Goal: Task Accomplishment & Management: Use online tool/utility

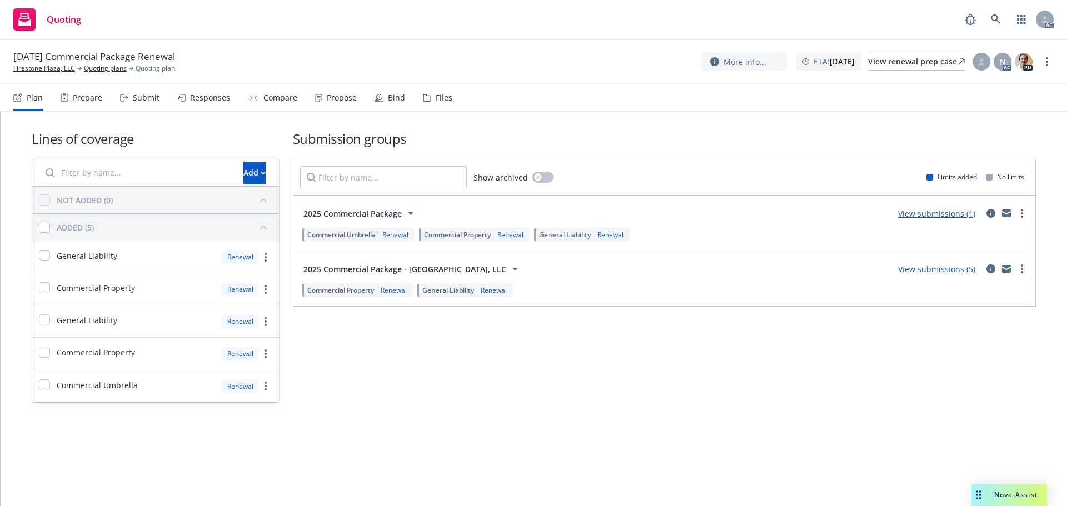
click at [1020, 489] on div "Nova Assist" at bounding box center [1010, 495] width 76 height 22
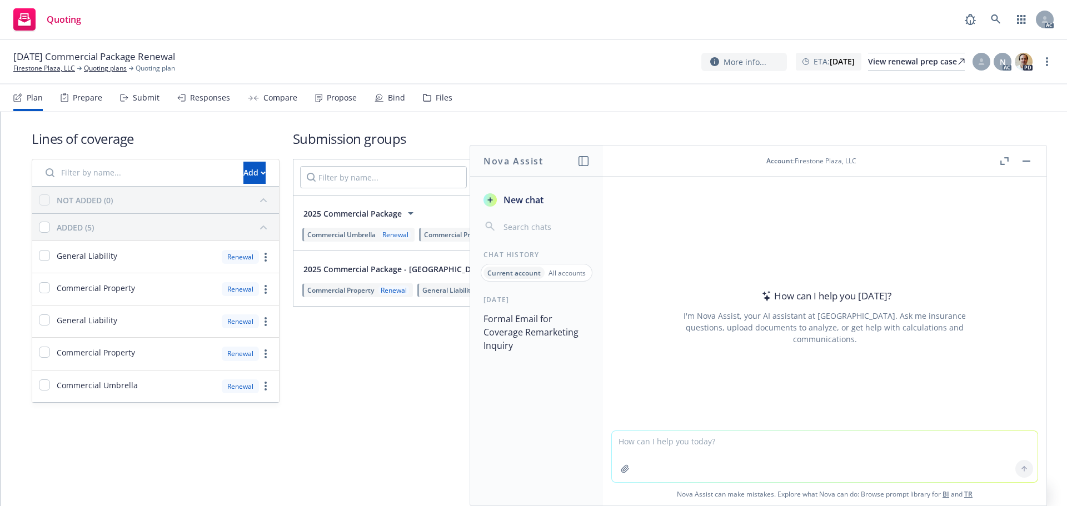
click at [1001, 162] on icon "button" at bounding box center [1003, 163] width 4 height 4
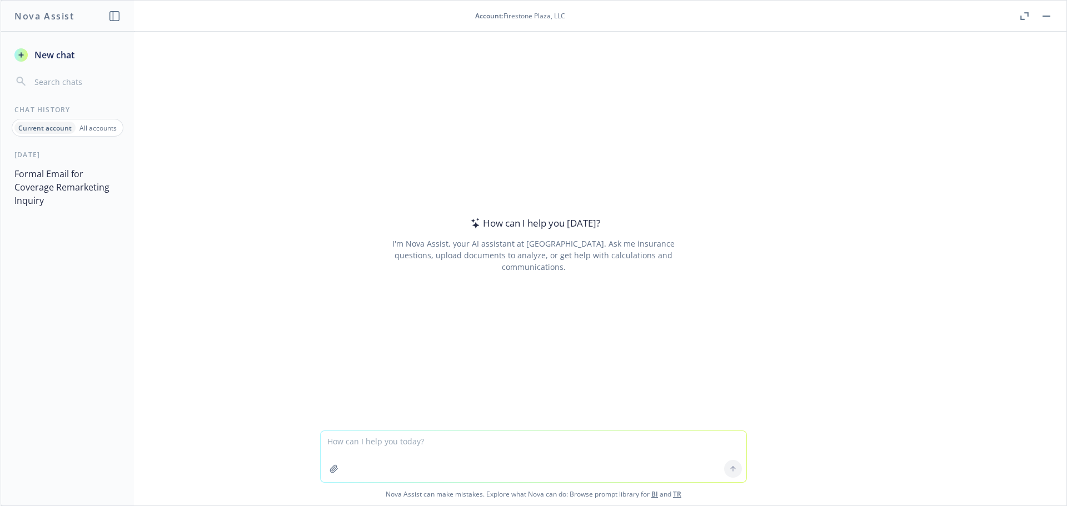
click at [88, 128] on p "All accounts" at bounding box center [97, 127] width 37 height 9
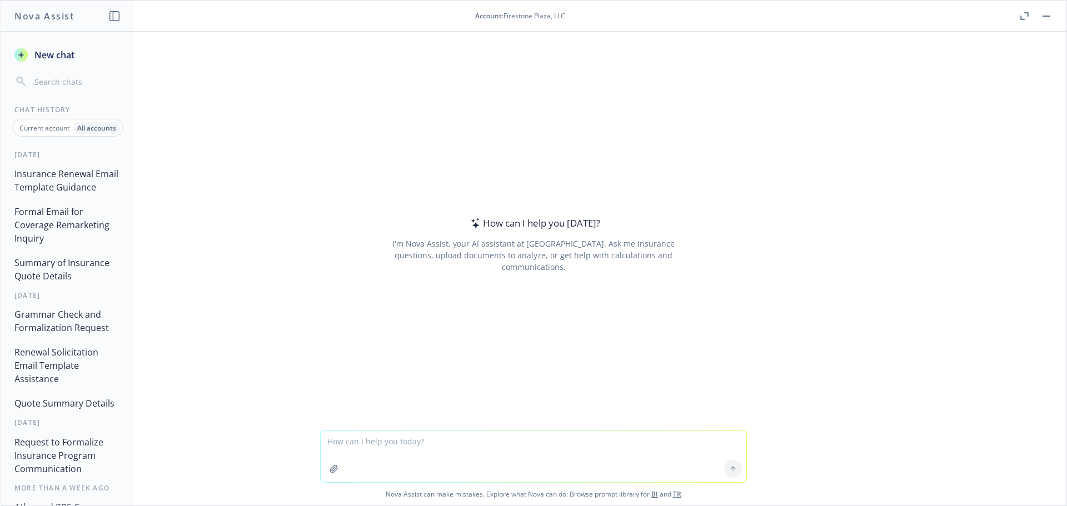
click at [58, 178] on button "Insurance Renewal Email Template Guidance" at bounding box center [67, 180] width 115 height 33
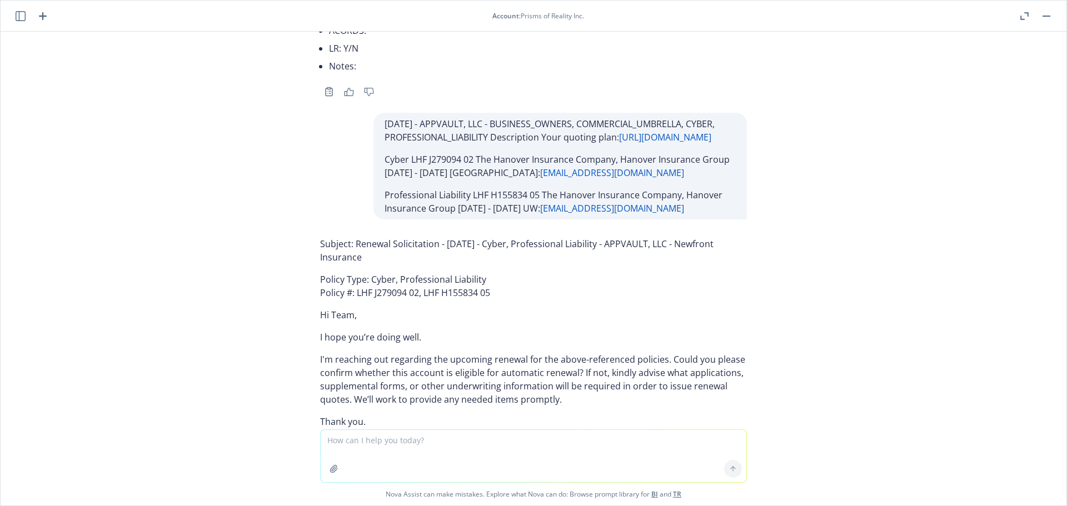
scroll to position [84454, 0]
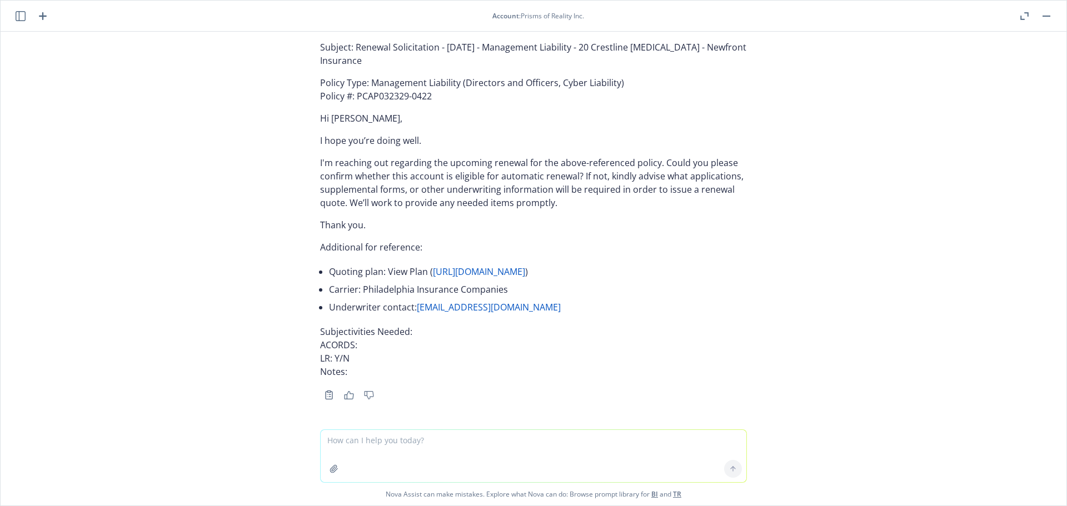
type textarea "01/17/26 - CellarEye, Inc. - WORKERS_COMPENSATION, DIRECTORS_AND_OFFICERS, COMM…"
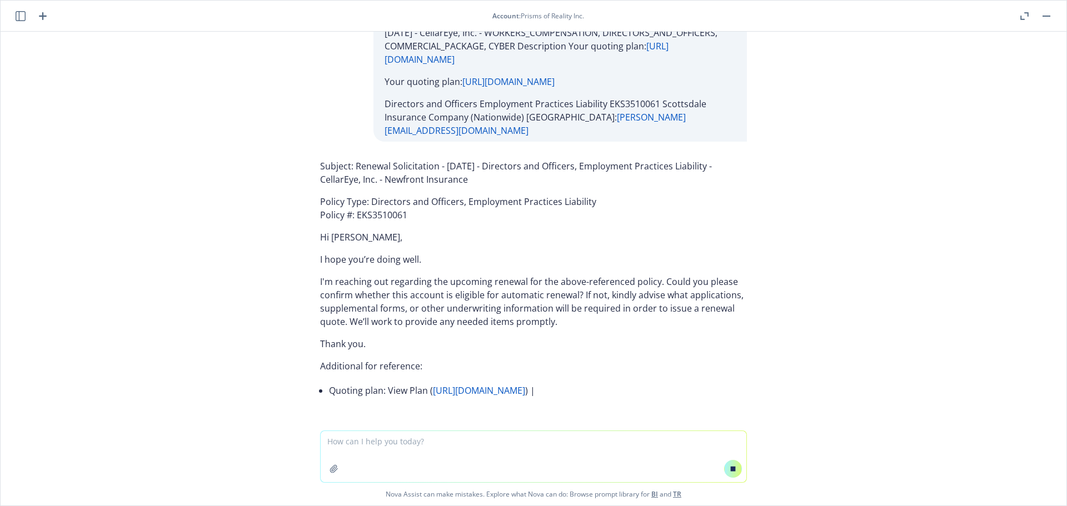
scroll to position [82105, 0]
drag, startPoint x: 482, startPoint y: 182, endPoint x: 460, endPoint y: 183, distance: 21.7
click at [460, 183] on p "Subject: Renewal Solicitation - 01/17/2026 - Directors and Officers, Employment…" at bounding box center [533, 173] width 427 height 27
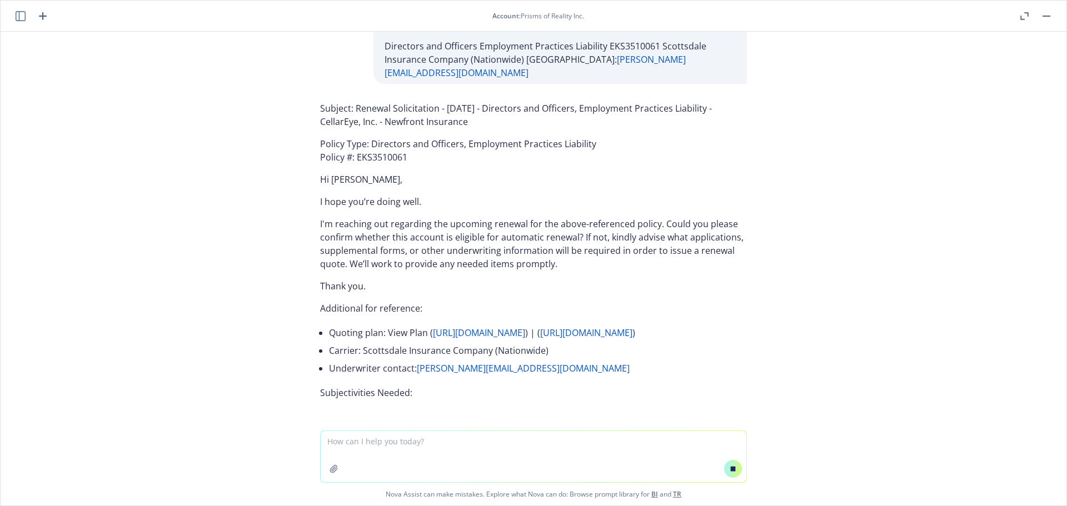
drag, startPoint x: 478, startPoint y: 182, endPoint x: 349, endPoint y: 166, distance: 129.4
click at [349, 128] on p "Subject: Renewal Solicitation - 01/17/2026 - Directors and Officers, Employment…" at bounding box center [533, 115] width 427 height 27
copy p "Renewal Solicitation - 01/17/2026 - Directors and Officers, Employment Practice…"
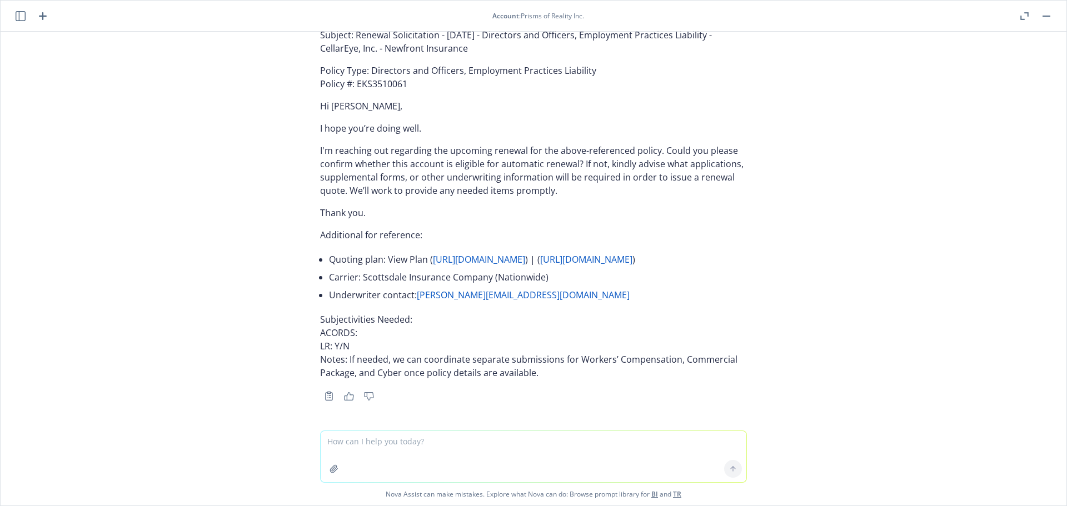
scroll to position [84896, 0]
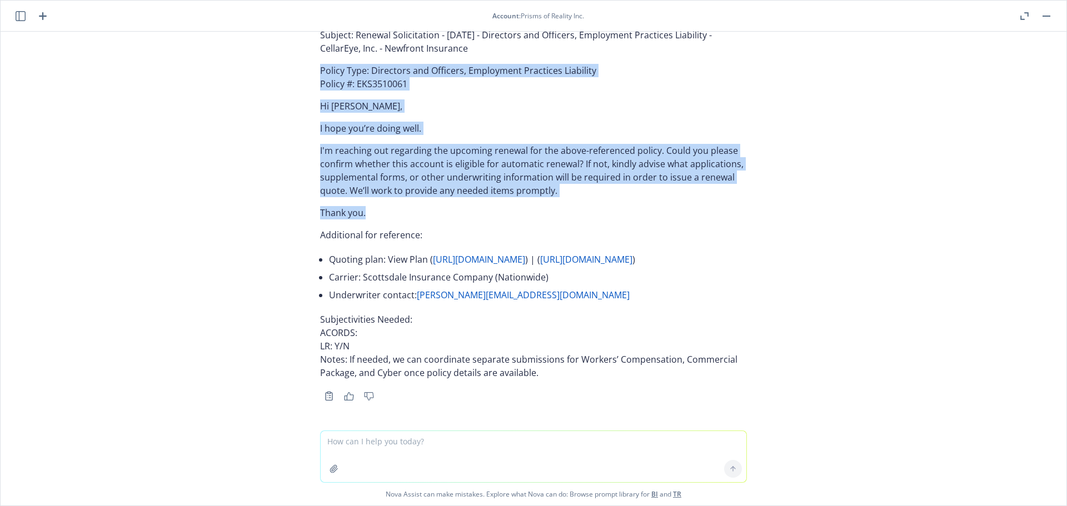
drag, startPoint x: 308, startPoint y: 156, endPoint x: 399, endPoint y: 292, distance: 163.6
click at [399, 292] on div "Subject: Renewal Solicitation - 01/17/2026 - Directors and Officers, Employment…" at bounding box center [533, 214] width 445 height 380
copy div "Policy Type: Directors and Officers, Employment Practices Liability Policy #: E…"
click at [450, 283] on div "Subject: Renewal Solicitation - 01/17/2026 - Directors and Officers, Employment…" at bounding box center [533, 204] width 427 height 360
copy div "Policy Type: Directors and Officers, Employment Practices Liability Policy #: E…"
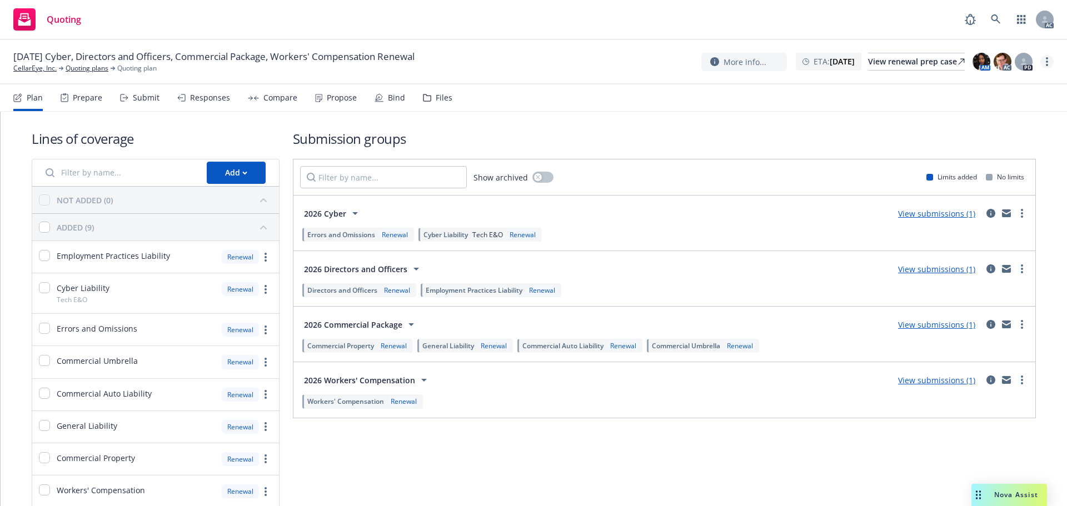
click at [1045, 63] on link "more" at bounding box center [1047, 61] width 13 height 13
click at [1008, 83] on link "Copy logging email" at bounding box center [991, 84] width 124 height 22
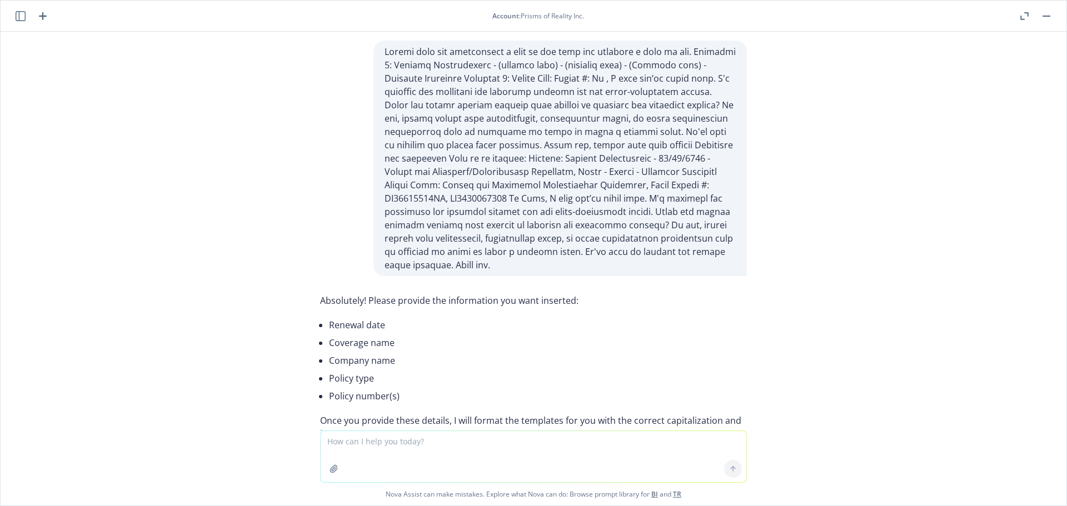
scroll to position [85007, 0]
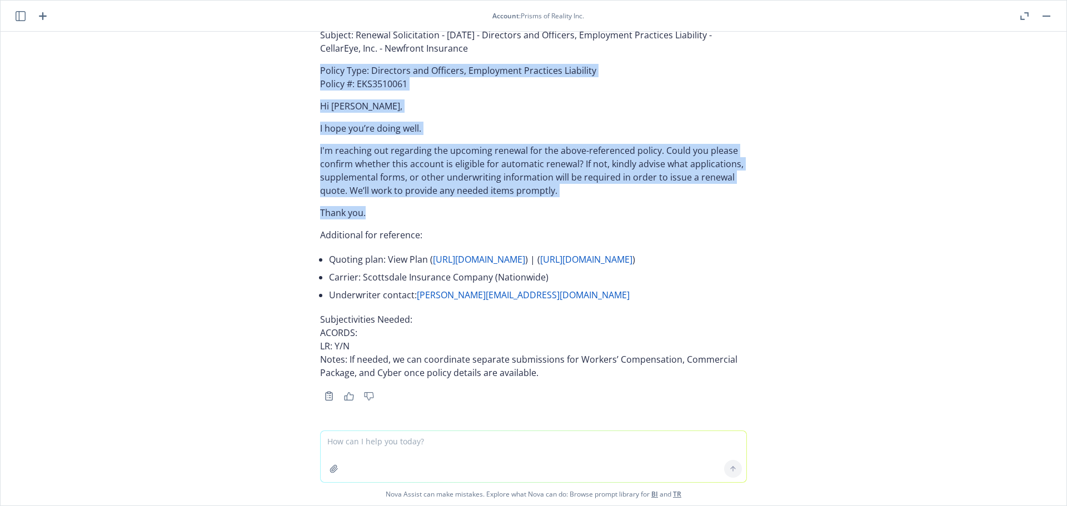
click at [16, 12] on icon "button" at bounding box center [21, 16] width 10 height 10
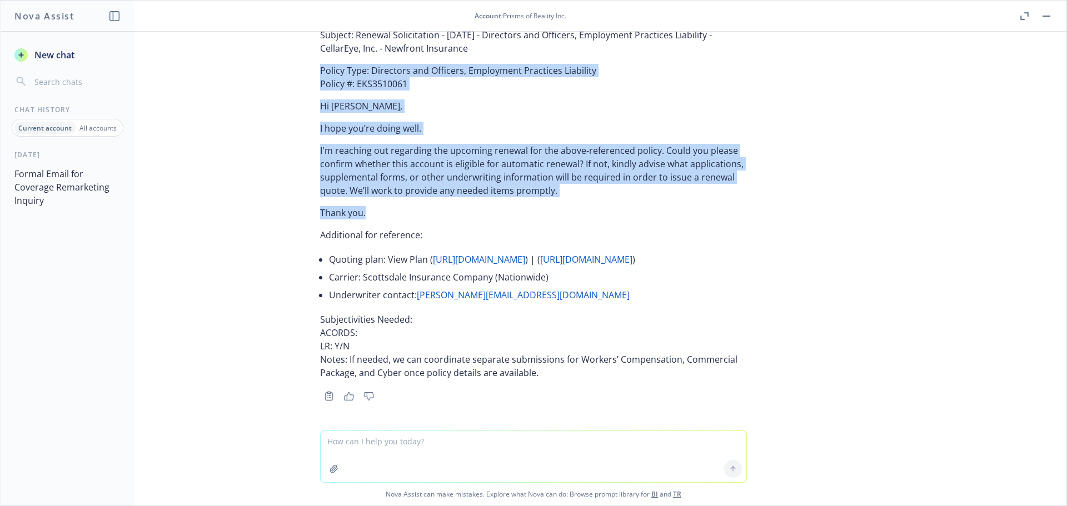
click at [56, 49] on span "New chat" at bounding box center [53, 54] width 42 height 13
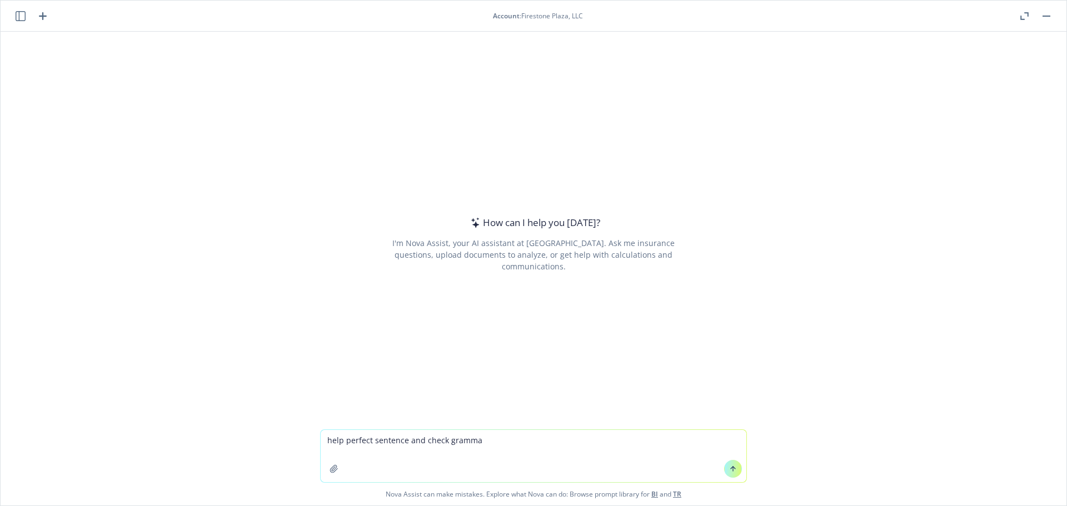
type textarea "help perfect sentence and check grammar"
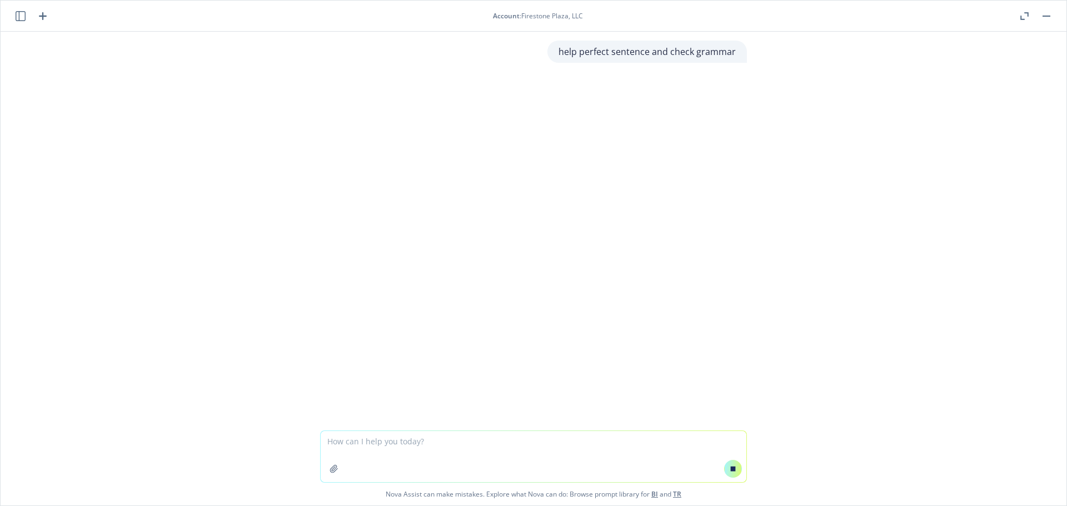
type textarea "Hi Cassidy, according to insured, they have paid today, however, we didn't see …"
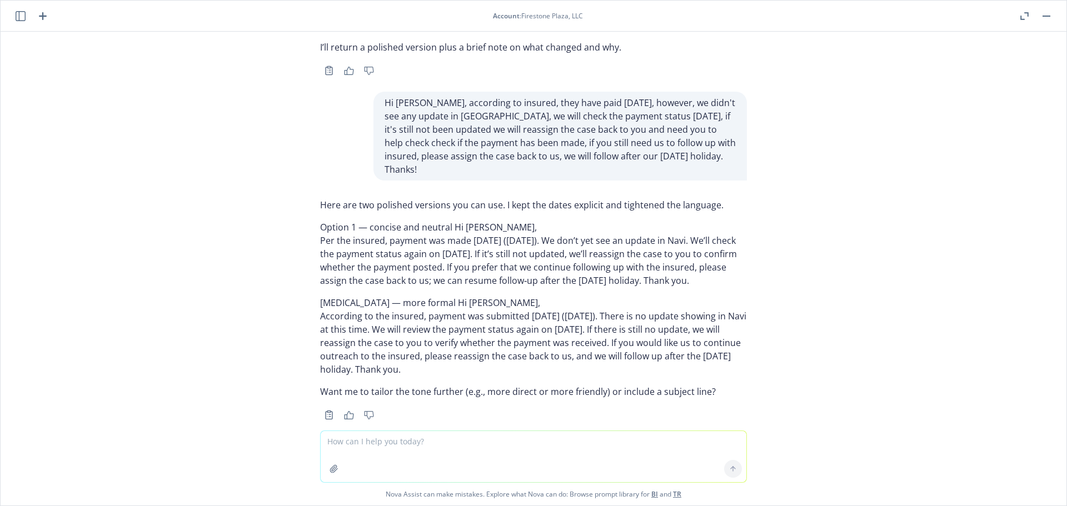
scroll to position [143, 0]
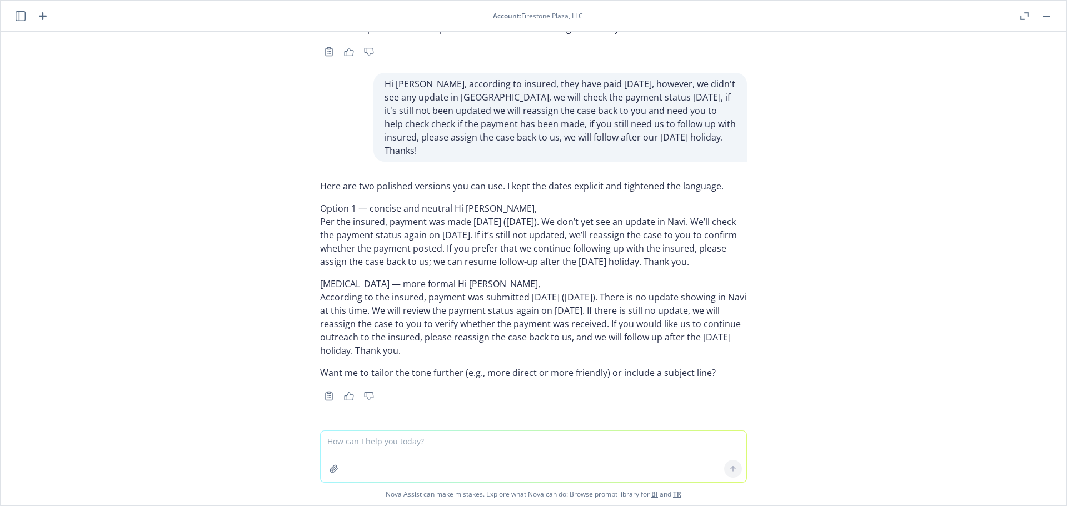
drag, startPoint x: 311, startPoint y: 296, endPoint x: 551, endPoint y: 354, distance: 247.1
click at [551, 354] on div "Here are two polished versions you can use. I kept the dates explicit and tight…" at bounding box center [533, 289] width 445 height 229
copy p "According to the insured, payment was submitted today (September 24, 2025). The…"
click at [19, 16] on icon "button" at bounding box center [21, 16] width 10 height 10
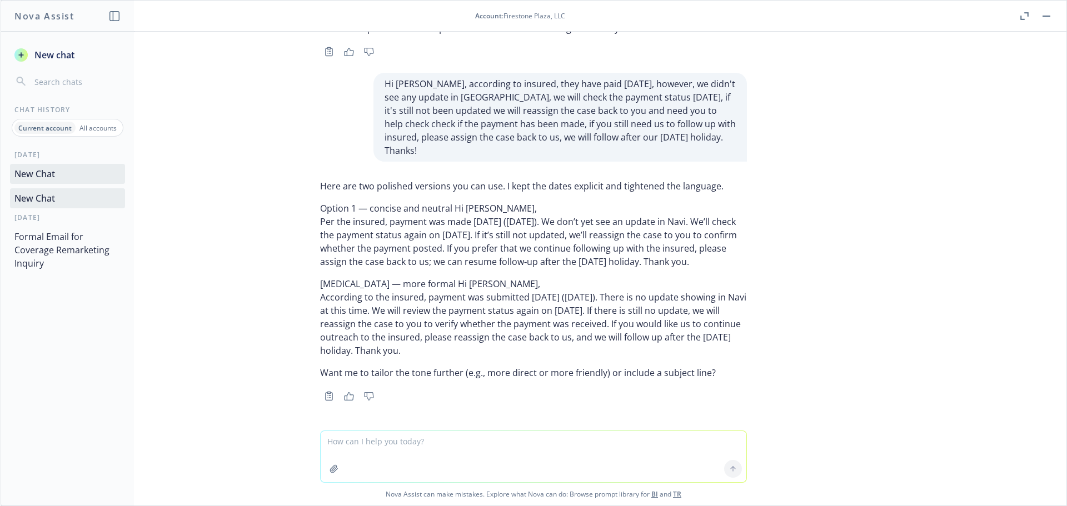
click at [87, 131] on p "All accounts" at bounding box center [97, 127] width 37 height 9
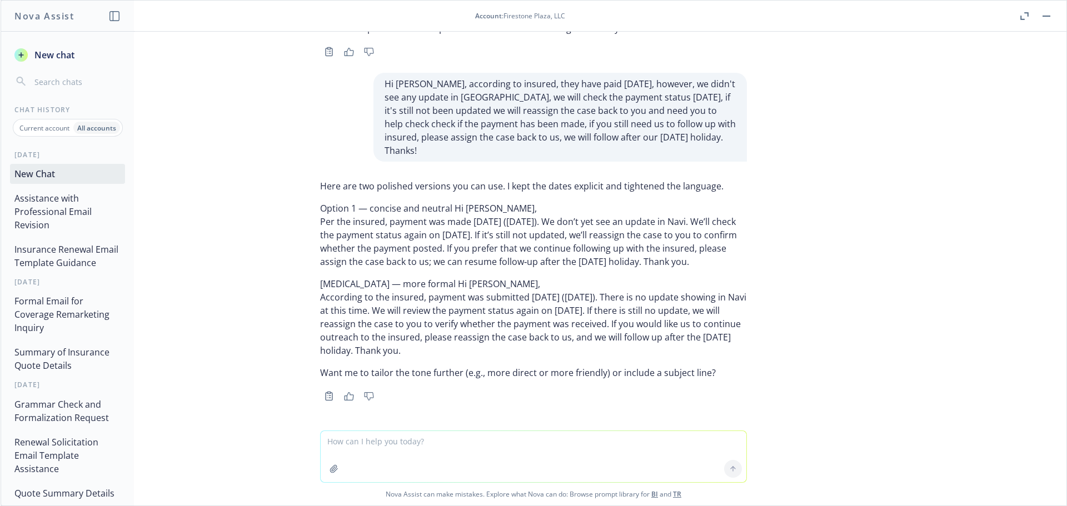
click at [81, 266] on button "Insurance Renewal Email Template Guidance" at bounding box center [67, 256] width 115 height 33
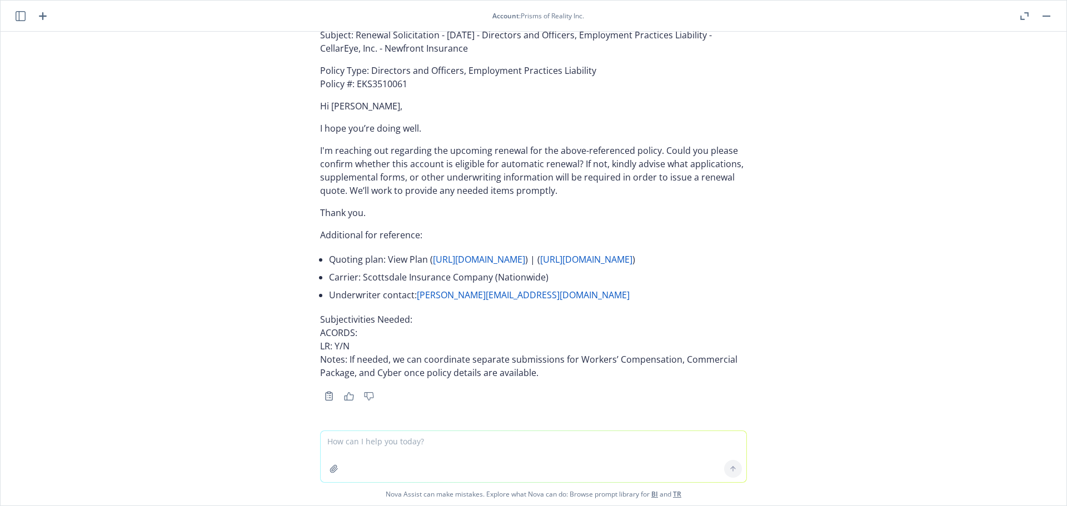
click at [378, 442] on textarea at bounding box center [534, 456] width 426 height 51
paste textarea "01/17/26 - Equafin Corp. - CRIME Description Your quoting plan: https://dash.ne…"
type textarea "01/17/26 - Equafin Corp. - CRIME Description Your quoting plan: https://dash.ne…"
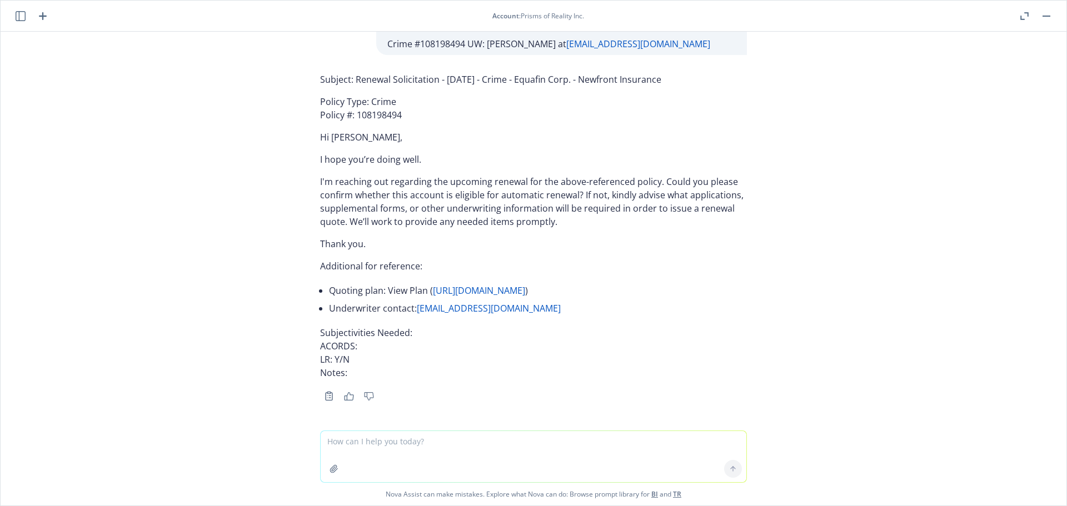
scroll to position [85329, 0]
drag, startPoint x: 627, startPoint y: 179, endPoint x: 347, endPoint y: 173, distance: 279.7
click at [347, 86] on p "Subject: Renewal Solicitation - 01/17/2026 - Crime - Equafin Corp. - Newfront I…" at bounding box center [533, 79] width 427 height 13
copy p "Renewal Solicitation - 01/17/2026 - Crime - Equafin Corp. - Newfront Insurance"
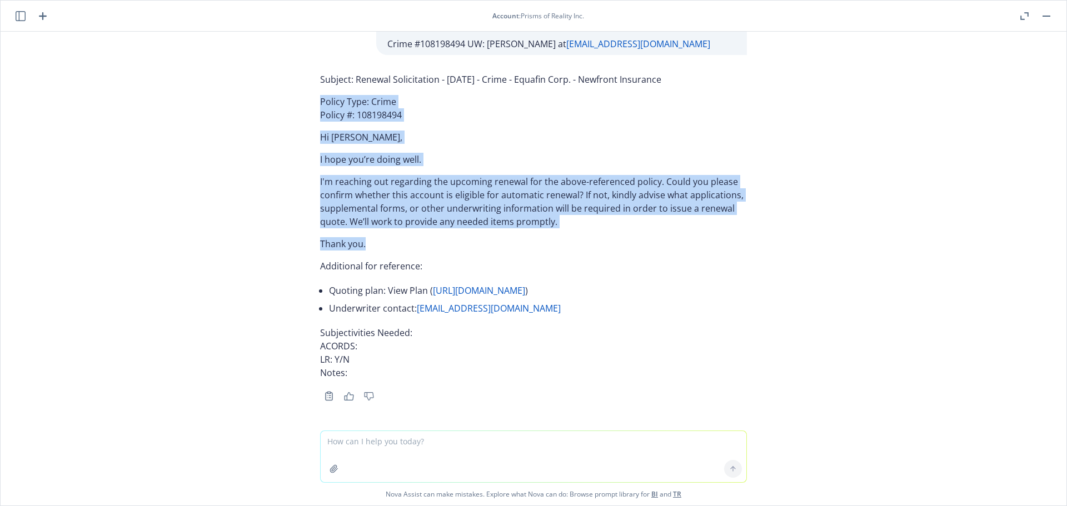
drag, startPoint x: 295, startPoint y: 197, endPoint x: 381, endPoint y: 334, distance: 161.6
click at [381, 334] on div "Absolutely! Please provide the information you want inserted: Renewal date Cove…" at bounding box center [534, 231] width 1066 height 399
copy div "Policy Type: Crime Policy #: 108198494 Hi Maira, I hope you’re doing well. I'm …"
click at [471, 228] on p "I'm reaching out regarding the upcoming renewal for the above-referenced policy…" at bounding box center [533, 201] width 427 height 53
drag, startPoint x: 377, startPoint y: 330, endPoint x: 301, endPoint y: 204, distance: 146.9
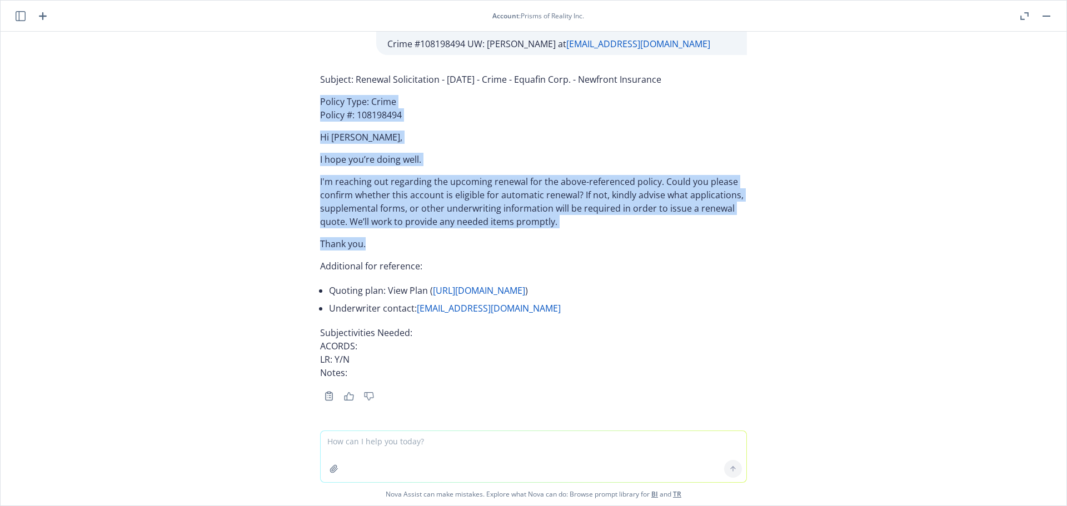
click at [301, 204] on div "Absolutely! Please provide the information you want inserted: Renewal date Cove…" at bounding box center [534, 231] width 1066 height 399
copy div "Policy Type: Crime Policy #: 108198494 Hi Maira, I hope you’re doing well. I'm …"
click at [447, 437] on textarea at bounding box center [534, 456] width 426 height 51
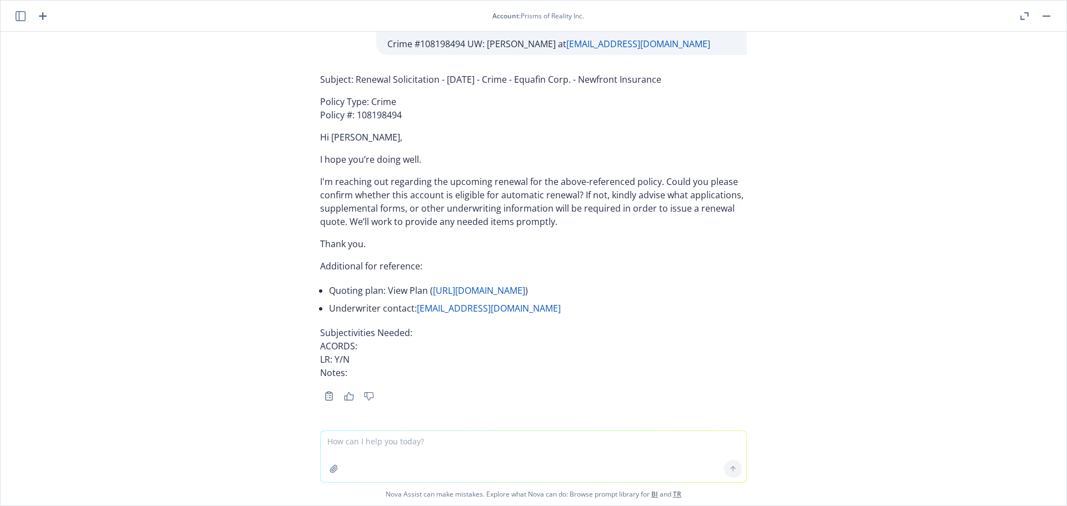
scroll to position [85441, 0]
paste textarea "01/17/26 - EXCESS_LIABILITY, WORKERS_COMPENSATION, GENERAL_LIABILITY, EXCESS_LI…"
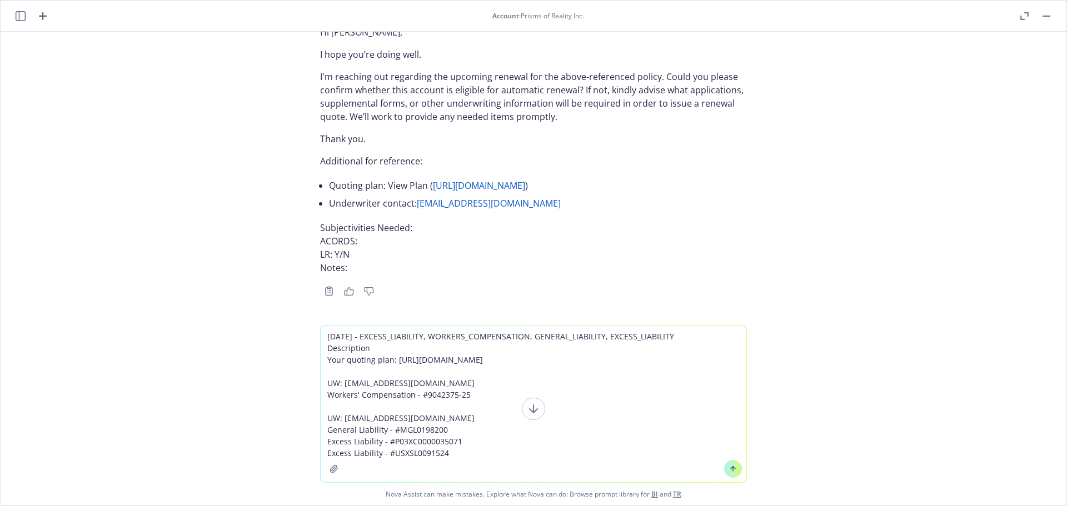
click at [567, 459] on textarea "01/17/26 - EXCESS_LIABILITY, WORKERS_COMPENSATION, GENERAL_LIABILITY, EXCESS_LI…" at bounding box center [534, 404] width 426 height 156
paste textarea "CLW Builders Inc"
type textarea "01/17/26 - EXCESS_LIABILITY, WORKERS_COMPENSATION, GENERAL_LIABILITY, EXCESS_LI…"
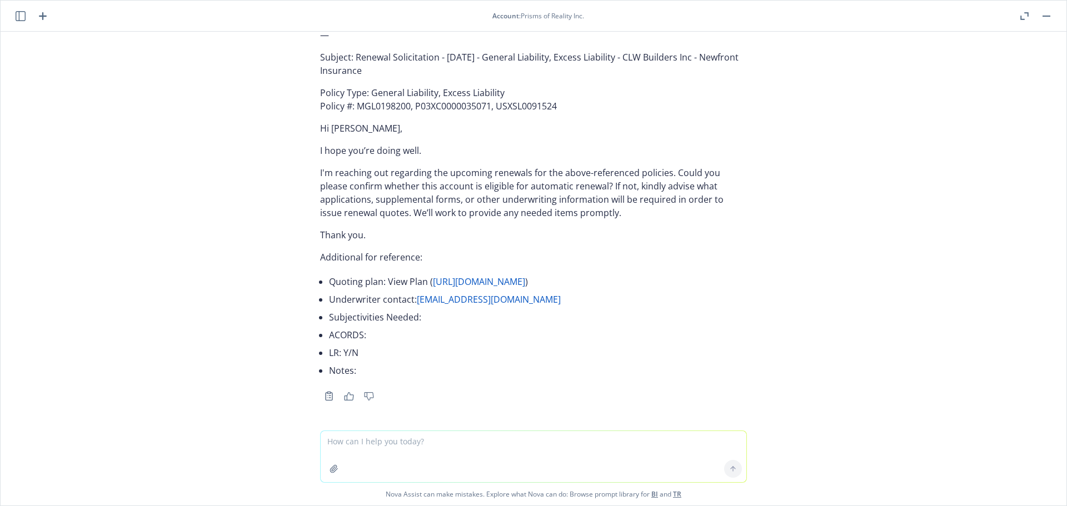
scroll to position [85819, 0]
drag, startPoint x: 450, startPoint y: 189, endPoint x: 347, endPoint y: 172, distance: 104.2
copy p "Renewal Solicitation - 01/17/2026 - Workers’ Compensation - CLW Builders Inc - …"
drag, startPoint x: 300, startPoint y: 256, endPoint x: 386, endPoint y: 349, distance: 126.2
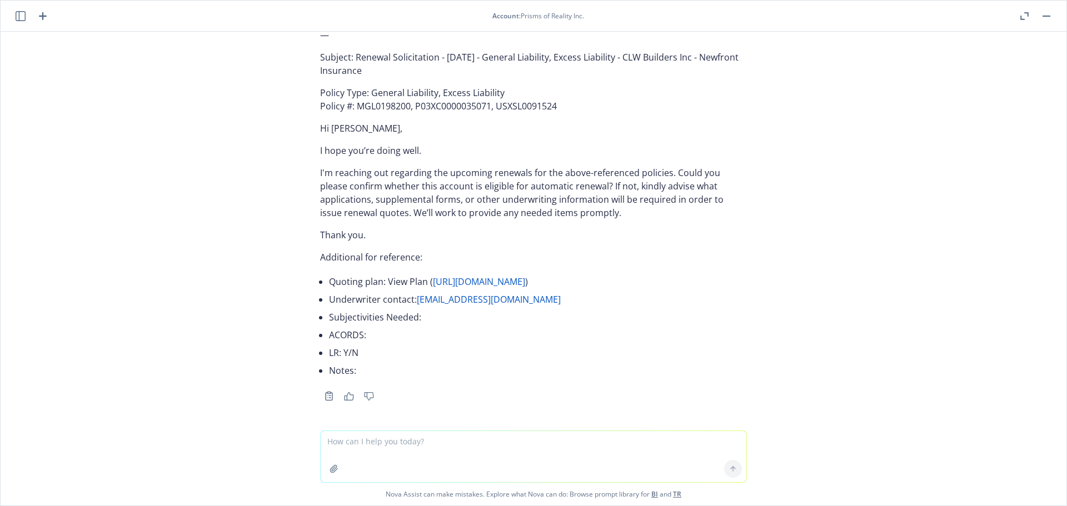
click at [386, 349] on div "Absolutely! Please provide the information you want inserted: Renewal date Cove…" at bounding box center [534, 231] width 1066 height 399
copy div "Policy Type: Workers’ Compensation Policy #: 9042375-25 Hi Team, I hope you’re …"
click at [357, 277] on div "Subject: Renewal Solicitation - 01/17/2026 - Workers’ Compensation - CLW Builde…" at bounding box center [533, 35] width 427 height 698
copy div "Policy Type: Workers’ Compensation Policy #: 9042375-25 Hi Team, I hope you’re …"
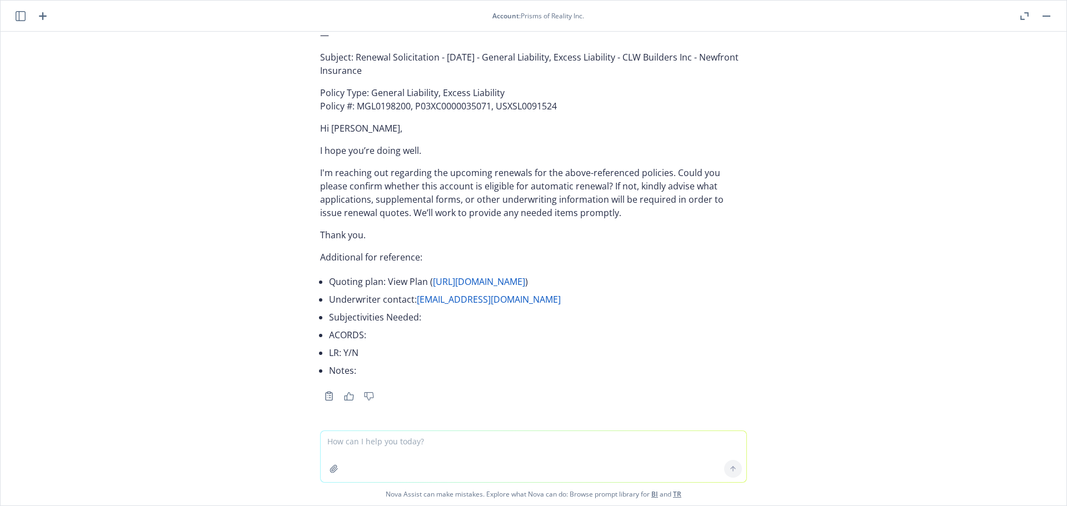
drag, startPoint x: 416, startPoint y: 228, endPoint x: 348, endPoint y: 213, distance: 70.1
click at [348, 77] on p "Subject: Renewal Solicitation - 01/17/2026 - General Liability, Excess Liabilit…" at bounding box center [533, 64] width 427 height 27
copy p "Renewal Solicitation - 01/17/2026 - General Liability, Excess Liability - CLW B…"
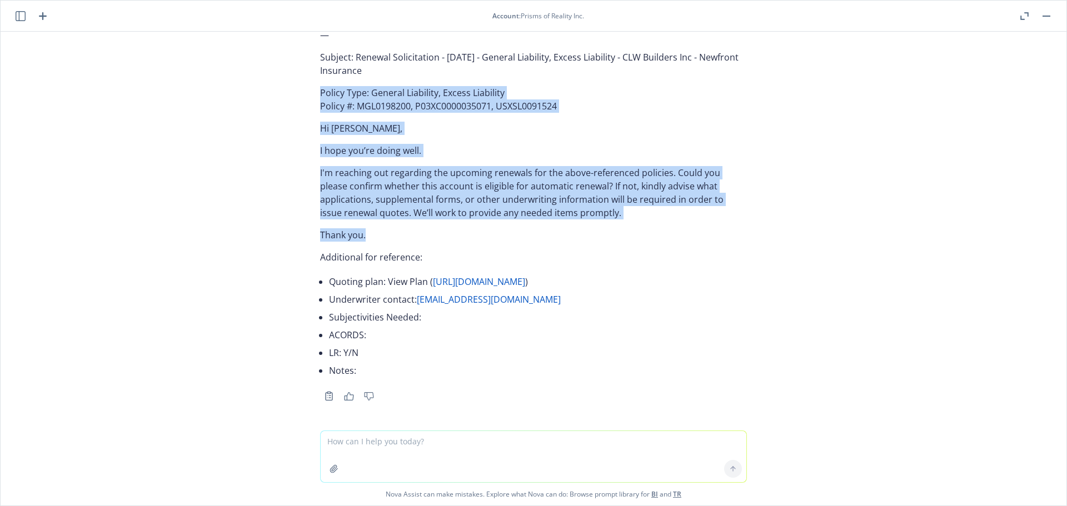
drag, startPoint x: 305, startPoint y: 191, endPoint x: 440, endPoint y: 332, distance: 195.8
click at [440, 332] on div "Subject: Renewal Solicitation - 01/17/2026 - Workers’ Compensation - CLW Builde…" at bounding box center [533, 45] width 445 height 718
copy div "Policy Type: General Liability, Excess Liability Policy #: MGL0198200, P03XC000…"
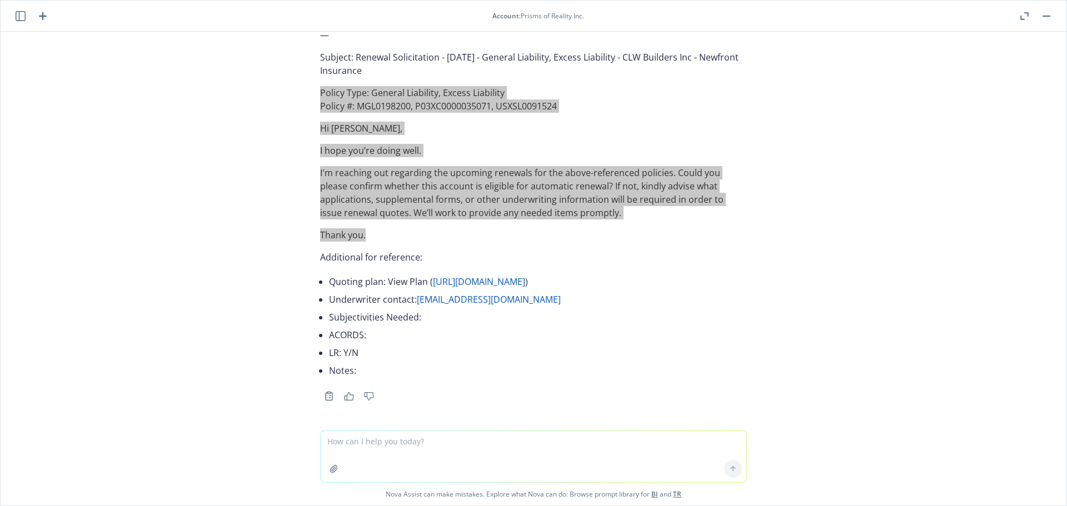
scroll to position [86319, 0]
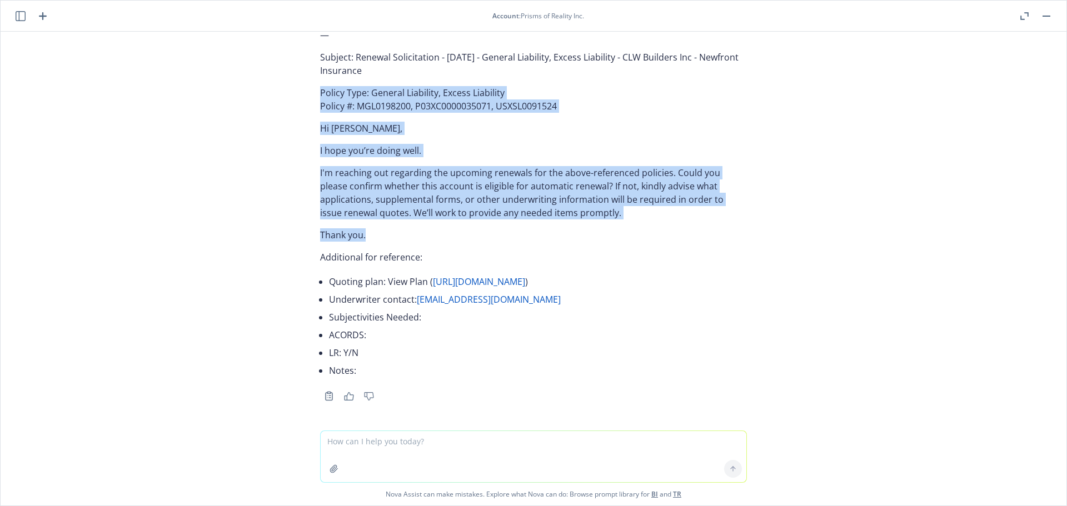
click at [234, 212] on div "Absolutely! Please provide the information you want inserted: Renewal date Cove…" at bounding box center [534, 231] width 1066 height 399
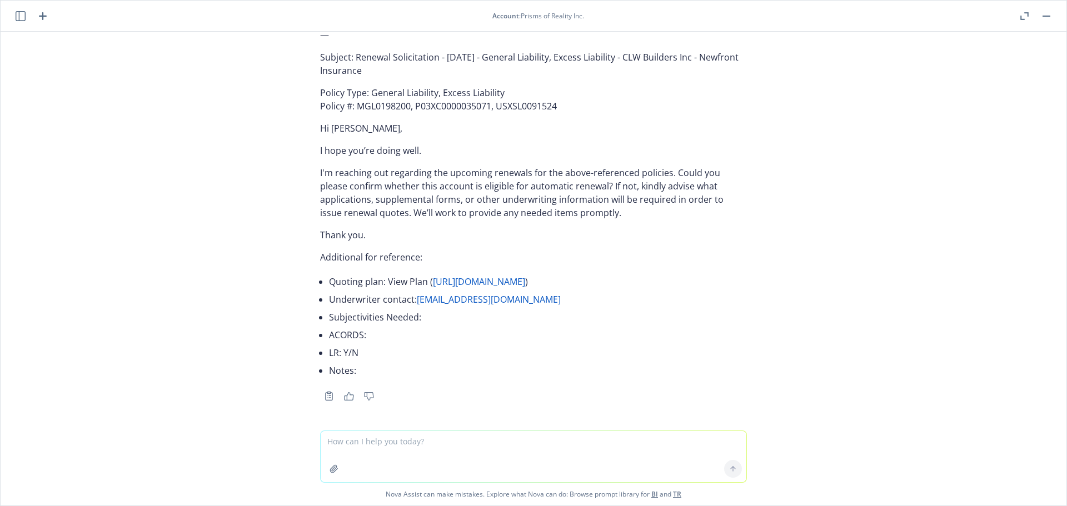
click at [357, 439] on textarea at bounding box center [534, 456] width 426 height 51
paste textarea "01/17/26 - Oro Labs, Inc. - GENERAL_LIABILITY, DIRECTORS_AND_OFFICERS, ERRORS_A…"
type textarea "01/17/26 - Oro Labs, Inc. - GENERAL_LIABILITY, DIRECTORS_AND_OFFICERS, ERRORS_A…"
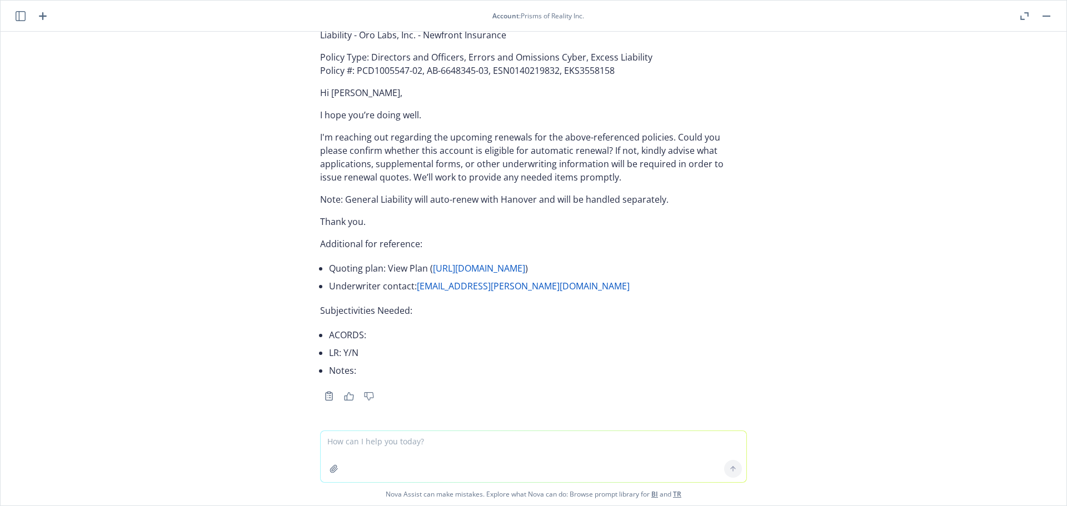
scroll to position [86706, 0]
drag, startPoint x: 513, startPoint y: 190, endPoint x: 349, endPoint y: 172, distance: 164.4
click at [349, 42] on p "Subject: Renewal Solicitation - 01/17/2026 - Directors and Officers, Errors and…" at bounding box center [533, 28] width 427 height 27
copy p "Renewal Solicitation - 01/17/2026 - Directors and Officers, Errors and Omission…"
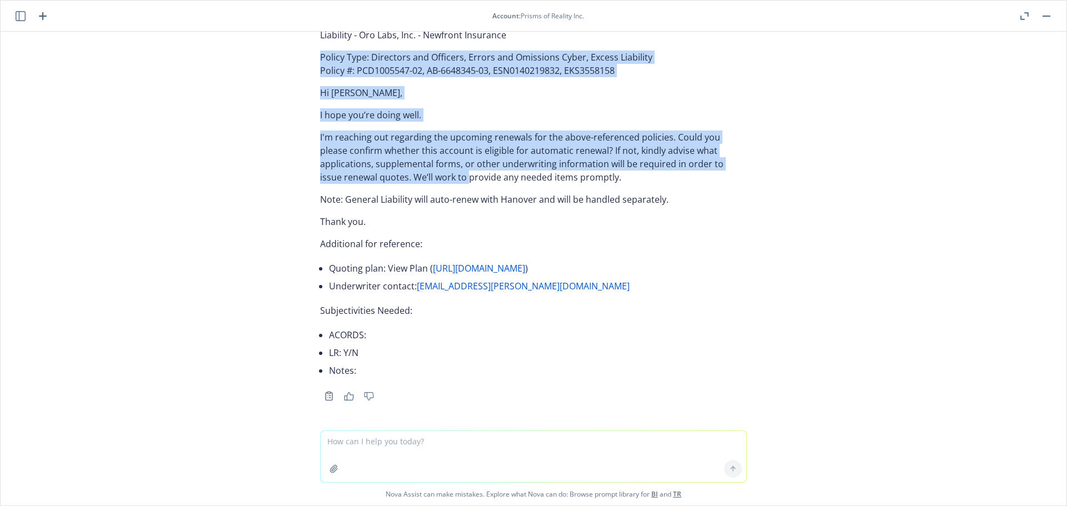
scroll to position [86761, 0]
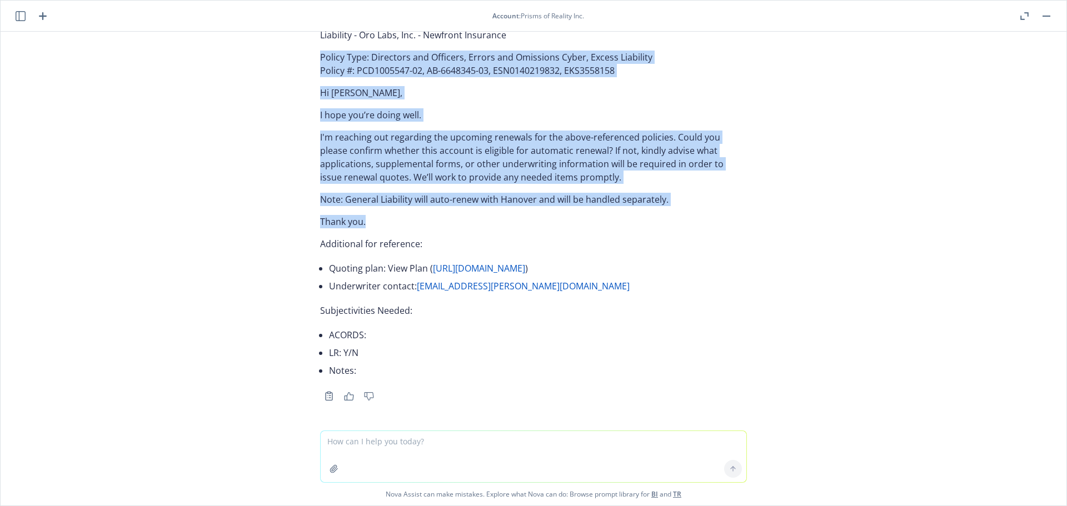
drag, startPoint x: 298, startPoint y: 211, endPoint x: 386, endPoint y: 311, distance: 133.5
click at [386, 311] on div "Absolutely! Please provide the information you want inserted: Renewal date Cove…" at bounding box center [534, 231] width 1066 height 399
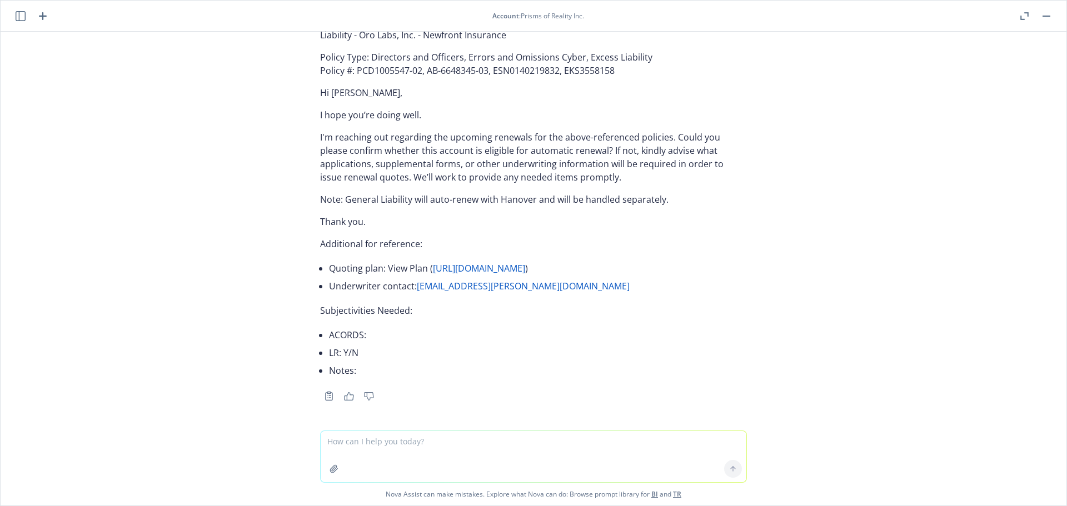
click at [371, 449] on textarea at bounding box center [534, 456] width 426 height 51
paste textarea "01/17/26 - Transmed7, LLC - PRODUCT_LIABILITY, COMMERCIAL_PACKAGE, COMMERCIAL_U…"
type textarea "01/17/26 - Transmed7, LLC - PRODUCT_LIABILITY, COMMERCIAL_PACKAGE, COMMERCIAL_U…"
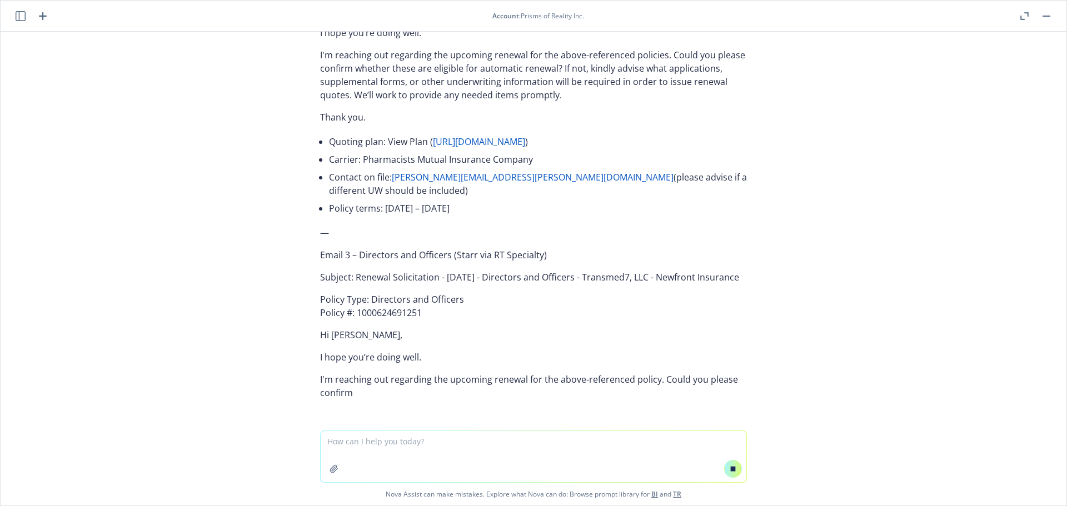
scroll to position [84678, 0]
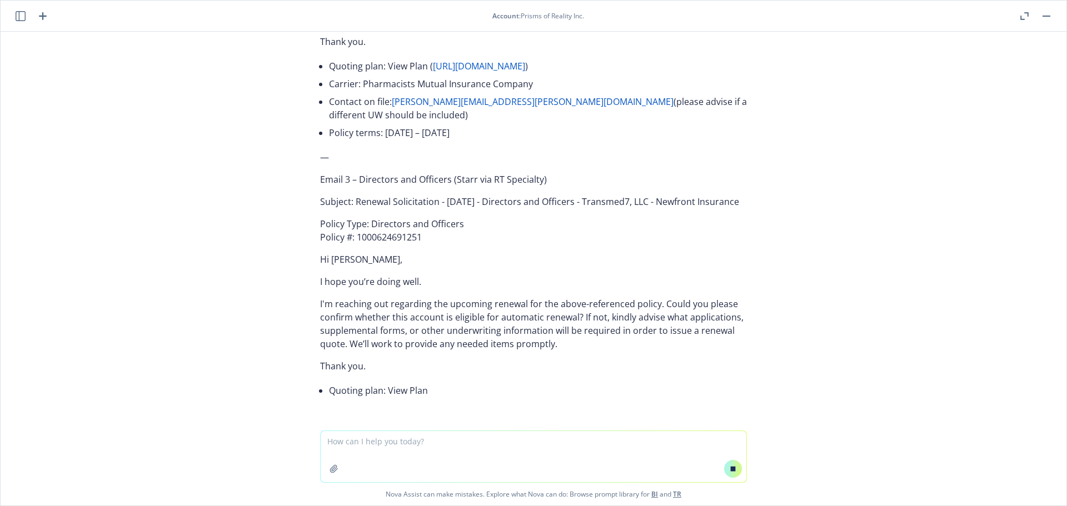
drag, startPoint x: 730, startPoint y: 193, endPoint x: 349, endPoint y: 192, distance: 380.8
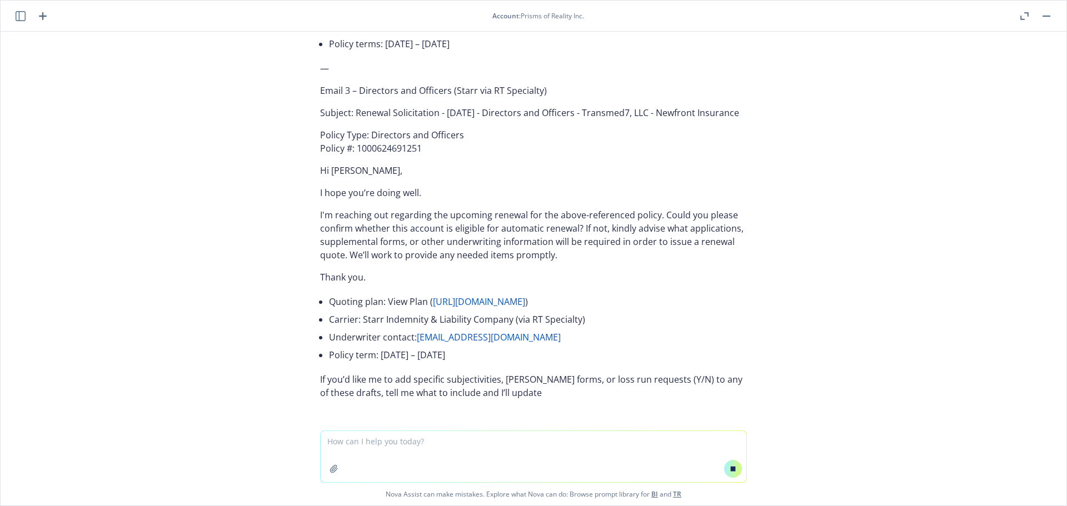
scroll to position [84733, 0]
drag, startPoint x: 304, startPoint y: 159, endPoint x: 389, endPoint y: 302, distance: 166.3
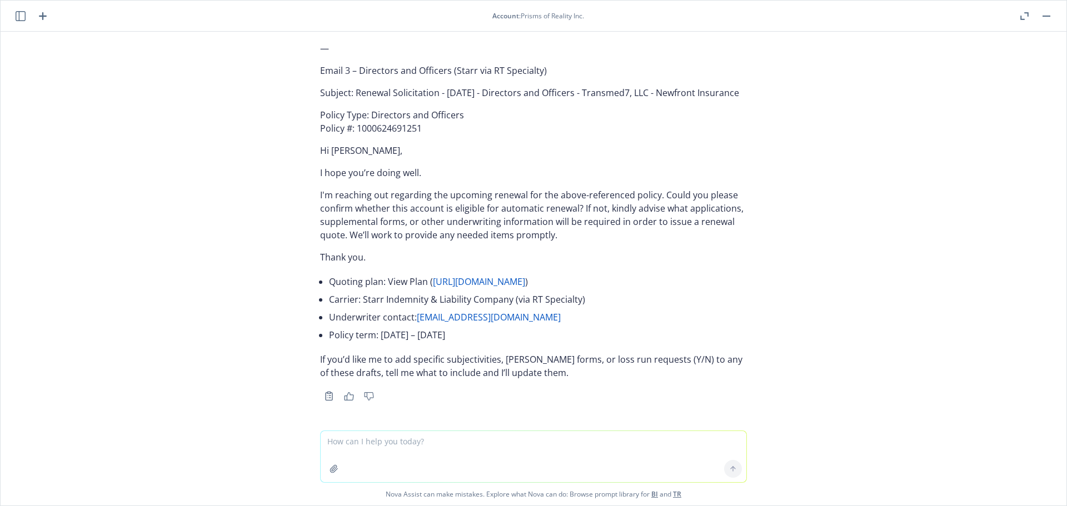
scroll to position [87566, 0]
drag, startPoint x: 370, startPoint y: 289, endPoint x: 299, endPoint y: 147, distance: 158.9
click at [299, 147] on div "Absolutely! Please provide the information you want inserted: Renewal date Cove…" at bounding box center [534, 231] width 1066 height 399
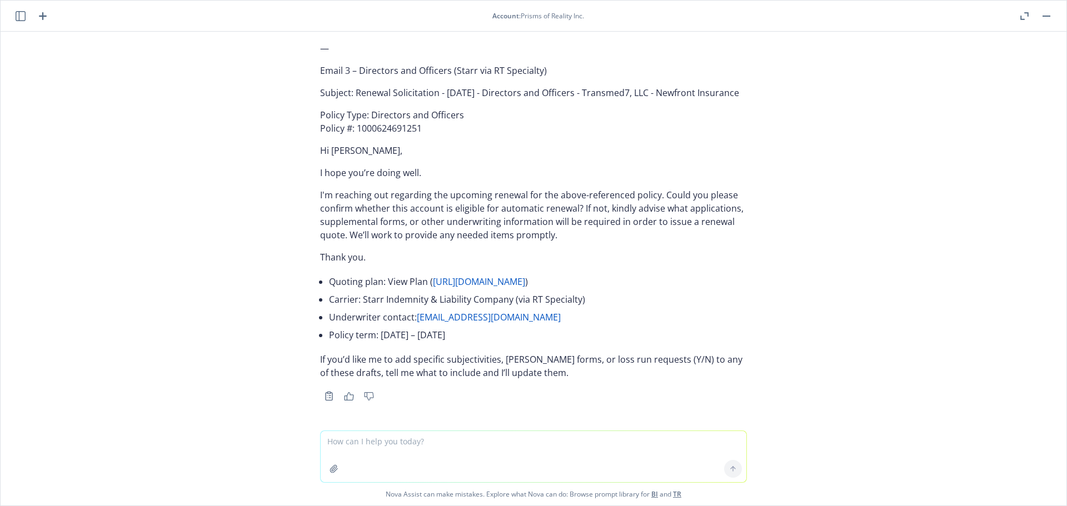
drag, startPoint x: 356, startPoint y: 116, endPoint x: 349, endPoint y: 111, distance: 9.1
drag, startPoint x: 307, startPoint y: 152, endPoint x: 394, endPoint y: 293, distance: 165.5
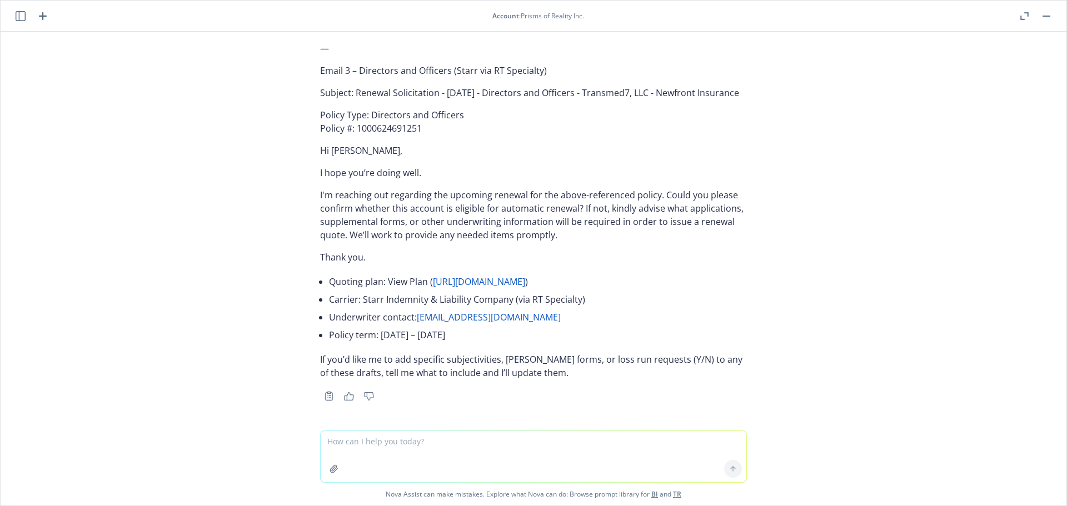
drag, startPoint x: 402, startPoint y: 192, endPoint x: 349, endPoint y: 176, distance: 55.7
click at [349, 100] on p "Subject: Renewal Solicitation - 01/31/2026 - Directors and Officers - Transmed7…" at bounding box center [533, 92] width 427 height 13
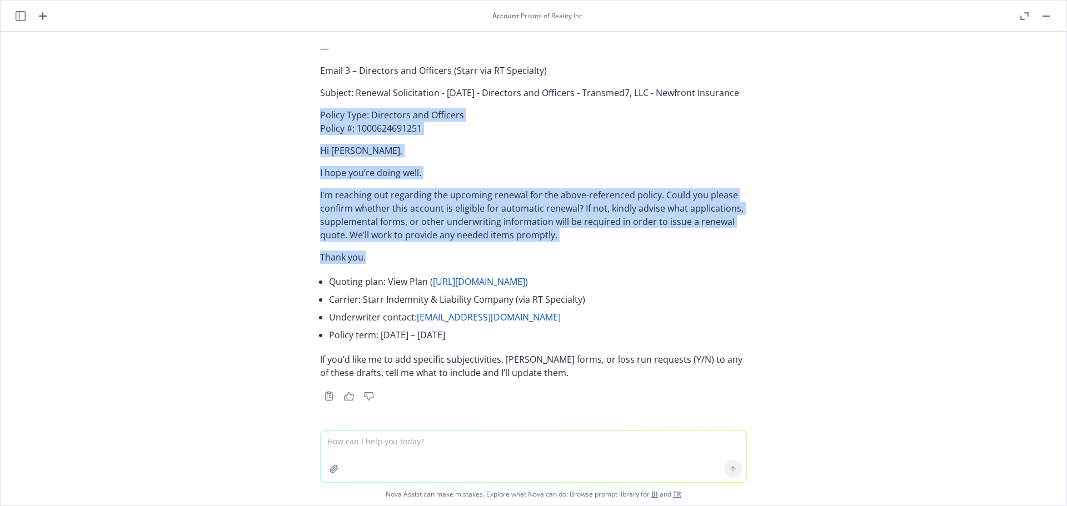
drag, startPoint x: 307, startPoint y: 213, endPoint x: 414, endPoint y: 349, distance: 172.2
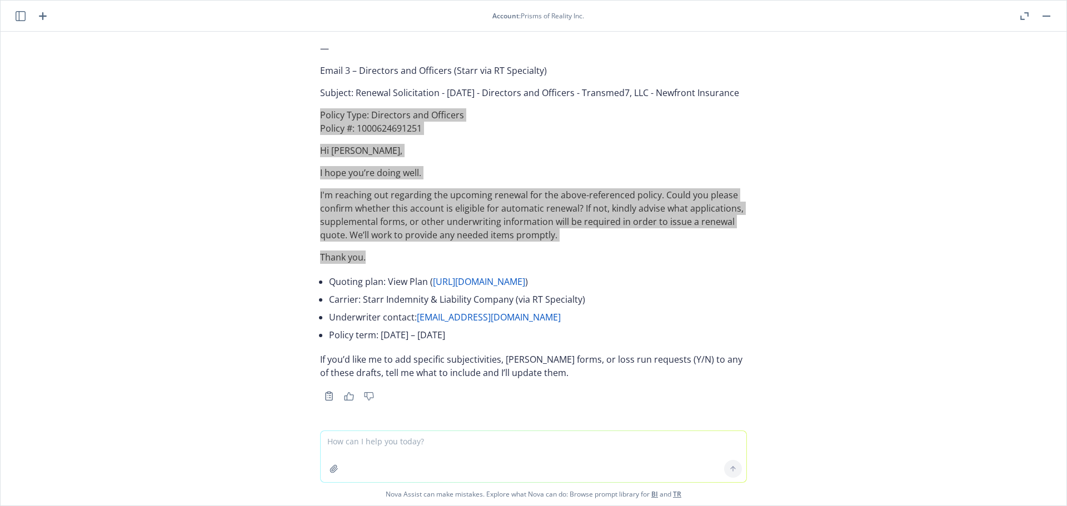
scroll to position [88289, 0]
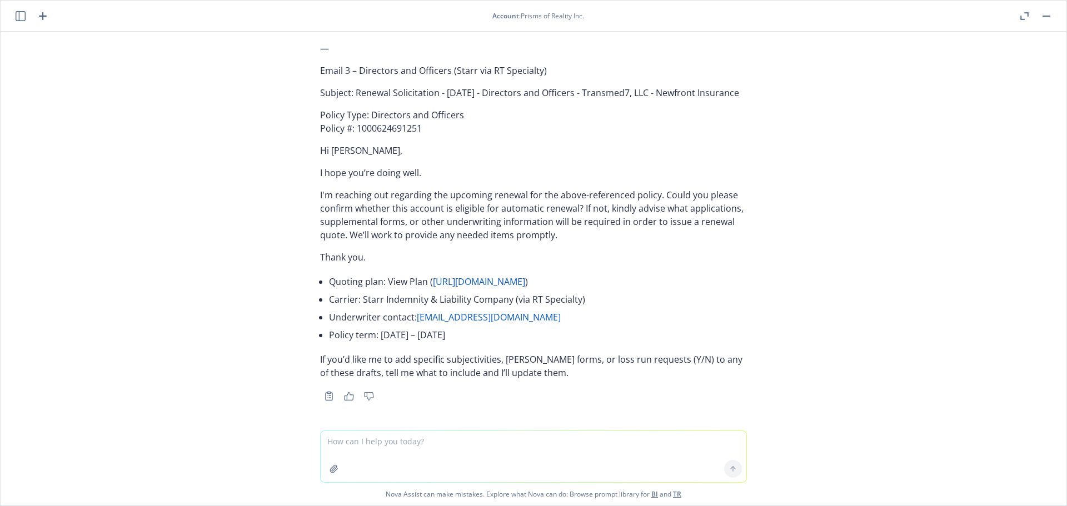
click at [403, 441] on textarea at bounding box center [534, 456] width 426 height 51
paste textarea "01/17/26 - WORKERS_COMPENSATION Description Your quoting plan: https://dash.new…"
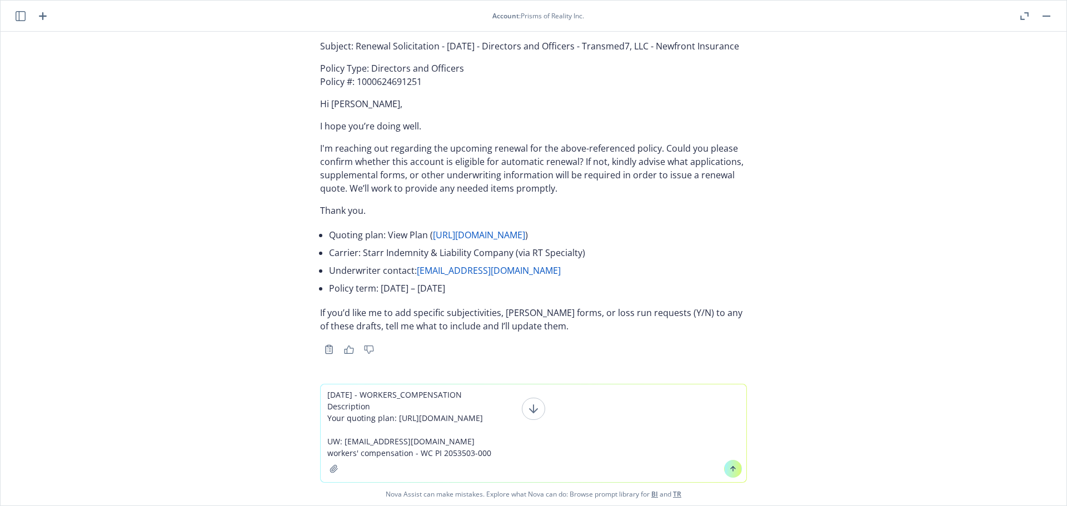
click at [574, 459] on textarea "01/17/26 - WORKERS_COMPENSATION Description Your quoting plan: https://dash.new…" at bounding box center [534, 434] width 426 height 98
paste textarea "Brady Air Conditioning, Inc. Brady Air Service, Inc."
type textarea "01/17/26 - WORKERS_COMPENSATION Description Your quoting plan: https://dash.new…"
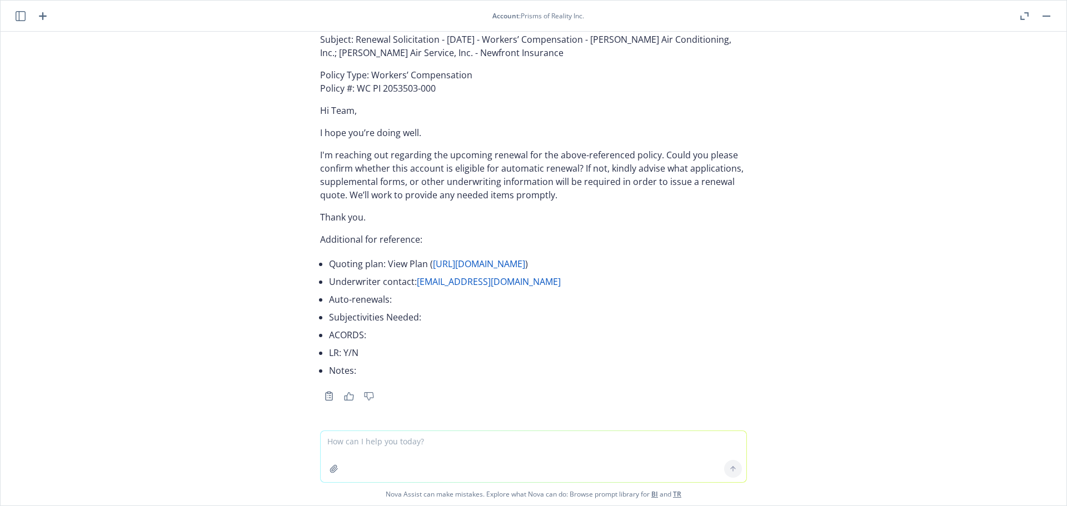
scroll to position [88665, 0]
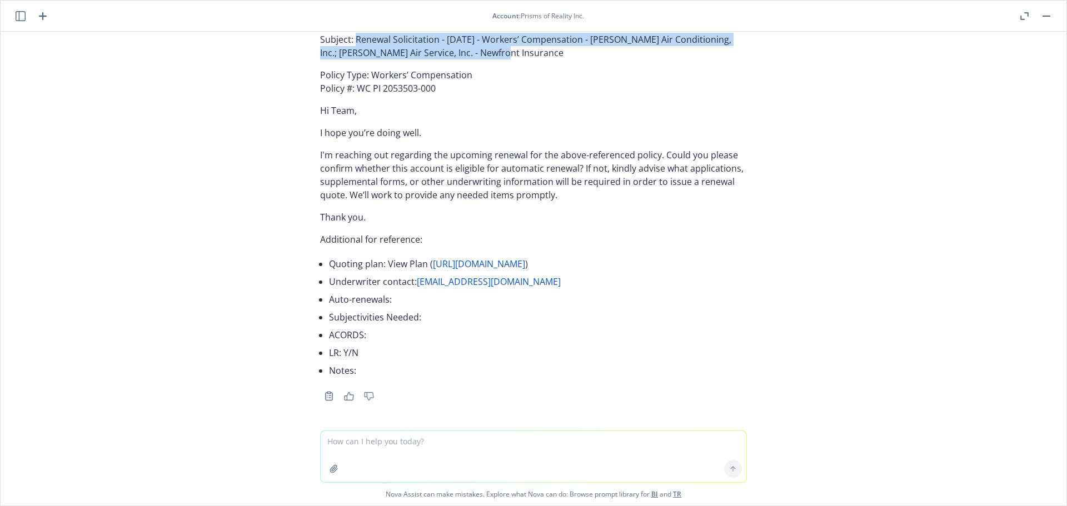
drag, startPoint x: 497, startPoint y: 147, endPoint x: 347, endPoint y: 133, distance: 150.2
click at [347, 59] on p "Subject: Renewal Solicitation - 01/17/2026 - Workers’ Compensation - Brady Air …" at bounding box center [533, 46] width 427 height 27
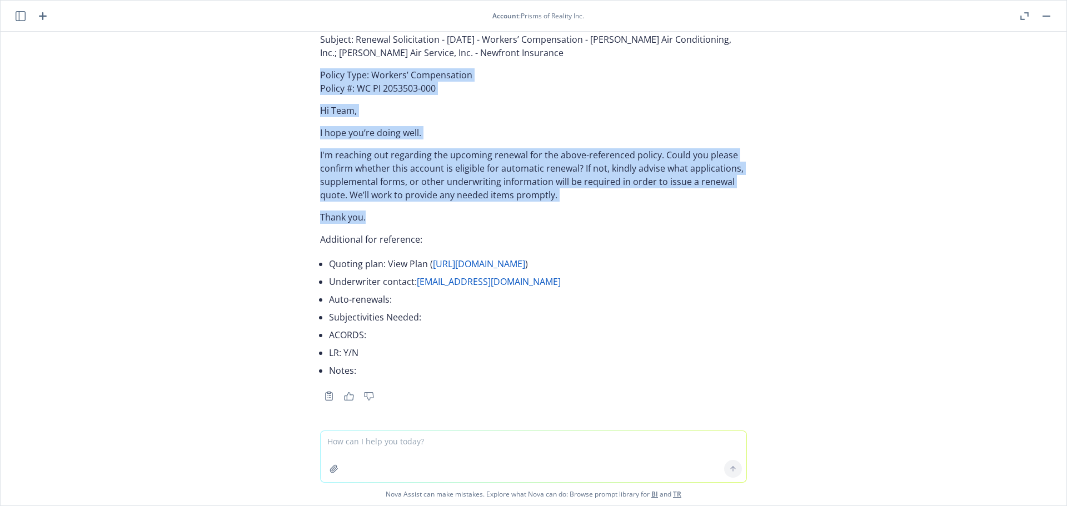
drag, startPoint x: 308, startPoint y: 169, endPoint x: 371, endPoint y: 307, distance: 151.7
click at [371, 307] on div "Subject: Renewal Solicitation - 01/17/2026 - Workers’ Compensation - Brady Air …" at bounding box center [533, 216] width 445 height 376
click at [355, 140] on p "I hope you’re doing well." at bounding box center [533, 132] width 427 height 13
drag, startPoint x: 373, startPoint y: 315, endPoint x: 309, endPoint y: 176, distance: 153.0
click at [311, 176] on div "Subject: Renewal Solicitation - 01/17/2026 - Workers’ Compensation - Brady Air …" at bounding box center [533, 216] width 445 height 376
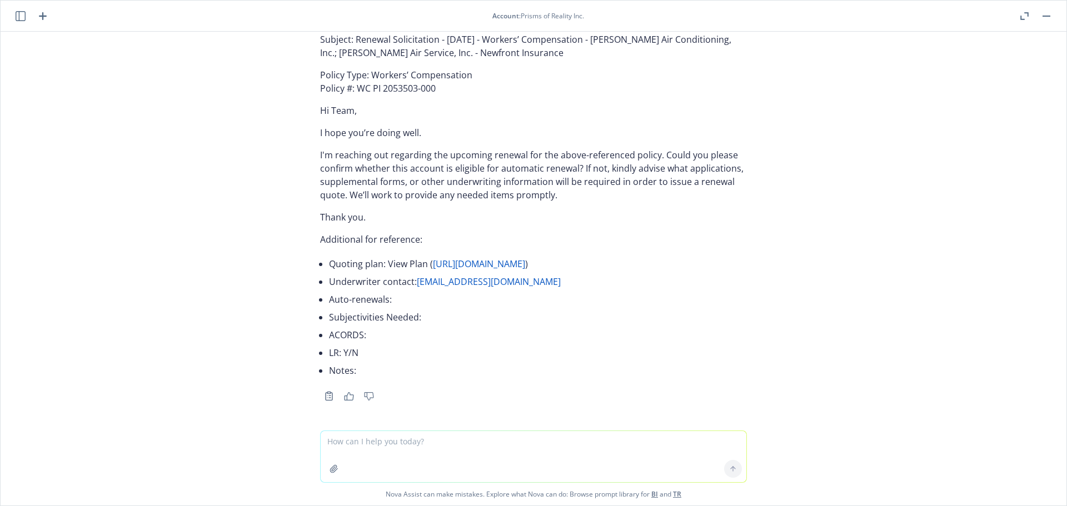
click at [408, 440] on textarea at bounding box center [534, 456] width 426 height 51
paste textarea "01/18/26 - LSM Resources LLC - GENERAL_LIABILITY Description Your quoting plan:…"
type textarea "01/18/26 - LSM Resources LLC - GENERAL_LIABILITY Description Your quoting plan:…"
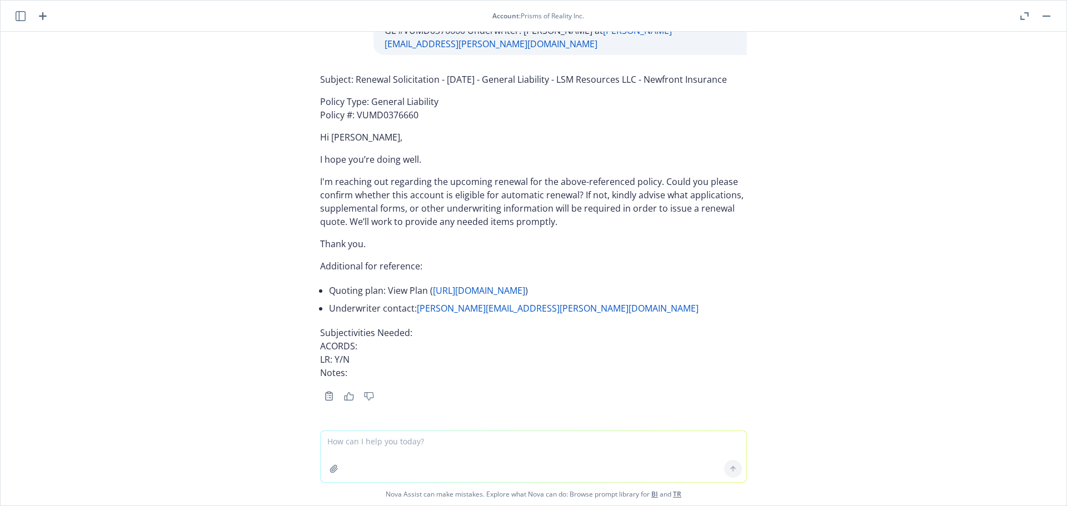
scroll to position [89098, 0]
drag, startPoint x: 743, startPoint y: 178, endPoint x: 346, endPoint y: 176, distance: 396.9
click at [346, 176] on div "Subject: Renewal Solicitation - 01/18/2026 - General Liability - LSM Resources …" at bounding box center [533, 236] width 445 height 336
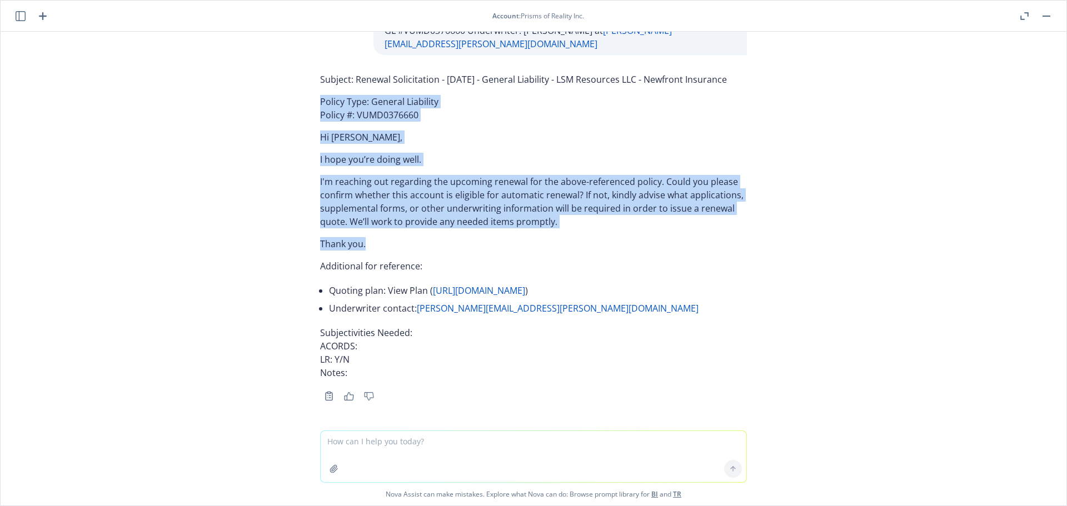
drag, startPoint x: 318, startPoint y: 205, endPoint x: 390, endPoint y: 339, distance: 151.7
click at [390, 339] on div "Absolutely! Please provide the information you want inserted: Renewal date Cove…" at bounding box center [534, 231] width 1066 height 399
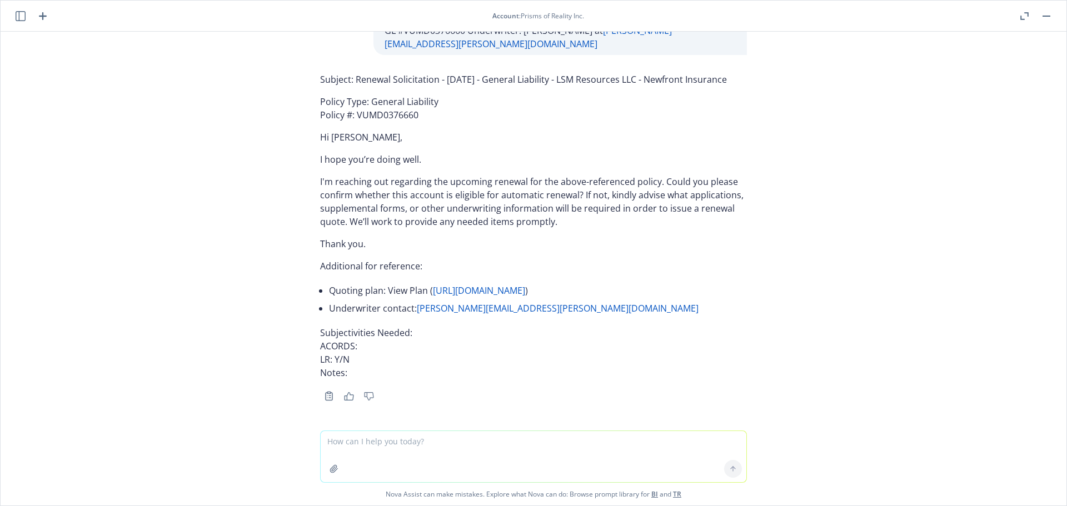
click at [380, 447] on textarea at bounding box center [534, 456] width 426 height 51
paste textarea "01/19/26 - Arun Shah & Associates - PROFESSIONAL_LIABILITY Description Your quo…"
type textarea "01/19/26 - Arun Shah & Associates - PROFESSIONAL_LIABILITY Description Your quo…"
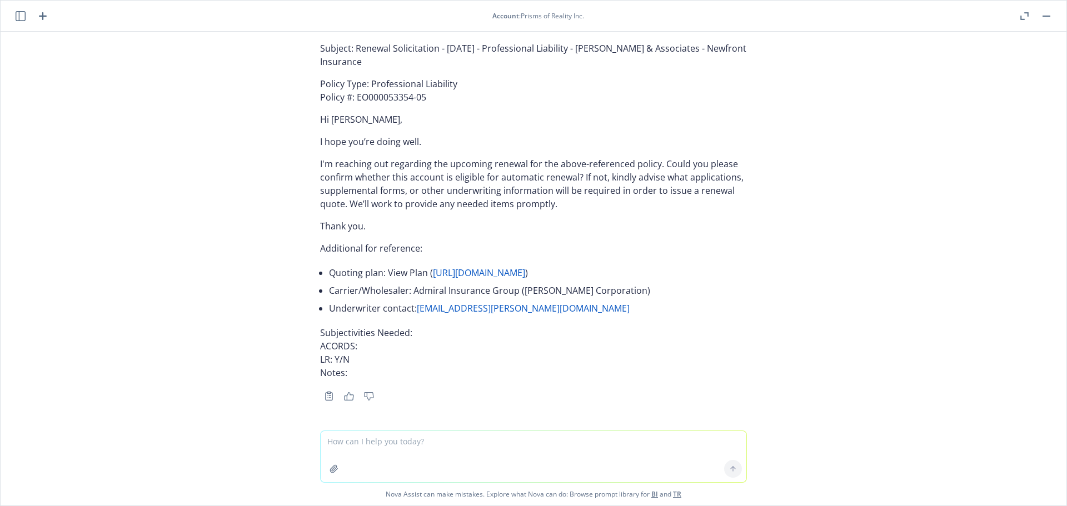
scroll to position [89603, 0]
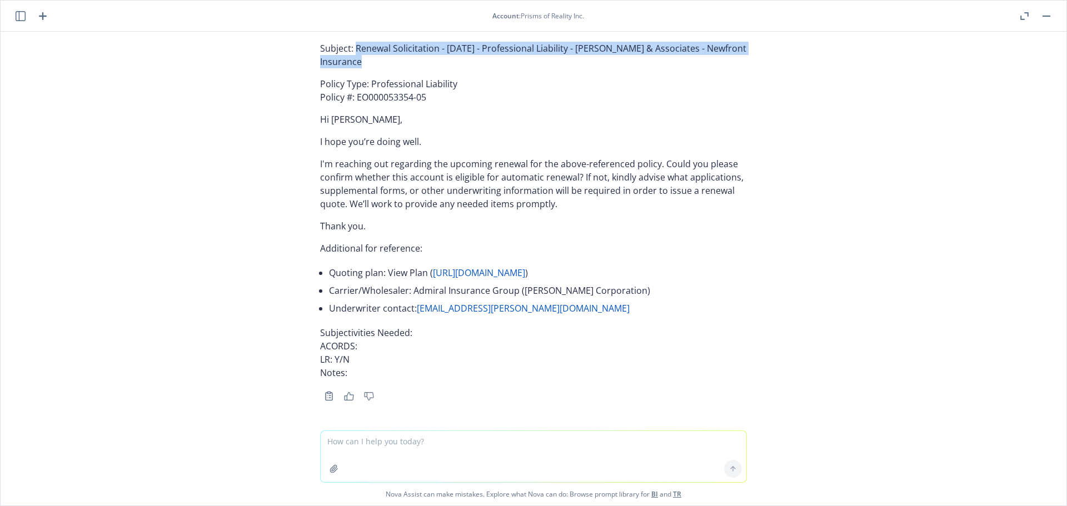
drag, startPoint x: 387, startPoint y: 158, endPoint x: 348, endPoint y: 143, distance: 42.0
click at [348, 68] on p "Subject: Renewal Solicitation - 01/19/2026 - Professional Liability - Arun Shah…" at bounding box center [533, 55] width 427 height 27
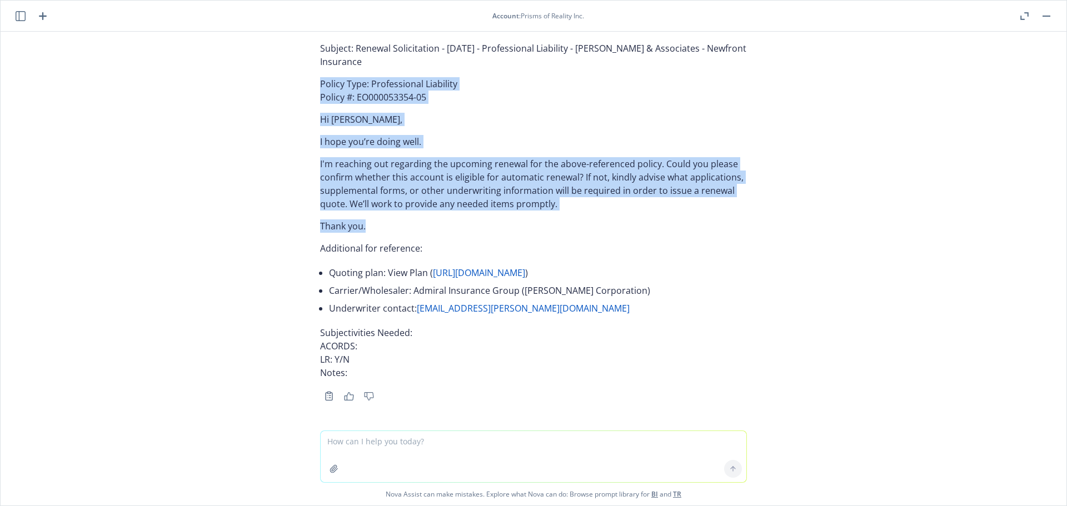
drag, startPoint x: 309, startPoint y: 180, endPoint x: 411, endPoint y: 320, distance: 173.8
click at [411, 320] on div "Subject: Renewal Solicitation - 01/19/2026 - Professional Liability - Arun Shah…" at bounding box center [533, 220] width 445 height 367
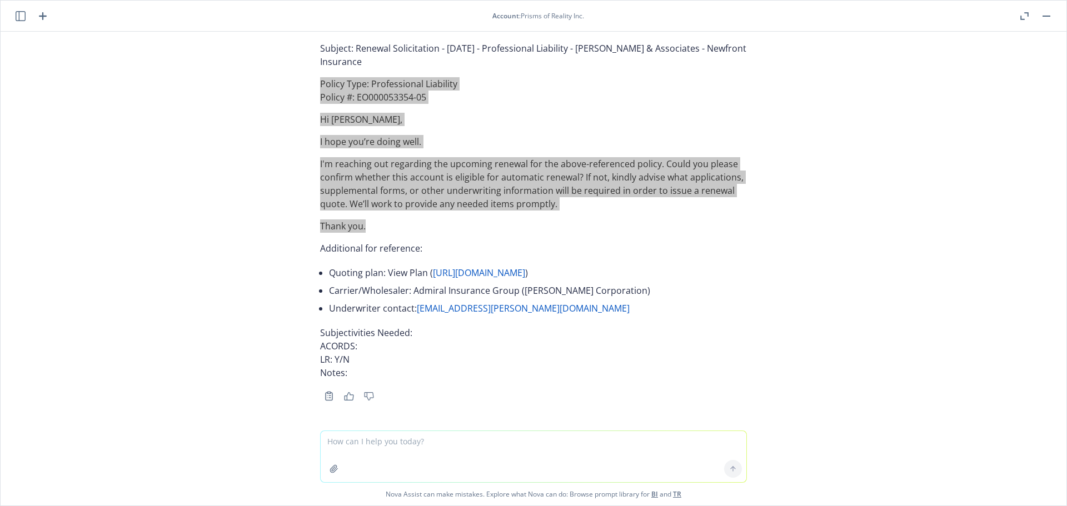
scroll to position [89714, 0]
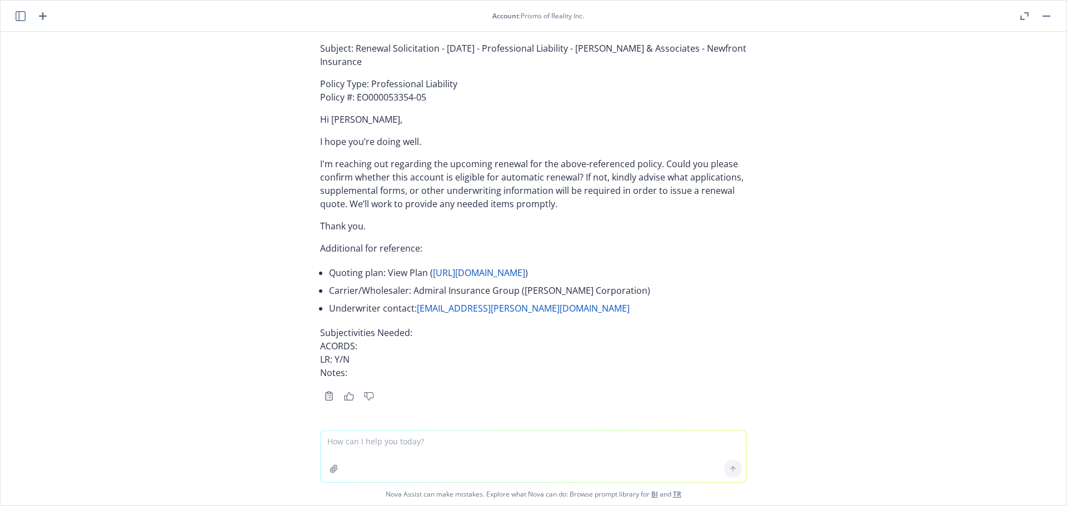
drag, startPoint x: 375, startPoint y: 437, endPoint x: 380, endPoint y: 441, distance: 5.9
click at [377, 437] on textarea at bounding box center [534, 456] width 426 height 51
paste textarea "01/19/26 - DIRECTORS_AND_OFFICERS, 01/22/26 - COMMERCIAL_PACKAGE Description Yo…"
type textarea "01/19/26 - DIRECTORS_AND_OFFICERS, 01/22/26 - COMMERCIAL_PACKAGE Description Yo…"
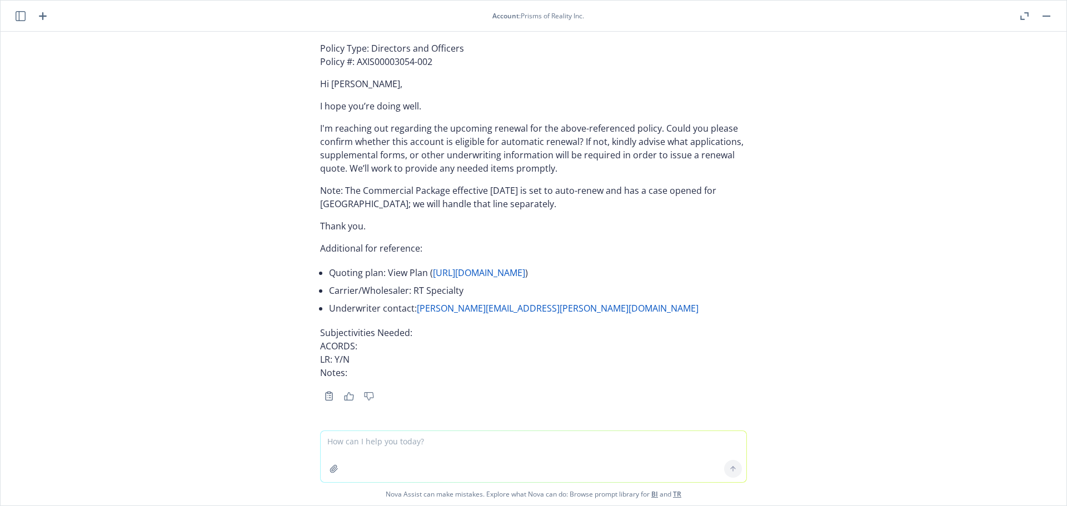
scroll to position [90083, 0]
drag, startPoint x: 691, startPoint y: 179, endPoint x: 349, endPoint y: 179, distance: 341.9
click at [349, 33] on p "Subject: Renewal Solicitation - 01/19/2026 - Directors and Officers - Newfront …" at bounding box center [533, 25] width 427 height 13
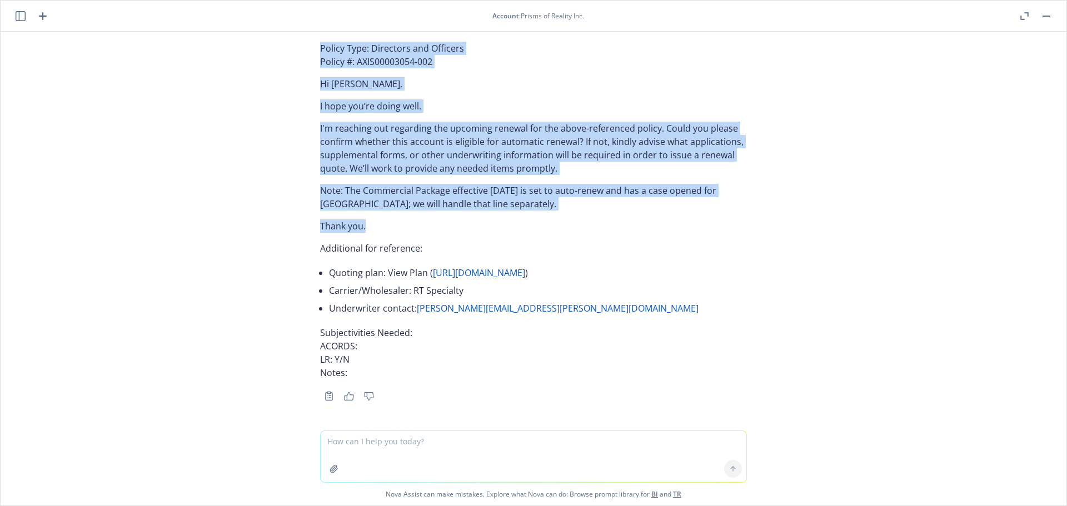
drag, startPoint x: 309, startPoint y: 200, endPoint x: 377, endPoint y: 372, distance: 185.4
click at [377, 372] on div "Subject: Renewal Solicitation - 01/19/2026 - Directors and Officers - Newfront …" at bounding box center [533, 209] width 445 height 389
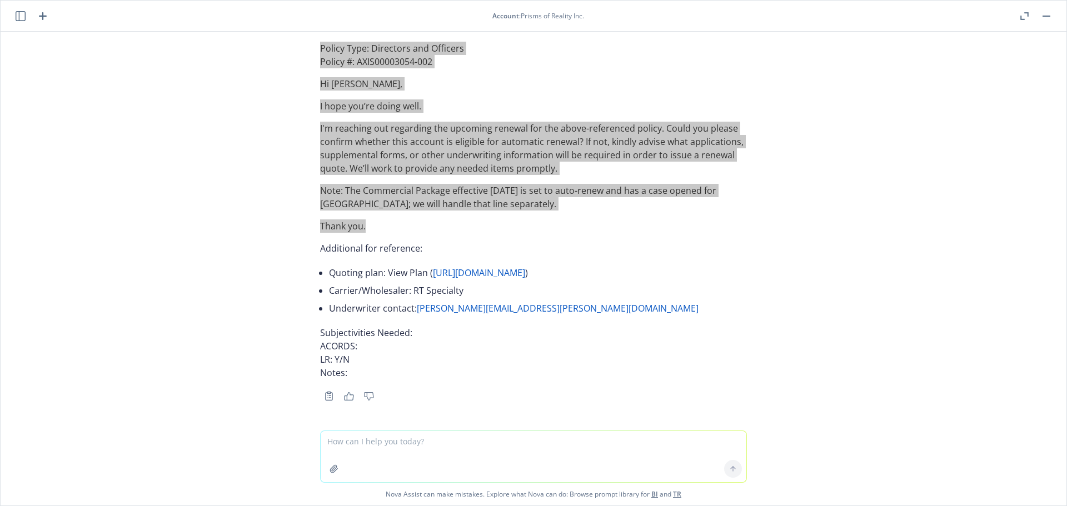
scroll to position [90250, 0]
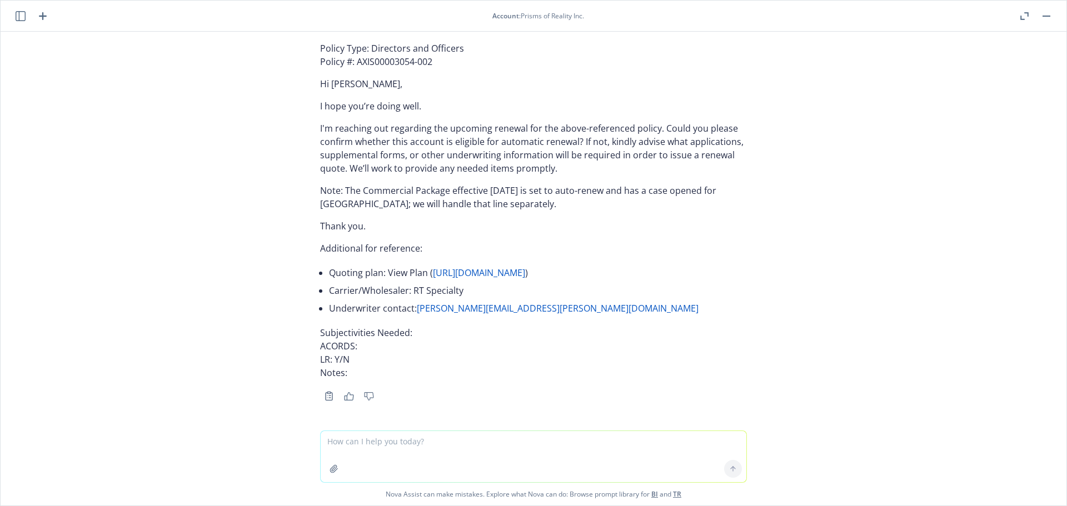
click at [344, 445] on textarea at bounding box center [534, 456] width 426 height 51
paste textarea "01/19/26 - PRODUCT_LIABILITY Description Your quoting plan: https://dash.newfro…"
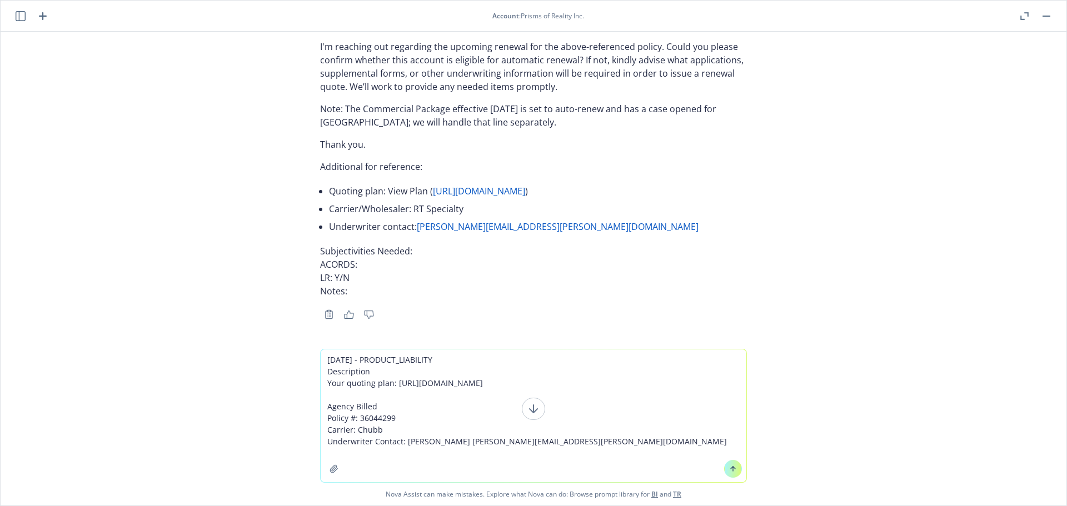
click at [616, 442] on textarea "01/19/26 - PRODUCT_LIABILITY Description Your quoting plan: https://dash.newfro…" at bounding box center [534, 416] width 426 height 133
paste textarea "Eiger Group International"
type textarea "01/19/26 - PRODUCT_LIABILITY Description Your quoting plan: https://dash.newfro…"
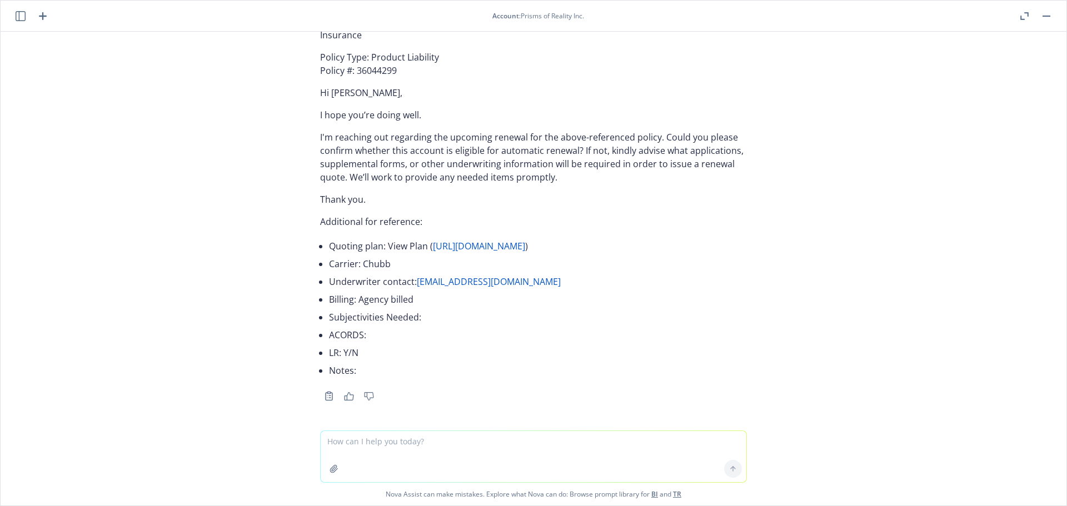
scroll to position [90532, 0]
drag, startPoint x: 391, startPoint y: 242, endPoint x: 347, endPoint y: 230, distance: 45.4
click at [347, 42] on p "Subject: Renewal Solicitation - 01/19/2026 - Product Liability - Eiger Group In…" at bounding box center [533, 28] width 427 height 27
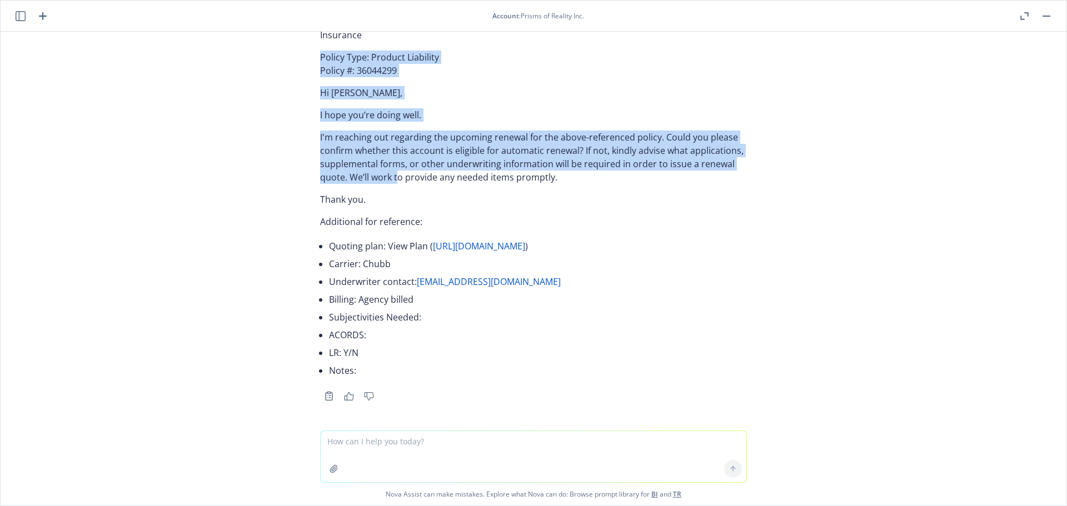
scroll to position [90588, 0]
drag, startPoint x: 307, startPoint y: 263, endPoint x: 391, endPoint y: 346, distance: 118.3
click at [391, 346] on div "Subject: Renewal Solicitation - 01/19/2026 - Product Liability - Eiger Group In…" at bounding box center [533, 208] width 445 height 394
click at [20, 12] on icon "button" at bounding box center [21, 16] width 10 height 10
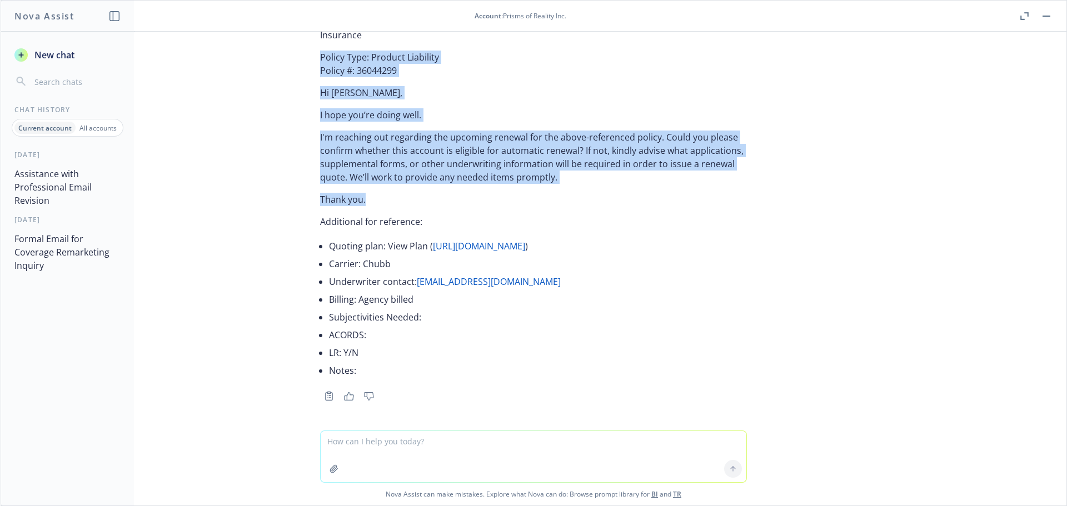
scroll to position [90755, 0]
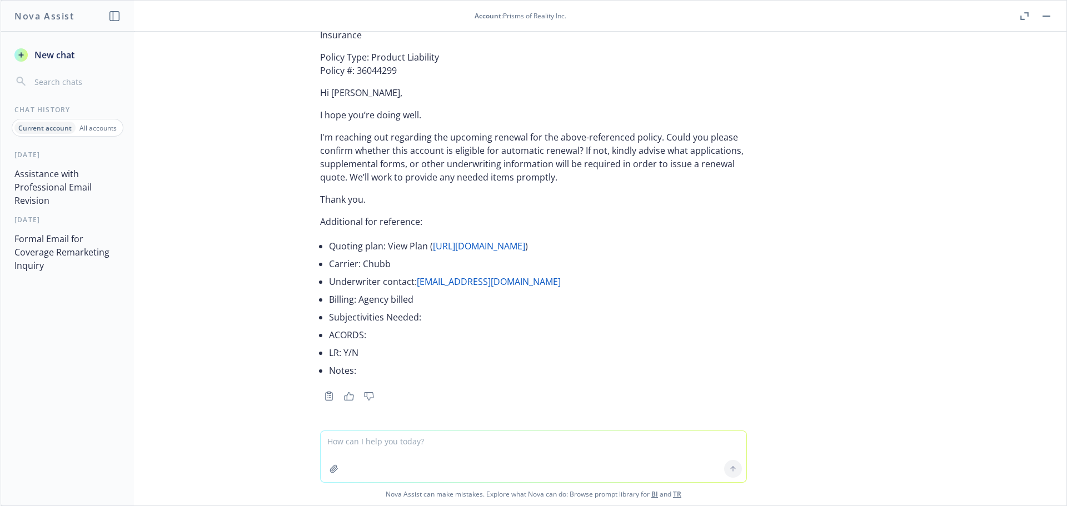
click at [84, 131] on p "All accounts" at bounding box center [97, 127] width 37 height 9
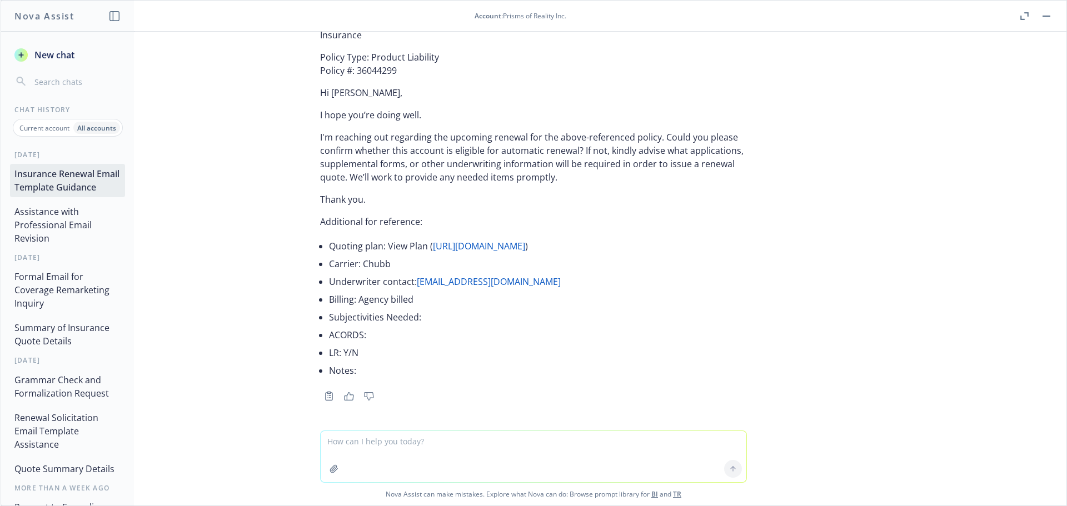
click at [57, 335] on button "Summary of Insurance Quote Details" at bounding box center [67, 334] width 115 height 33
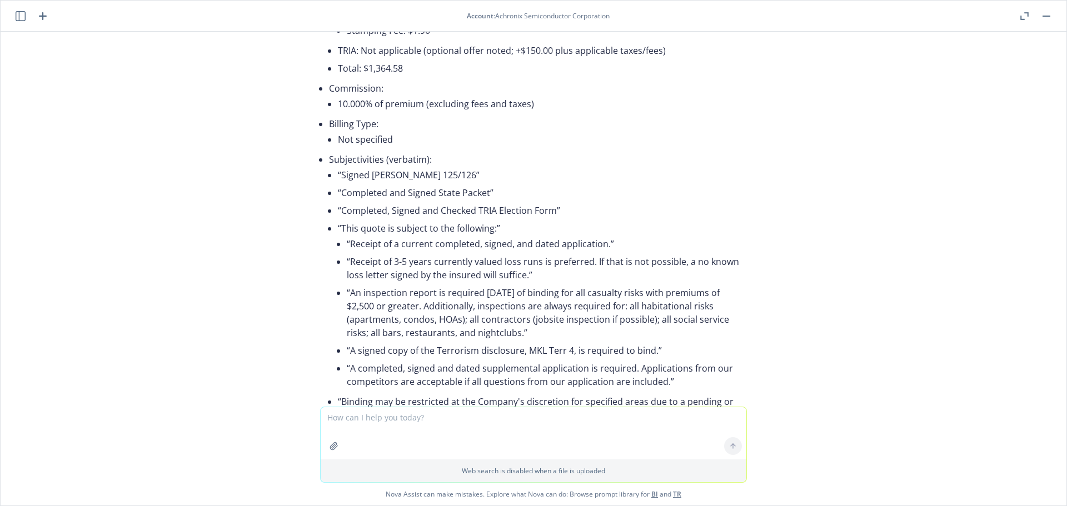
scroll to position [2265, 0]
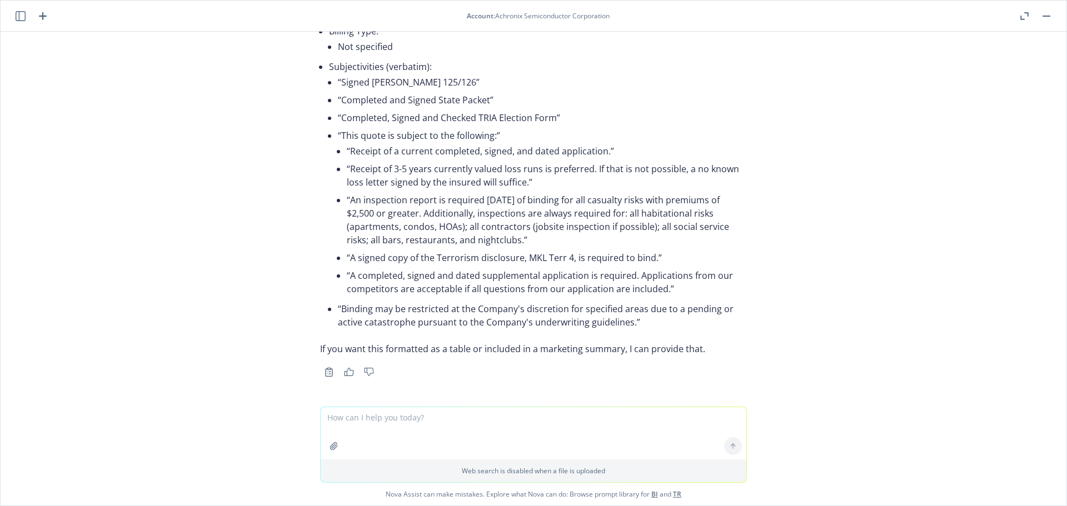
click at [332, 448] on icon "button" at bounding box center [334, 446] width 9 height 9
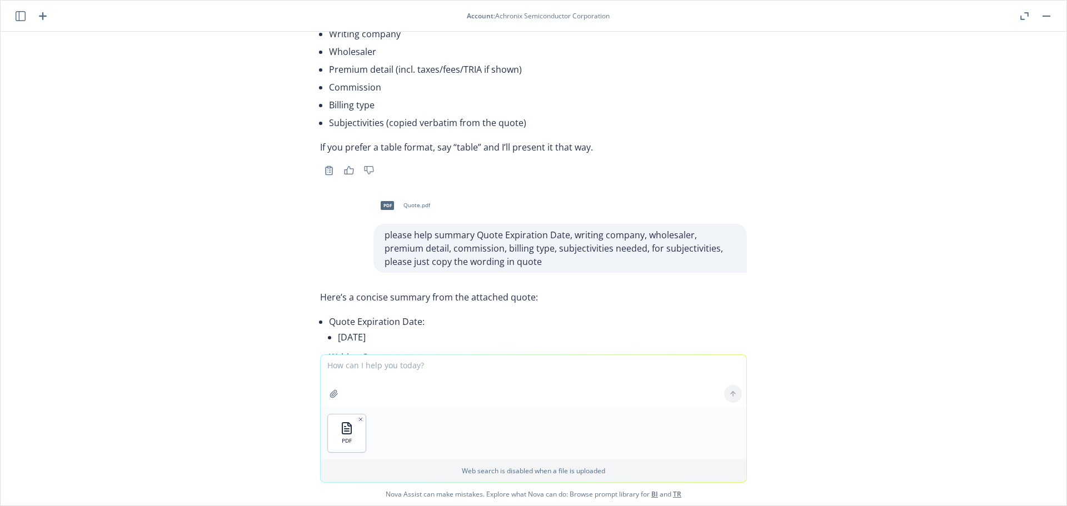
scroll to position [1709, 0]
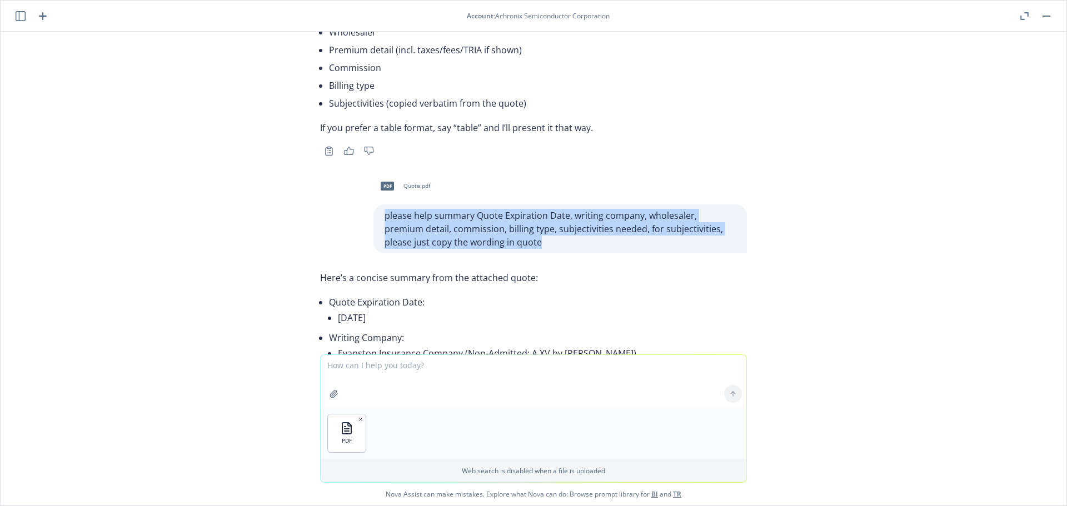
drag, startPoint x: 515, startPoint y: 243, endPoint x: 370, endPoint y: 207, distance: 150.1
click at [374, 207] on div "please help summary Quote Expiration Date, writing company, wholesaler, premium…" at bounding box center [561, 229] width 374 height 49
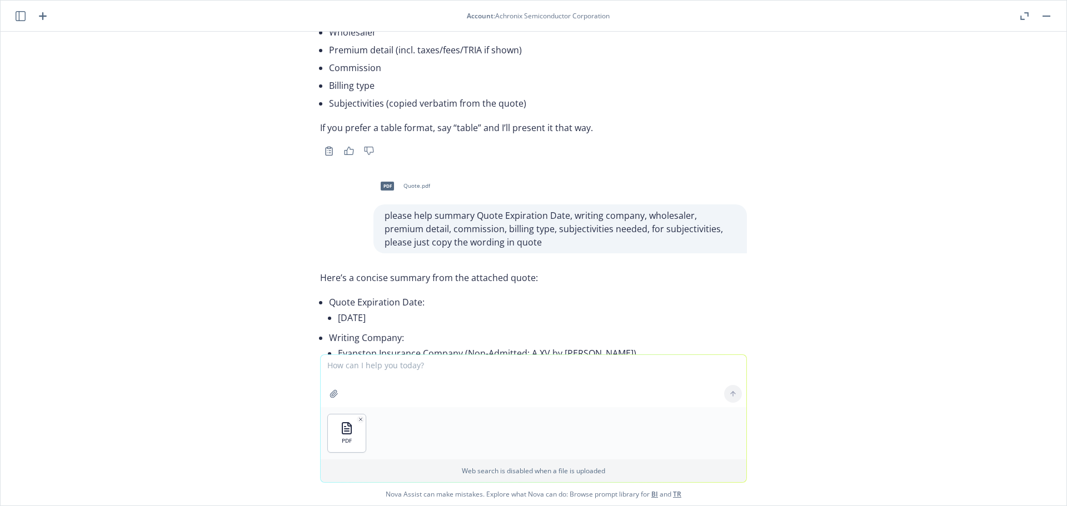
click at [365, 364] on textarea at bounding box center [534, 381] width 426 height 52
paste textarea "please help summary Quote Expiration Date, writing company, wholesaler, premium…"
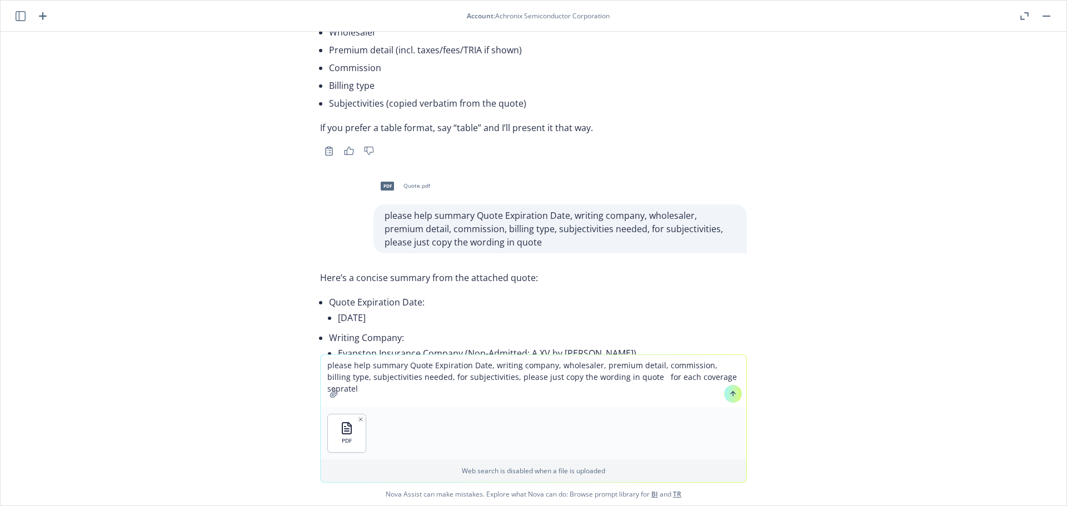
type textarea "please help summary Quote Expiration Date, writing company, wholesaler, premium…"
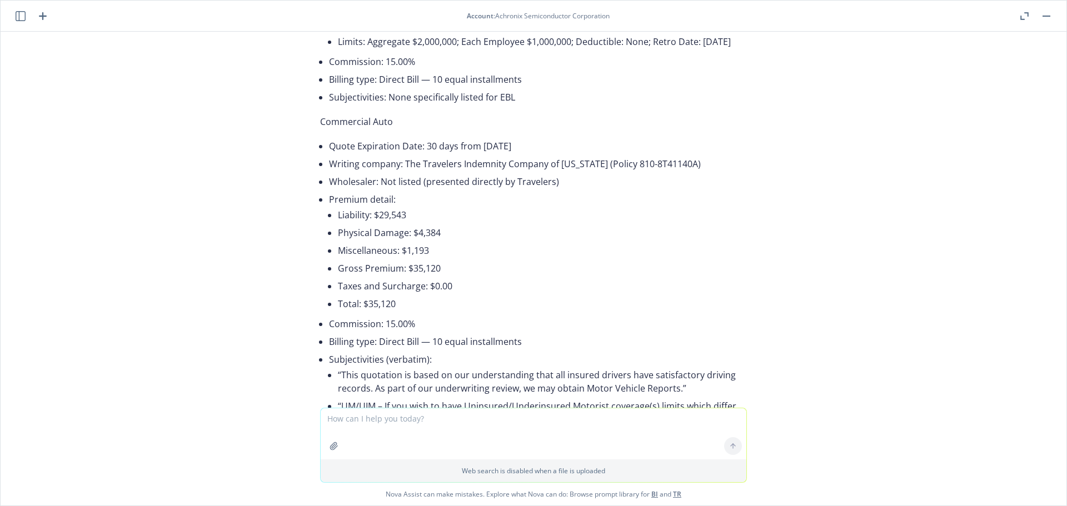
scroll to position [3103, 0]
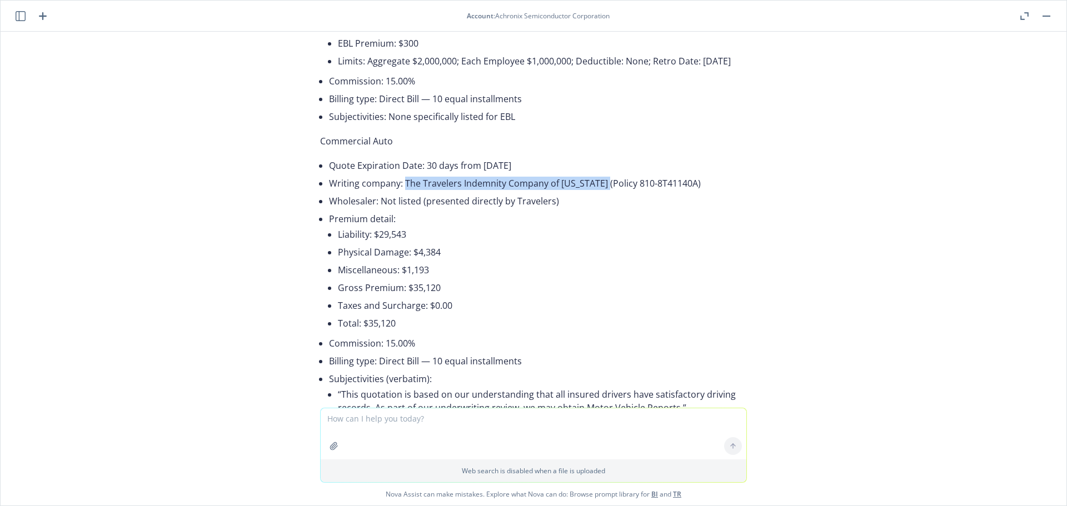
drag, startPoint x: 398, startPoint y: 197, endPoint x: 599, endPoint y: 192, distance: 201.3
click at [599, 192] on li "Writing company: The Travelers Indemnity Company of Connecticut (Policy 810-8T4…" at bounding box center [538, 184] width 418 height 18
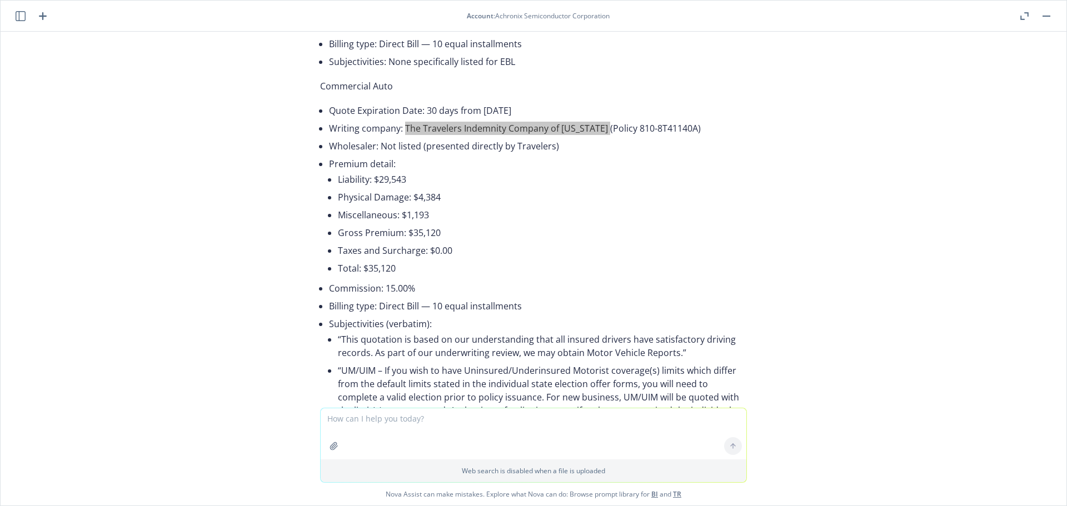
scroll to position [3159, 0]
drag, startPoint x: 18, startPoint y: 377, endPoint x: 2, endPoint y: 375, distance: 16.3
click at [12, 376] on div "pdf E-Risk Renewal Quote.pdf please help summary Quote Expiration Date, writing…" at bounding box center [534, 220] width 1066 height 376
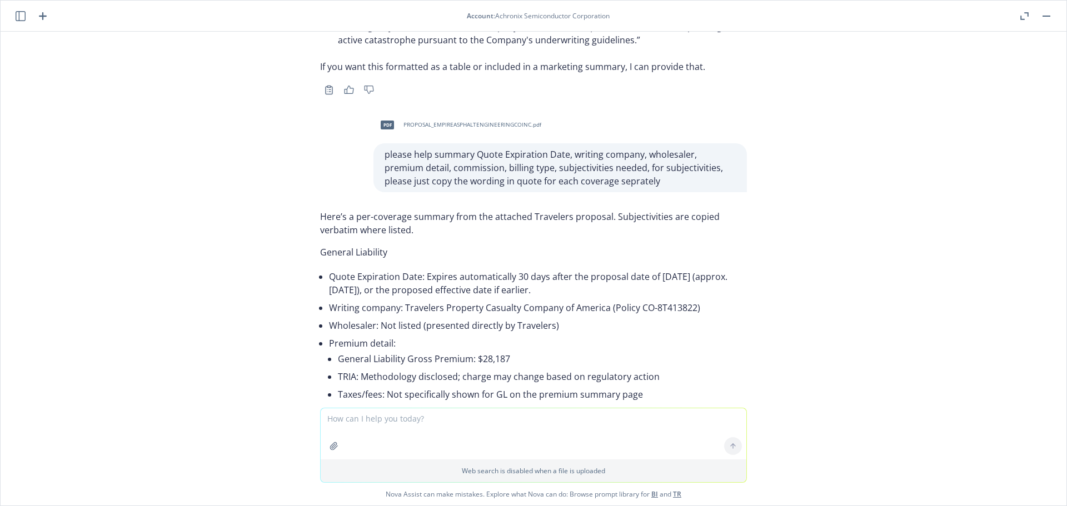
scroll to position [2658, 0]
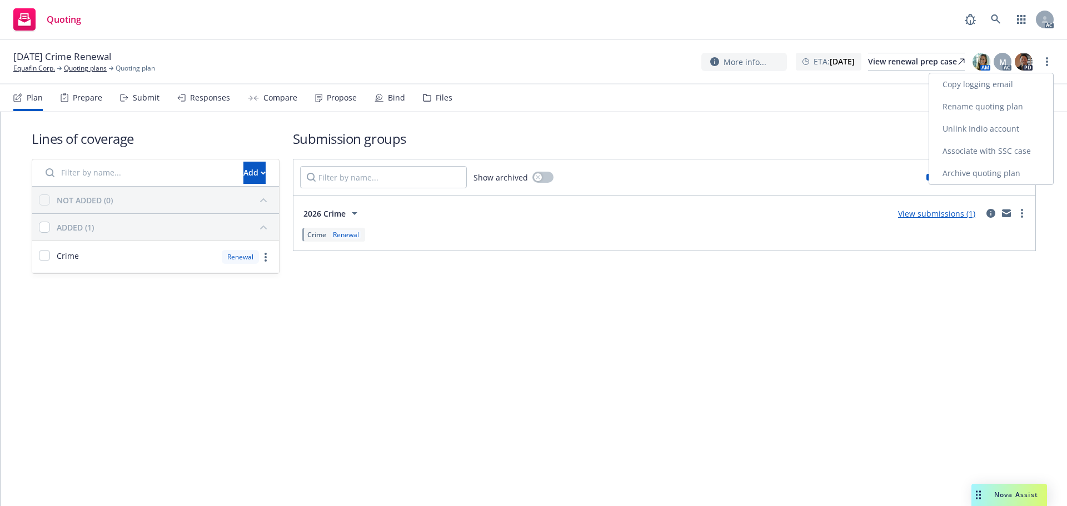
click at [997, 82] on link "Copy logging email" at bounding box center [991, 84] width 124 height 22
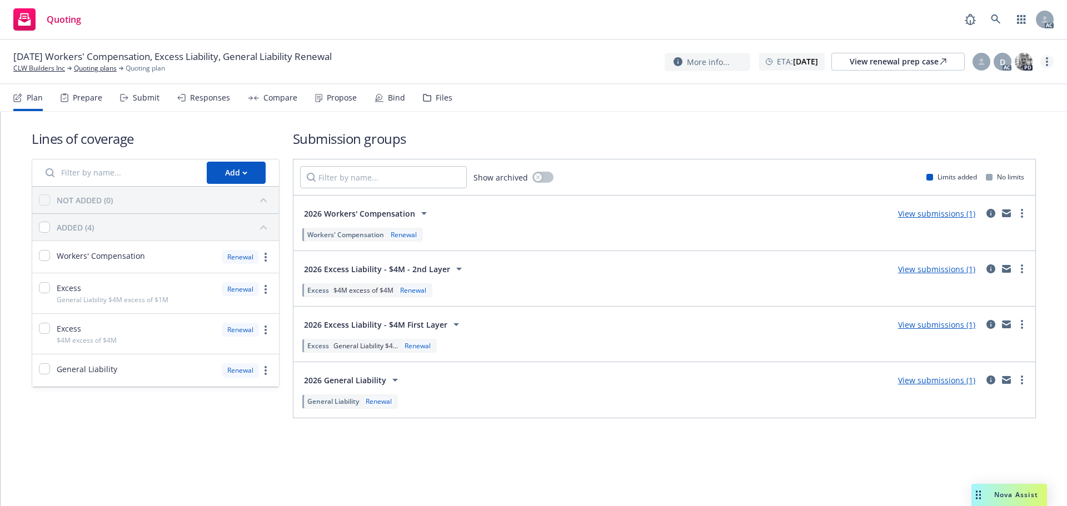
click at [1048, 57] on icon "more" at bounding box center [1047, 61] width 2 height 9
click at [998, 80] on link "Copy logging email" at bounding box center [991, 84] width 124 height 22
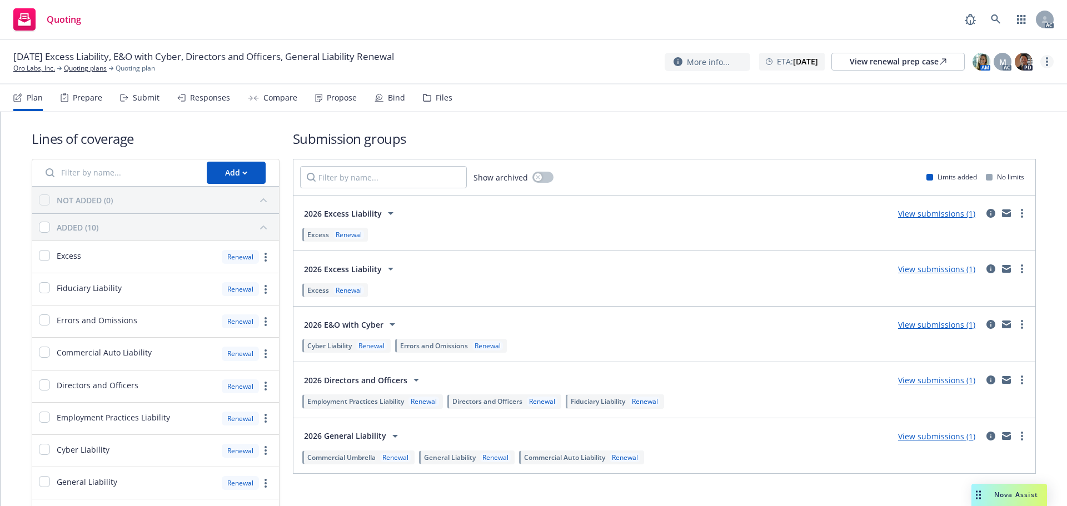
click at [1047, 58] on circle "more" at bounding box center [1047, 58] width 2 height 2
click at [1011, 76] on link "Copy logging email" at bounding box center [991, 84] width 124 height 22
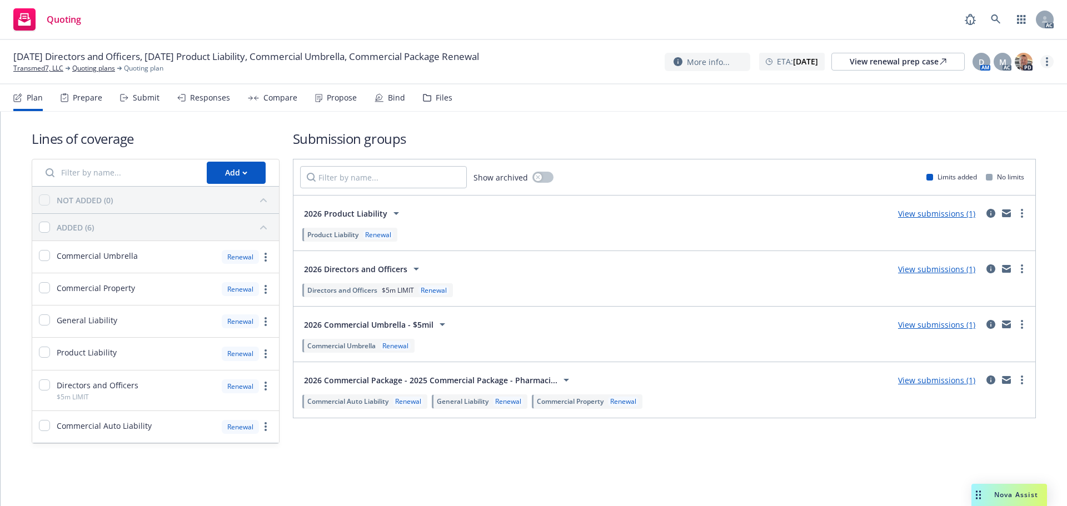
click at [1047, 60] on icon "more" at bounding box center [1047, 61] width 2 height 9
click at [1007, 87] on link "Copy logging email" at bounding box center [991, 84] width 124 height 22
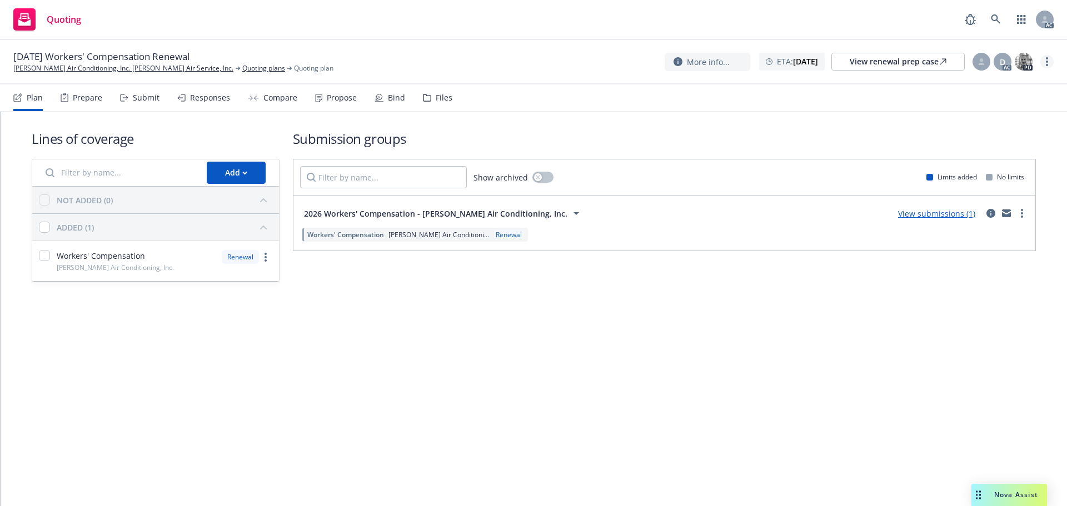
click at [1050, 62] on link "more" at bounding box center [1047, 61] width 13 height 13
click at [1006, 78] on link "Copy logging email" at bounding box center [991, 84] width 124 height 22
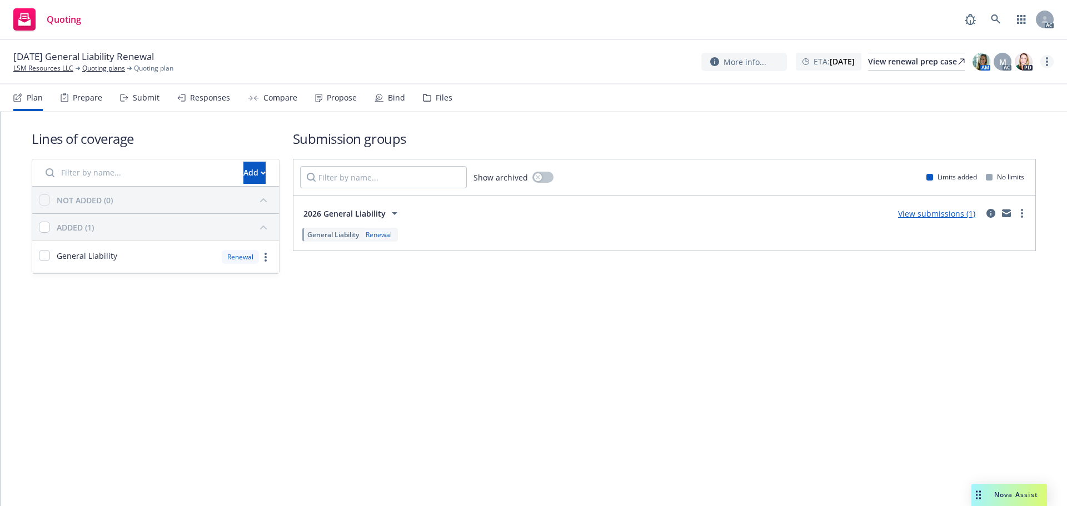
click at [1045, 61] on link "more" at bounding box center [1047, 61] width 13 height 13
click at [1006, 86] on link "Copy logging email" at bounding box center [991, 85] width 124 height 22
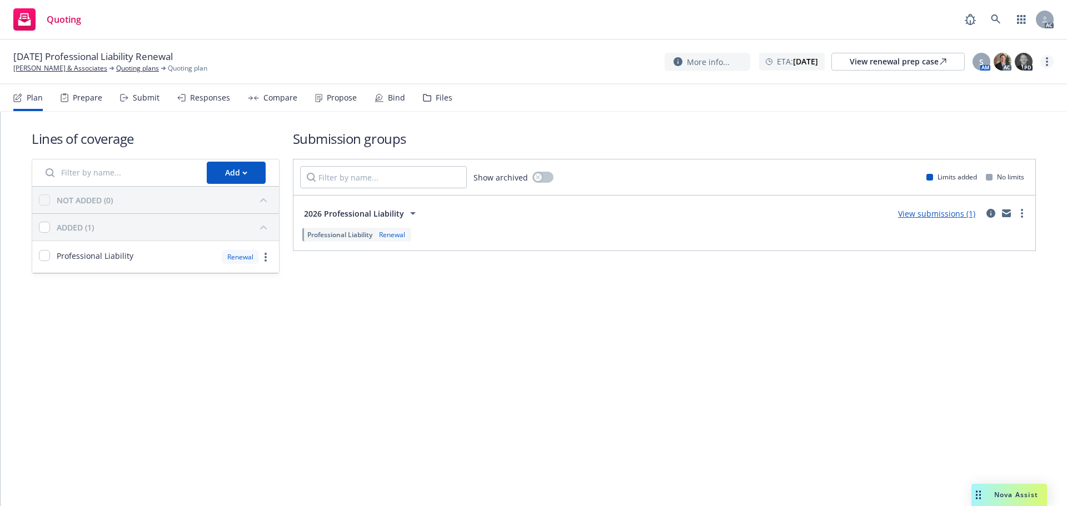
click at [1047, 60] on icon "more" at bounding box center [1047, 61] width 2 height 9
click at [959, 81] on link "Copy logging email" at bounding box center [991, 84] width 124 height 22
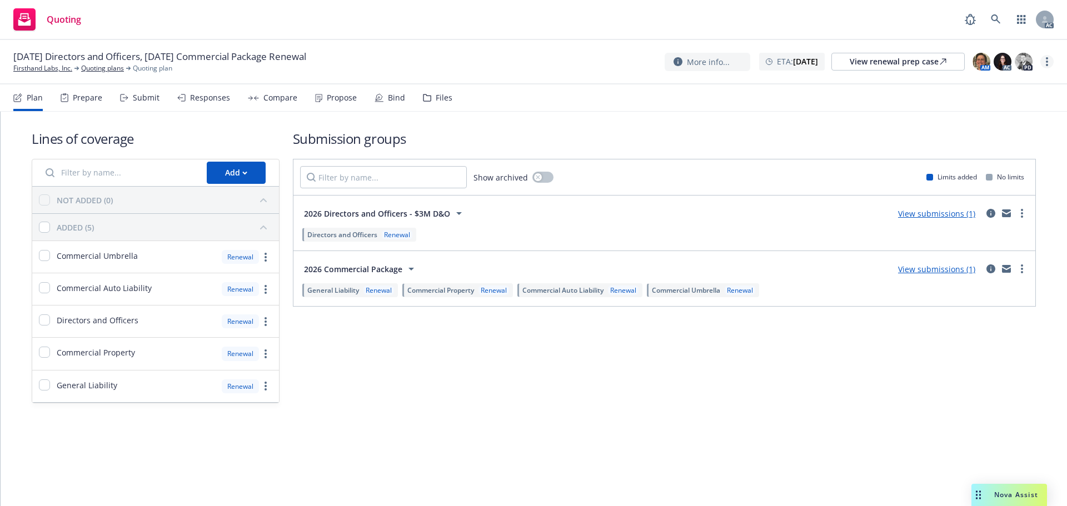
click at [1050, 63] on link "more" at bounding box center [1047, 61] width 13 height 13
click at [985, 79] on link "Copy logging email" at bounding box center [991, 84] width 124 height 22
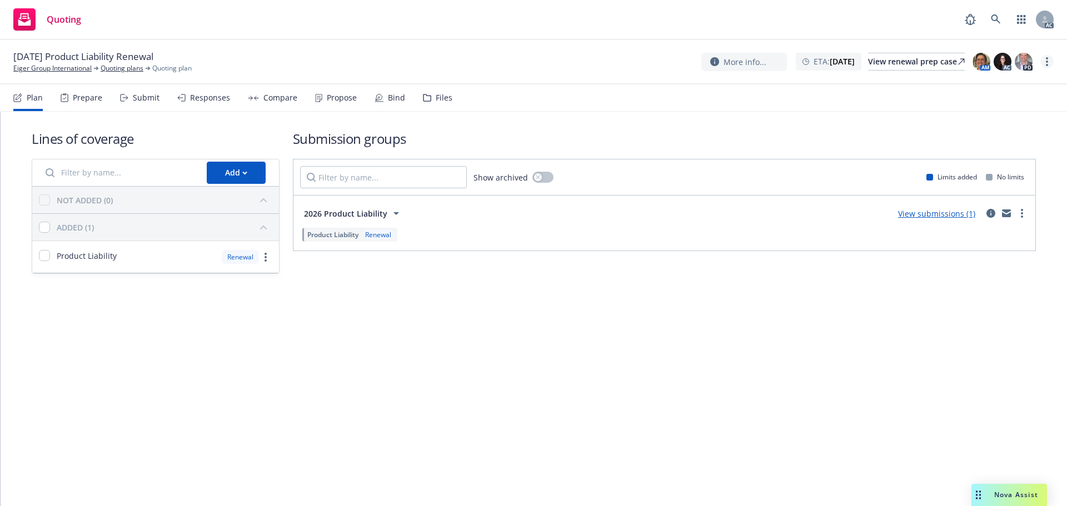
click at [1046, 60] on icon "more" at bounding box center [1047, 61] width 2 height 9
drag, startPoint x: 978, startPoint y: 78, endPoint x: 832, endPoint y: 68, distance: 146.6
click at [978, 78] on link "Copy logging email" at bounding box center [991, 84] width 124 height 22
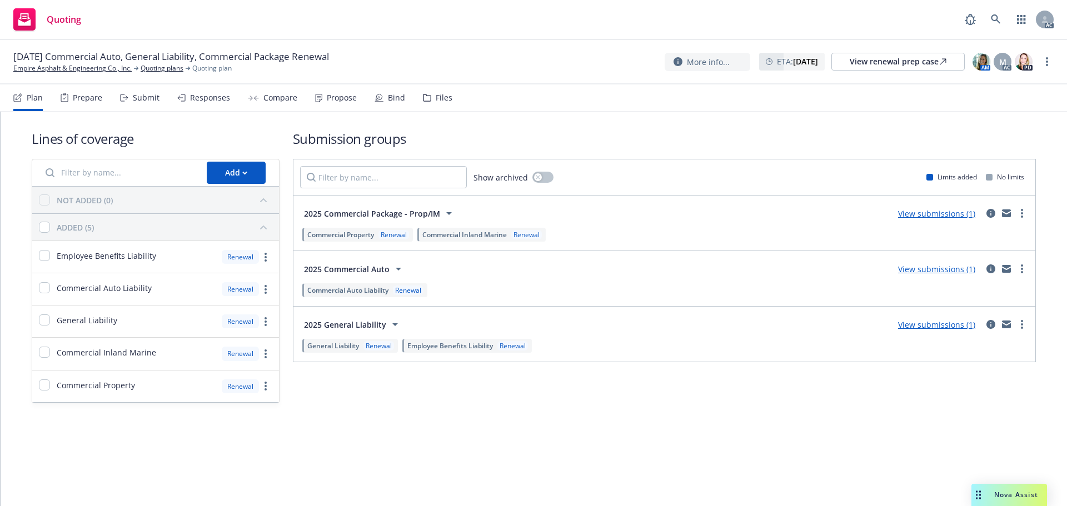
click at [217, 103] on div "Responses" at bounding box center [203, 97] width 53 height 27
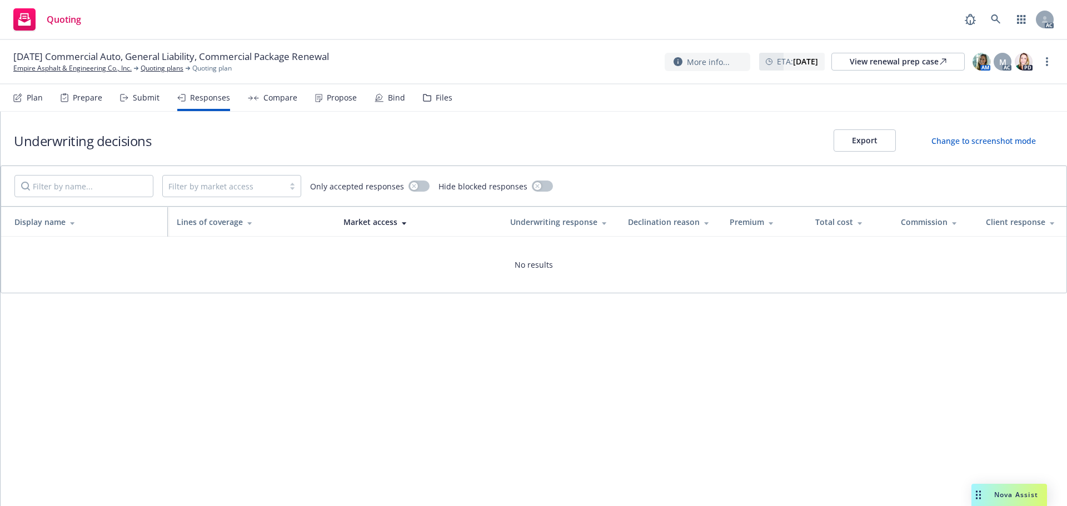
click at [91, 94] on div "Prepare" at bounding box center [87, 97] width 29 height 9
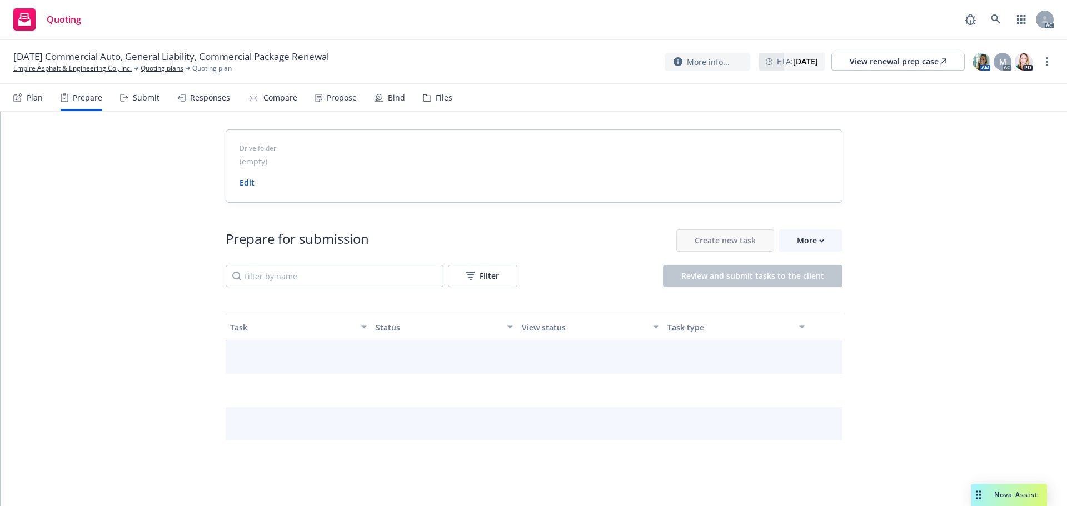
click at [136, 96] on div "Submit" at bounding box center [146, 97] width 27 height 9
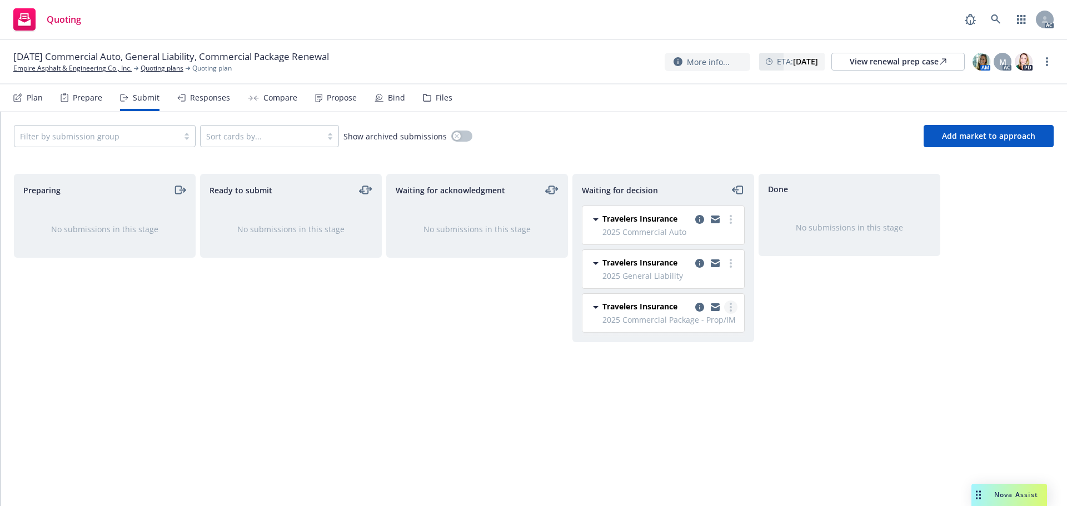
click at [730, 305] on circle "more" at bounding box center [731, 304] width 2 height 2
click at [691, 372] on span "Add accepted decision" at bounding box center [681, 374] width 111 height 11
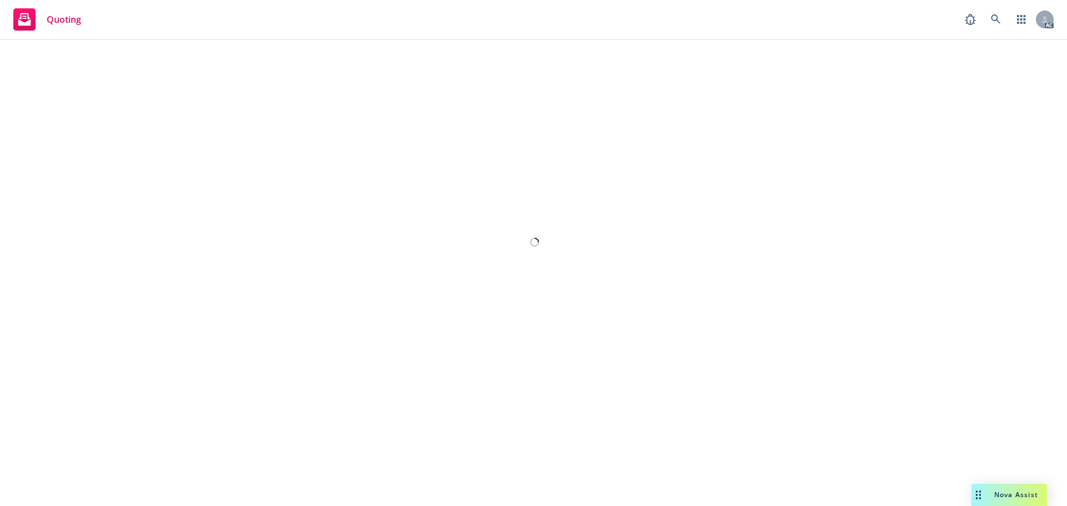
select select "12"
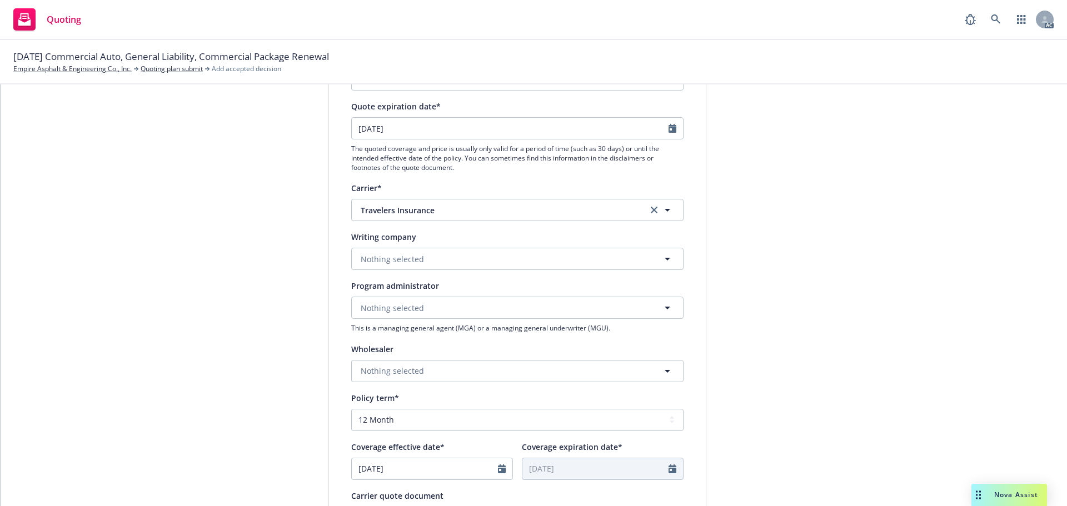
scroll to position [111, 0]
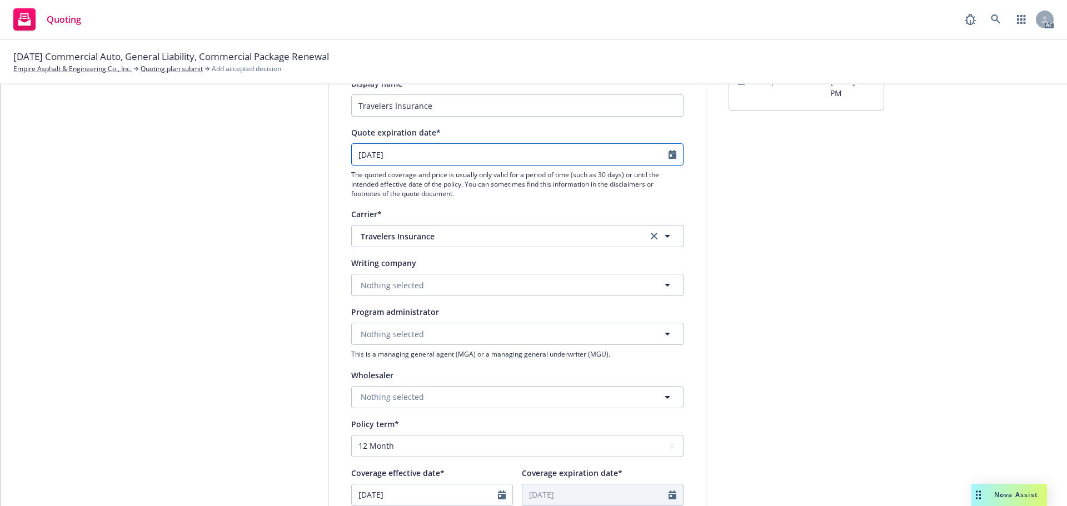
click at [670, 157] on icon "Calendar" at bounding box center [673, 154] width 8 height 9
select select "10"
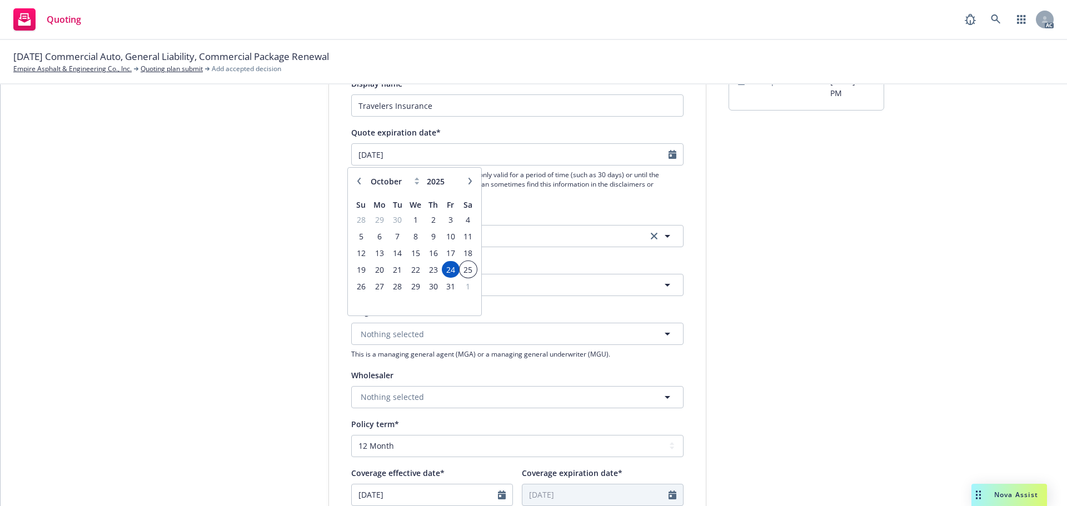
click at [466, 277] on td "25" at bounding box center [468, 269] width 17 height 17
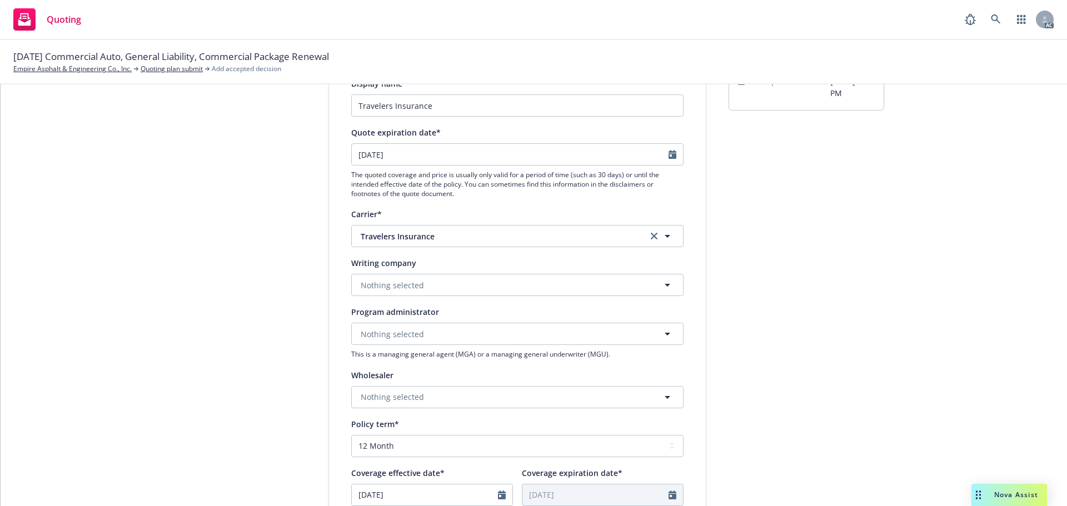
type input "25/10/2025"
click at [669, 154] on icon "Calendar" at bounding box center [673, 154] width 8 height 9
select select "10"
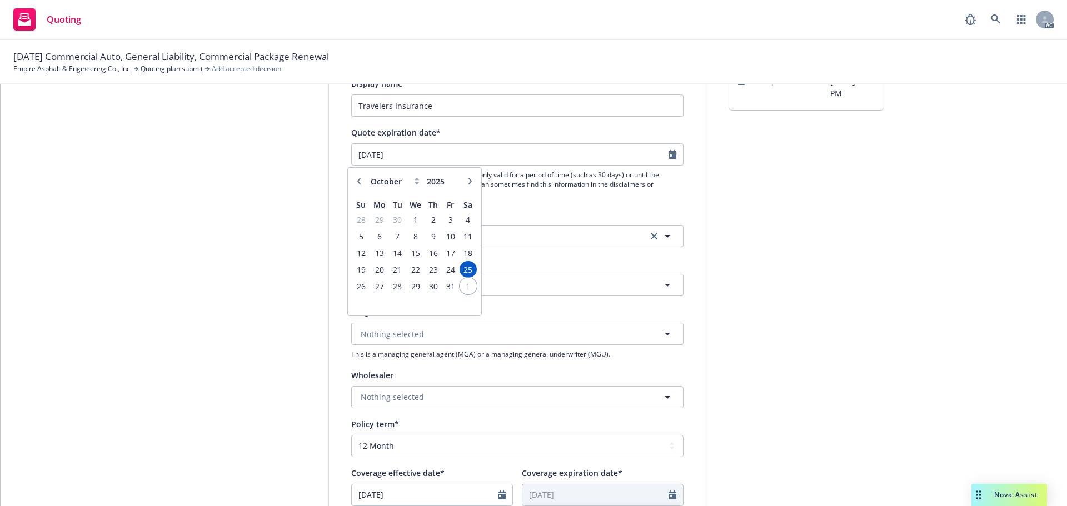
click at [466, 280] on span "1" at bounding box center [468, 287] width 15 height 14
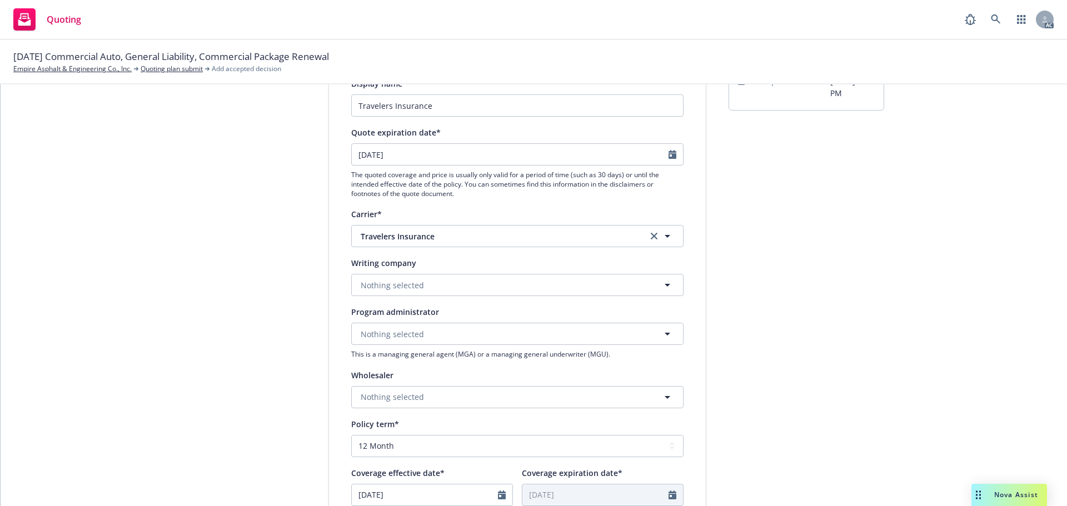
type input "1/11/2025"
click at [440, 284] on button "Nothing selected" at bounding box center [517, 285] width 332 height 22
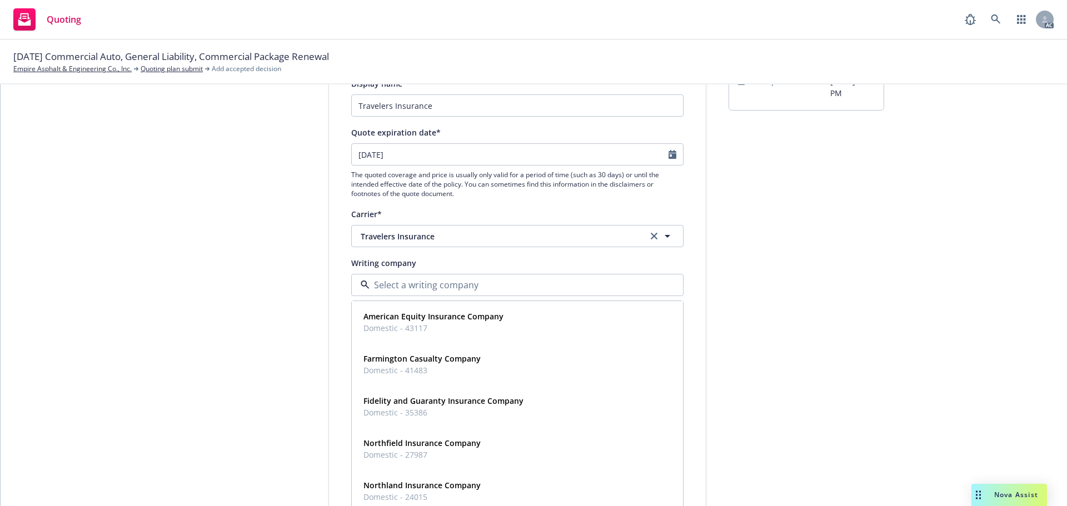
paste input "TRAVELERS PROPERTY CASUALTY COMPANY OF AMERICA"
type input "TRAVELERS PROPERTY CASUALTY COMPANY OF AMERICA"
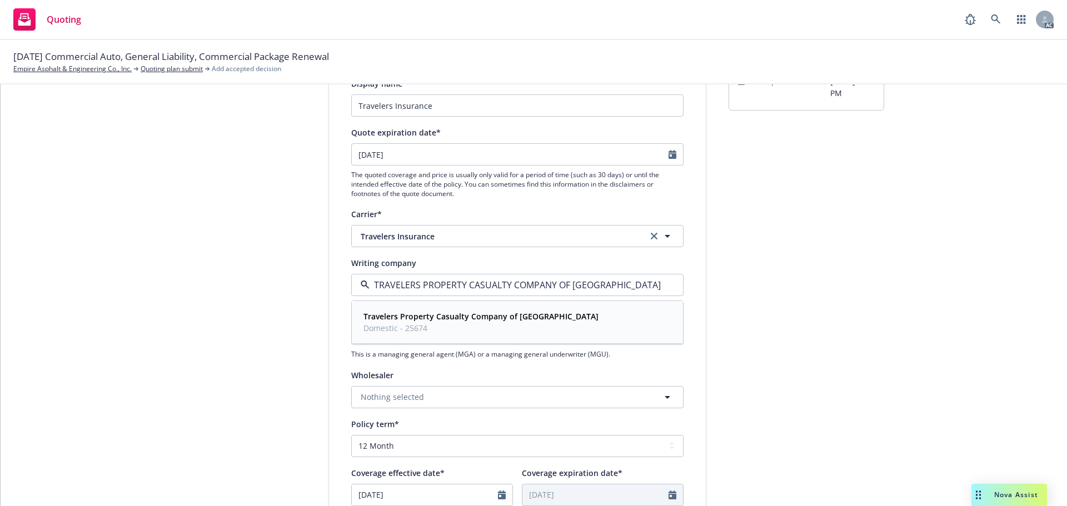
click at [444, 323] on span "Domestic - 25674" at bounding box center [481, 328] width 235 height 12
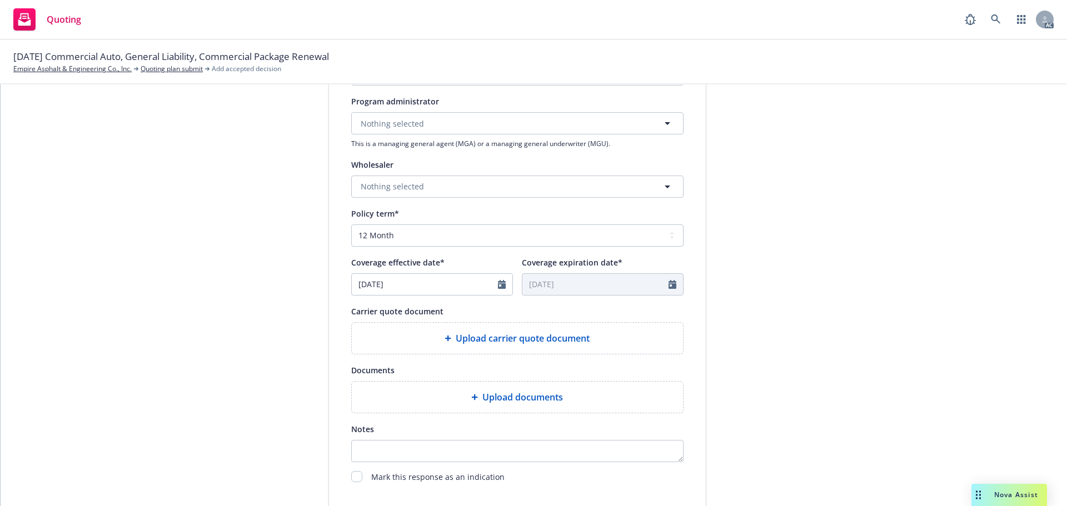
scroll to position [334, 0]
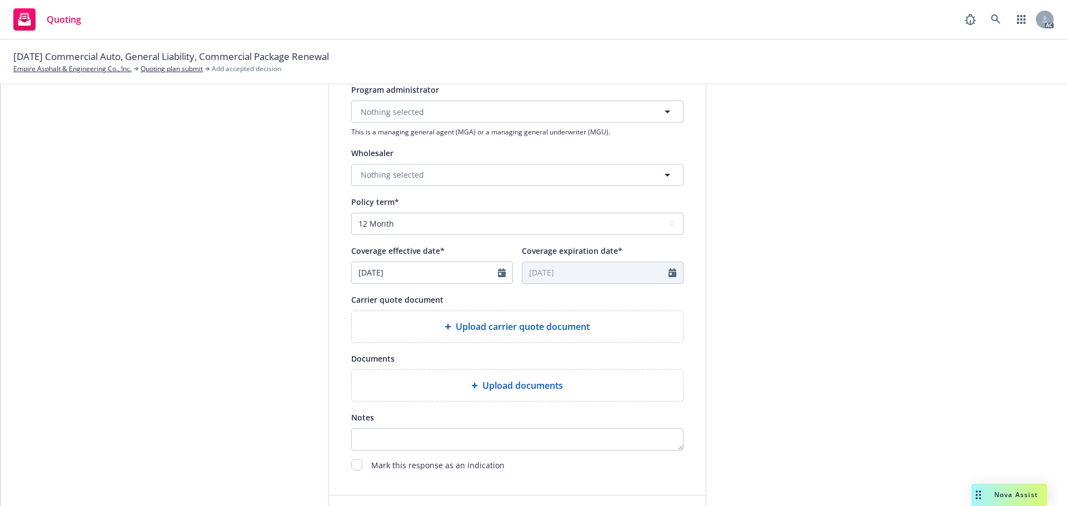
click at [465, 386] on div "Upload documents" at bounding box center [518, 385] width 314 height 13
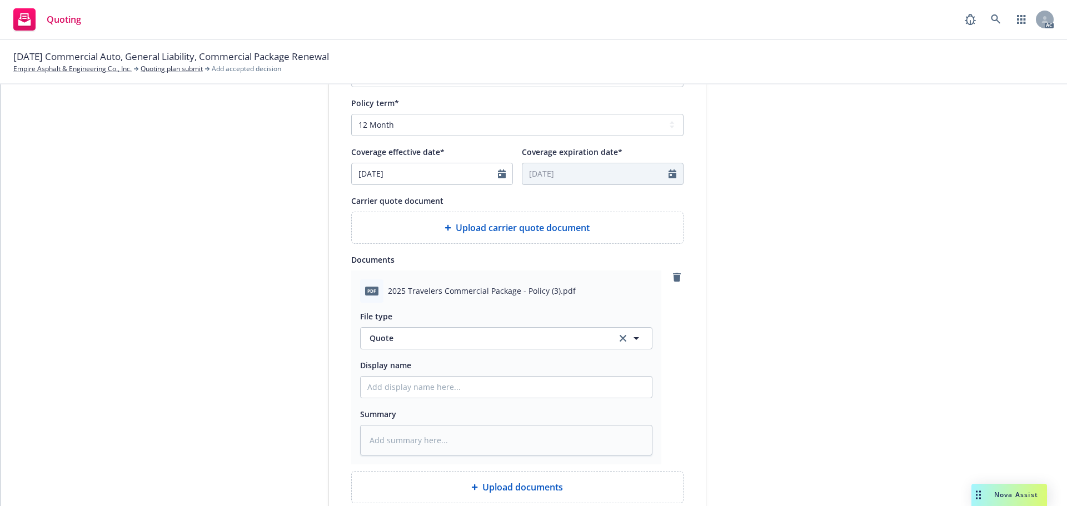
scroll to position [445, 0]
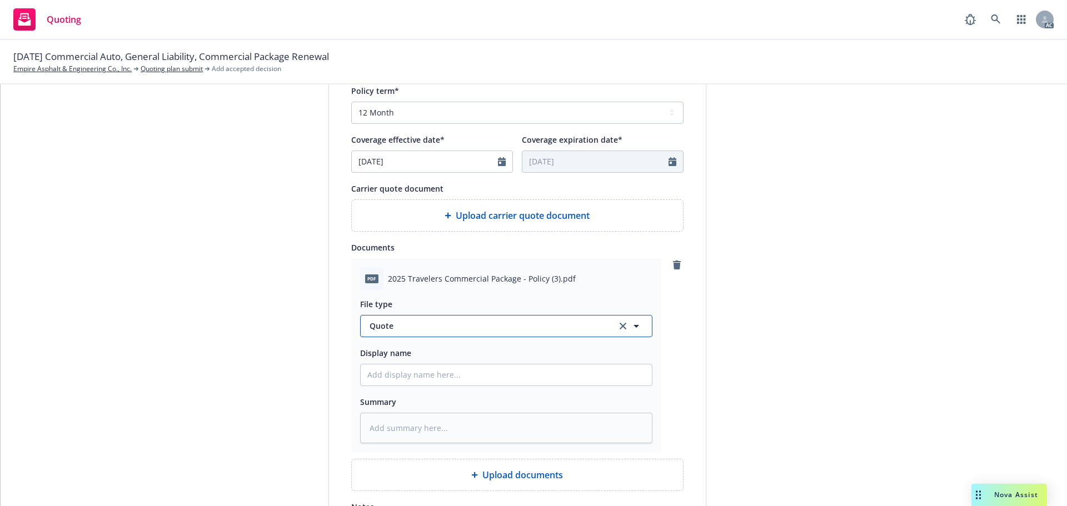
click at [411, 316] on button "Quote" at bounding box center [506, 326] width 292 height 22
type input "pol"
drag, startPoint x: 403, startPoint y: 350, endPoint x: 404, endPoint y: 359, distance: 8.9
click at [402, 350] on div "Policy" at bounding box center [506, 357] width 278 height 16
click at [401, 373] on input "Display name" at bounding box center [506, 375] width 291 height 21
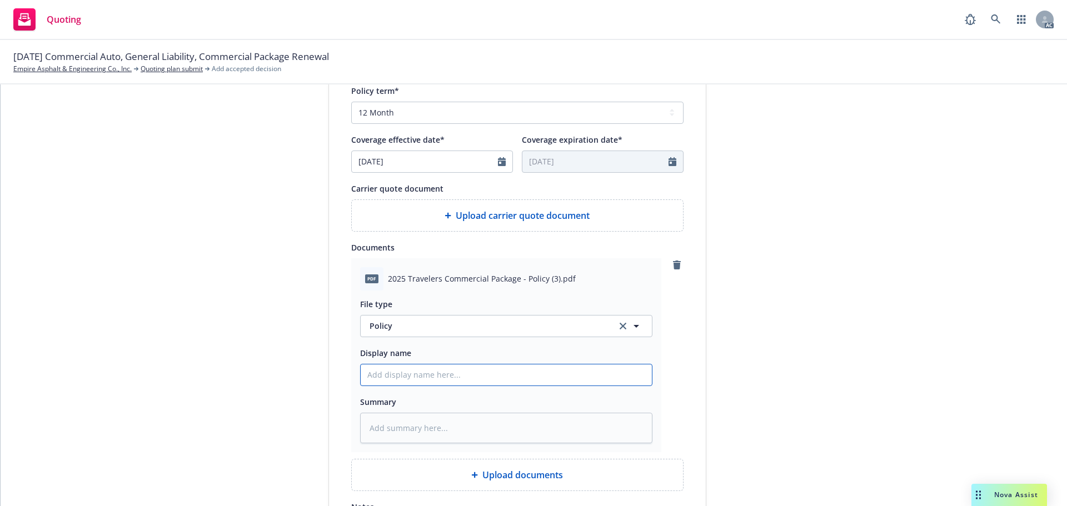
type textarea "x"
type input "2"
type textarea "x"
type input "25"
type textarea "x"
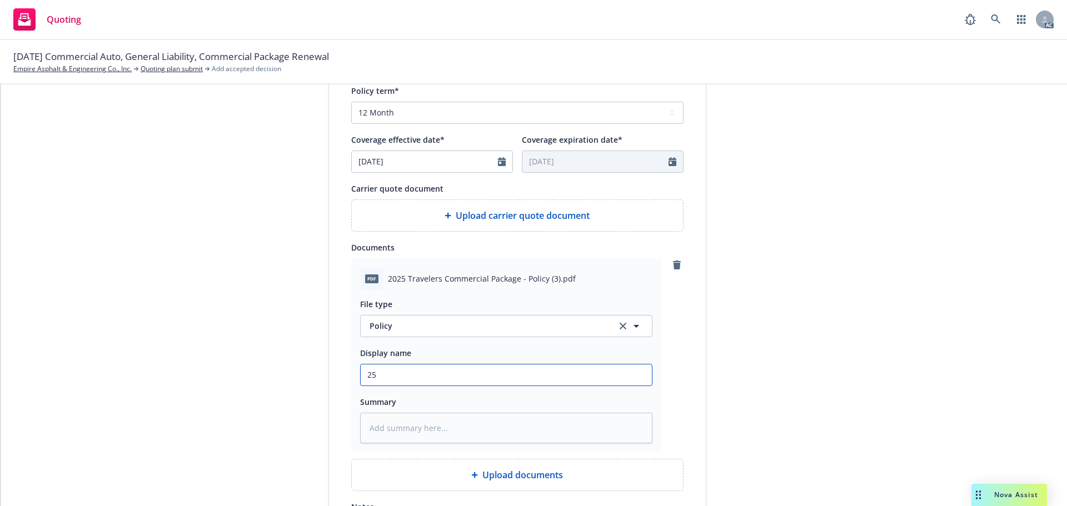
type input "25-"
type textarea "x"
type input "25-2"
type textarea "x"
type input "25-26"
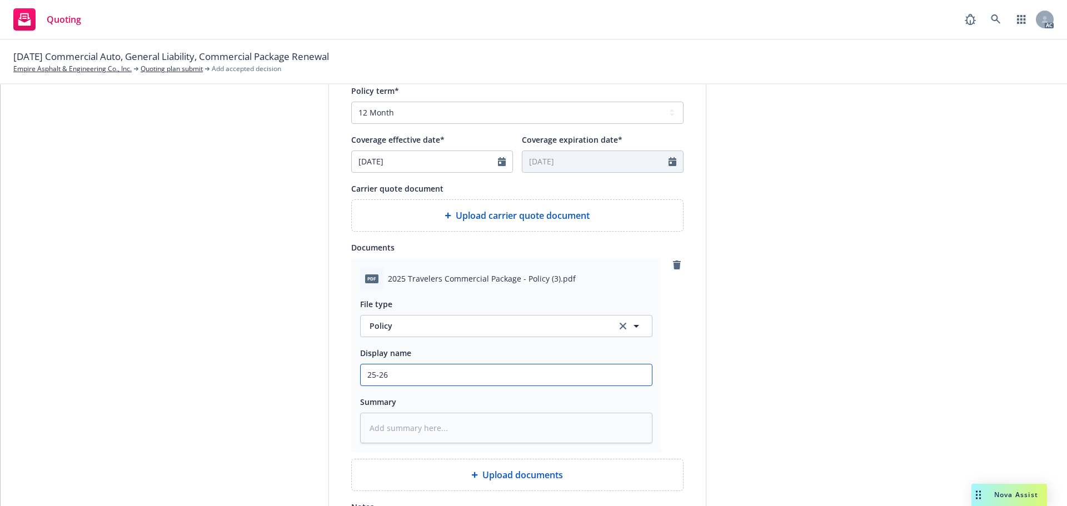
type textarea "x"
type input "25-26"
type textarea "x"
type input "25-26 C"
type textarea "x"
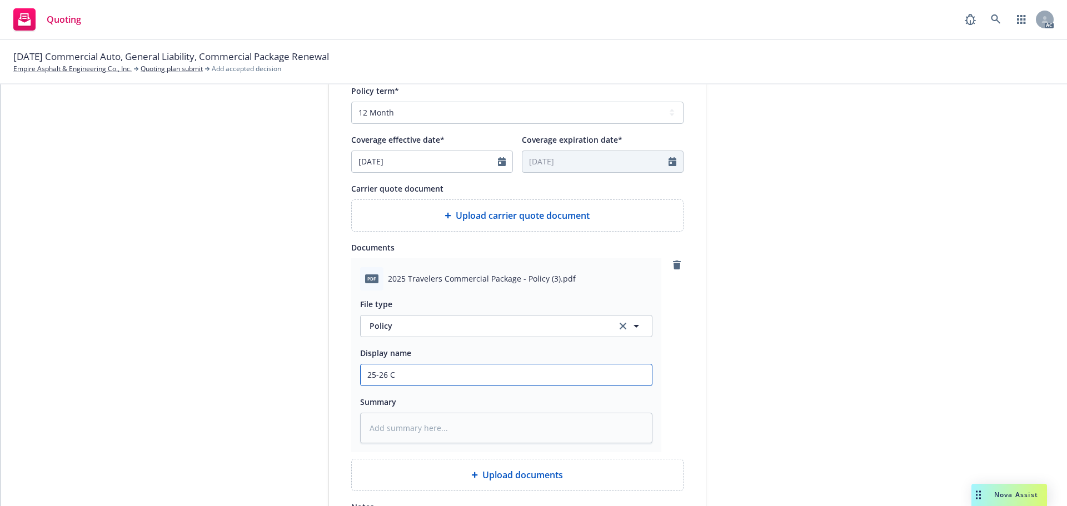
type input "25-26 Co"
type textarea "x"
type input "25-26 Com"
type textarea "x"
type input "25-26 Comm"
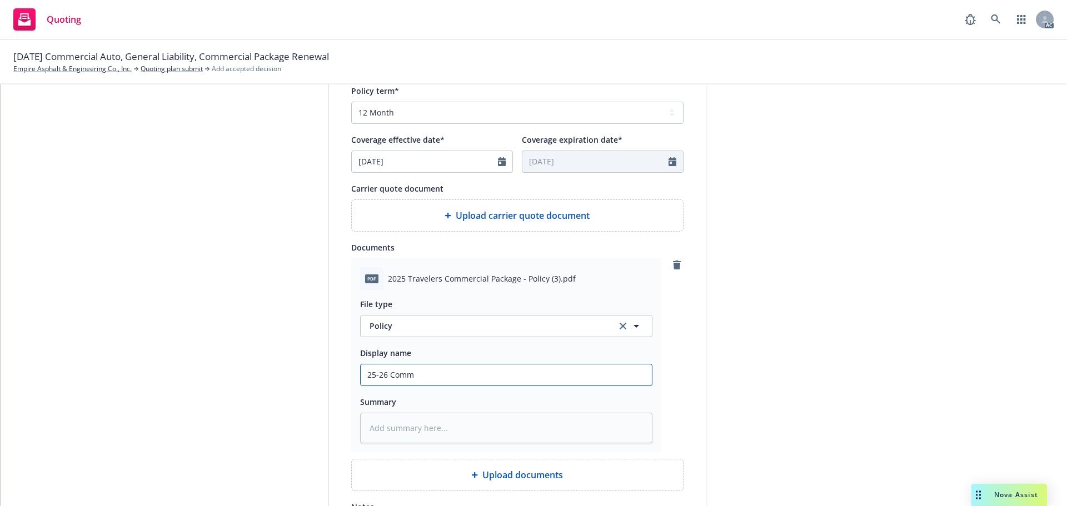
type textarea "x"
type input "25-26 Comme"
type textarea "x"
type input "25-26 Commer"
type textarea "x"
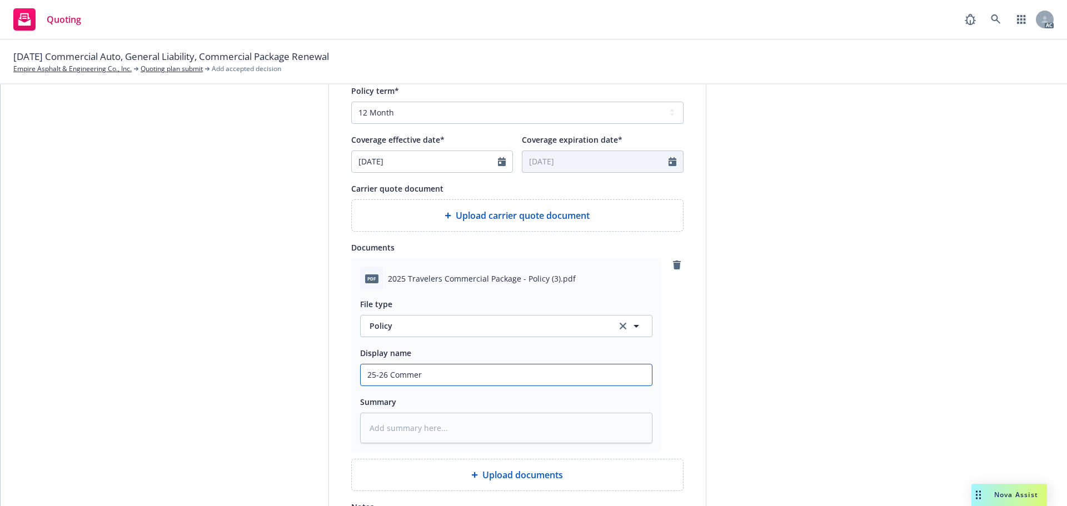
type input "25-26 Commerc"
type textarea "x"
type input "25-26 Commerci"
type textarea "x"
type input "25-26 Commercia"
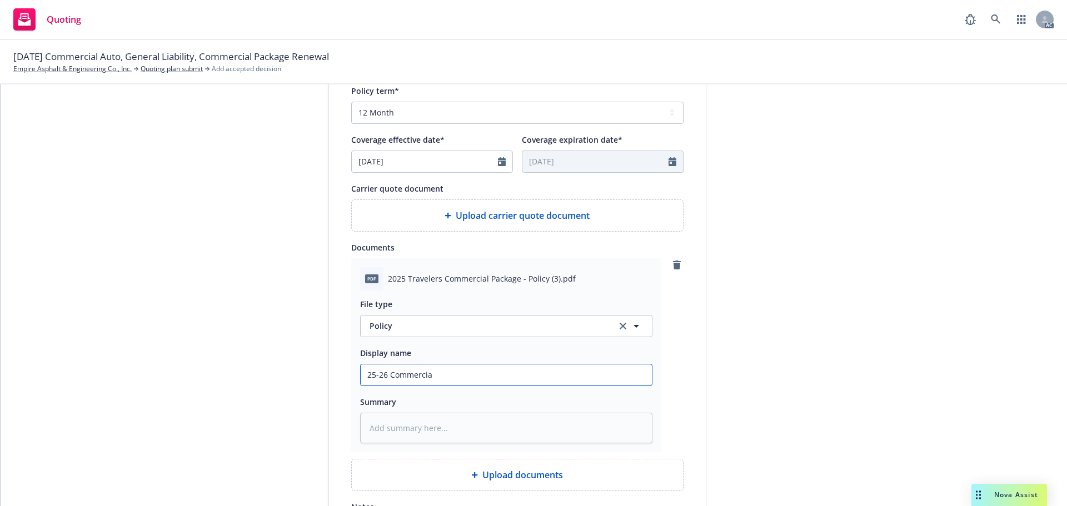
type textarea "x"
type input "25-26 Commercial"
type textarea "x"
type input "25-26 Commercial"
type textarea "x"
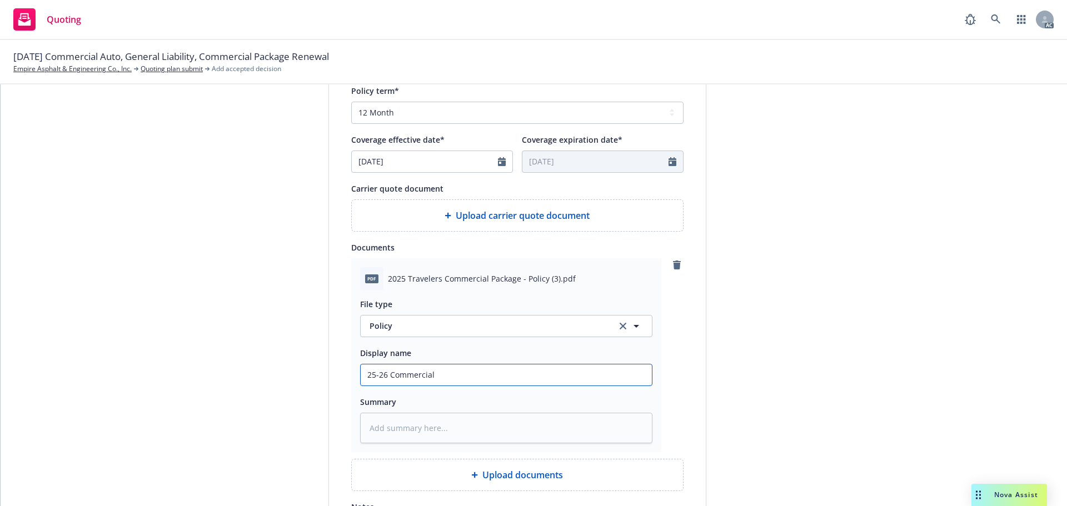
type input "25-26 Commercial P"
type textarea "x"
type input "25-26 Commercial Pa"
type textarea "x"
type input "25-26 Commercial Pac"
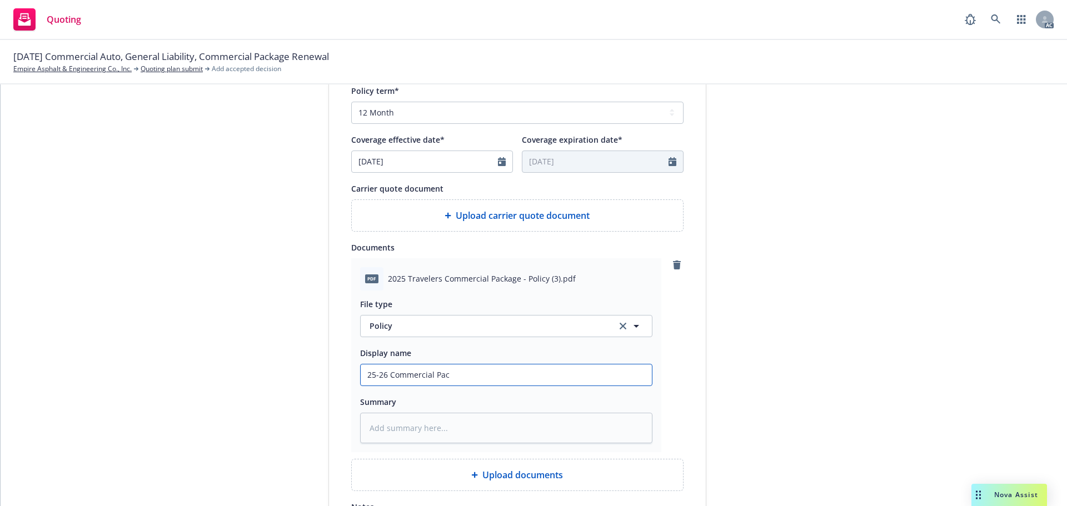
type textarea "x"
type input "25-26 Commercial Pack"
type textarea "x"
type input "25-26 Commercial Packa"
type textarea "x"
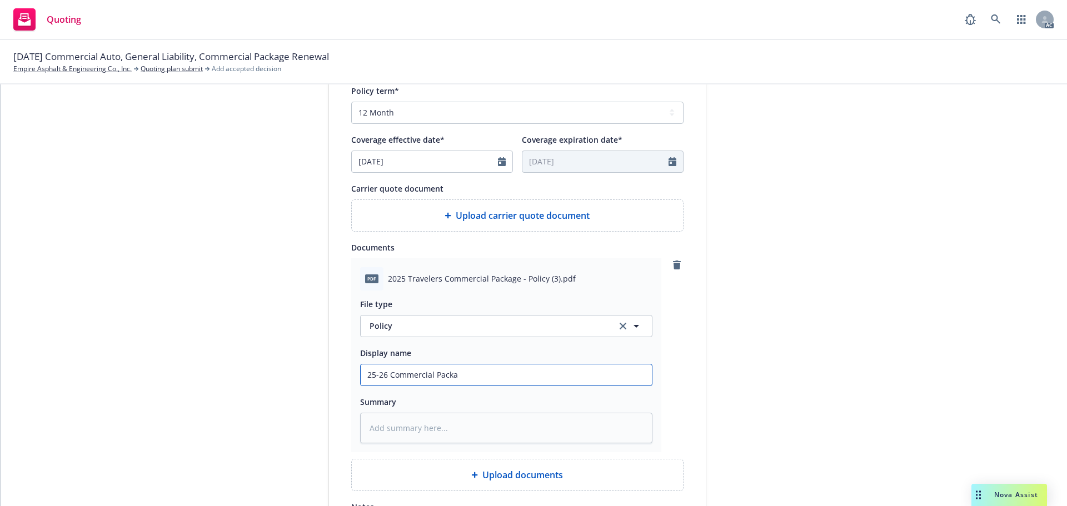
type input "25-26 Commercial Packag"
type textarea "x"
type input "25-26 Commercial Package"
type textarea "x"
type input "25-26 Commercial Package"
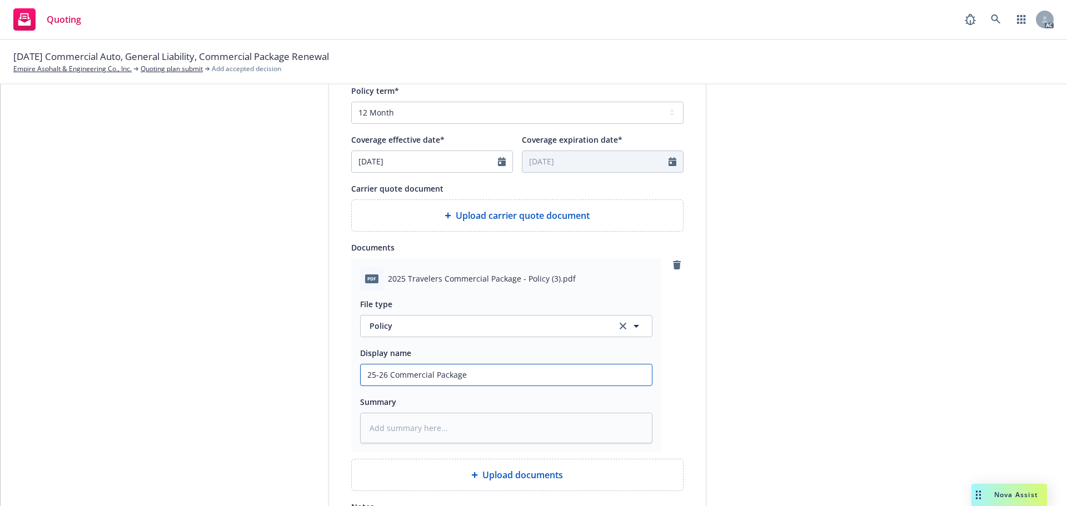
type textarea "x"
type input "25-26 Commercial Package P"
type textarea "x"
type input "25-26 Commercial Package Po"
type textarea "x"
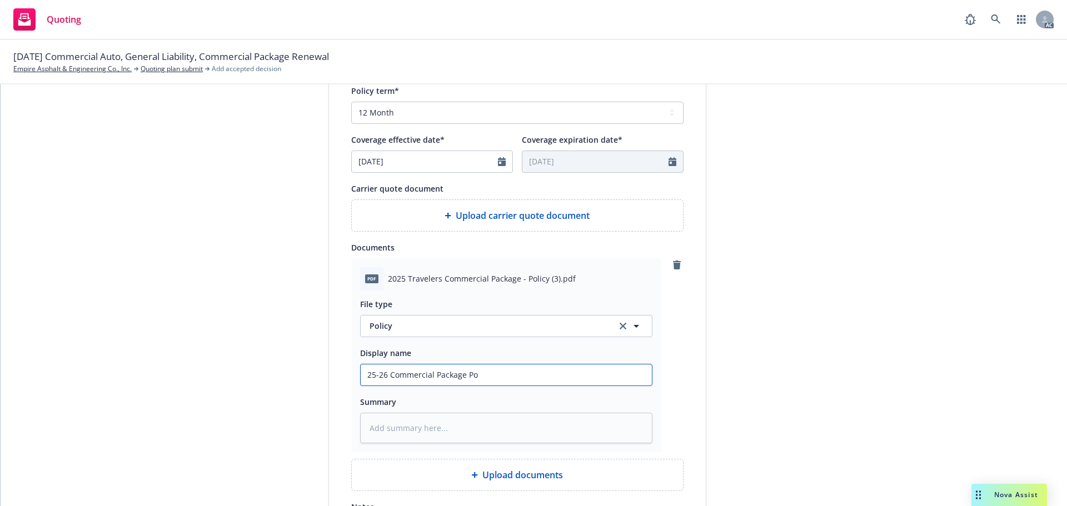
type input "25-26 Commercial Package Pol"
type textarea "x"
type input "25-26 Commercial Package Poli"
type textarea "x"
type input "25-26 Commercial Package Polic"
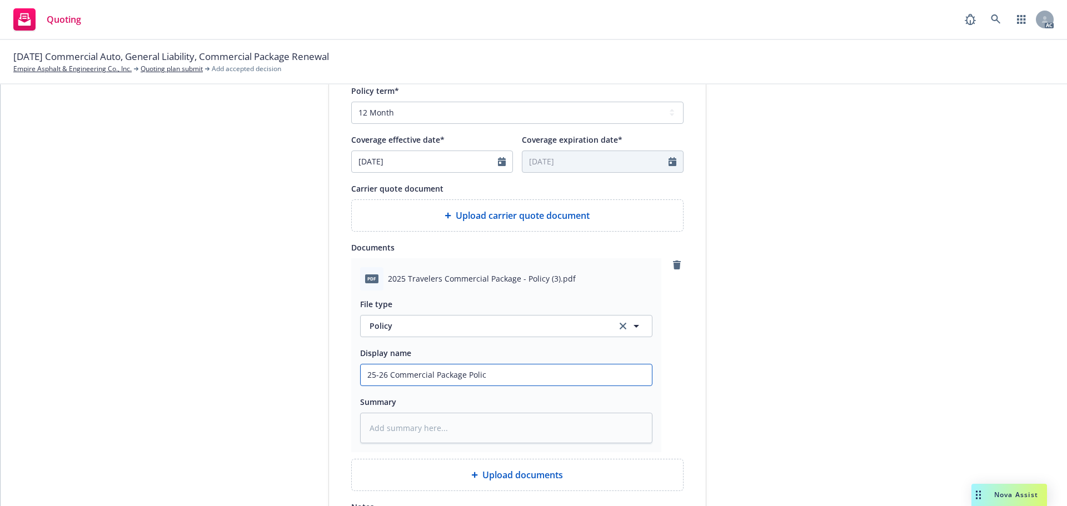
type textarea "x"
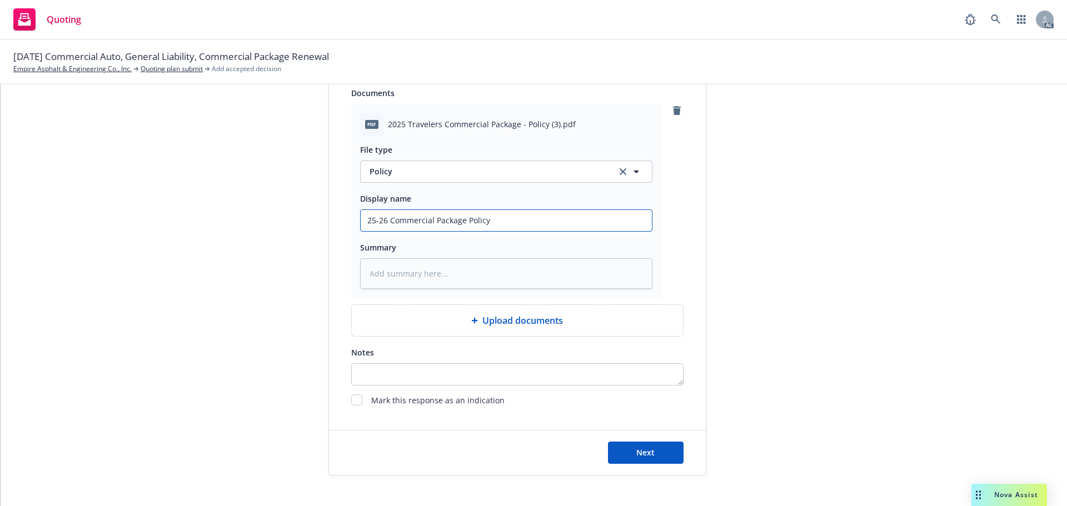
scroll to position [613, 0]
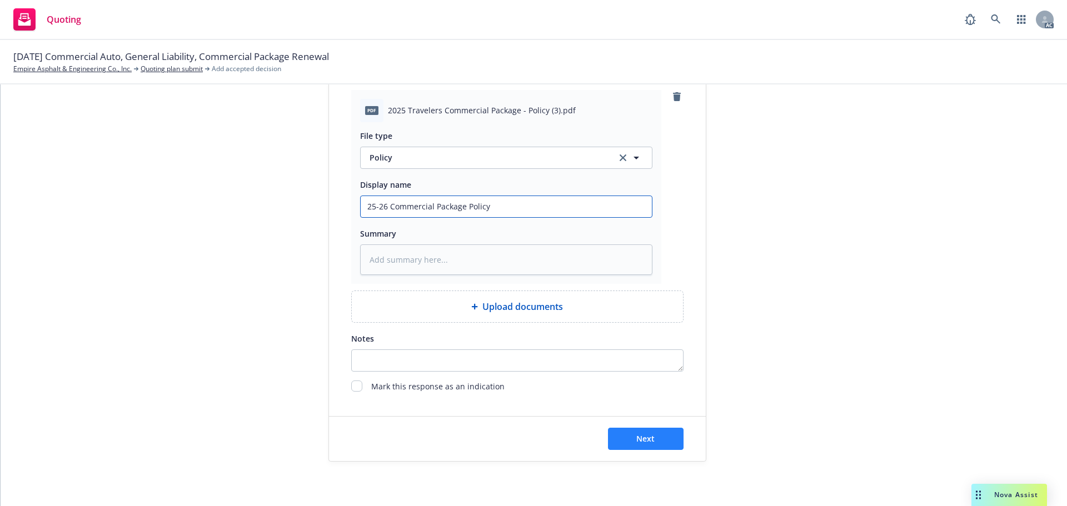
type input "25-26 Commercial Package Policy"
click at [642, 437] on span "Next" at bounding box center [645, 439] width 18 height 11
type textarea "x"
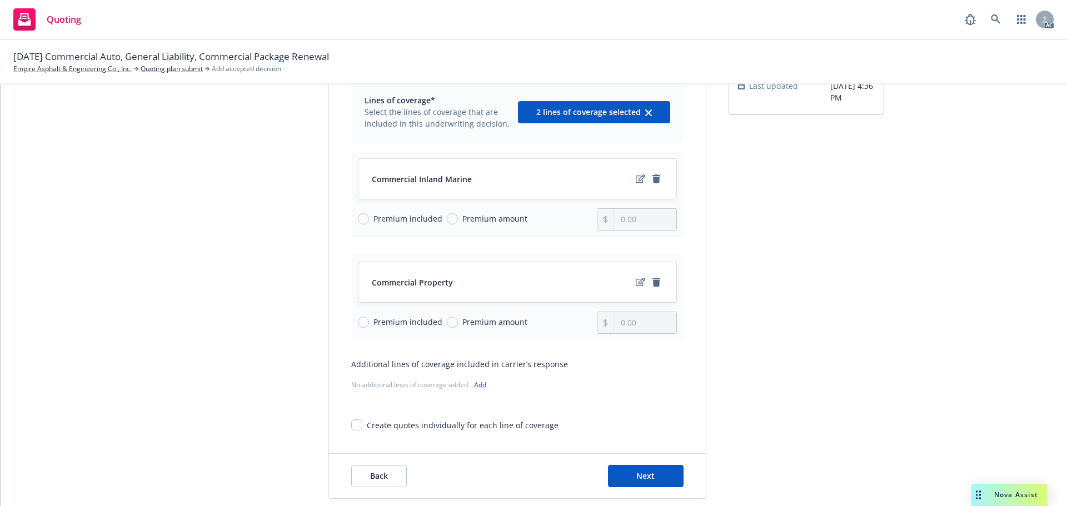
scroll to position [144, 0]
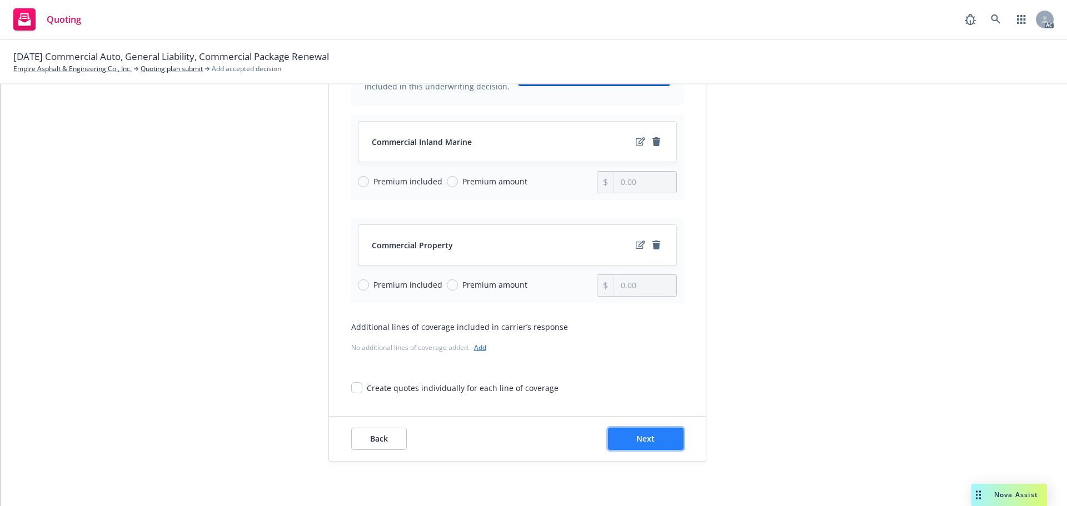
click at [643, 434] on span "Next" at bounding box center [645, 439] width 18 height 11
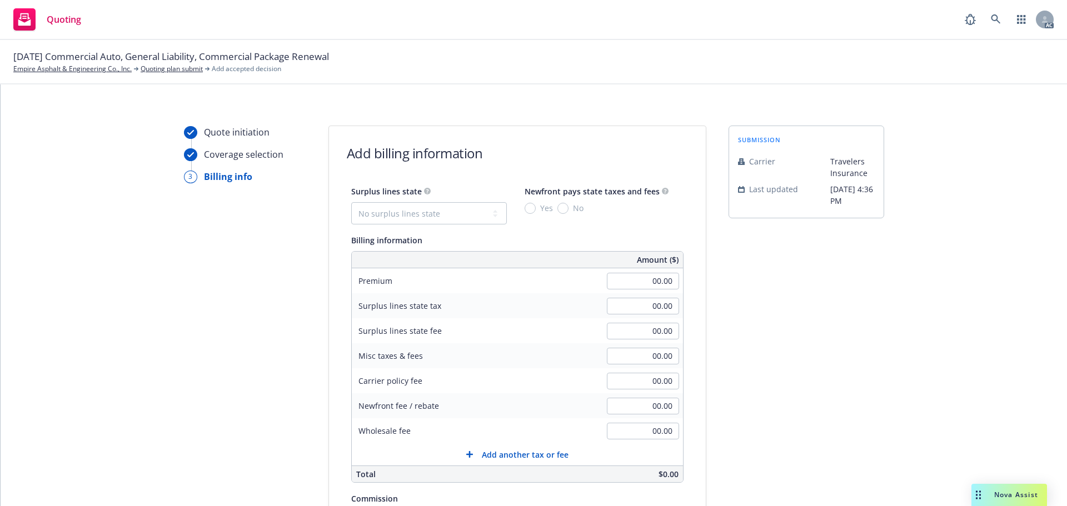
scroll to position [0, 0]
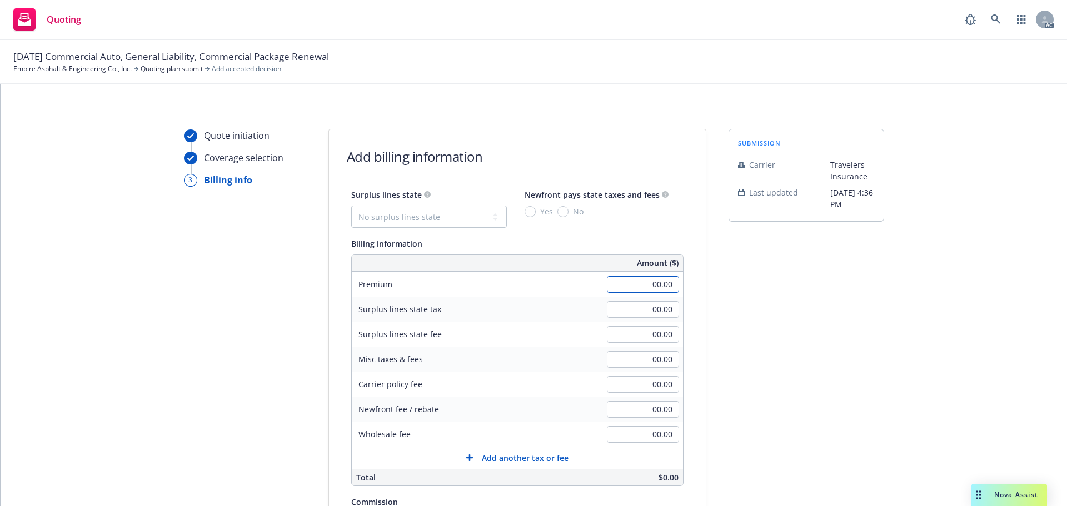
click at [615, 286] on input "00.00" at bounding box center [643, 284] width 72 height 17
type input "4,453.00"
click at [827, 284] on div "submission Carrier Travelers Insurance Last updated 7/25, 4:36 PM" at bounding box center [807, 413] width 156 height 569
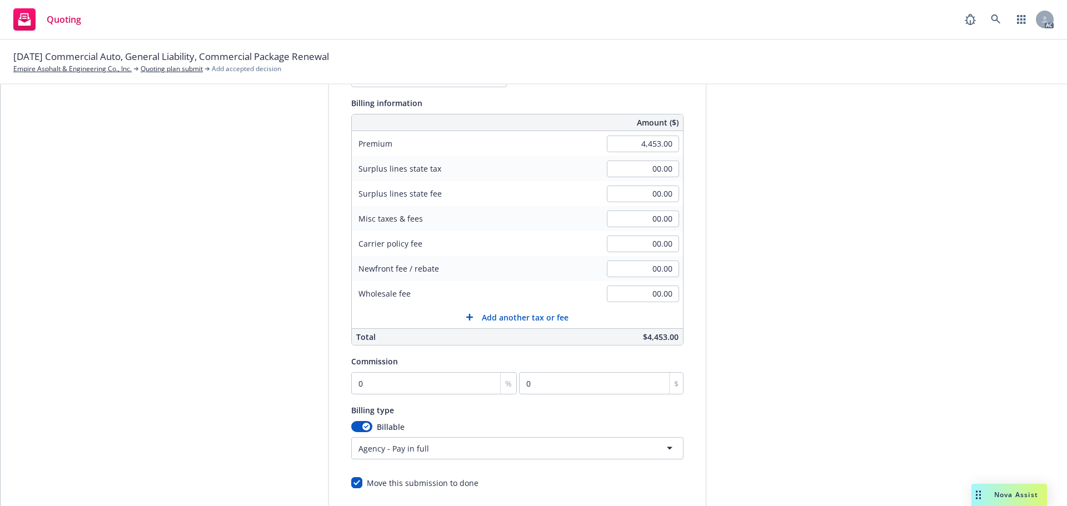
scroll to position [222, 0]
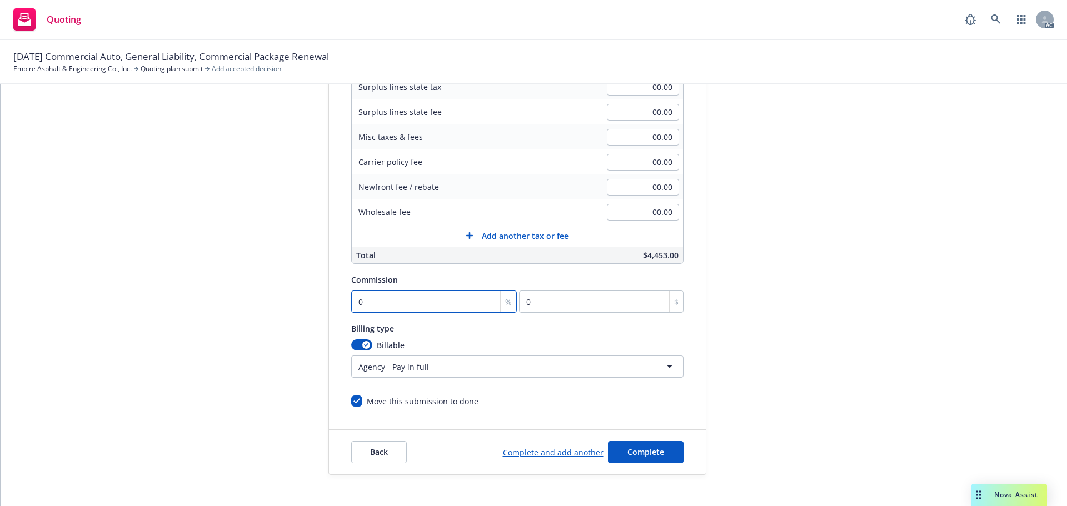
click at [434, 297] on input "0" at bounding box center [434, 302] width 166 height 22
type input "1"
type input "44.53"
type input "15"
type input "667.95"
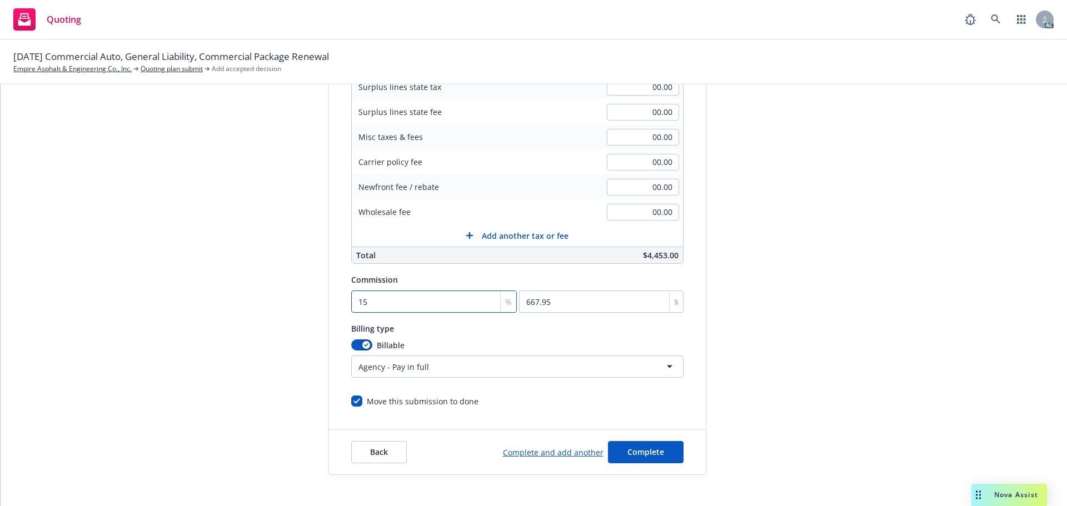
type input "15"
click at [783, 276] on div "submission Carrier Travelers Insurance Last updated 7/25, 4:36 PM" at bounding box center [807, 191] width 156 height 569
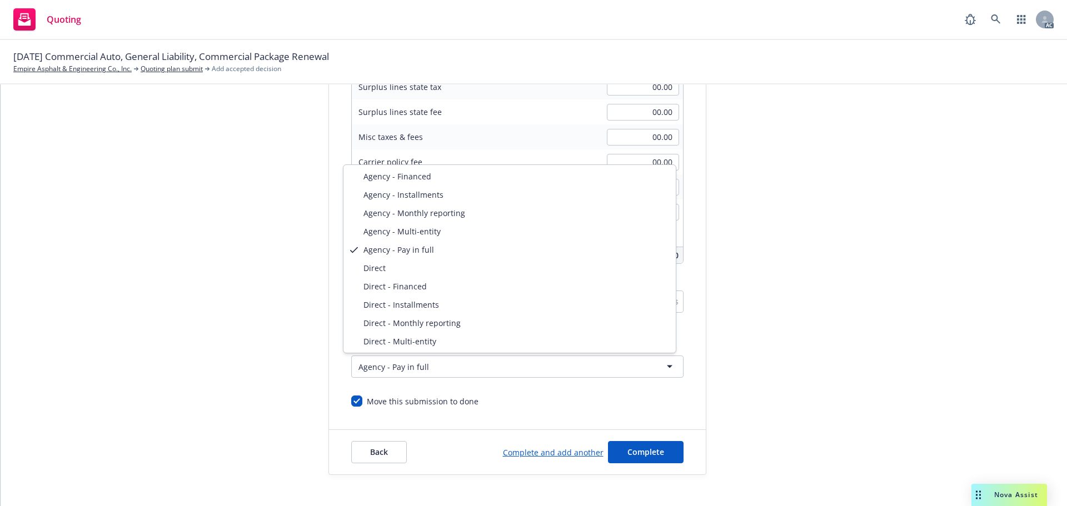
click at [395, 356] on html "Quoting AC 11/01/25 Commercial Auto, General Liability, Commercial Package Rene…" at bounding box center [533, 253] width 1067 height 506
select select "DIRECT"
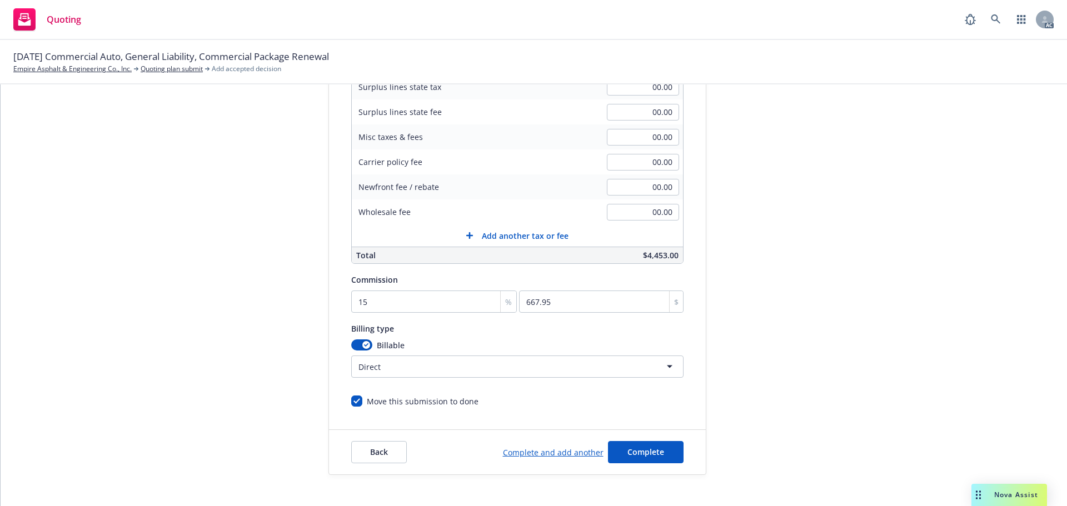
drag, startPoint x: 237, startPoint y: 253, endPoint x: 224, endPoint y: 210, distance: 45.7
click at [233, 251] on div "Quote initiation Coverage selection 3 Billing info" at bounding box center [245, 191] width 122 height 569
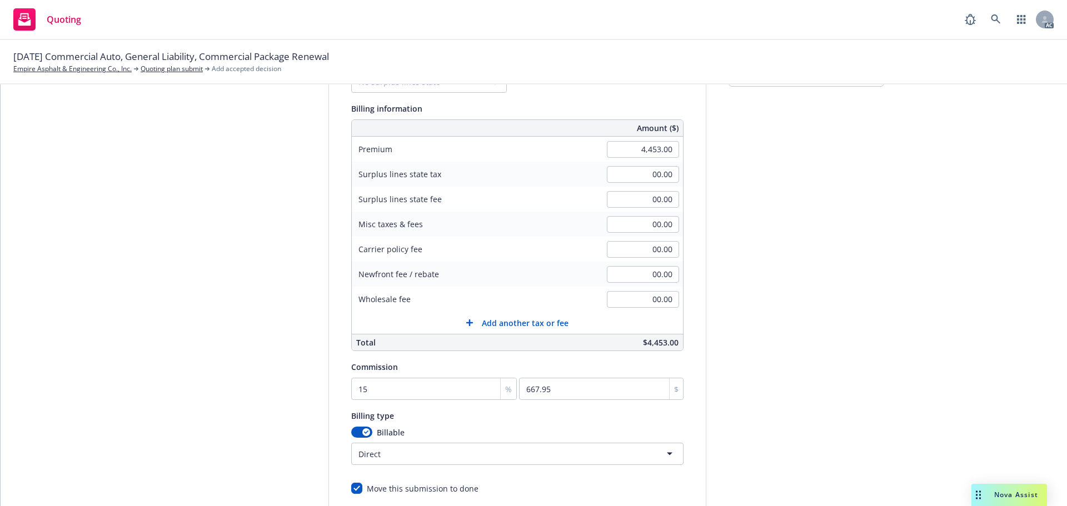
scroll to position [236, 0]
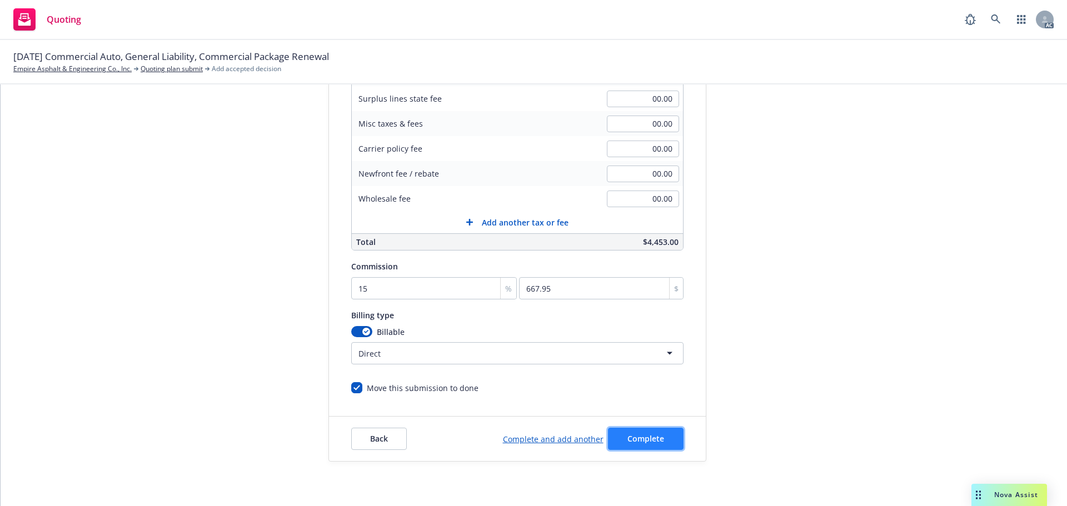
click at [649, 429] on button "Complete" at bounding box center [646, 439] width 76 height 22
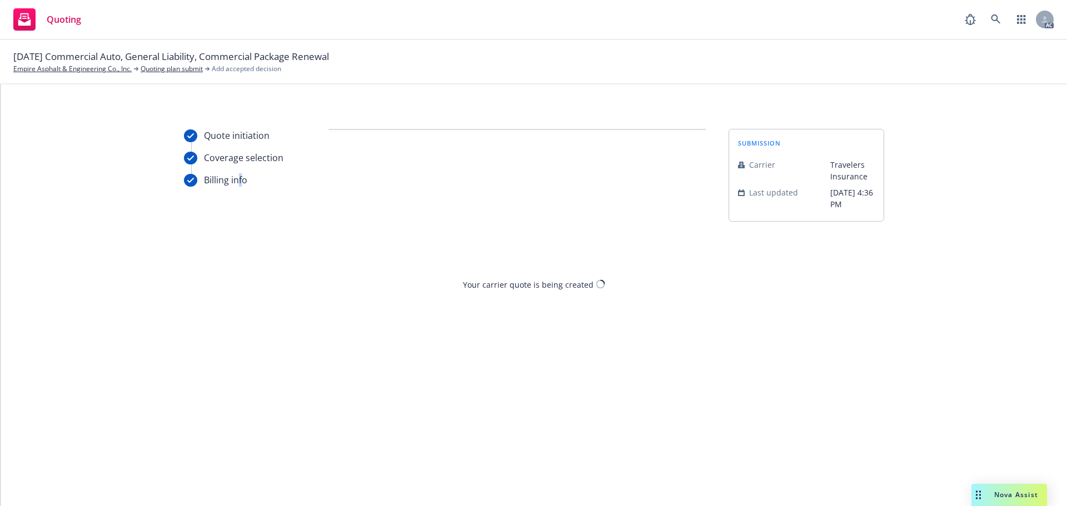
scroll to position [0, 0]
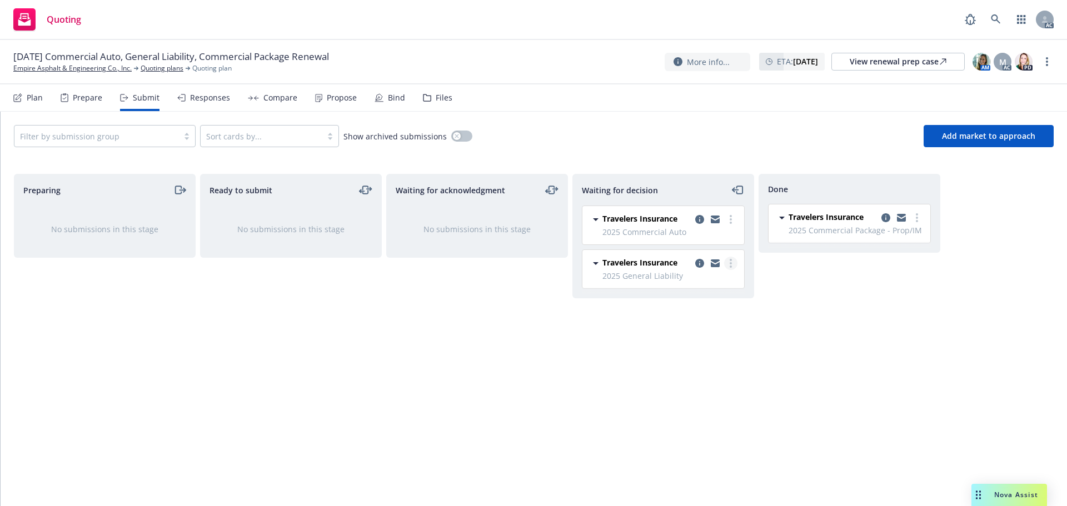
click at [734, 261] on link "more" at bounding box center [730, 263] width 13 height 13
click at [675, 331] on span "Add accepted decision" at bounding box center [681, 330] width 111 height 11
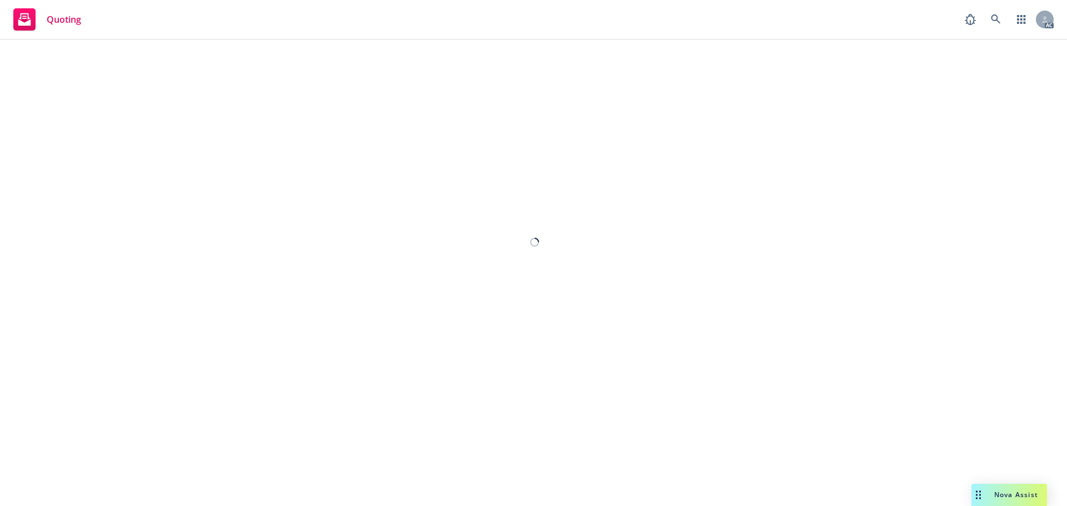
select select "12"
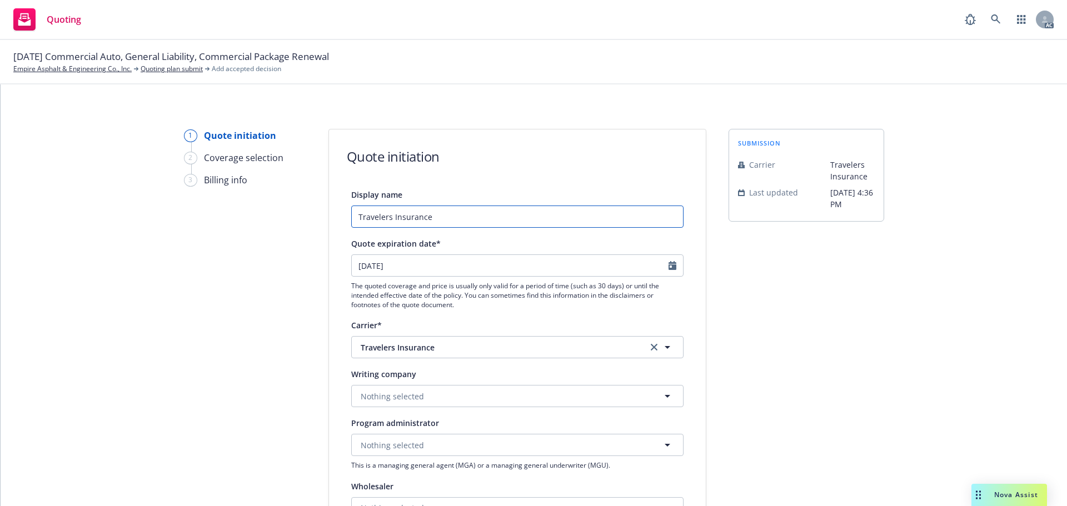
click at [439, 219] on input "Travelers Insurance" at bounding box center [517, 217] width 332 height 22
type input "Travelers Insurance - GL"
click at [673, 262] on div at bounding box center [676, 265] width 14 height 21
select select "10"
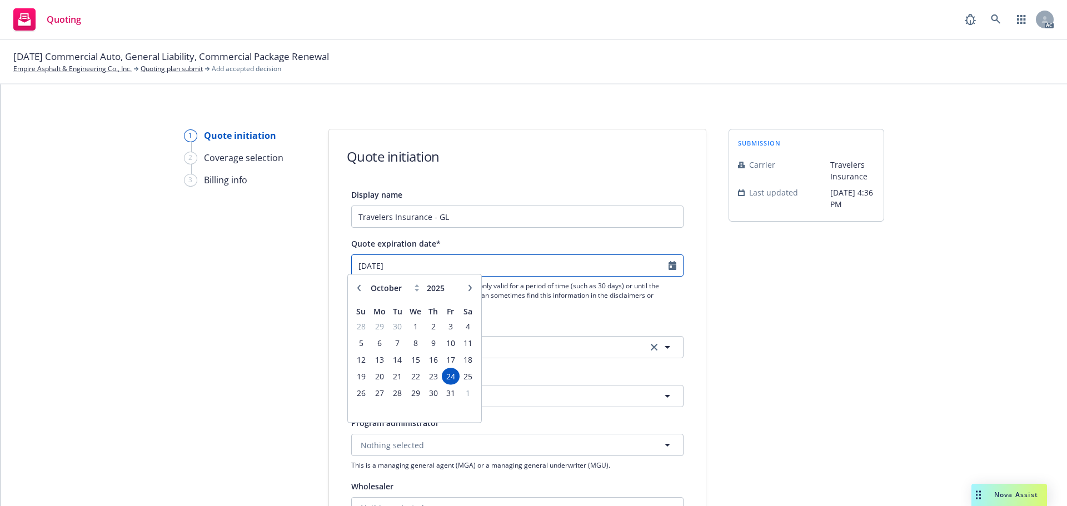
click at [663, 266] on input "24/10/2025" at bounding box center [510, 265] width 317 height 21
click at [419, 330] on span "1" at bounding box center [415, 331] width 16 height 14
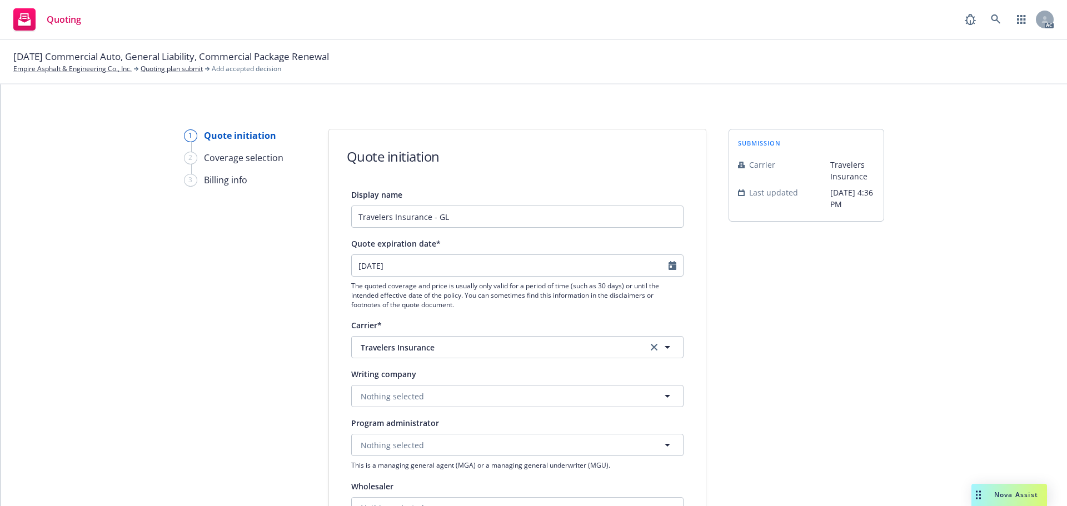
type input "1/10/2025"
click at [664, 266] on input "1/10/2025" at bounding box center [510, 265] width 317 height 21
select select "10"
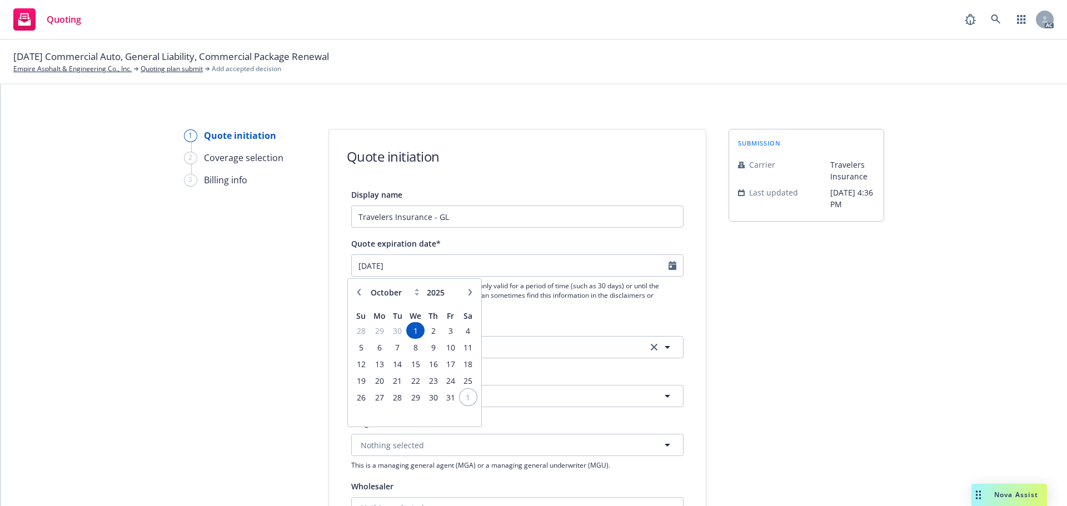
click at [465, 395] on span "1" at bounding box center [468, 398] width 15 height 14
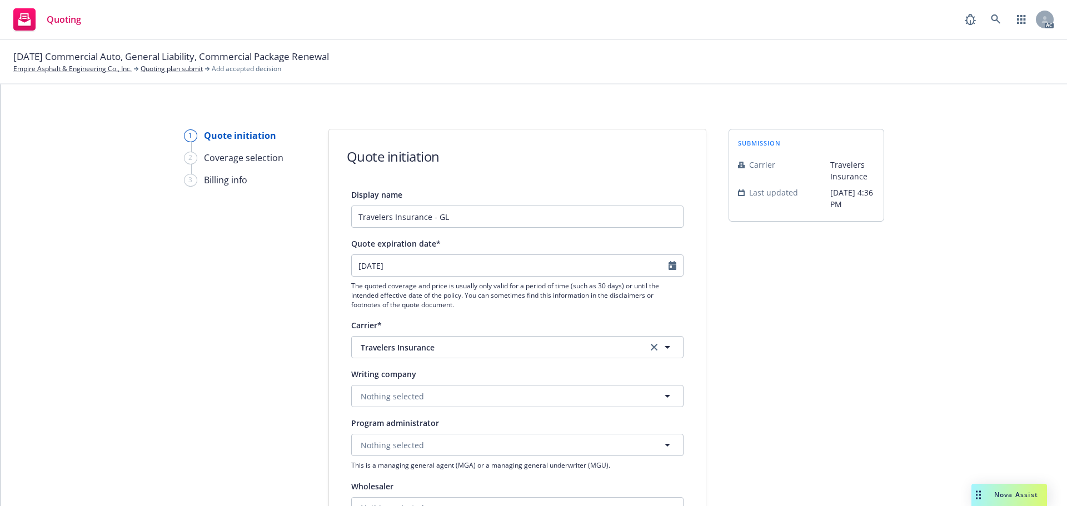
type input "1/11/2025"
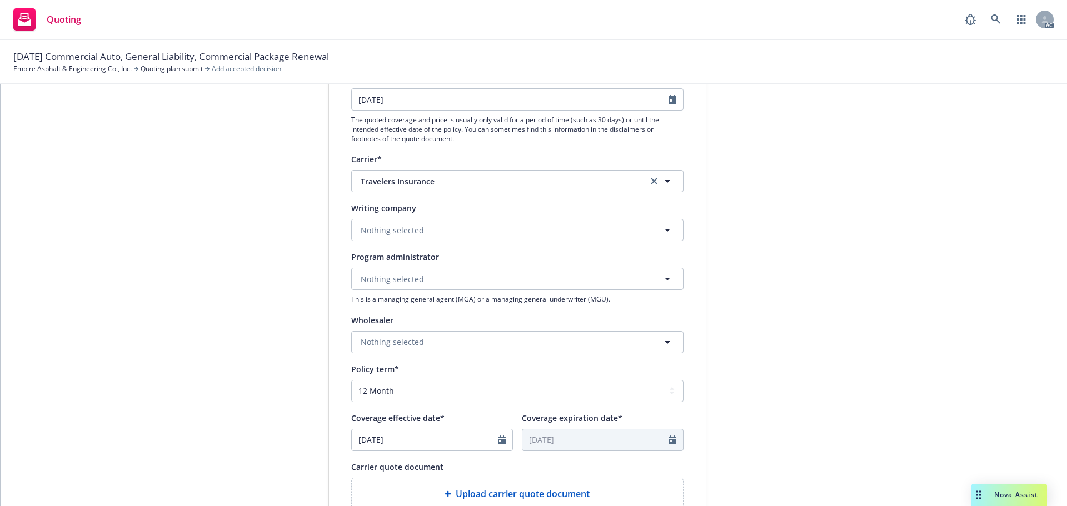
scroll to position [167, 0]
click at [387, 230] on span "Nothing selected" at bounding box center [392, 230] width 63 height 12
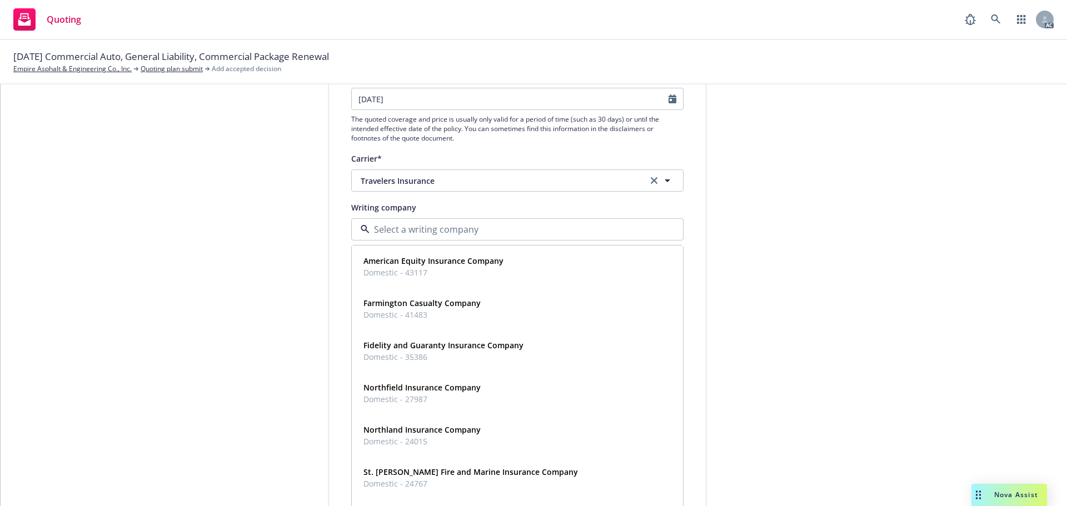
paste input "TRAVELERS PROPERTY CASUALTY COMPANY OF AMERICA"
type input "TRAVELERS PROPERTY CASUALTY COMPANY OF AMERICA"
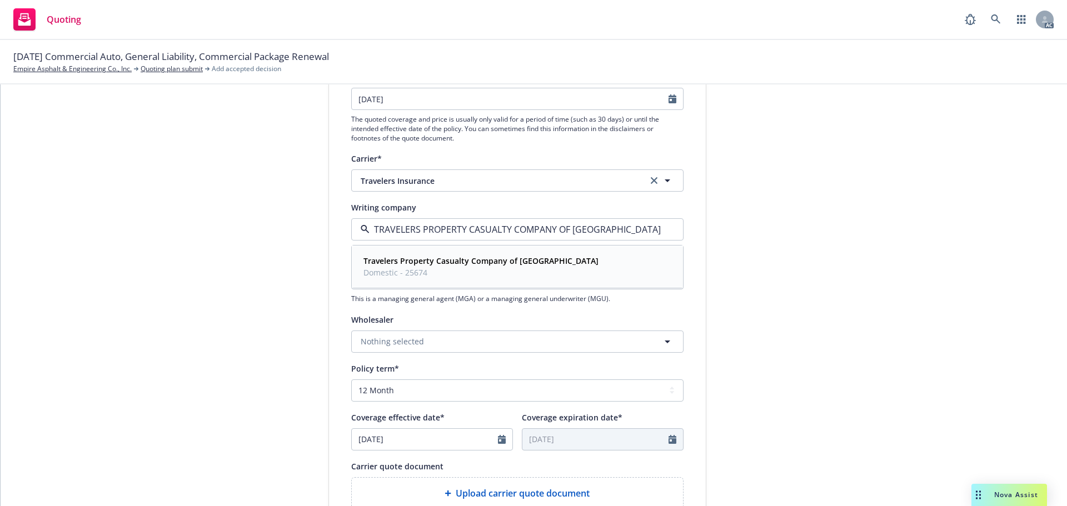
click at [412, 264] on strong "Travelers Property Casualty Company of [GEOGRAPHIC_DATA]" at bounding box center [481, 261] width 235 height 11
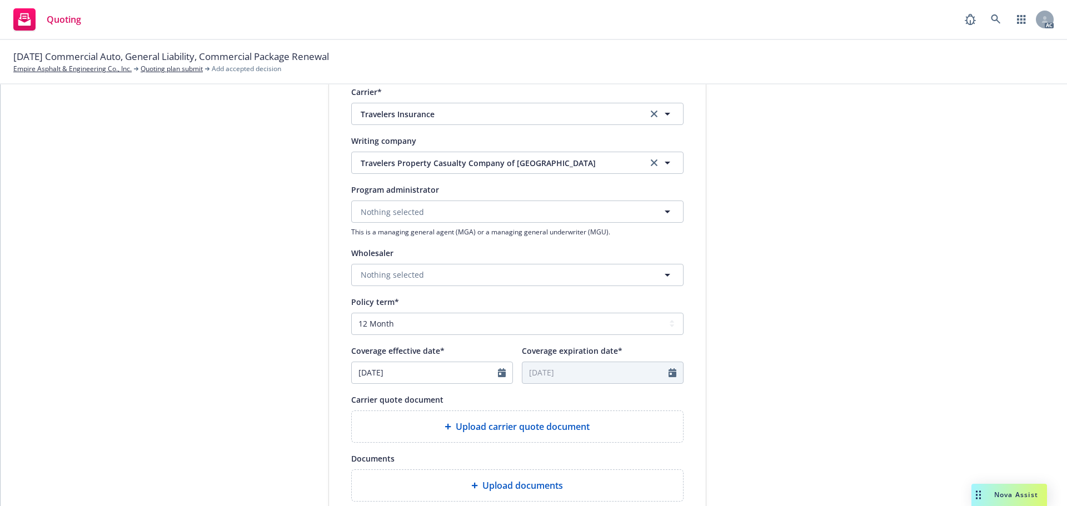
scroll to position [278, 0]
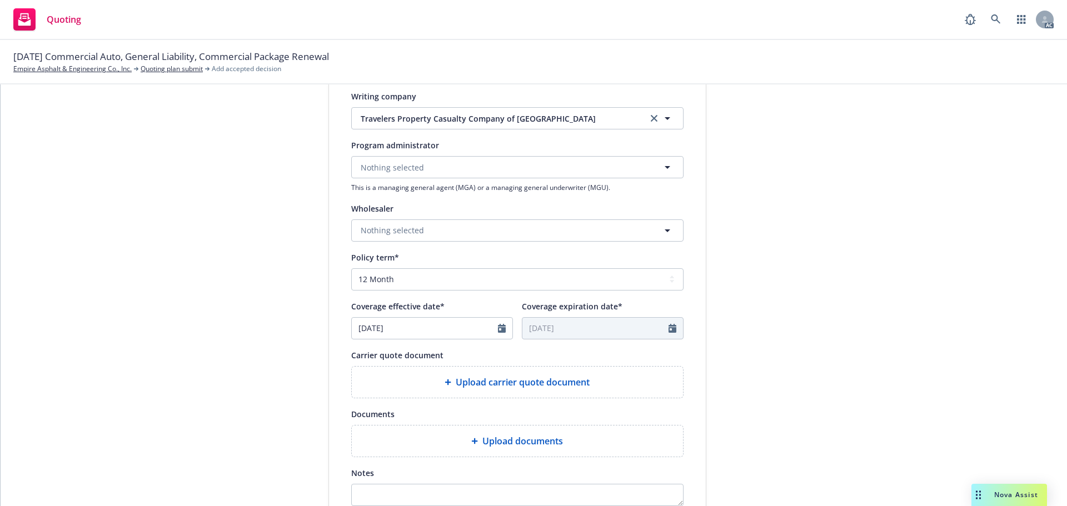
click at [550, 381] on span "Upload carrier quote document" at bounding box center [523, 382] width 134 height 13
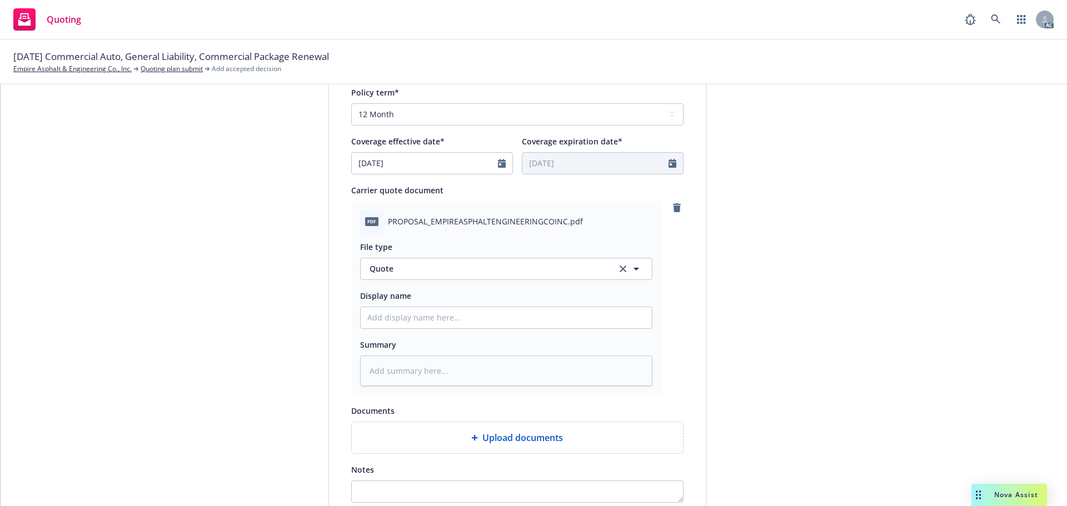
scroll to position [445, 0]
click at [496, 309] on input "Display name" at bounding box center [506, 316] width 291 height 21
type textarea "x"
type input "2"
type textarea "x"
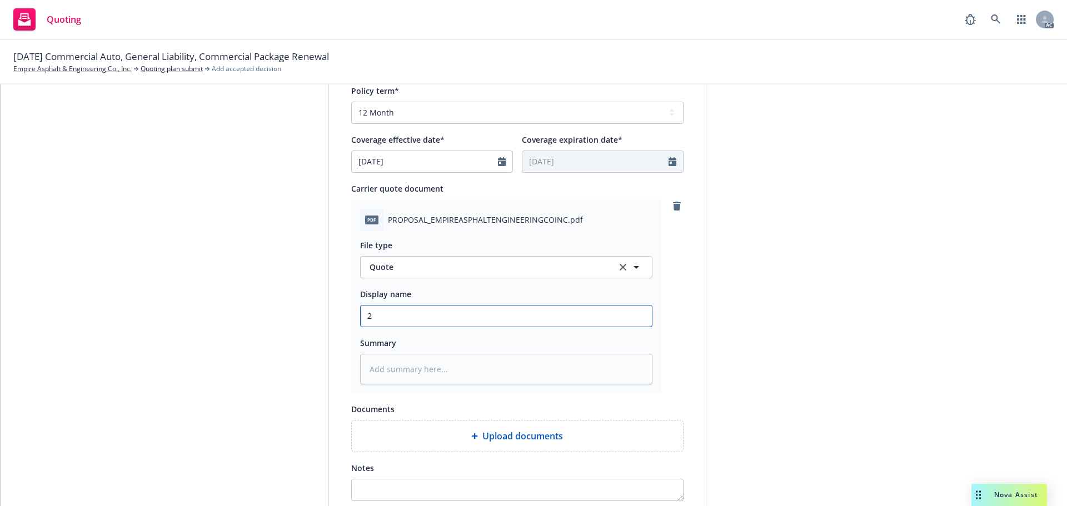
type input "25"
type textarea "x"
type input "25-"
type textarea "x"
type input "25-2"
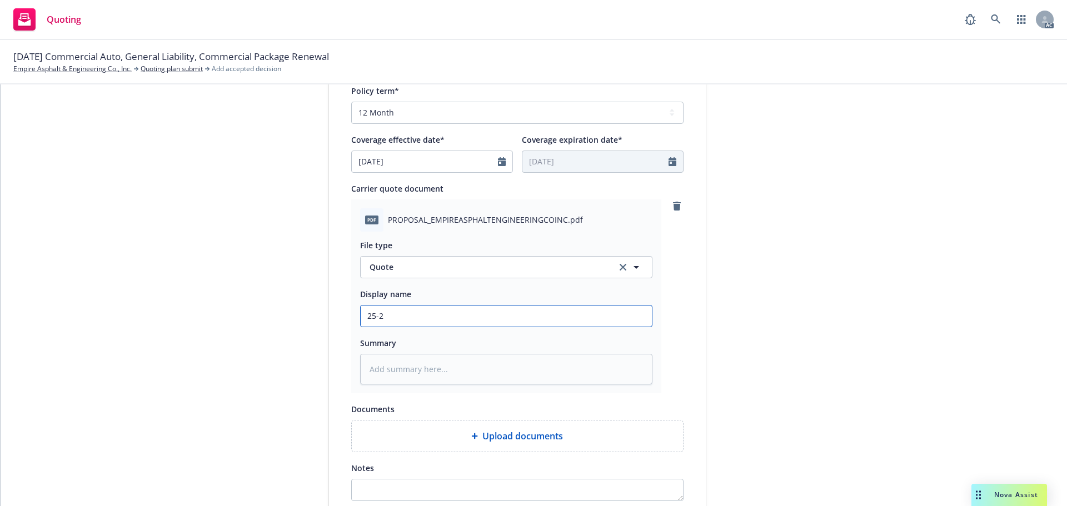
type textarea "x"
type input "25-26"
type textarea "x"
type input "25-26 G"
type textarea "x"
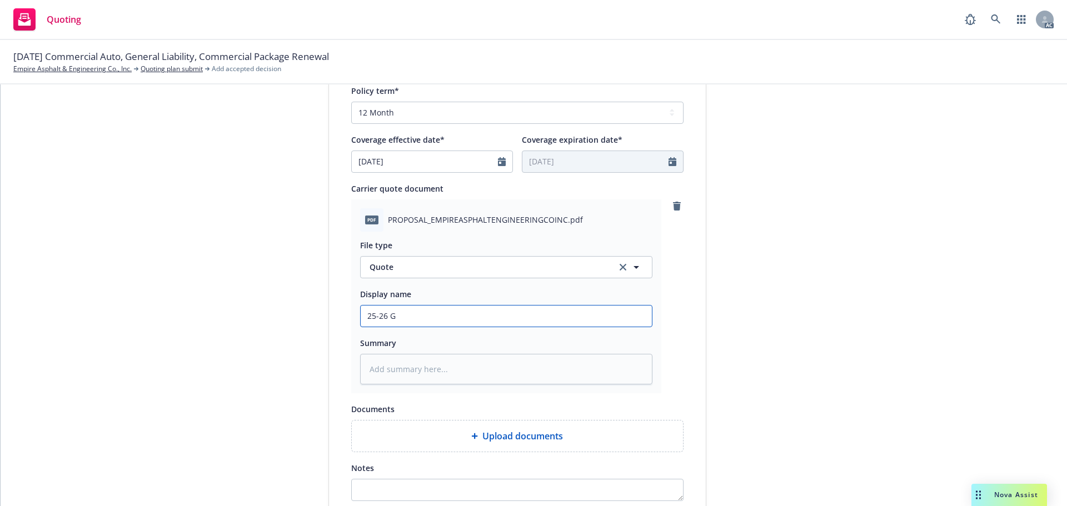
type input "25-26 Ge"
type textarea "x"
type input "25-26 Gen"
type textarea "x"
type input "25-26 Gene"
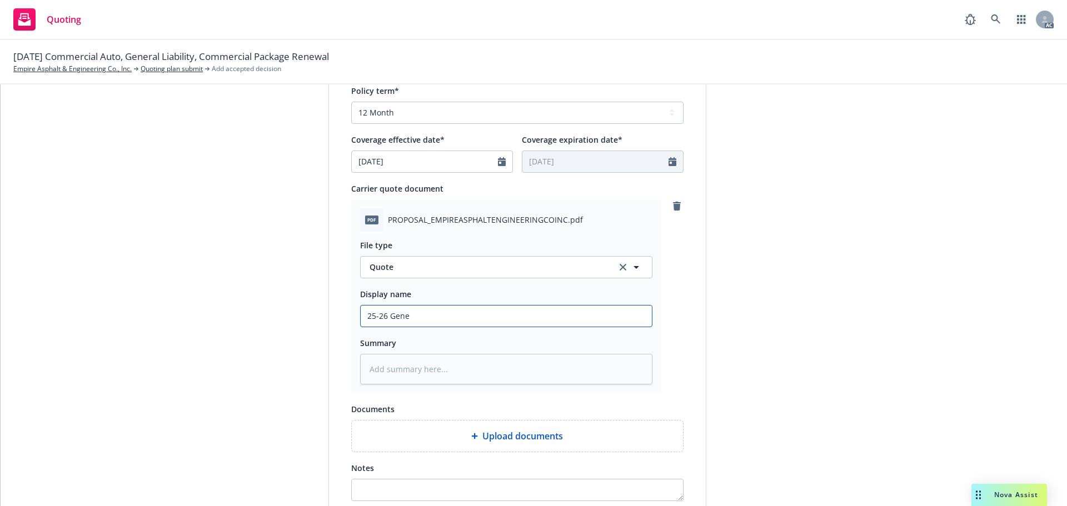
type textarea "x"
type input "25-26 Gener"
type textarea "x"
type input "25-26 Genera"
type textarea "x"
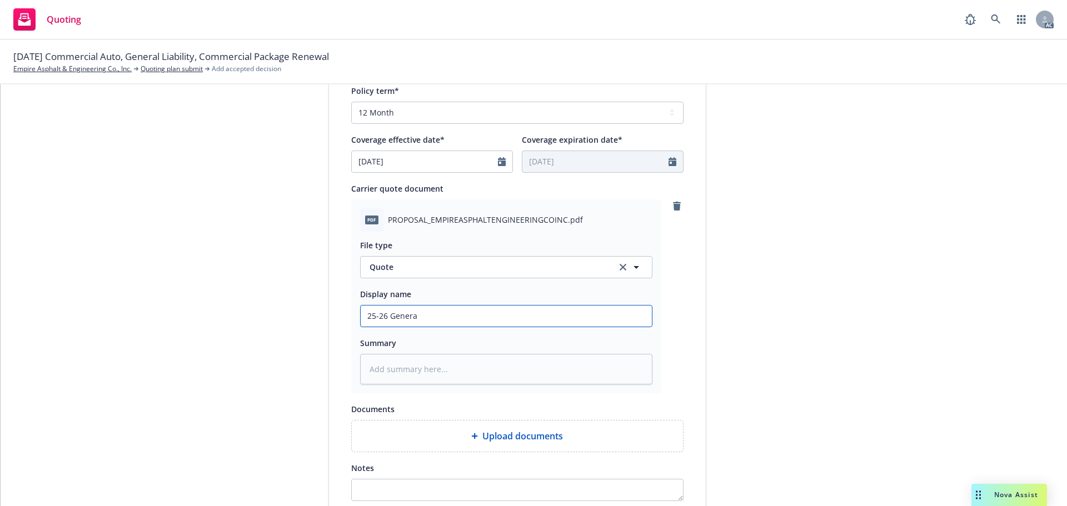
type input "25-26 General"
type textarea "x"
type input "25-26 General"
type textarea "x"
type input "25-26 General L"
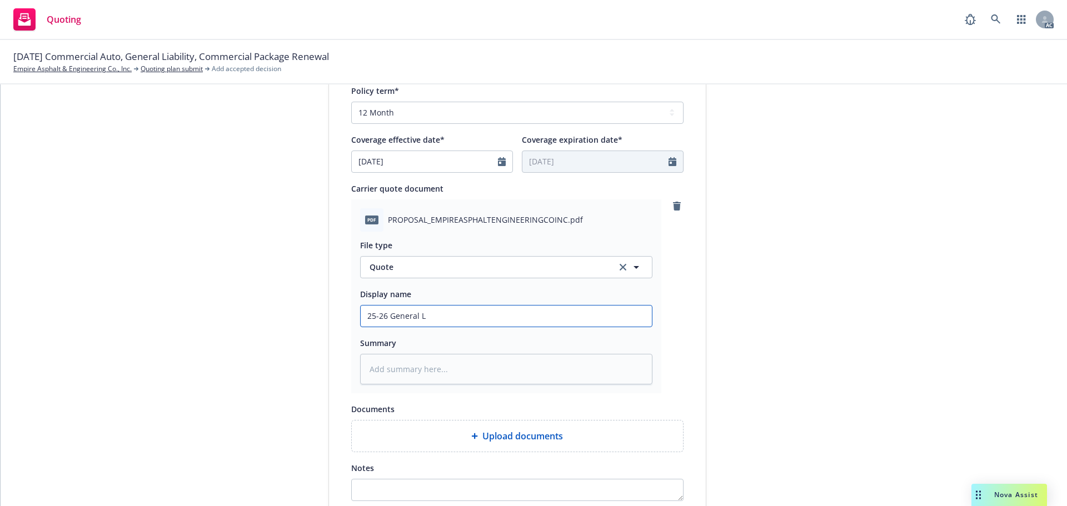
type textarea "x"
type input "25-26 General Lia"
type textarea "x"
type input "25-26 General Liab"
type textarea "x"
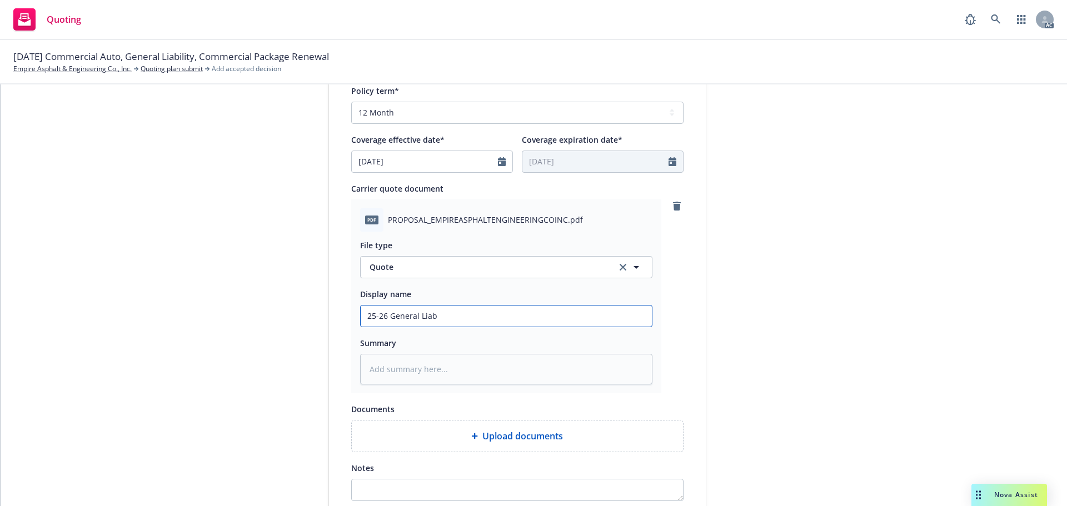
type input "25-26 General Liabi"
type textarea "x"
type input "25-26 General Liabil"
type textarea "x"
type input "25-26 General Liabili"
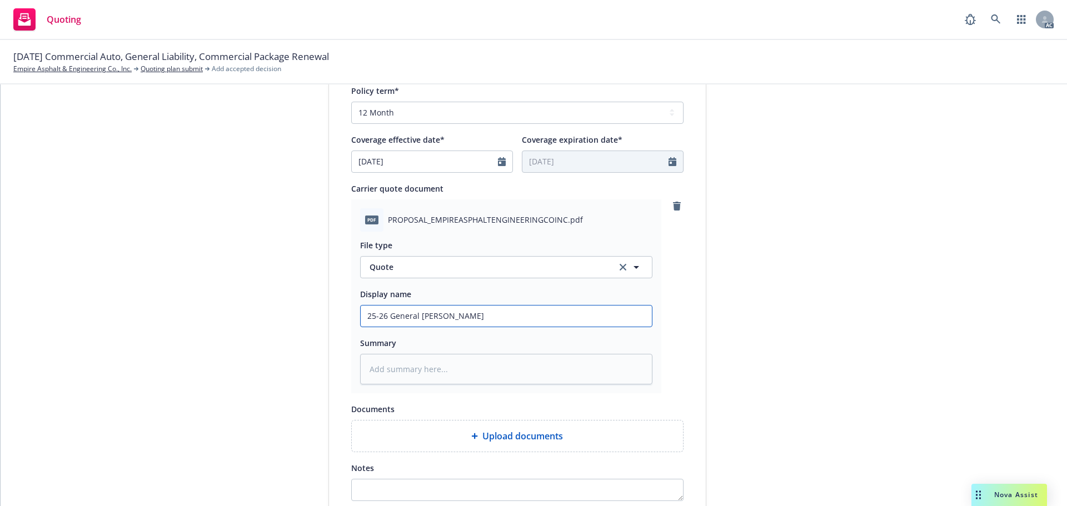
type textarea "x"
type input "25-26 General Liabilit"
type textarea "x"
type input "25-26 General Liabilit,"
type textarea "x"
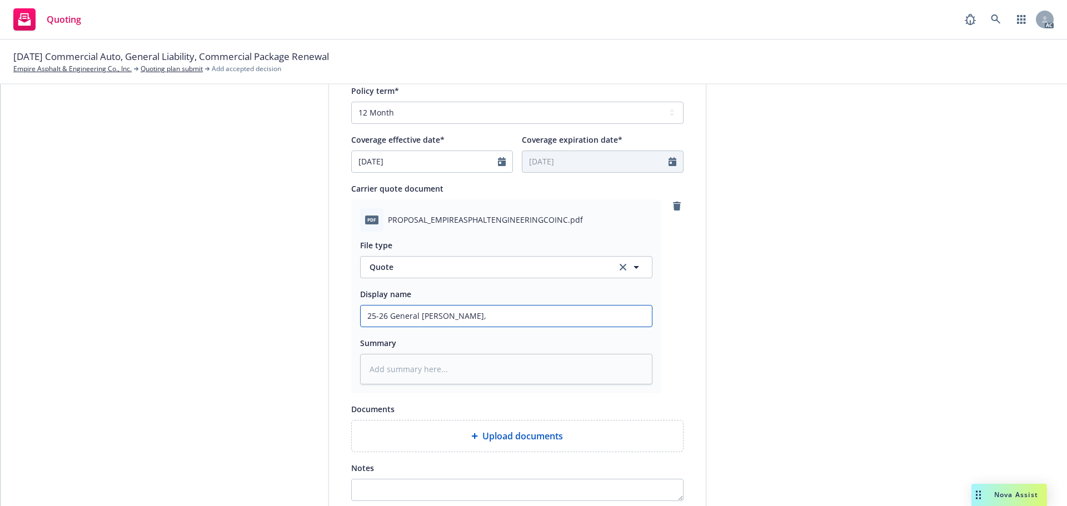
type input "25-26 General Liabilit,"
type textarea "x"
type input "25-26 General Liabilit,"
type textarea "x"
type input "25-26 General Liabilit"
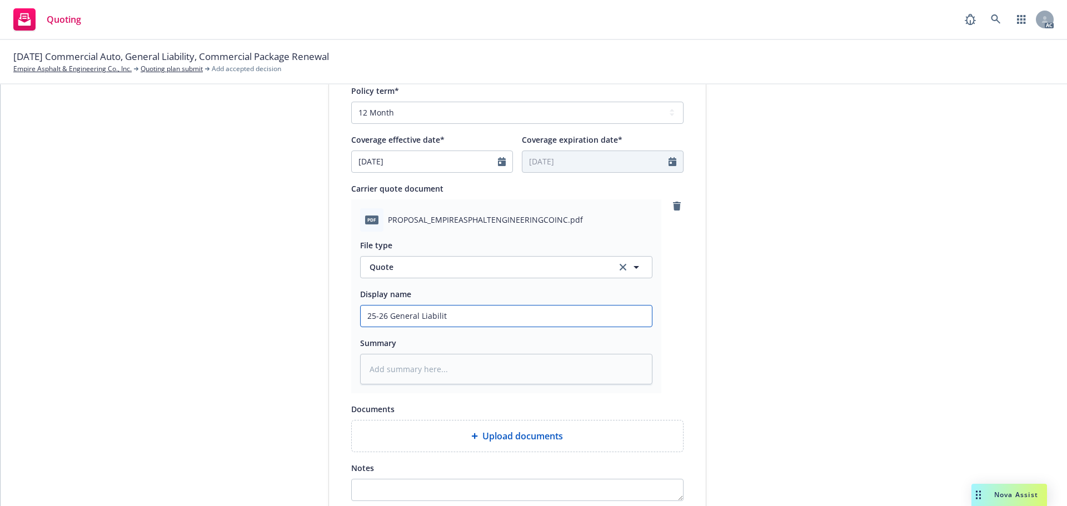
type textarea "x"
type input "25-26 General Liability"
type textarea "x"
type input "25-26 General Liability,"
type textarea "x"
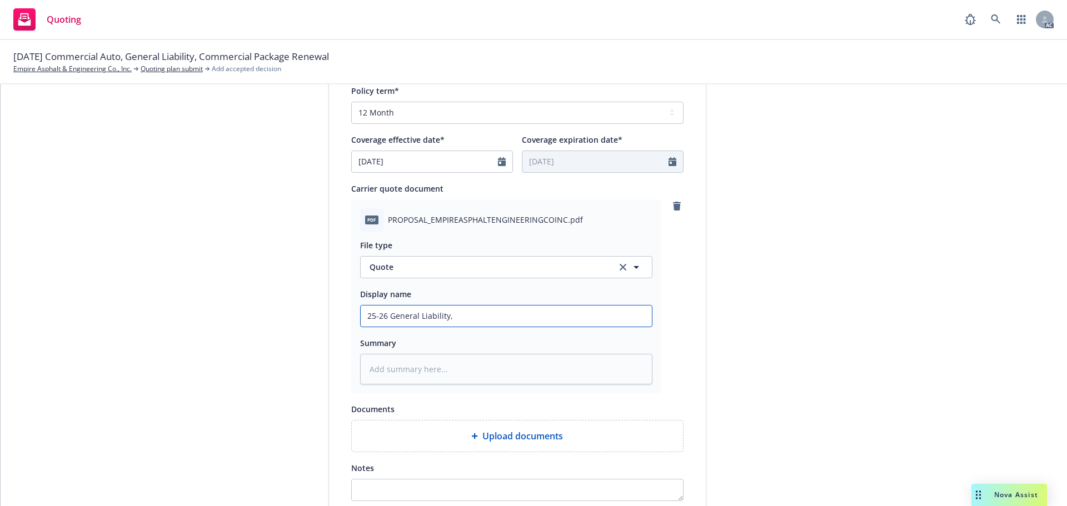
type input "25-26 General Liability,"
type textarea "x"
type input "25-26 General Liability, C"
type textarea "x"
type input "25-26 General Liability, Co"
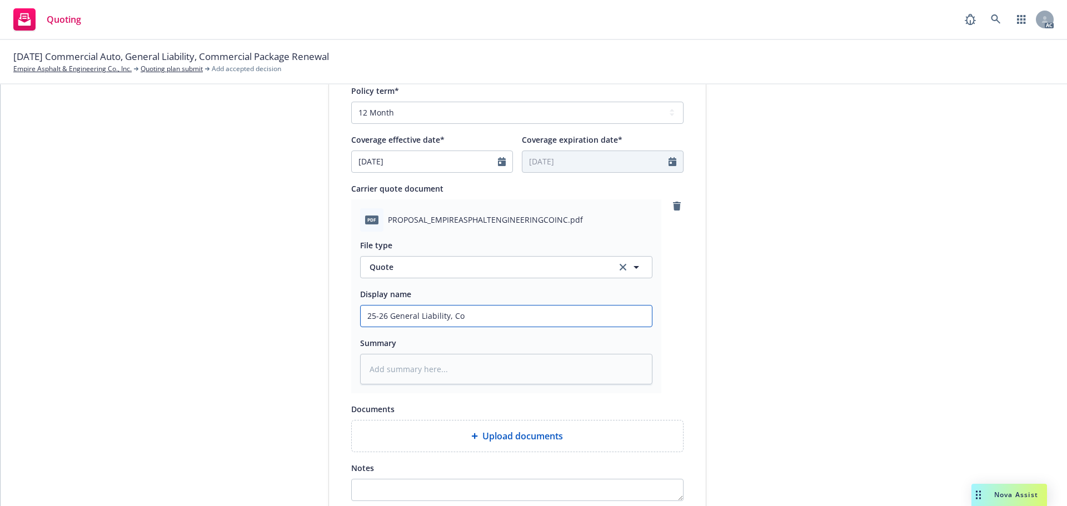
type textarea "x"
type input "25-26 General Liability, Com"
type textarea "x"
type input "25-26 General Liability, Comm"
type textarea "x"
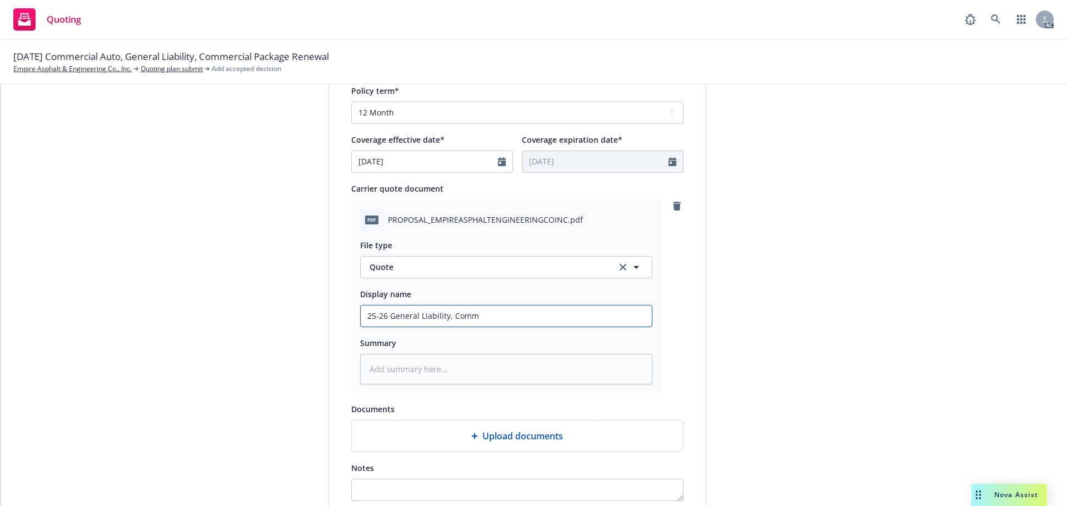
type input "25-26 General Liability, Comme"
type textarea "x"
type input "25-26 General Liability, Commer"
type textarea "x"
type input "25-26 General Liability, Commerc"
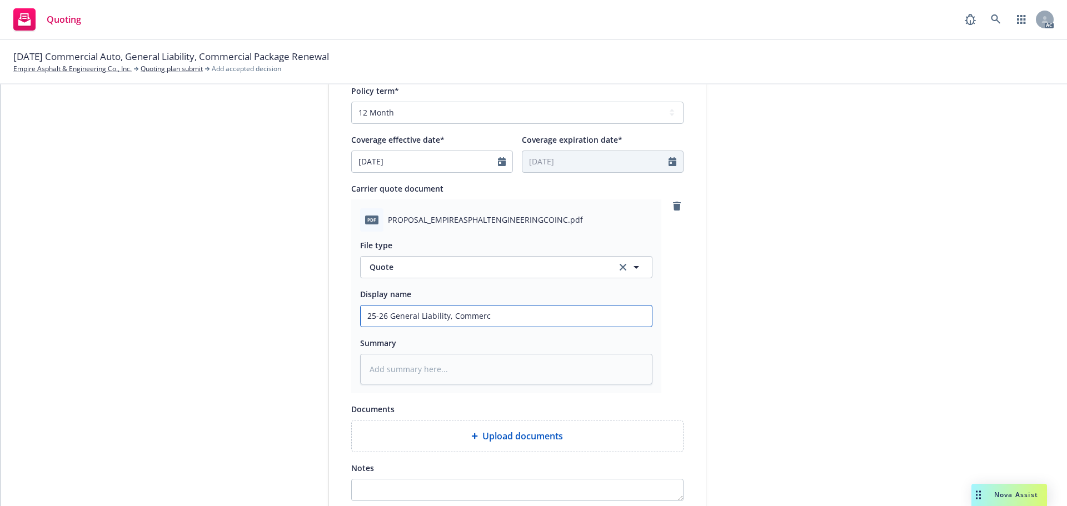
type textarea "x"
type input "25-26 General Liability, Commerci"
type textarea "x"
type input "25-26 General Liability, Commercia"
type textarea "x"
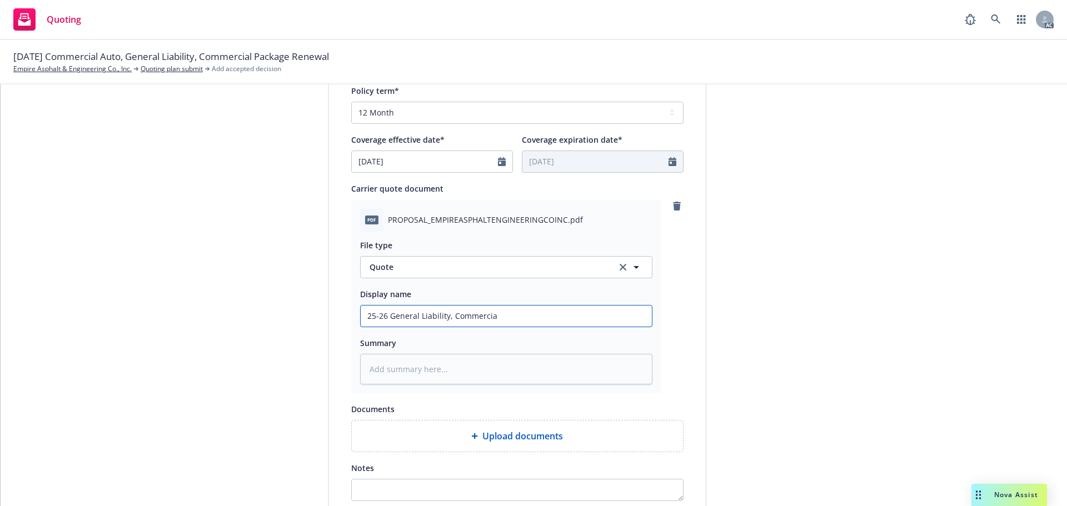
type input "25-26 General Liability, Commercial"
type textarea "x"
type input "25-26 General Liability, Commercial"
type textarea "x"
type input "25-26 General Liability, Commercial A"
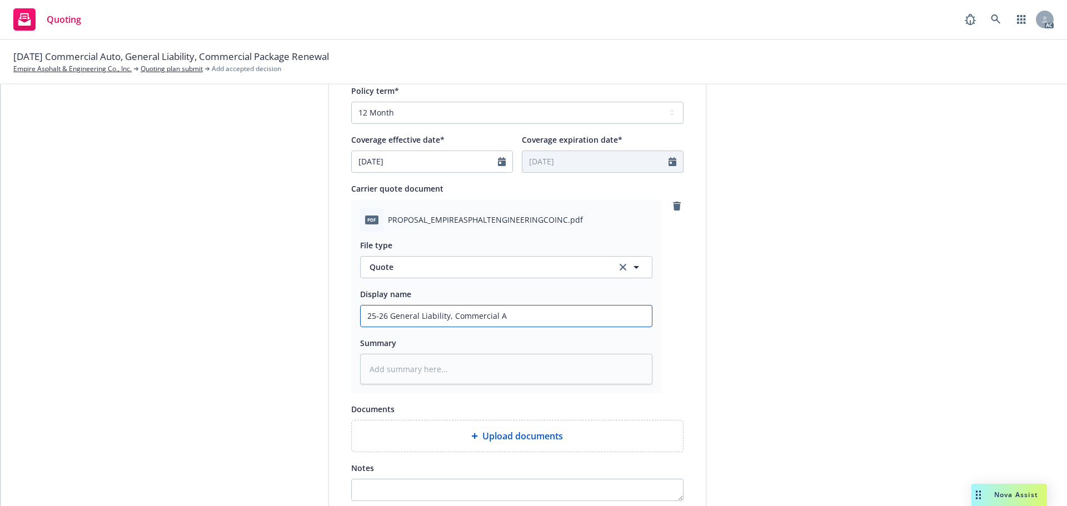
type textarea "x"
type input "25-26 General Liability, Commercial Au"
type textarea "x"
type input "25-26 General Liability, Commercial Aut"
type textarea "x"
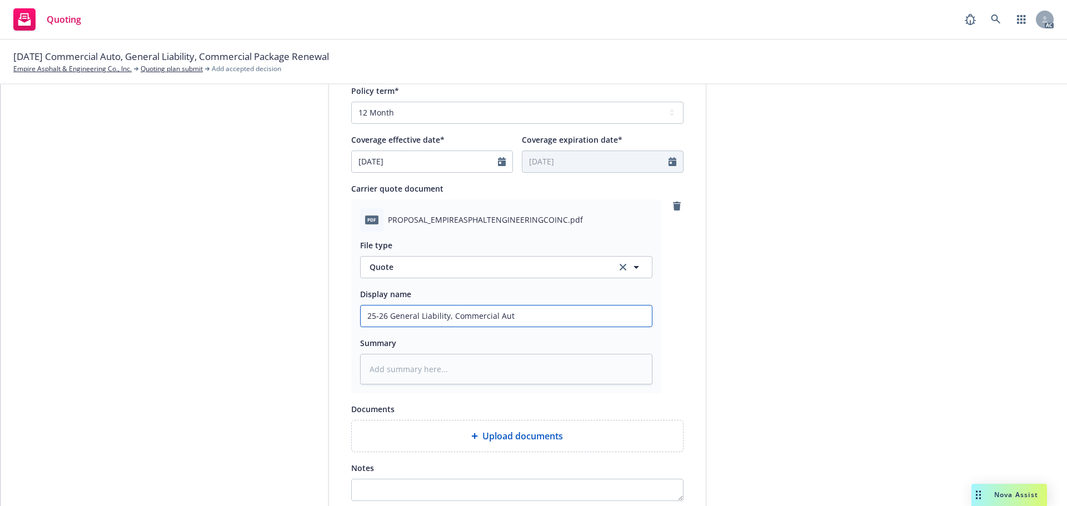
type input "25-26 General Liability, Commercial Auto"
type textarea "x"
type input "25-26 General Liability, Commercial Auto"
type textarea "x"
type input "25-26 General Liability, Commercial Auto Q"
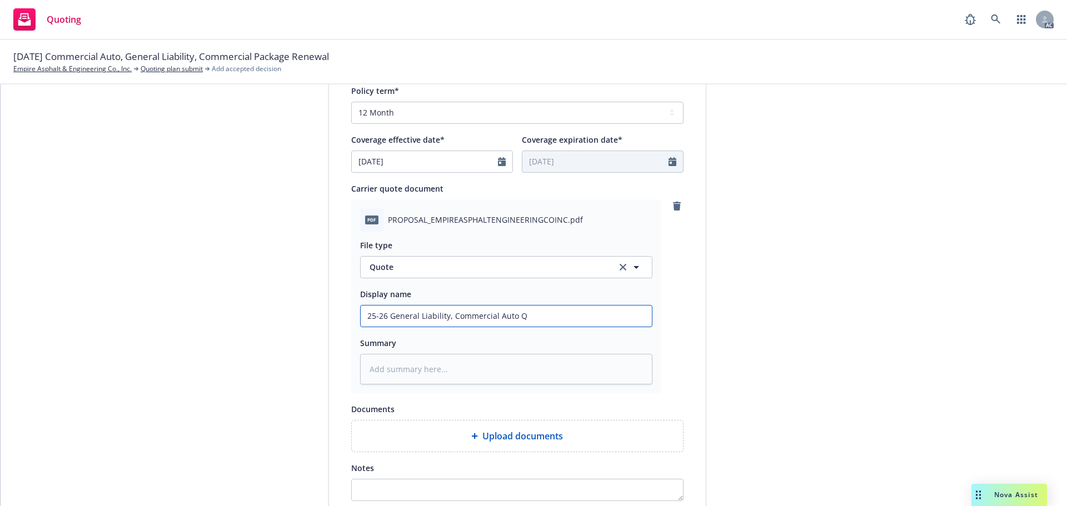
type textarea "x"
type input "25-26 General Liability, Commercial Auto Qu"
type textarea "x"
type input "25-26 General Liability, Commercial Auto Quo"
type textarea "x"
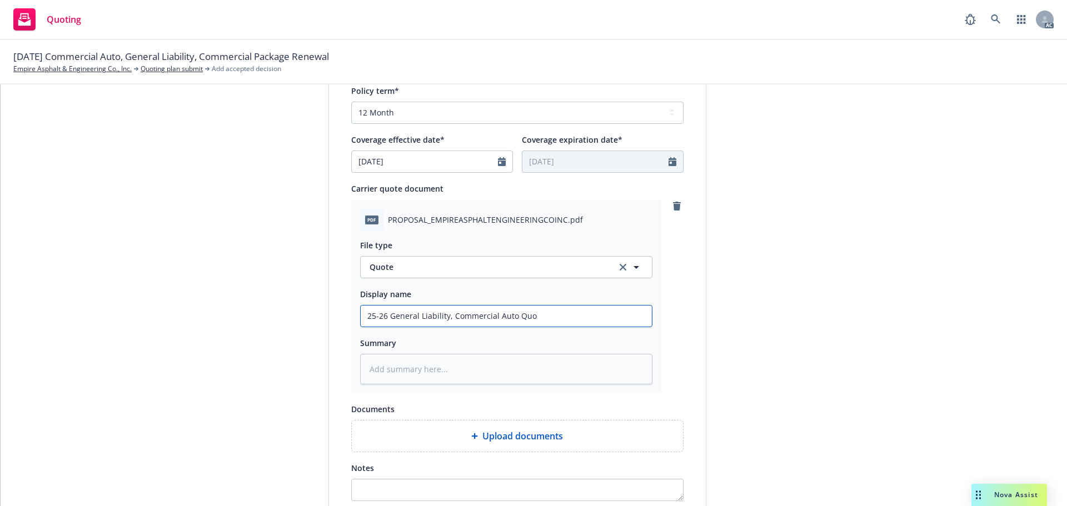
type input "25-26 General Liability, Commercial Auto Quot"
type textarea "x"
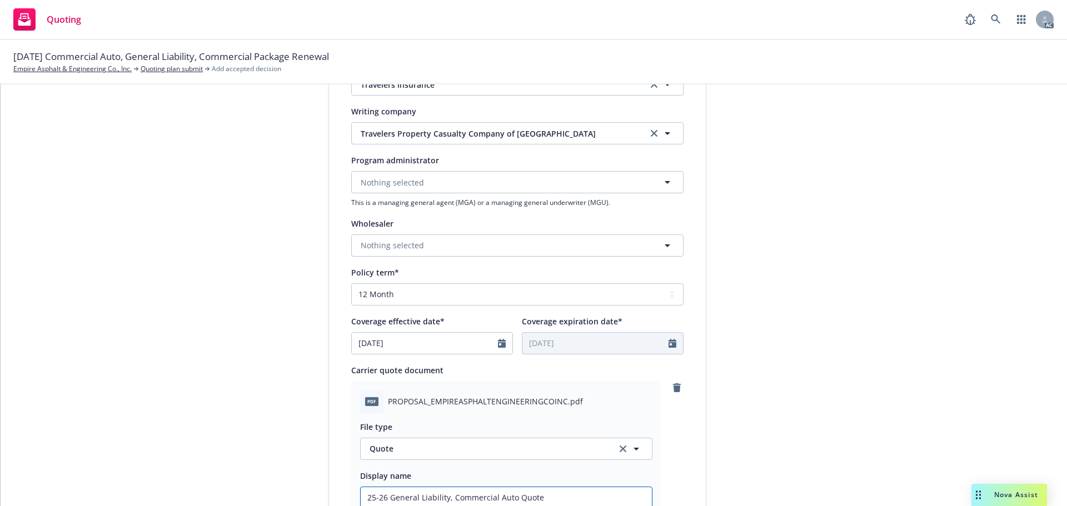
scroll to position [222, 0]
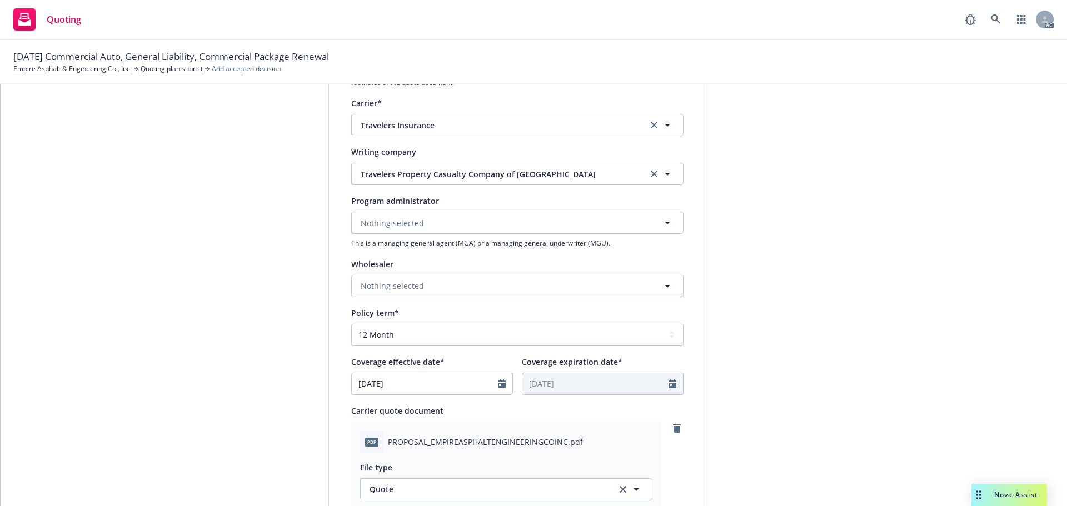
type input "25-26 General Liability, Commercial Auto Quote"
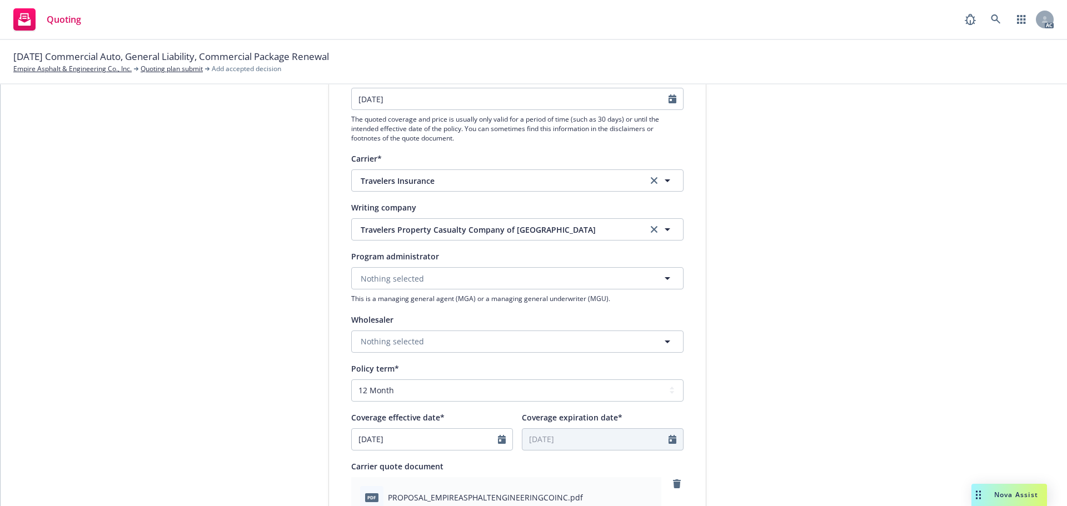
scroll to position [0, 0]
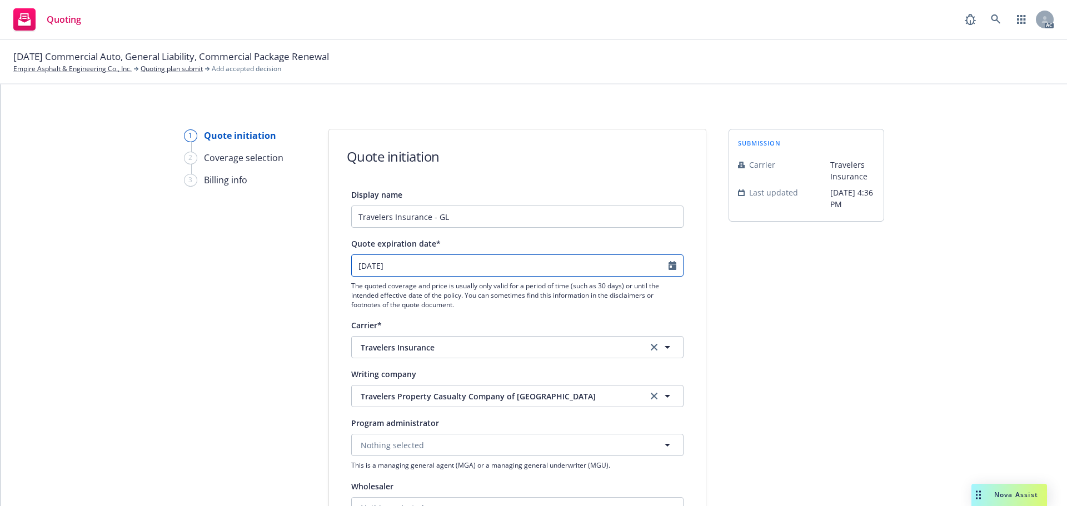
click at [669, 264] on icon "Calendar" at bounding box center [673, 265] width 8 height 9
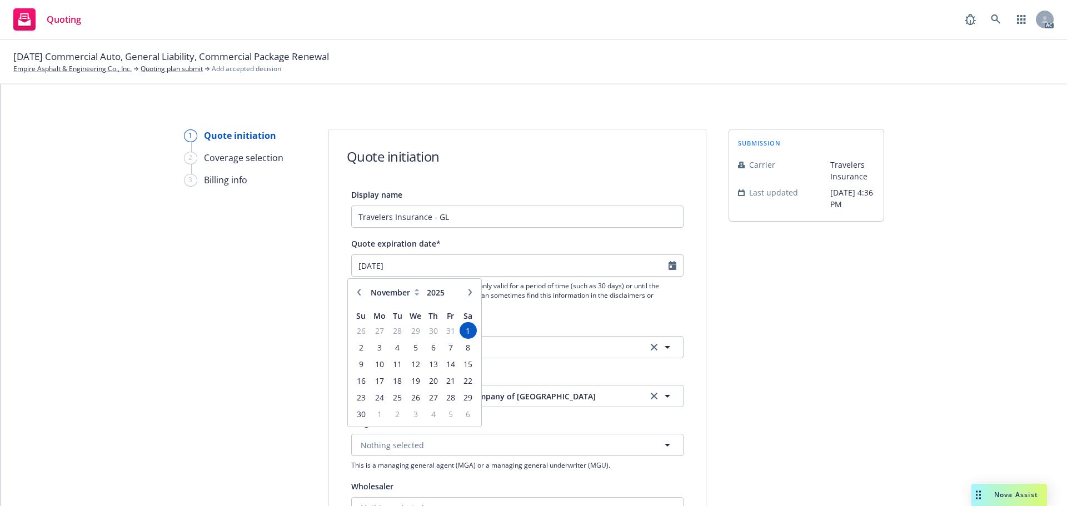
click at [359, 295] on icon "button" at bounding box center [358, 292] width 3 height 7
select select "10"
click at [465, 361] on span "18" at bounding box center [468, 364] width 15 height 14
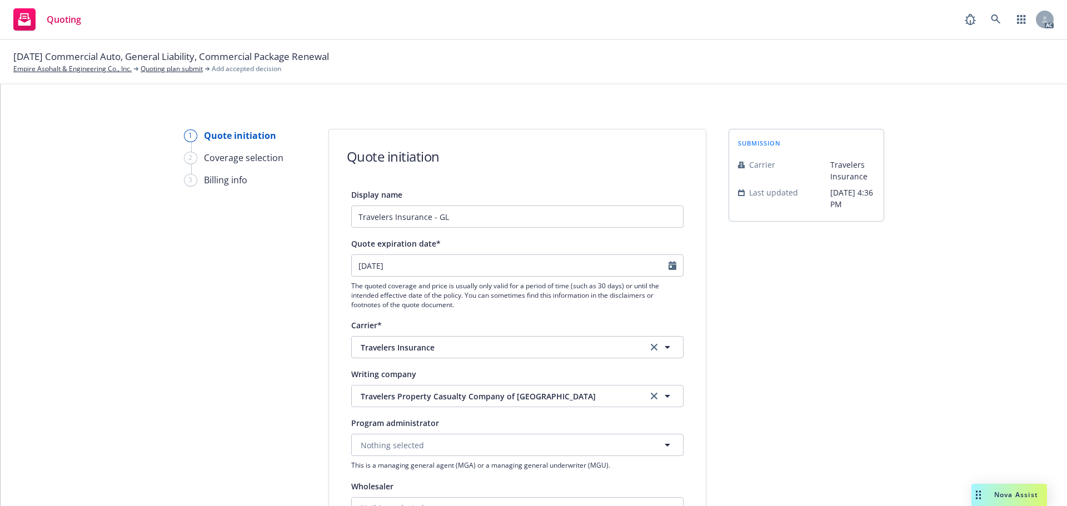
type textarea "x"
type input "18/10/2025"
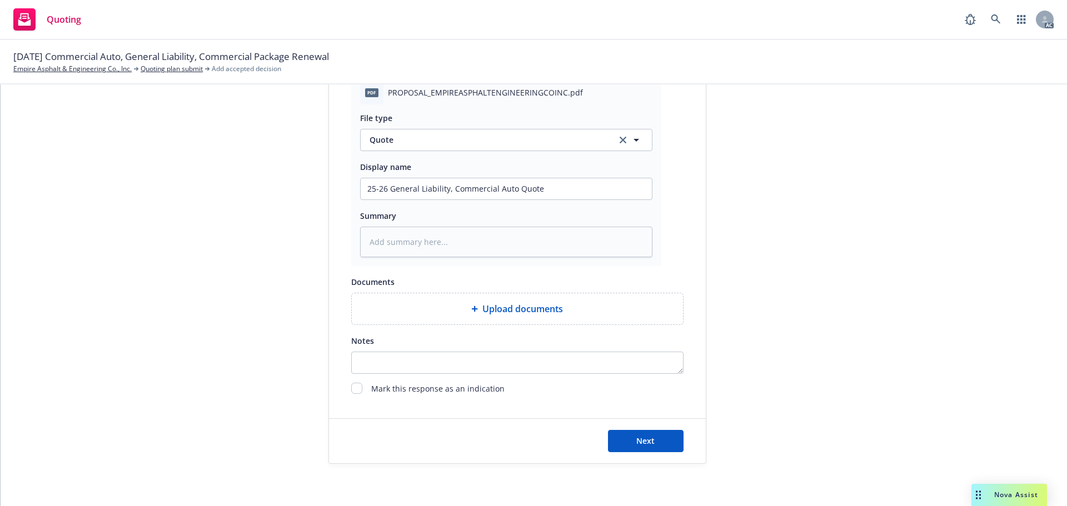
scroll to position [574, 0]
click at [644, 434] on span "Next" at bounding box center [645, 439] width 18 height 11
type textarea "x"
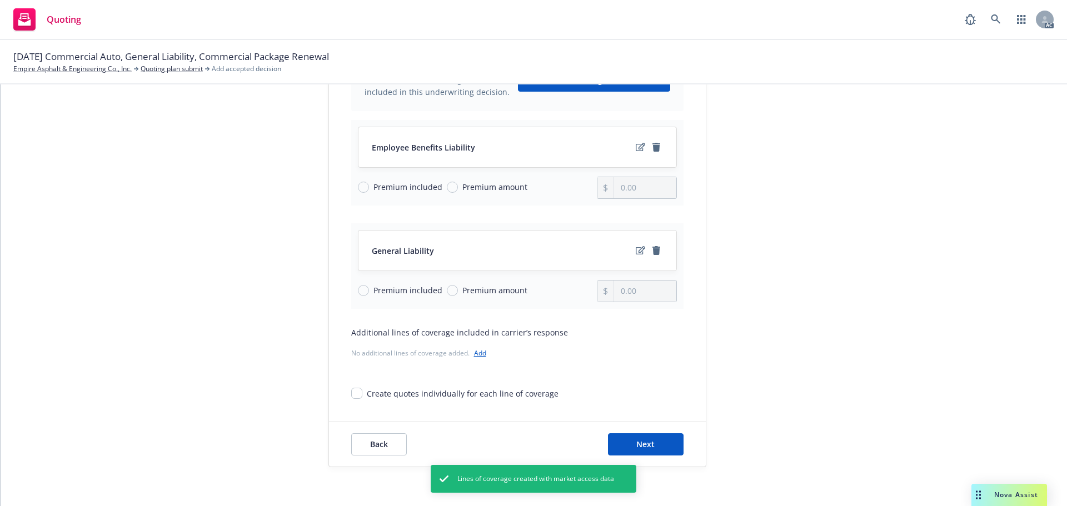
scroll to position [144, 0]
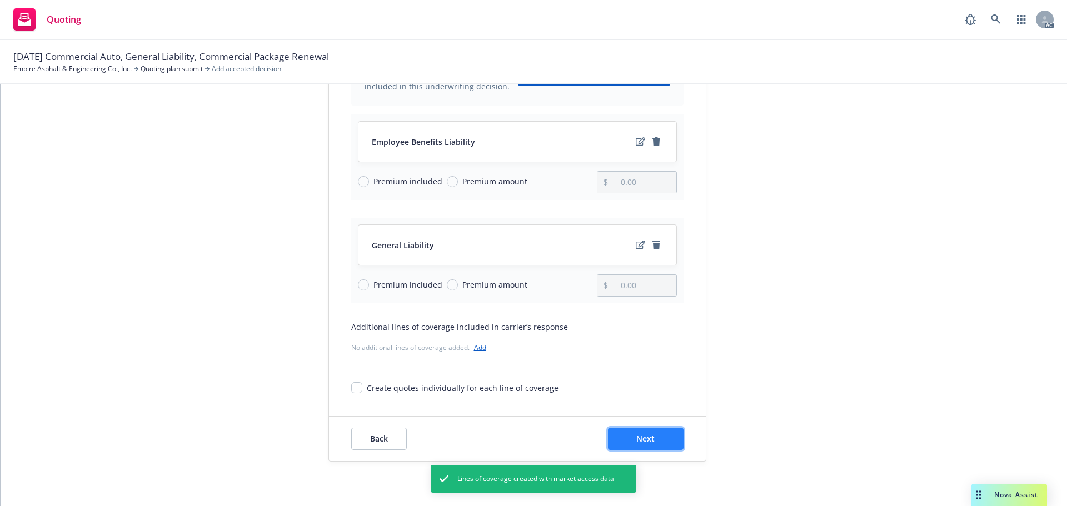
click at [624, 435] on button "Next" at bounding box center [646, 439] width 76 height 22
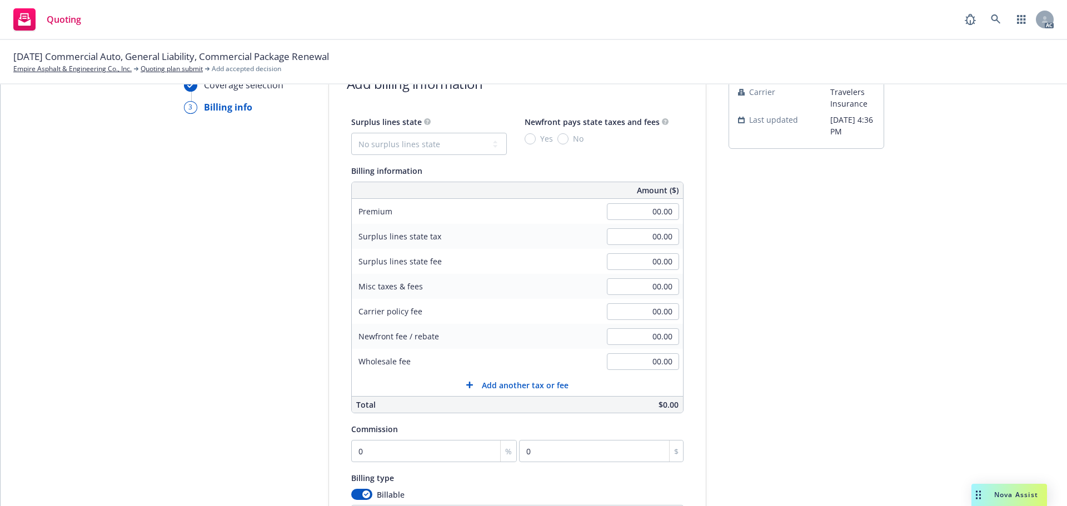
scroll to position [0, 0]
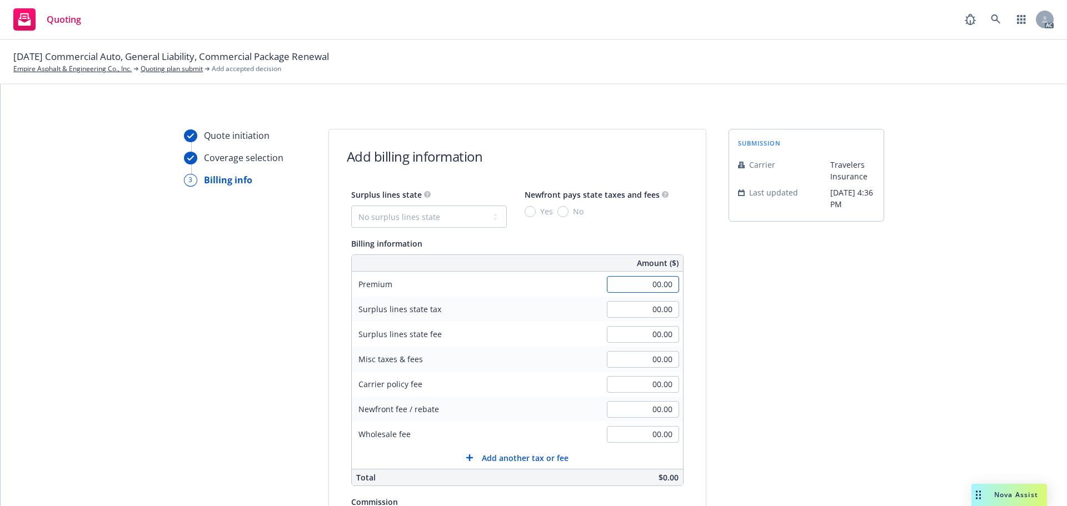
click at [609, 287] on input "00.00" at bounding box center [643, 284] width 72 height 17
type input "28,187.00"
click at [813, 275] on div "submission Carrier Travelers Insurance Last updated 7/25, 4:36 PM" at bounding box center [807, 413] width 156 height 569
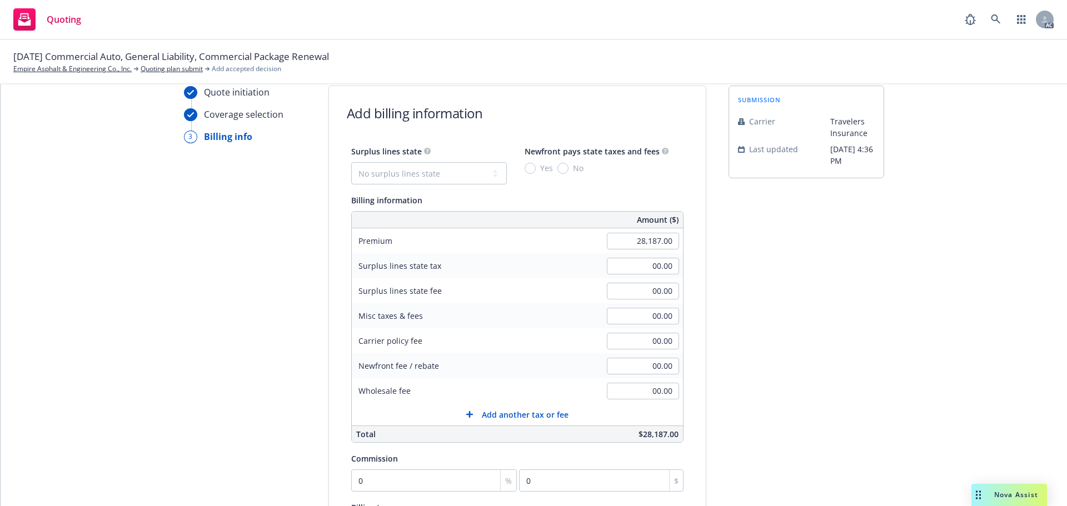
scroll to position [111, 0]
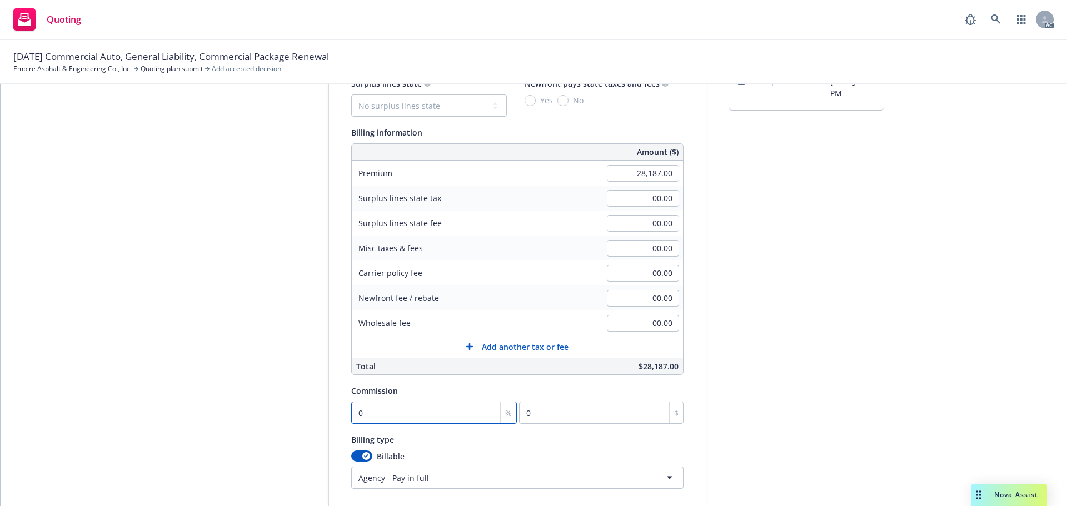
click at [379, 404] on input "0" at bounding box center [434, 413] width 166 height 22
type input "1"
type input "281.87"
type input "15"
type input "4228.05"
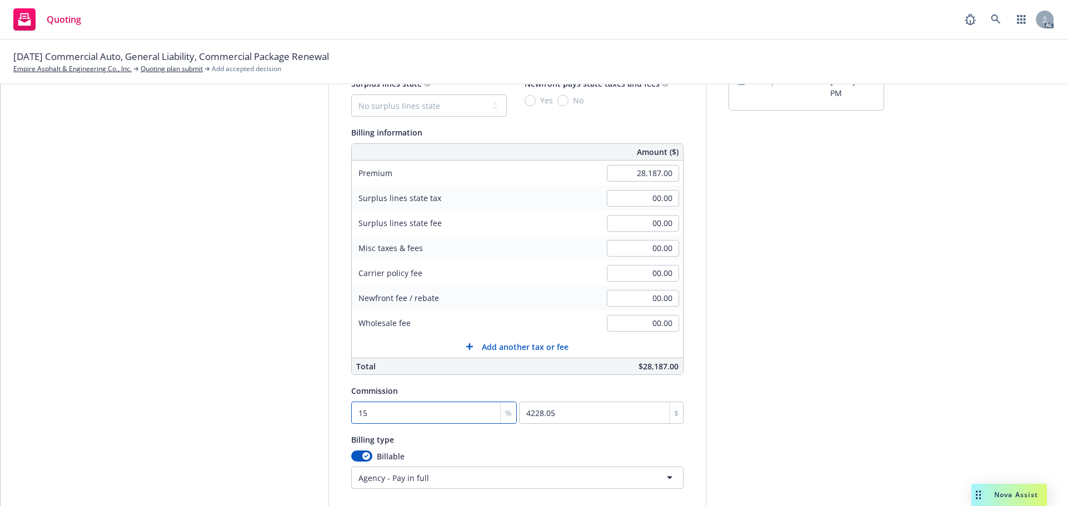
type input "15"
click at [808, 370] on div "submission Carrier Travelers Insurance Last updated 7/25, 4:36 PM" at bounding box center [807, 302] width 156 height 569
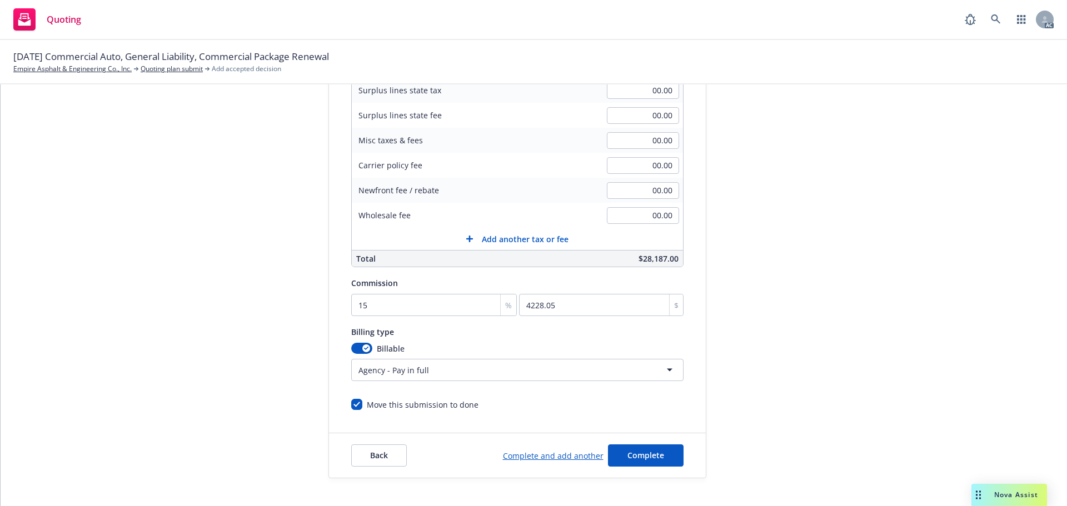
scroll to position [222, 0]
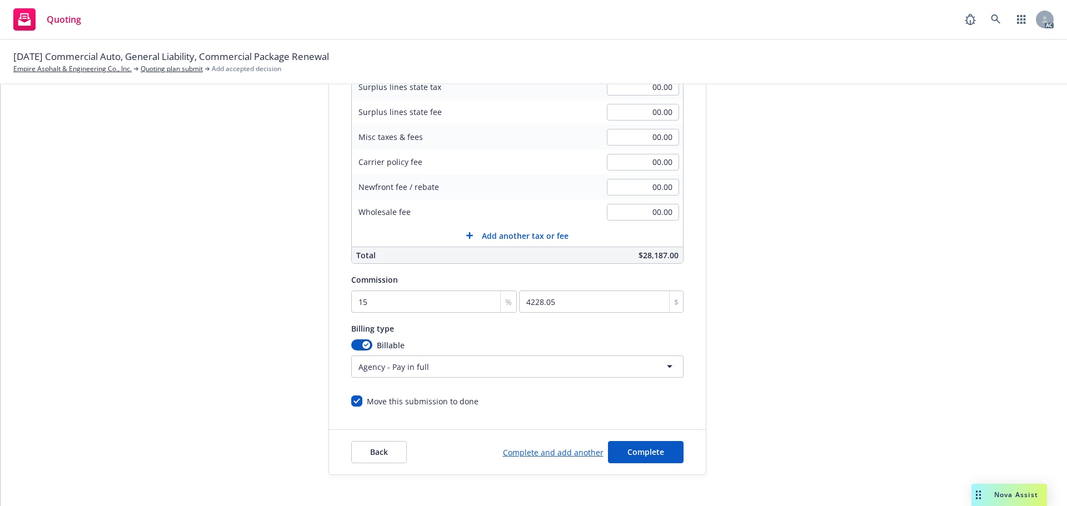
click at [482, 361] on html "Quoting AC 11/01/25 Commercial Auto, General Liability, Commercial Package Rene…" at bounding box center [533, 253] width 1067 height 506
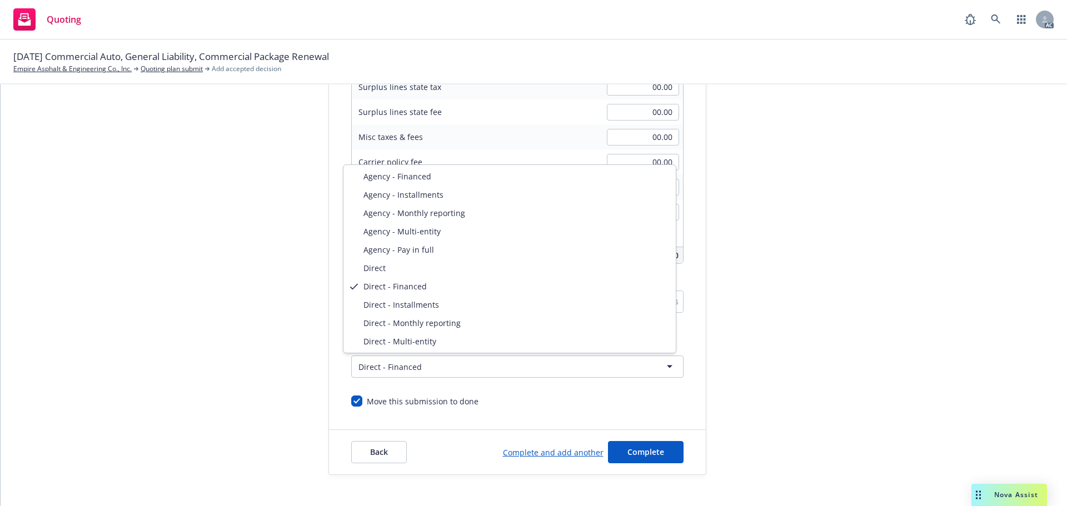
click at [390, 362] on html "Quoting AC 11/01/25 Commercial Auto, General Liability, Commercial Package Rene…" at bounding box center [533, 253] width 1067 height 506
select select "DIRECT"
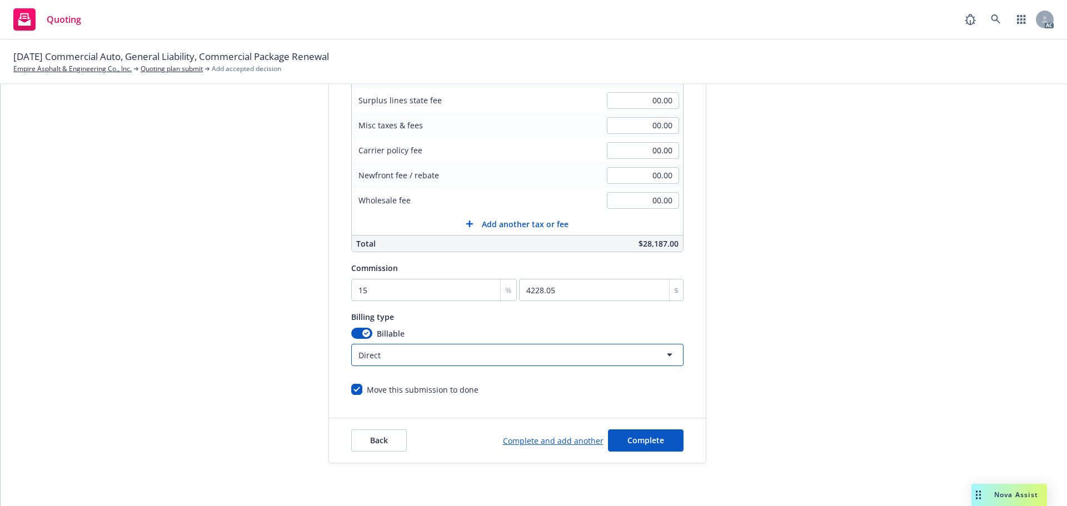
scroll to position [236, 0]
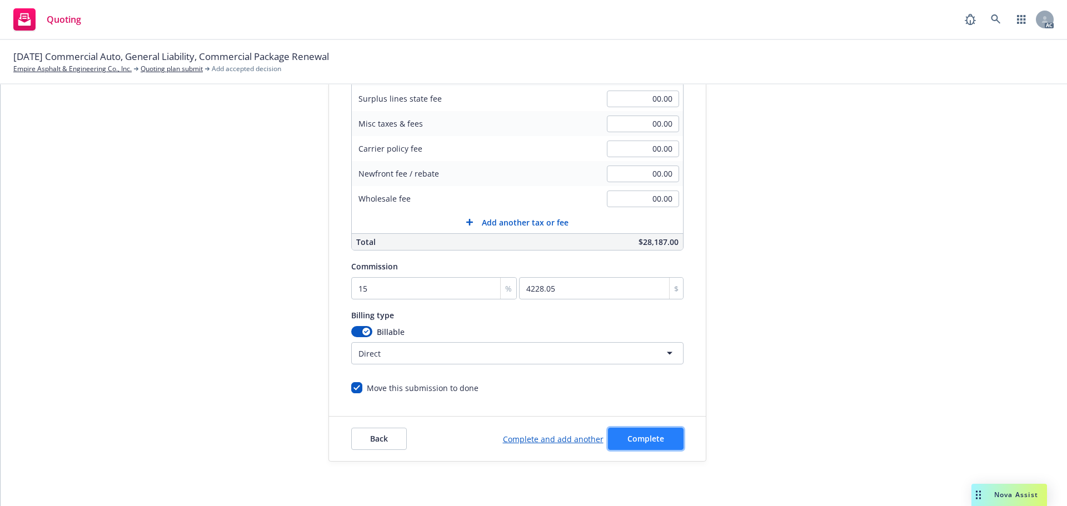
click at [644, 432] on button "Complete" at bounding box center [646, 439] width 76 height 22
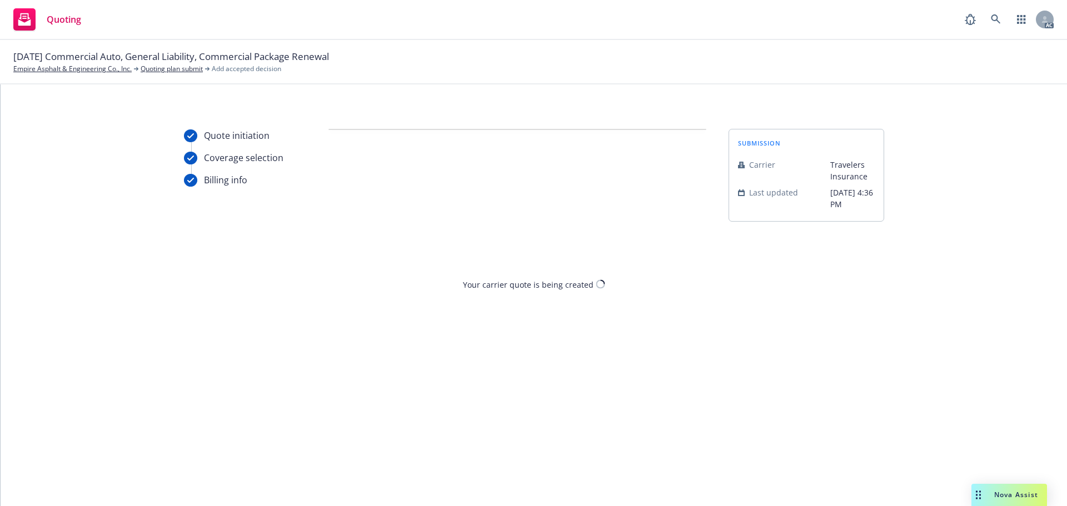
scroll to position [0, 0]
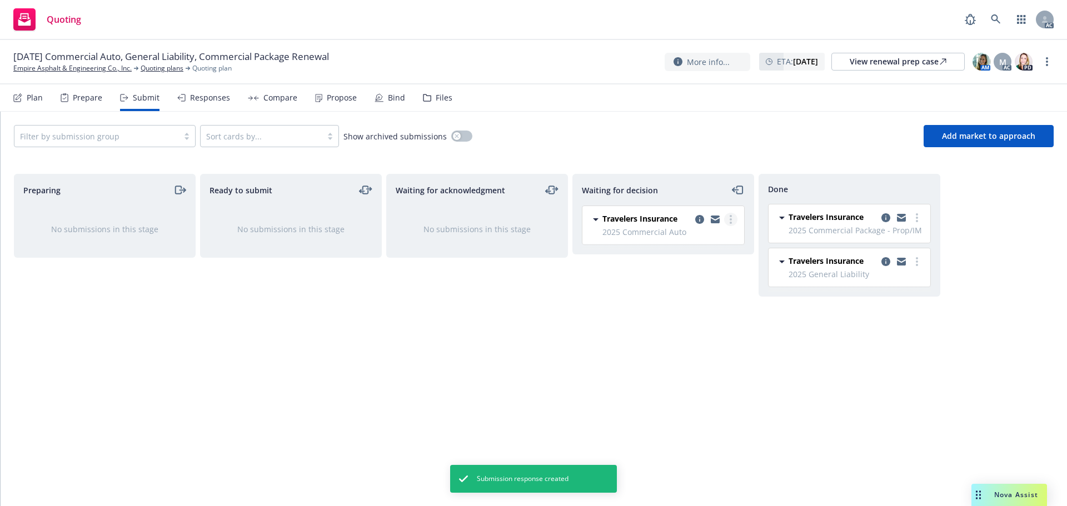
click at [733, 217] on link "more" at bounding box center [730, 219] width 13 height 13
click at [675, 287] on span "Add accepted decision" at bounding box center [681, 286] width 111 height 11
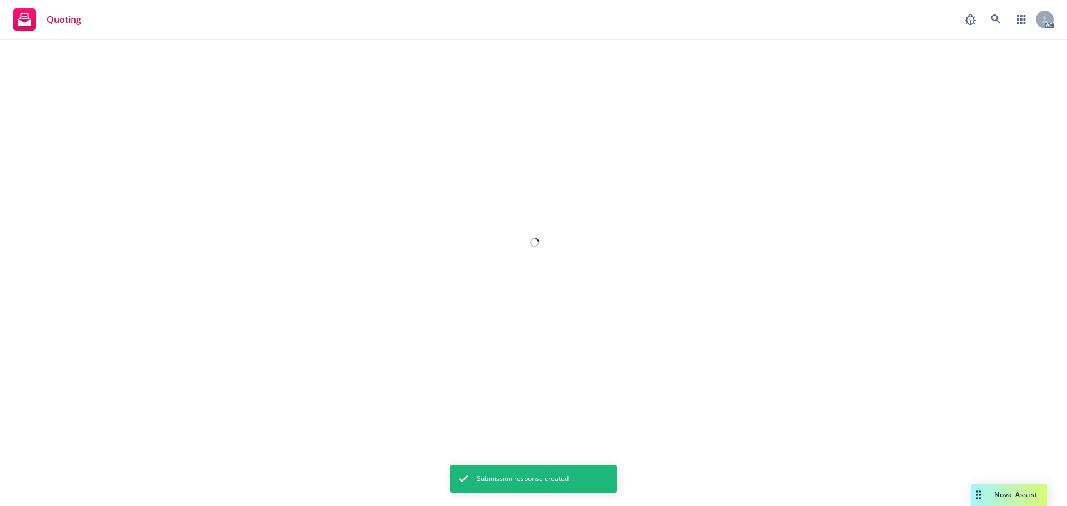
select select "12"
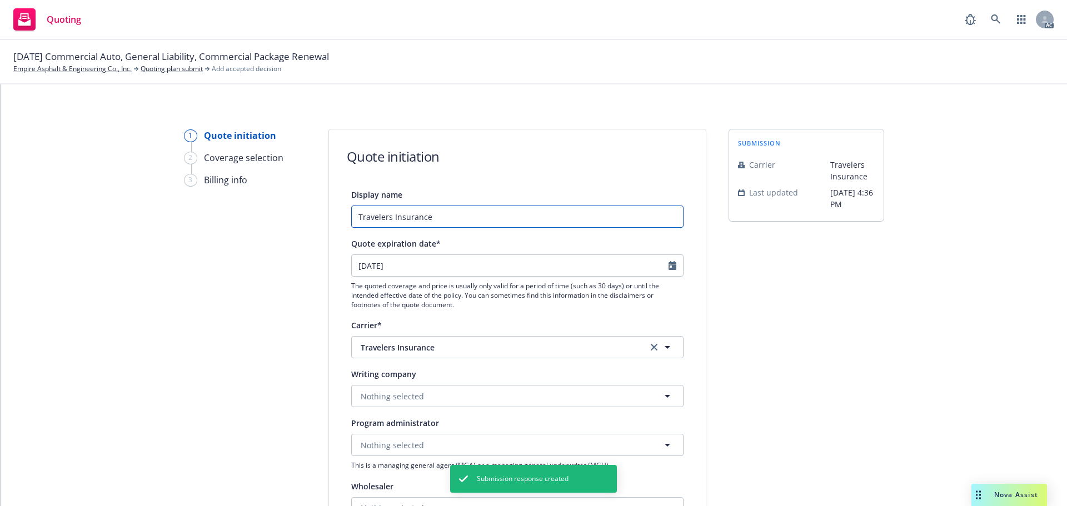
click at [530, 220] on input "Travelers Insurance" at bounding box center [517, 217] width 332 height 22
type input "Travelers Insurance - Auto"
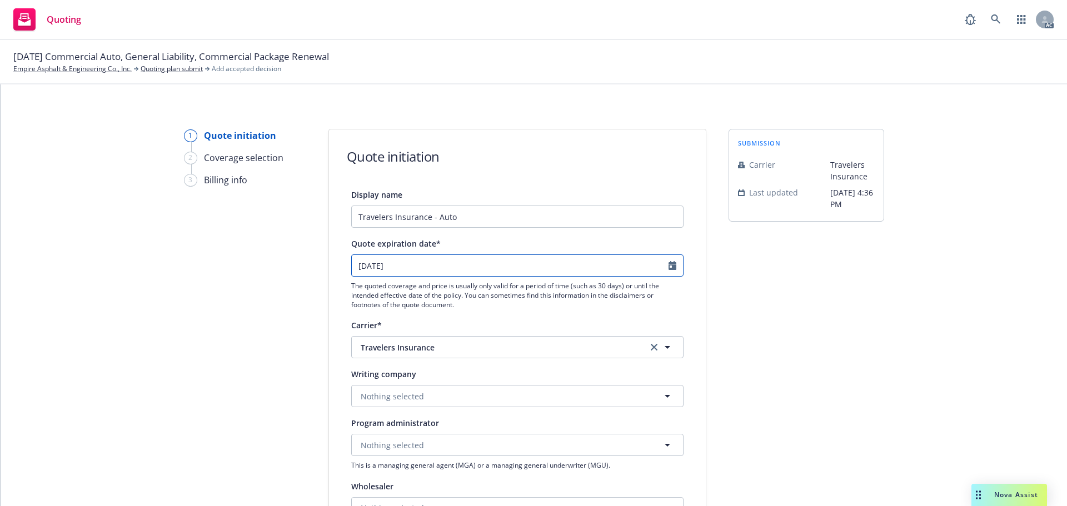
click at [669, 265] on icon "Calendar" at bounding box center [673, 265] width 8 height 9
select select "10"
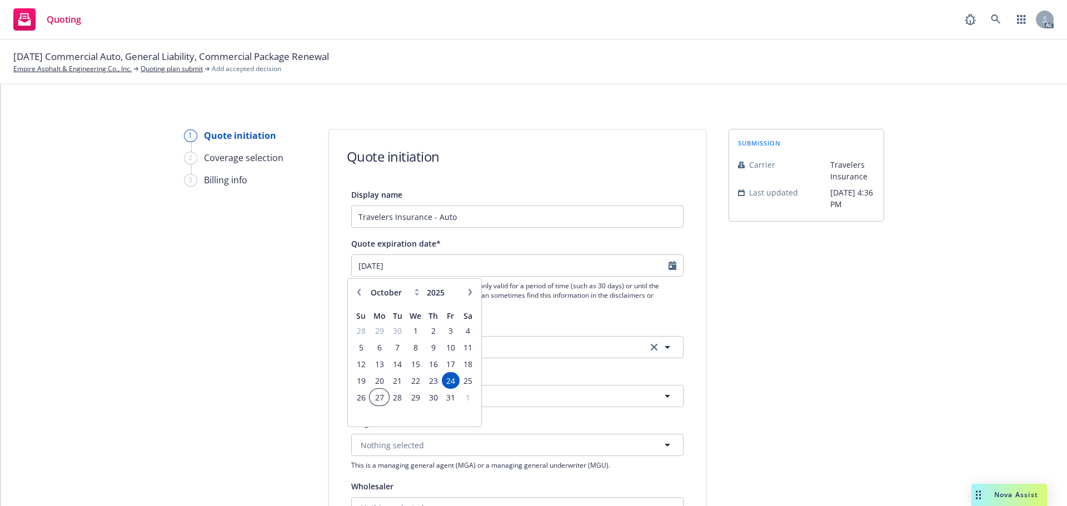
click at [378, 395] on span "27" at bounding box center [379, 398] width 17 height 14
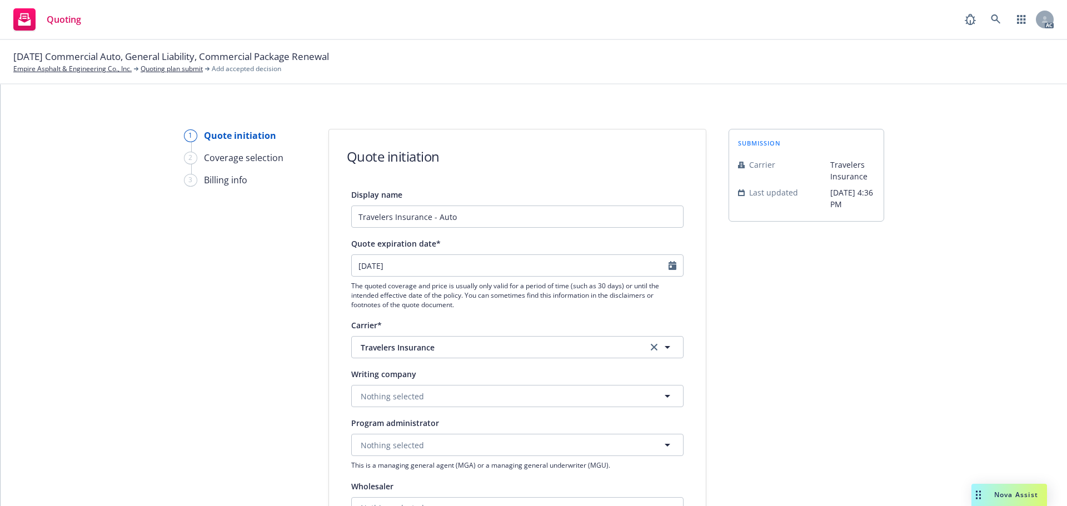
type input "27/10/2025"
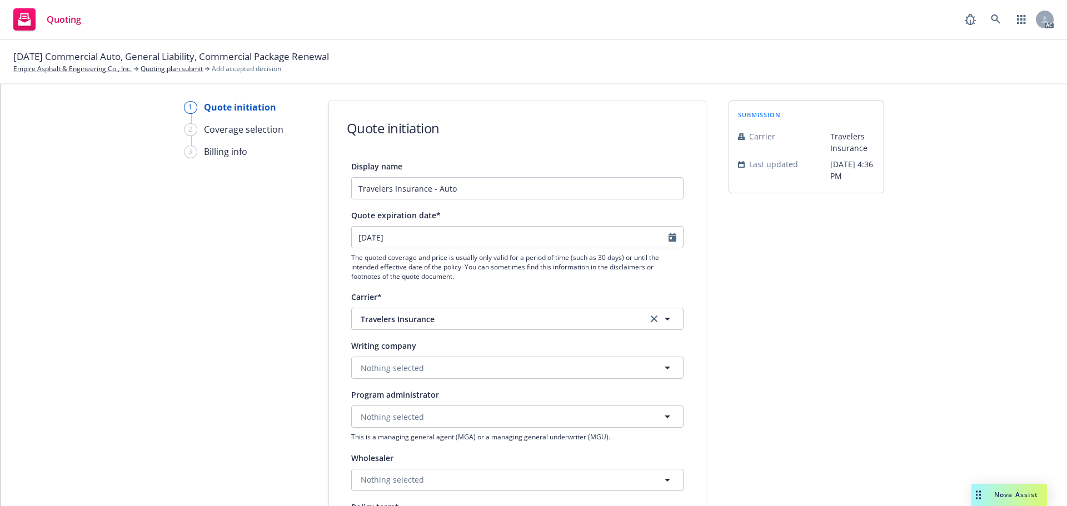
scroll to position [56, 0]
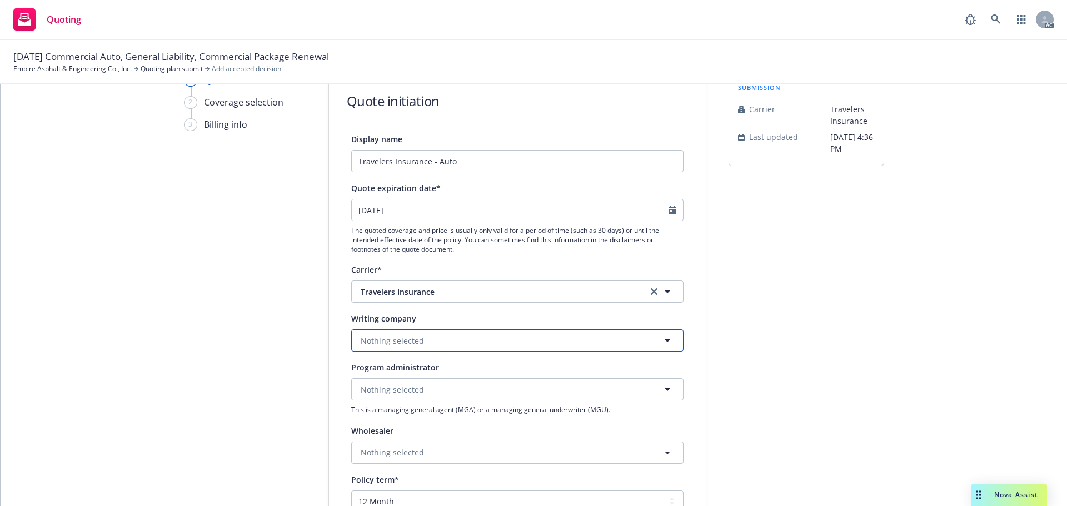
click at [393, 340] on span "Nothing selected" at bounding box center [392, 341] width 63 height 12
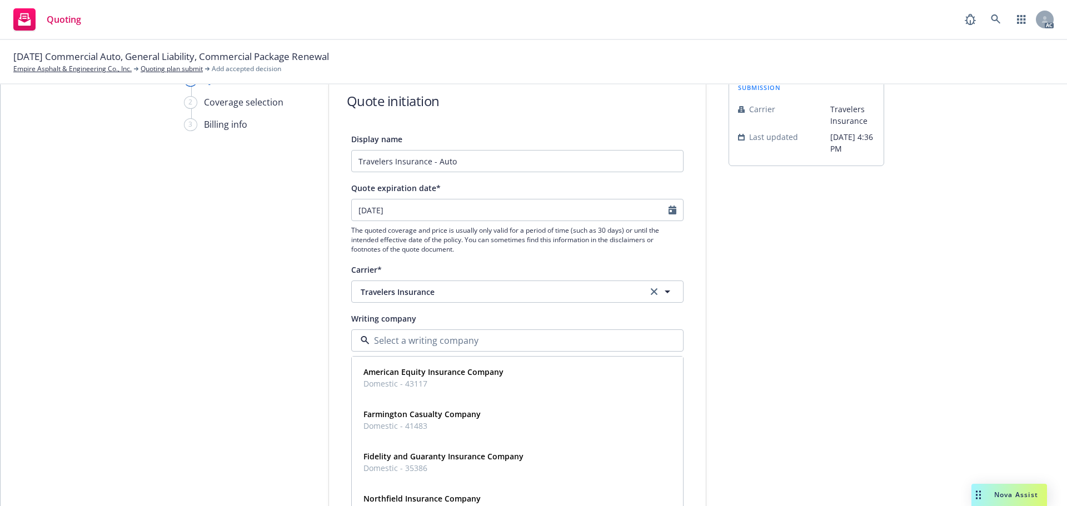
paste input "The Travelers Indemnity Company of [US_STATE]"
type input "The Travelers Indemnity Company of [US_STATE]"
click at [427, 372] on strong "The Travelers Indemnity Company of [US_STATE]" at bounding box center [456, 372] width 184 height 11
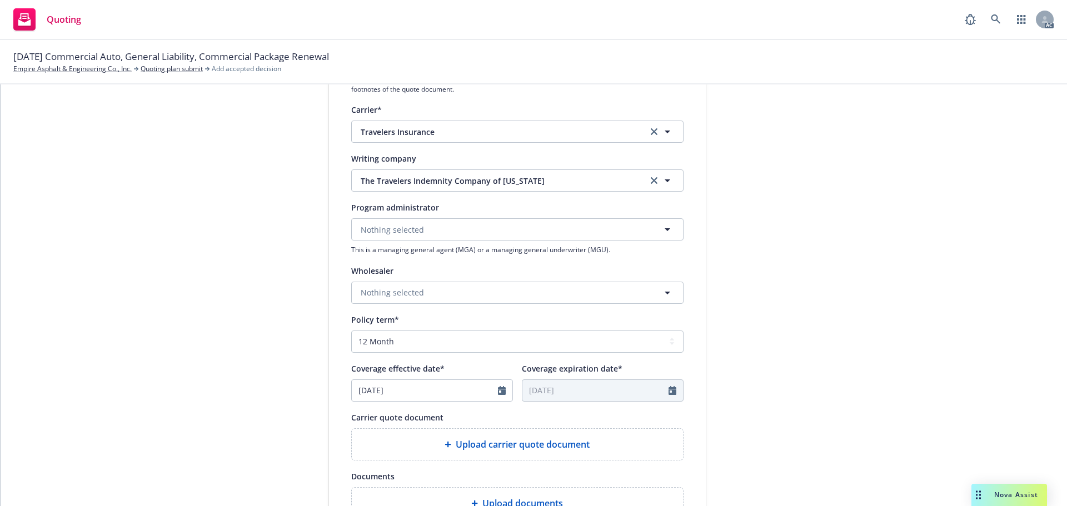
scroll to position [278, 0]
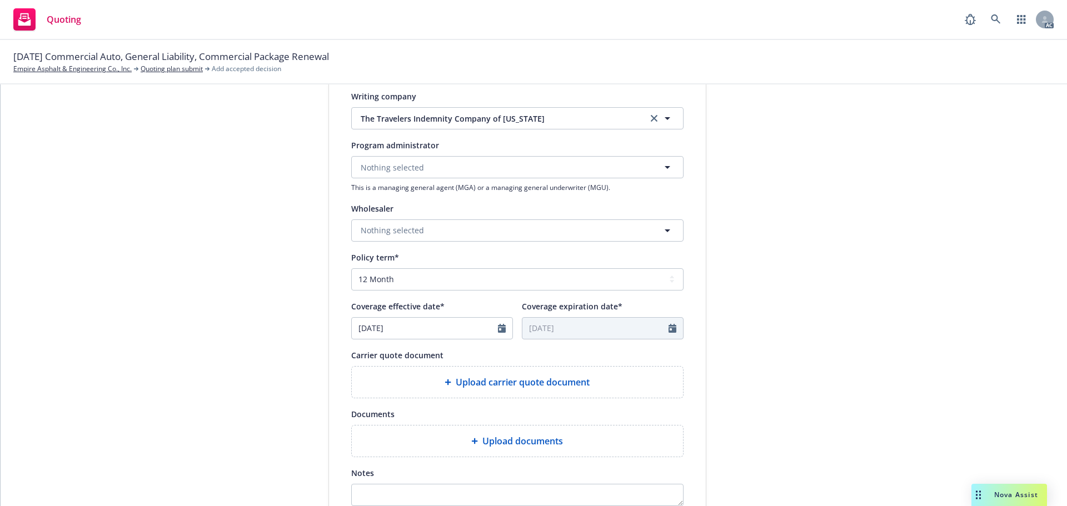
click at [444, 376] on div "Upload carrier quote document" at bounding box center [518, 382] width 314 height 13
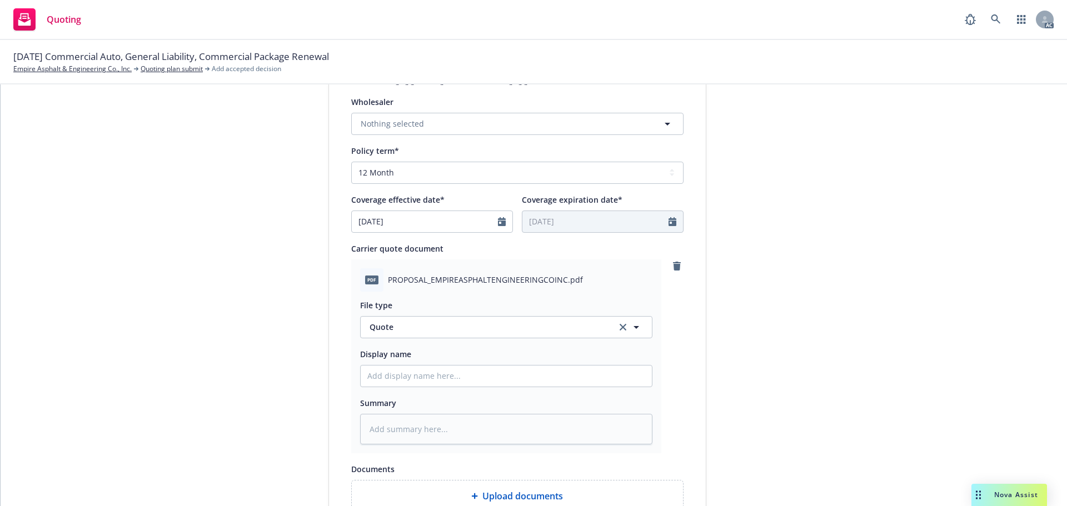
scroll to position [389, 0]
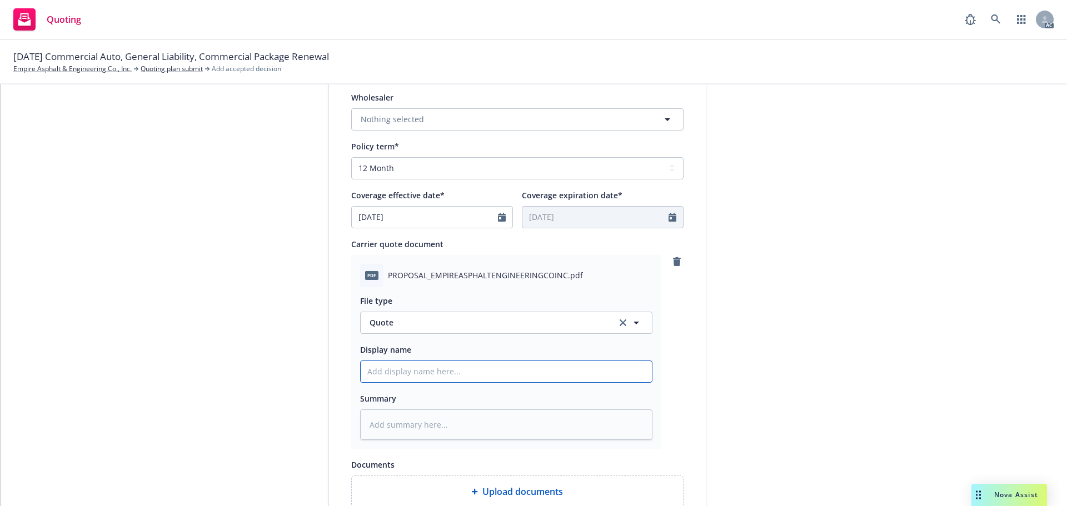
click at [436, 379] on input "Display name" at bounding box center [506, 371] width 291 height 21
type textarea "x"
type input "2"
type textarea "x"
type input "25"
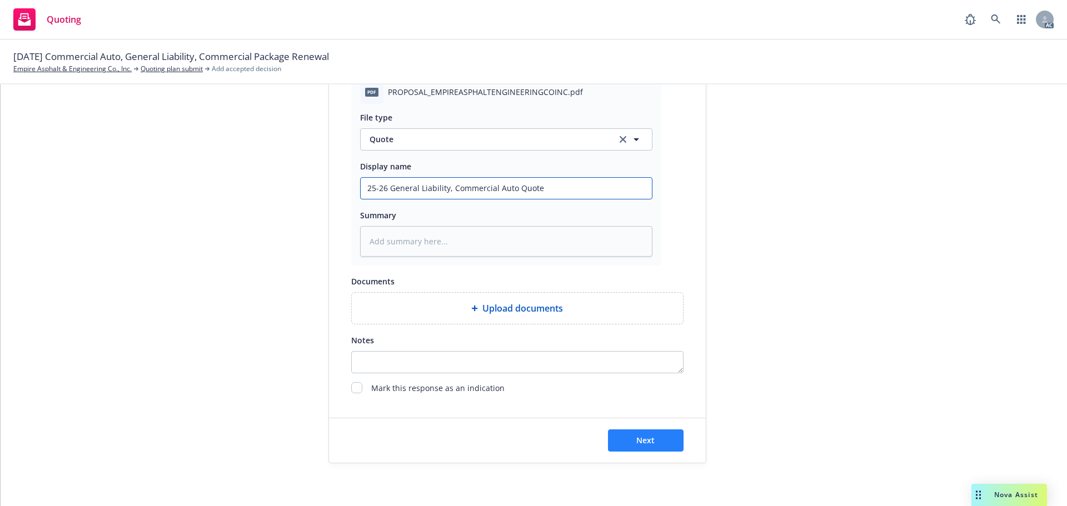
scroll to position [574, 0]
click at [637, 439] on span "Next" at bounding box center [645, 439] width 18 height 11
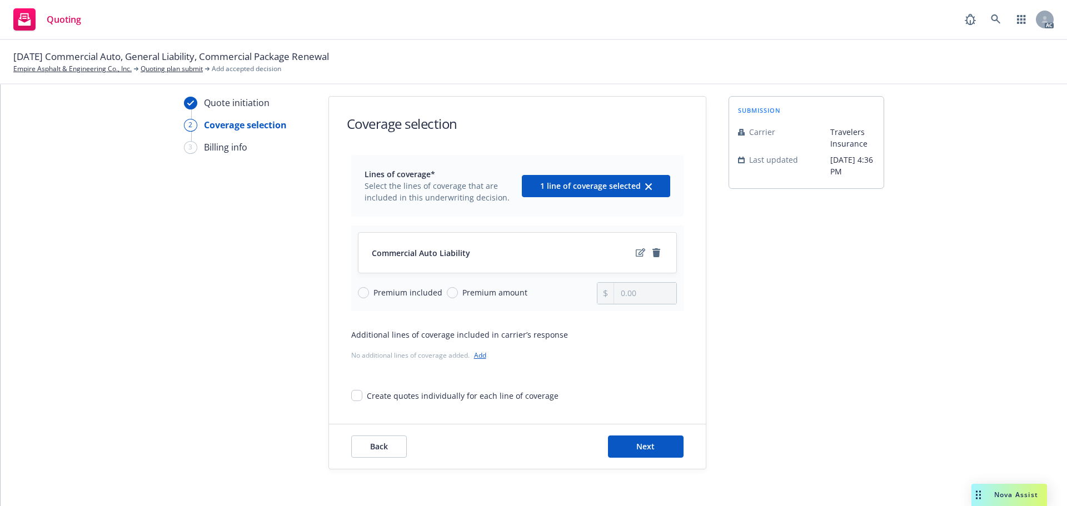
scroll to position [41, 0]
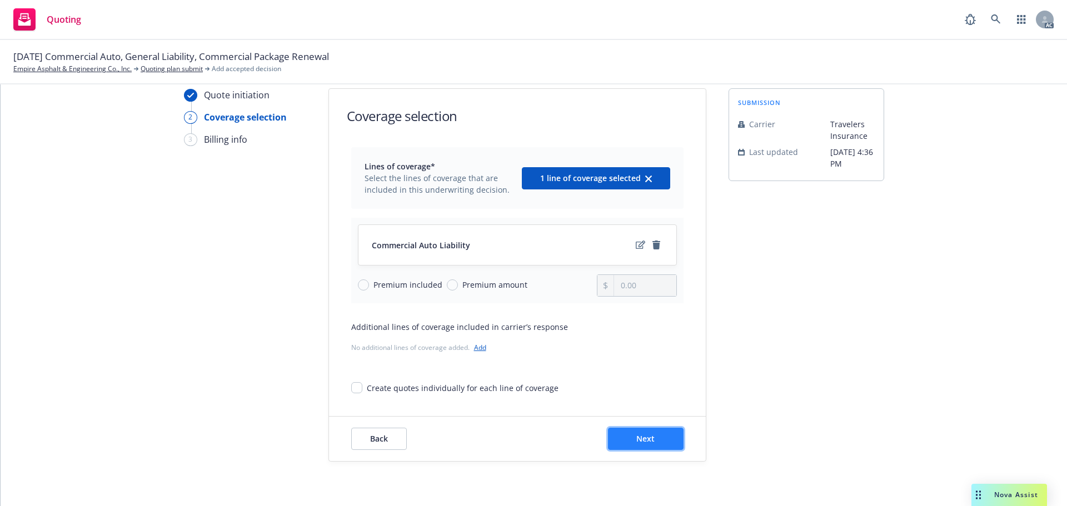
click at [651, 435] on button "Next" at bounding box center [646, 439] width 76 height 22
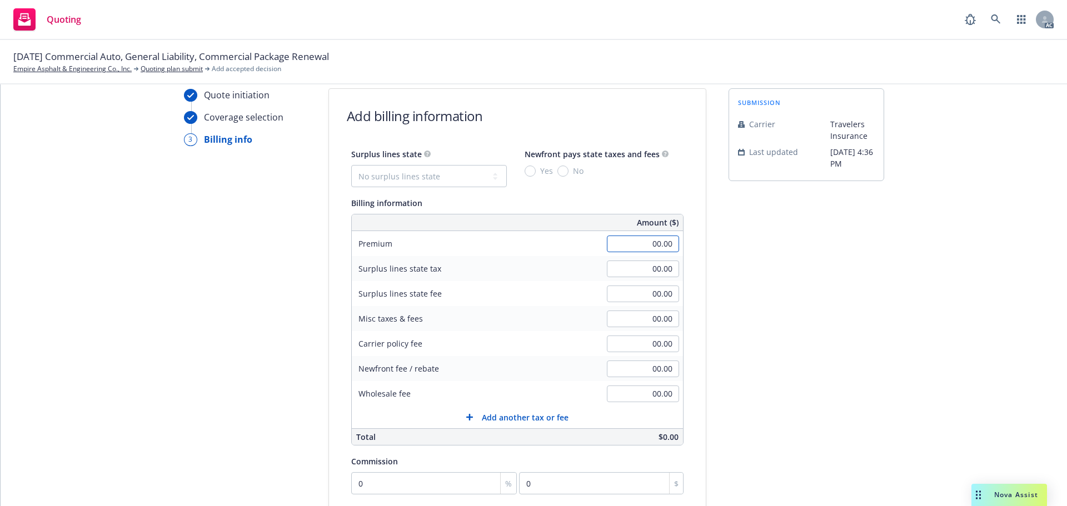
click at [624, 238] on input "00.00" at bounding box center [643, 244] width 72 height 17
click at [859, 278] on div "submission Carrier Travelers Insurance Last updated 7/25, 4:36 PM" at bounding box center [807, 372] width 156 height 569
click at [391, 476] on input "0" at bounding box center [434, 484] width 166 height 22
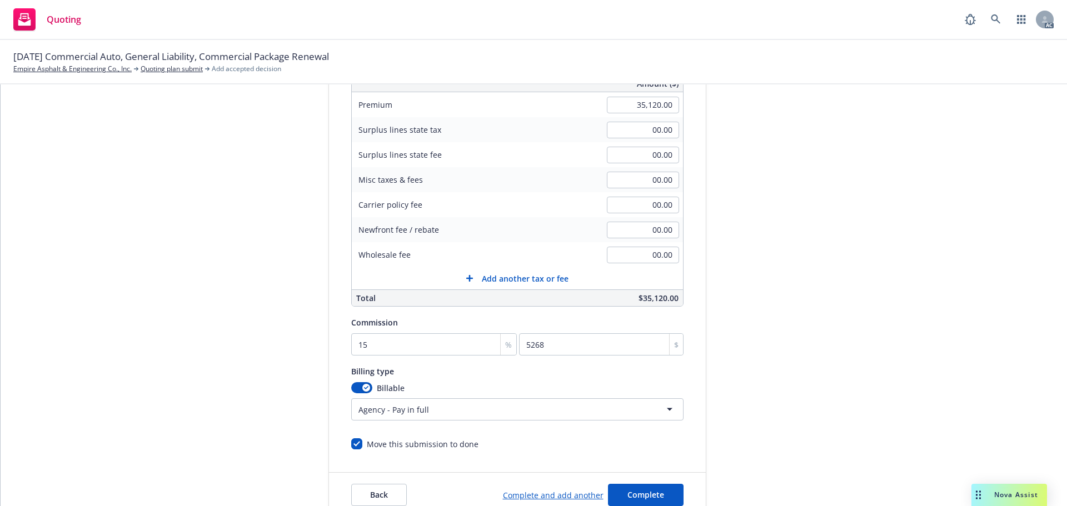
scroll to position [207, 0]
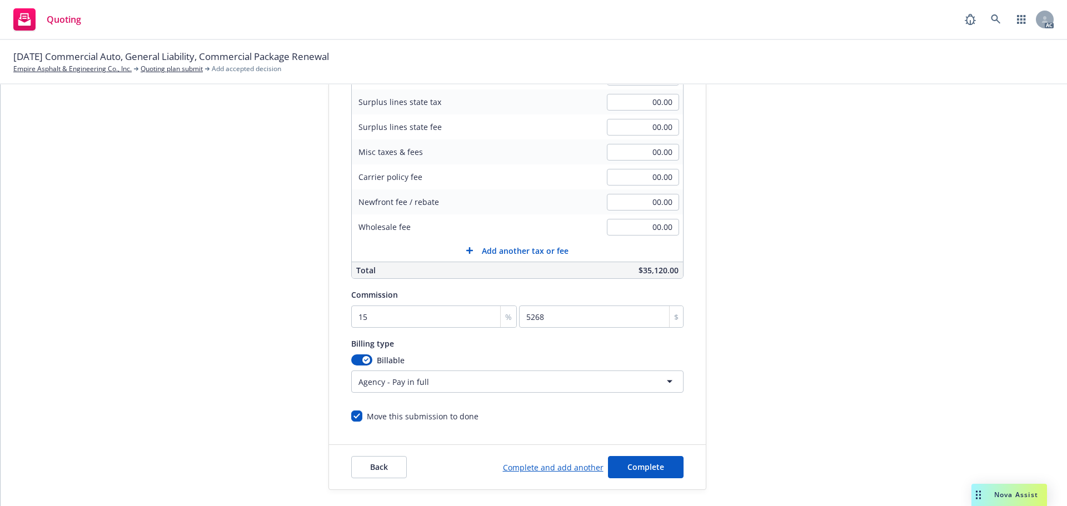
click at [458, 382] on html "Quoting AC 11/01/25 Commercial Auto, General Liability, Commercial Package Rene…" at bounding box center [533, 253] width 1067 height 506
click at [639, 460] on button "Complete" at bounding box center [646, 467] width 76 height 22
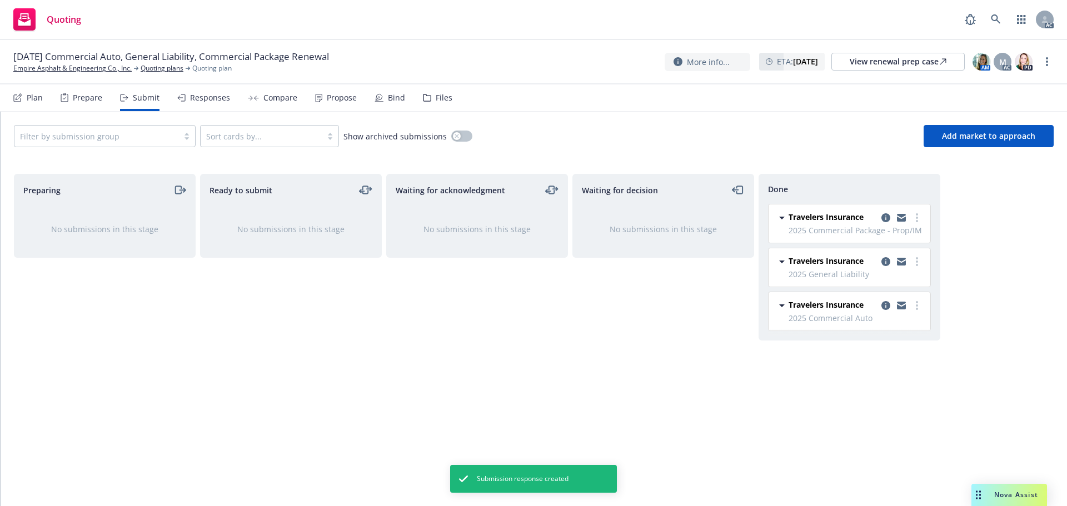
click at [190, 93] on div "Responses" at bounding box center [210, 97] width 40 height 9
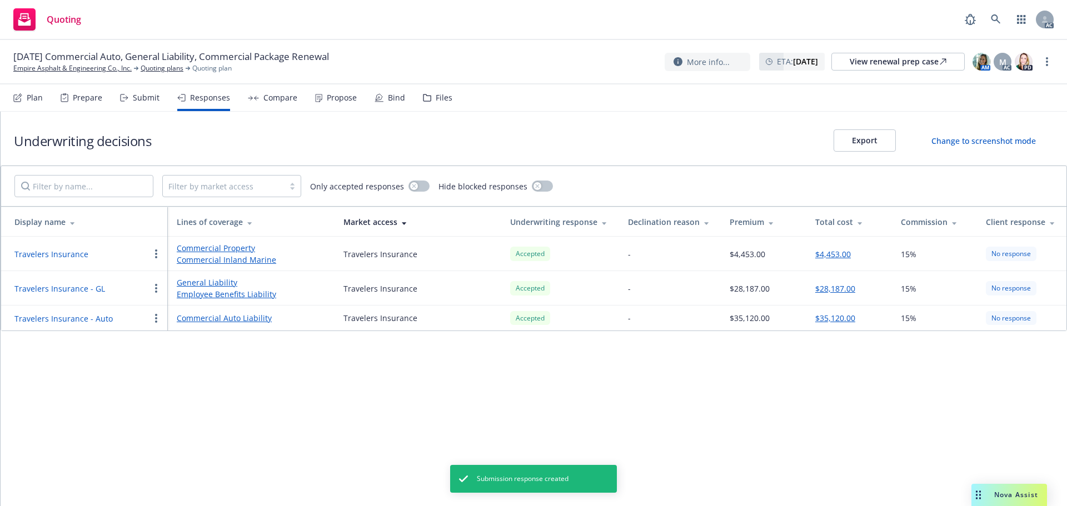
click at [71, 287] on button "Travelers Insurance - GL" at bounding box center [59, 289] width 91 height 12
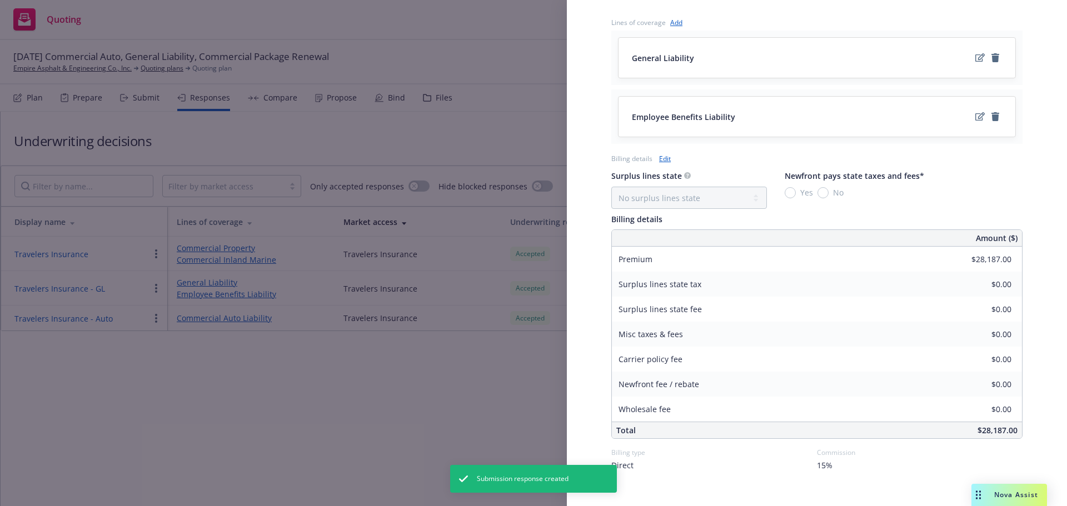
scroll to position [464, 0]
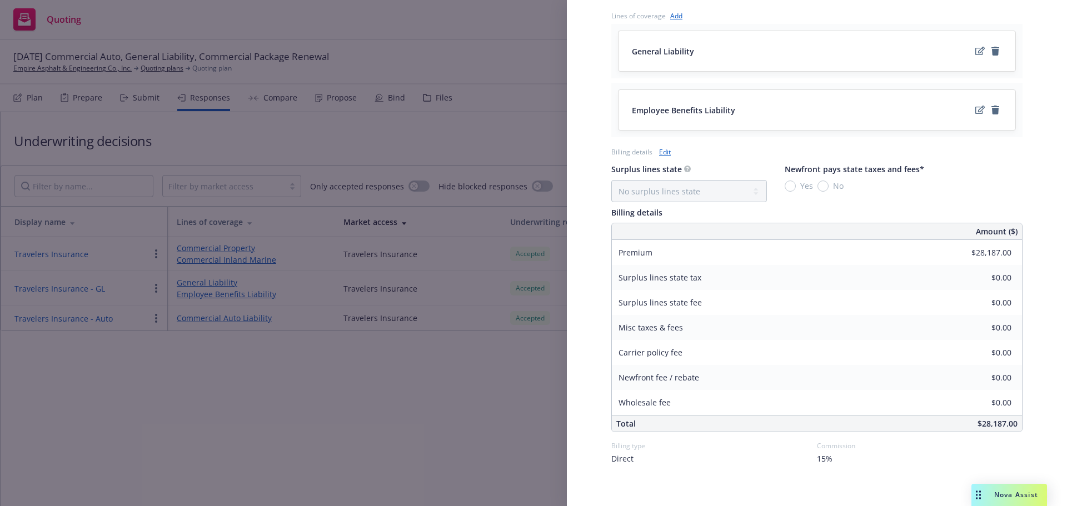
click at [664, 146] on link "Edit" at bounding box center [665, 152] width 12 height 12
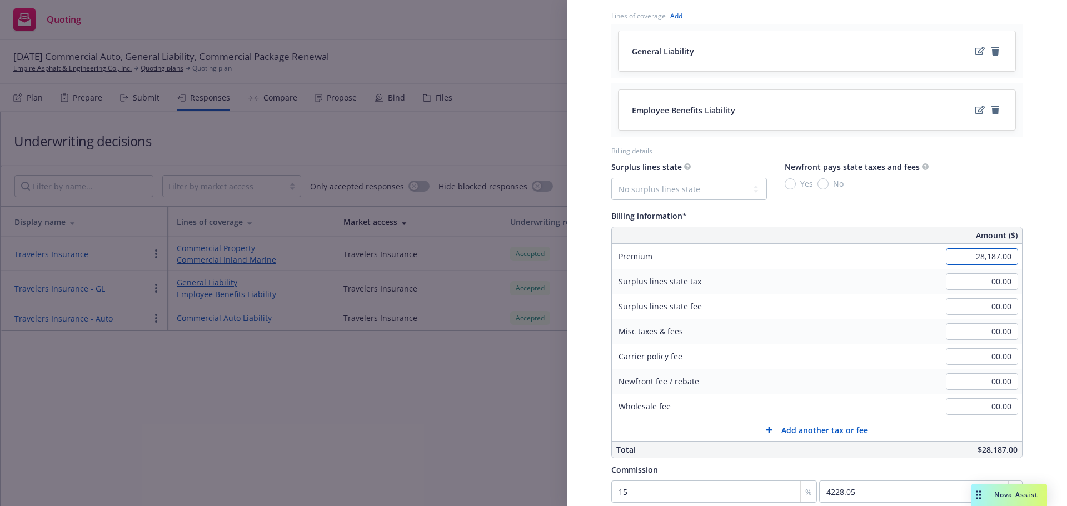
click at [982, 248] on input "28,187.00" at bounding box center [982, 256] width 72 height 17
click at [985, 197] on div "Surplus lines state No surplus lines state Alaska Alabama Arkansas Arizona Cali…" at bounding box center [816, 309] width 411 height 299
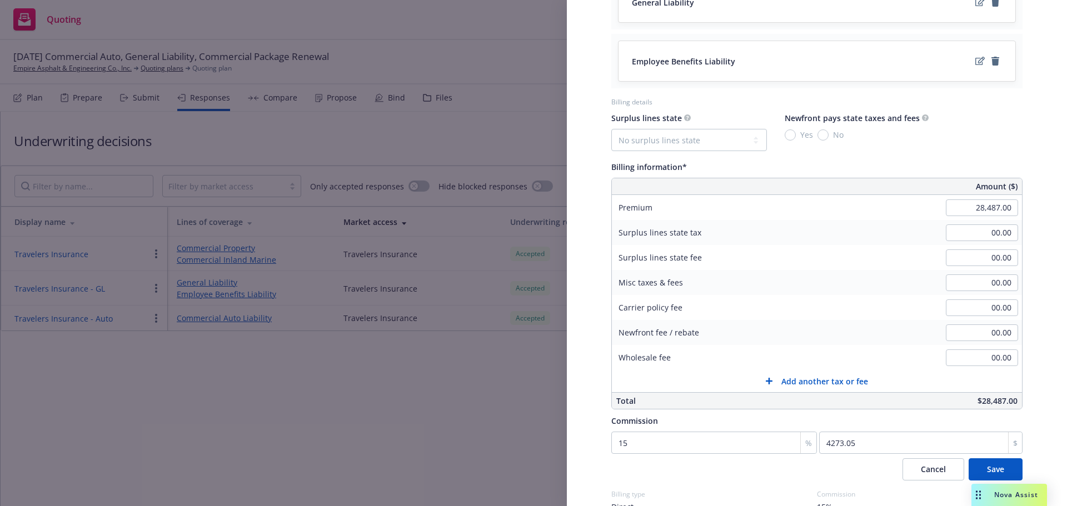
scroll to position [561, 0]
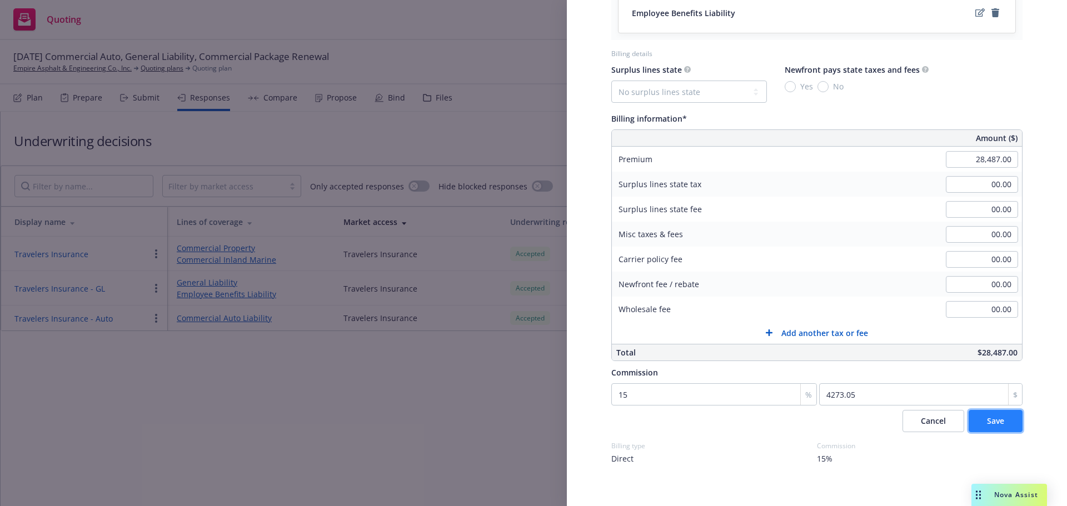
click at [990, 417] on button "Save" at bounding box center [996, 421] width 54 height 22
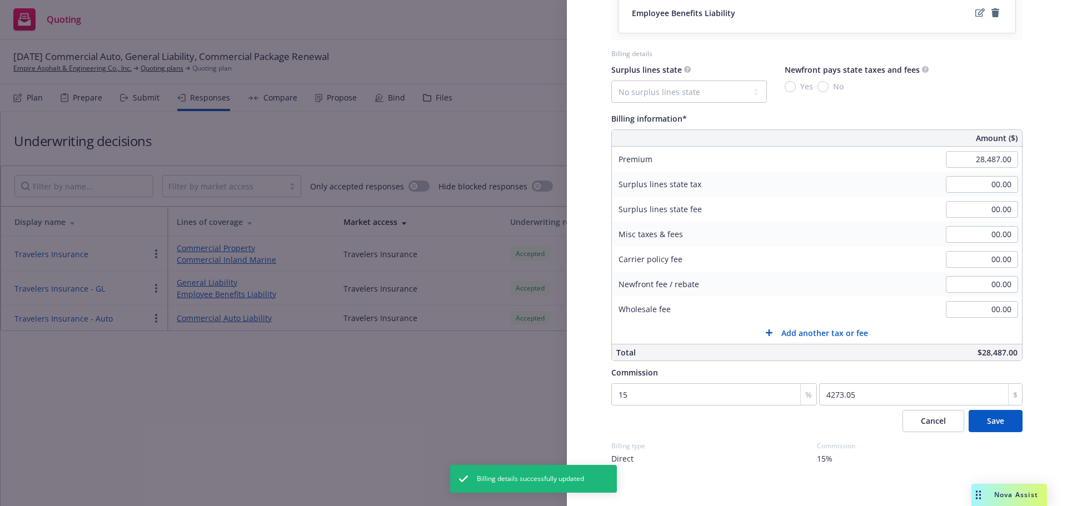
scroll to position [464, 0]
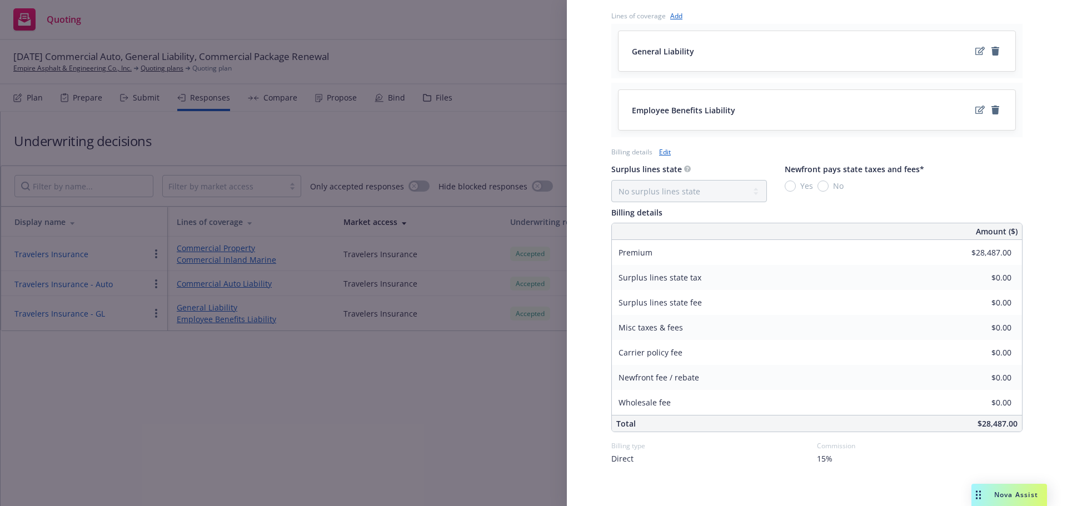
click at [448, 359] on div "Display Name Travelers Insurance - GL Carrier Travelers Insurance Writing compa…" at bounding box center [533, 253] width 1067 height 506
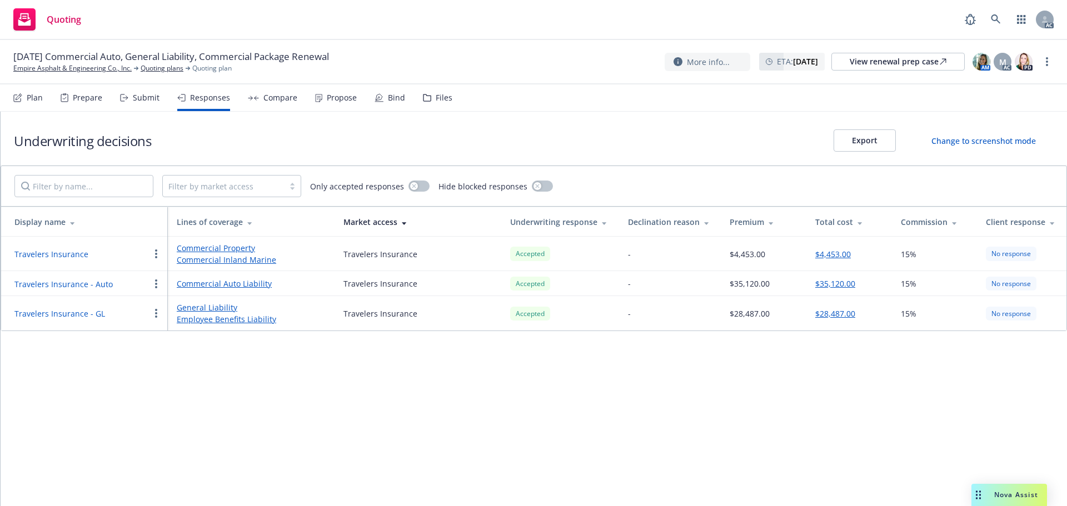
click at [341, 103] on div "Propose" at bounding box center [336, 97] width 42 height 27
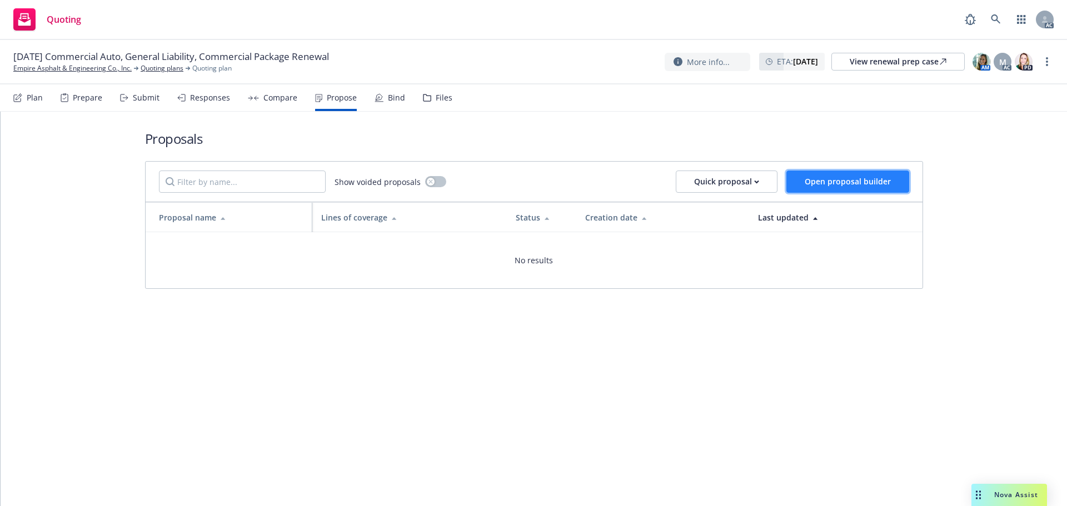
click at [847, 177] on span "Open proposal builder" at bounding box center [848, 181] width 86 height 11
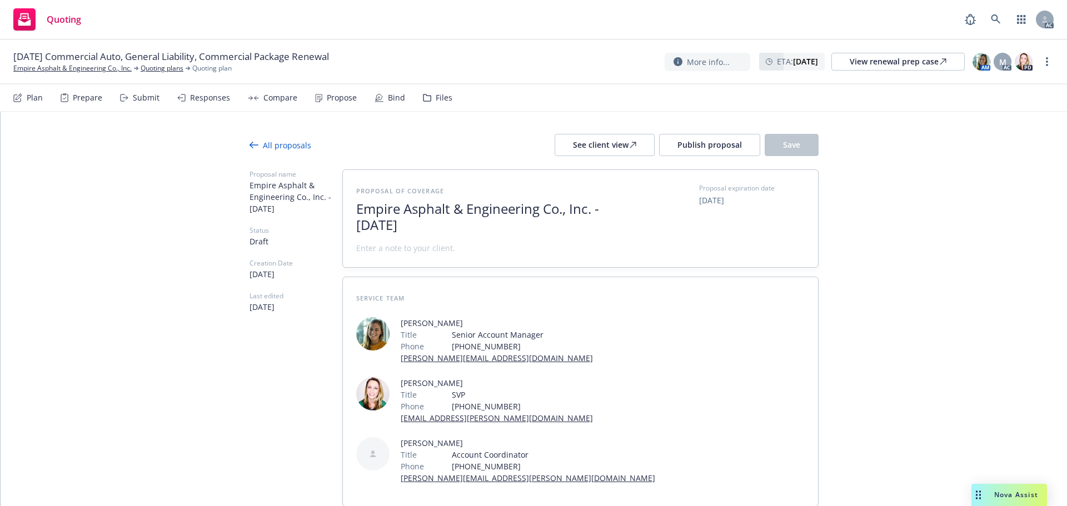
drag, startPoint x: 473, startPoint y: 222, endPoint x: 246, endPoint y: 210, distance: 227.1
click at [250, 210] on div "Proposal name Empire Asphalt & Engineering Co., Inc. - September 2025 Status Dr…" at bounding box center [534, 359] width 569 height 379
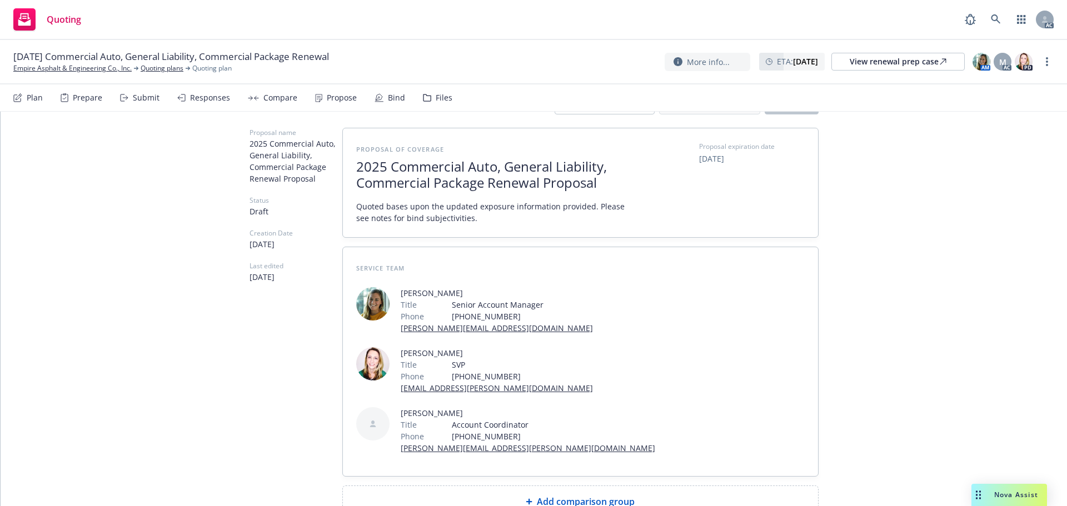
scroll to position [60, 0]
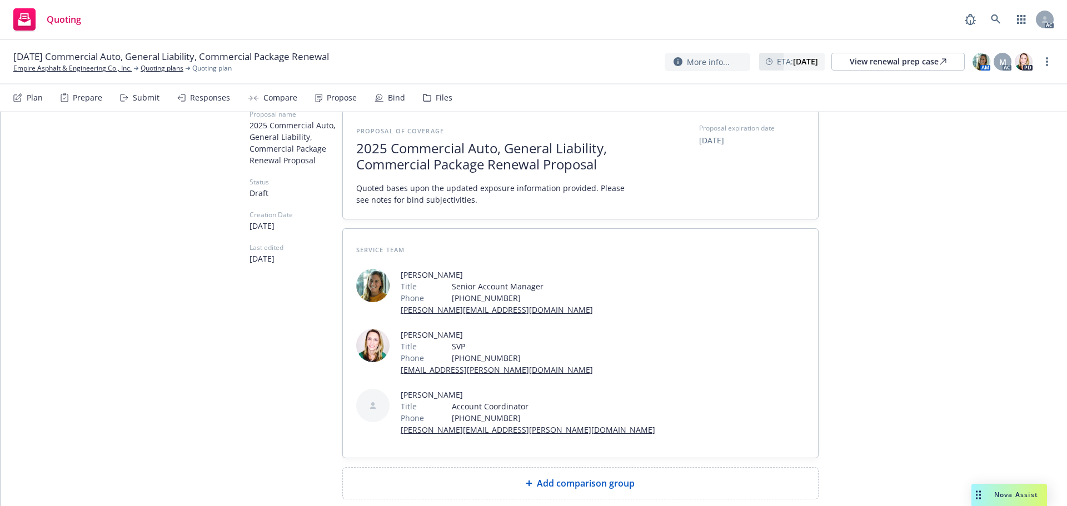
click at [489, 477] on div "Add comparison group" at bounding box center [580, 483] width 457 height 13
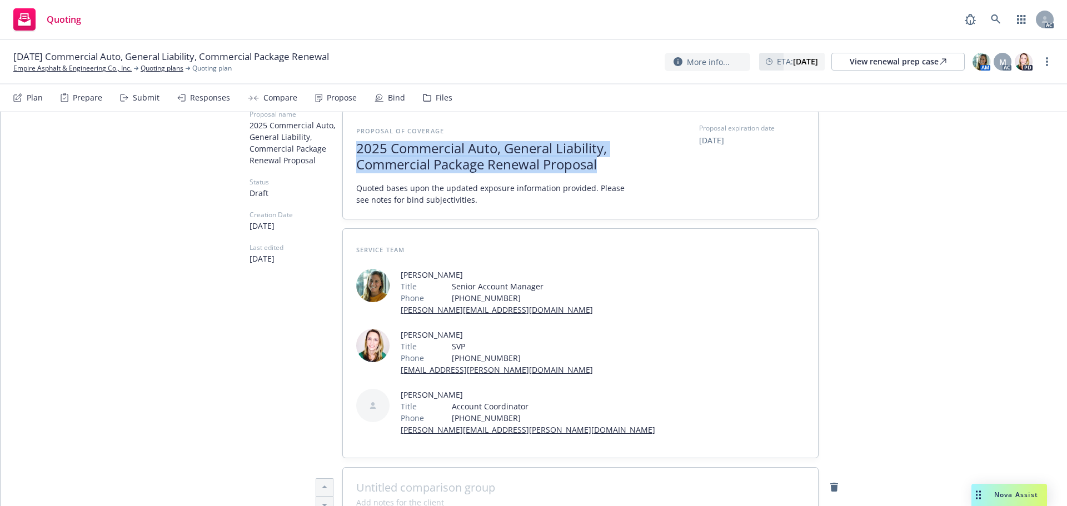
drag, startPoint x: 601, startPoint y: 162, endPoint x: 275, endPoint y: 129, distance: 328.6
copy span "2025 Commercial Auto, General Liability, Commercial Package Renewal Proposal"
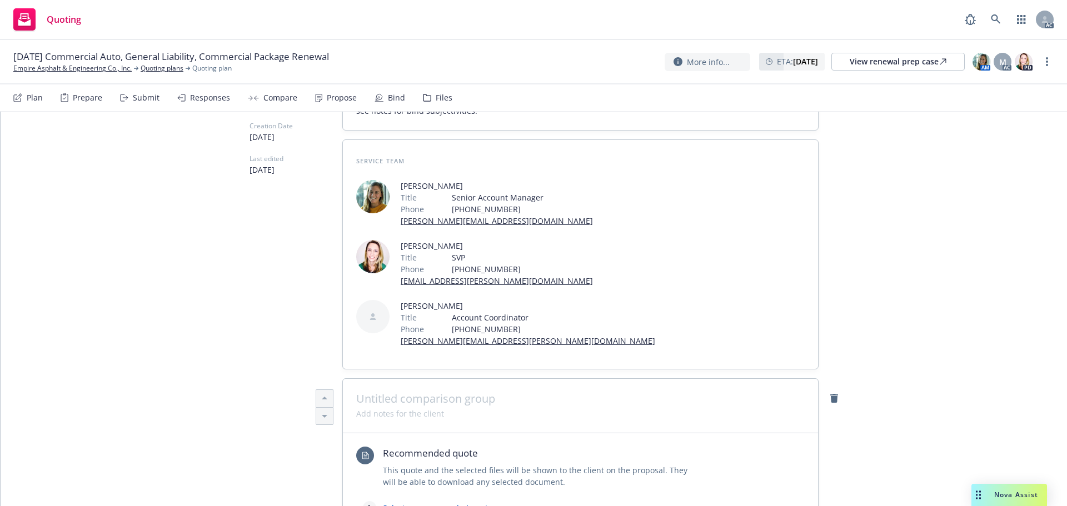
scroll to position [227, 0]
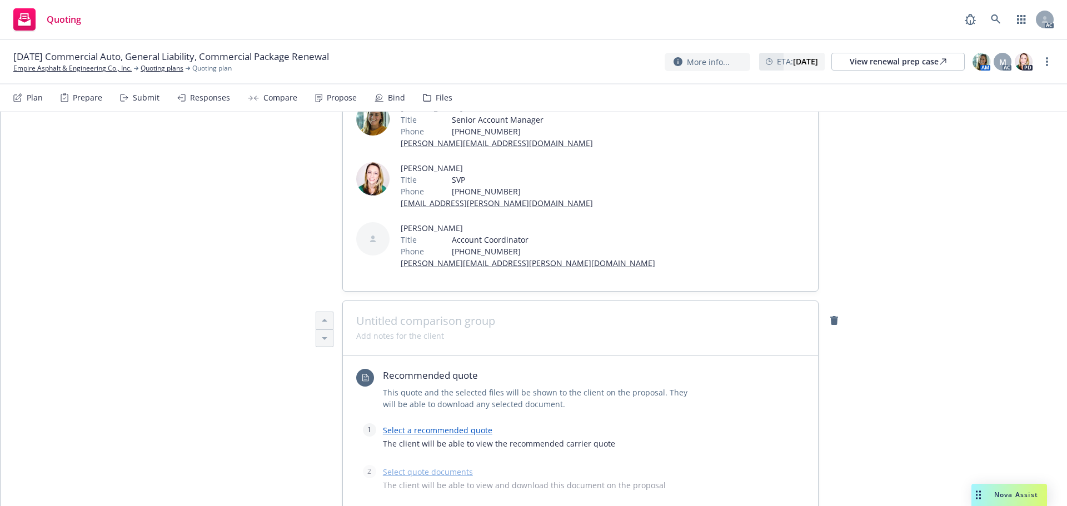
click at [396, 315] on span at bounding box center [580, 321] width 449 height 13
paste span
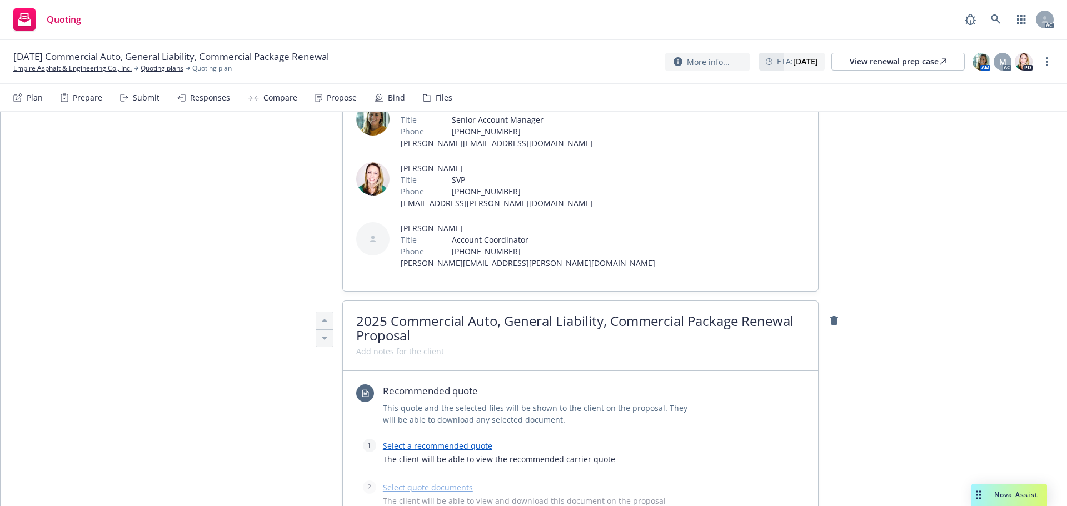
scroll to position [1, 0]
drag, startPoint x: 735, startPoint y: 258, endPoint x: 494, endPoint y: 258, distance: 241.3
click at [494, 311] on span "2025 Commercial Auto, General Liability, Commercial Package Renewal Proposal" at bounding box center [574, 327] width 437 height 33
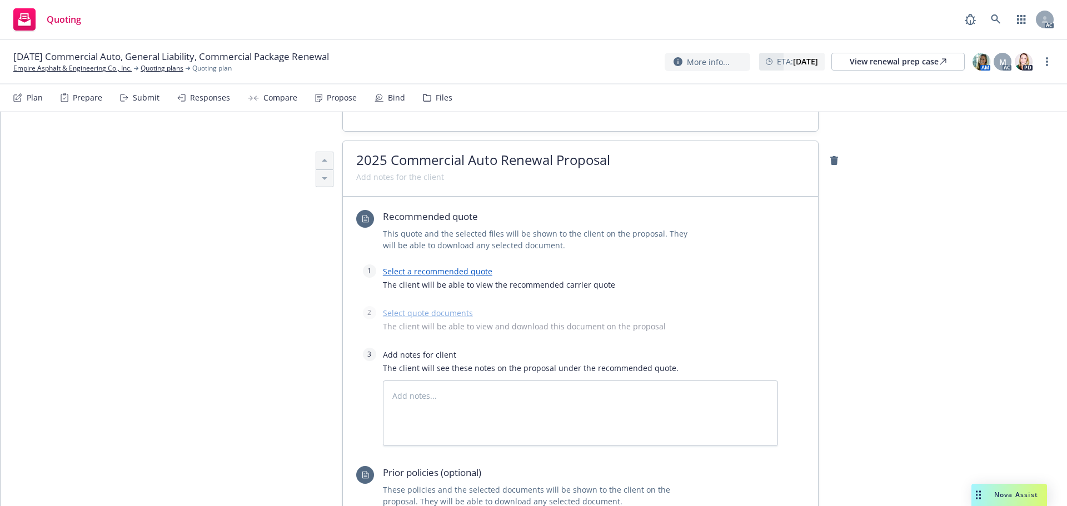
scroll to position [394, 0]
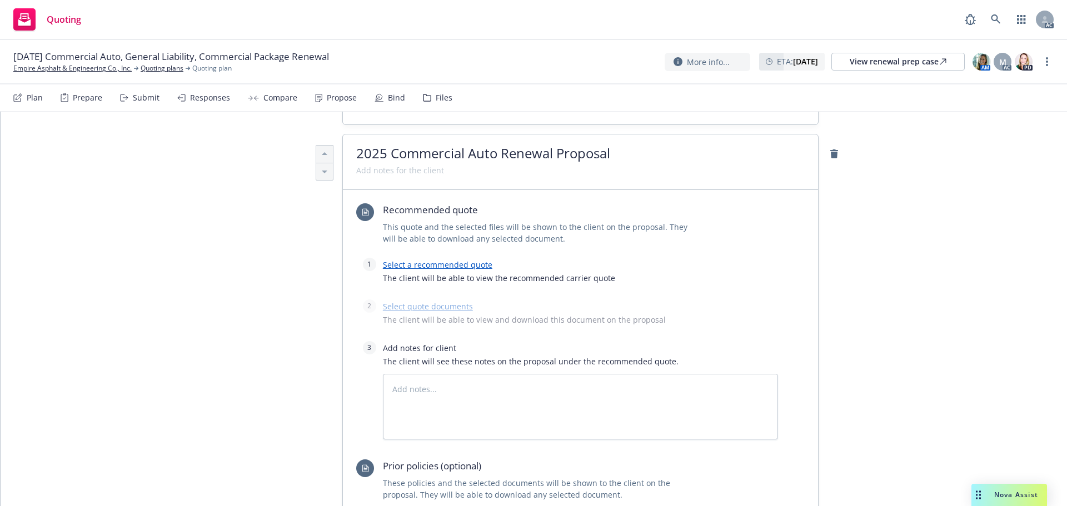
click at [419, 260] on link "Select a recommended quote" at bounding box center [438, 265] width 110 height 11
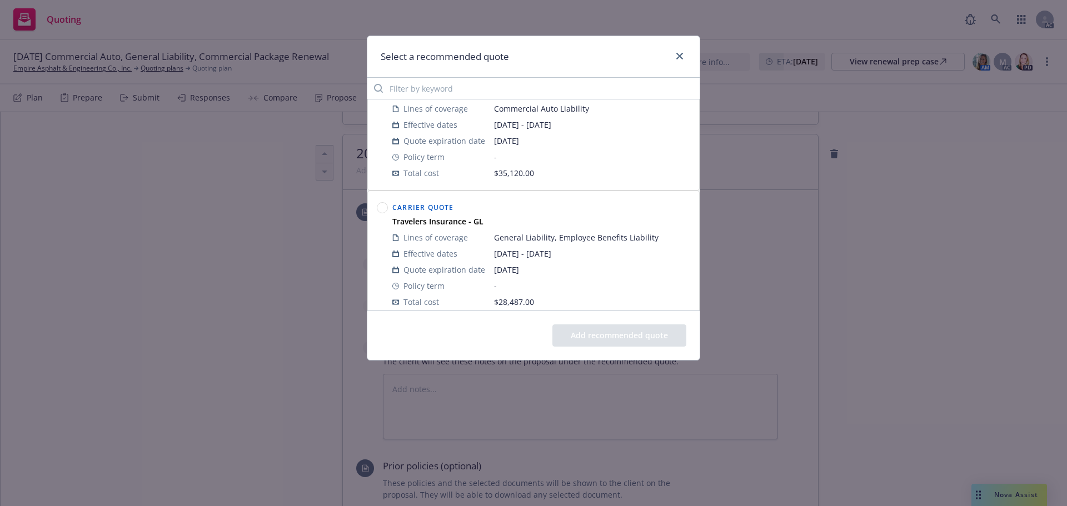
scroll to position [111, 0]
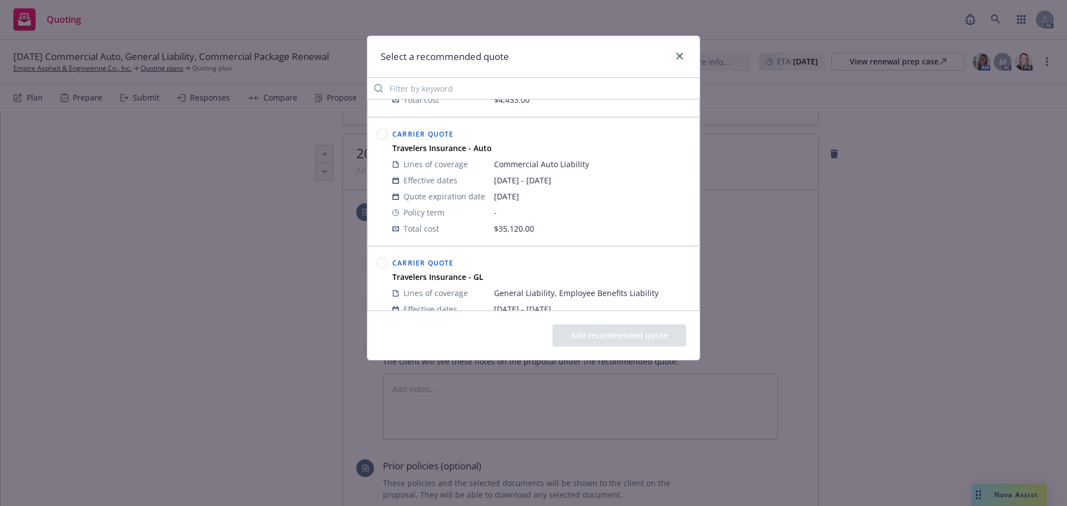
click at [385, 136] on circle at bounding box center [382, 135] width 11 height 11
click at [631, 336] on button "Add recommended quote" at bounding box center [620, 336] width 134 height 22
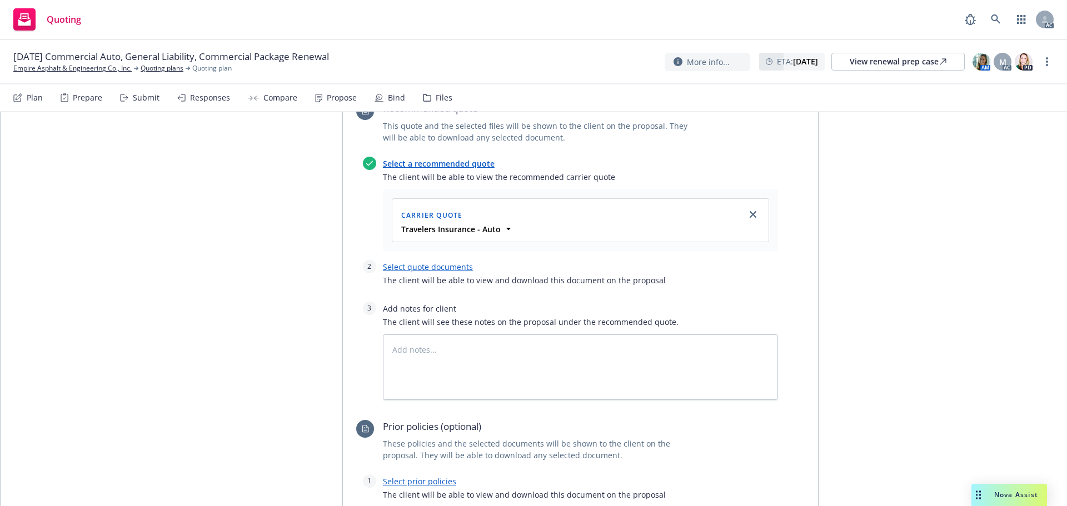
scroll to position [505, 0]
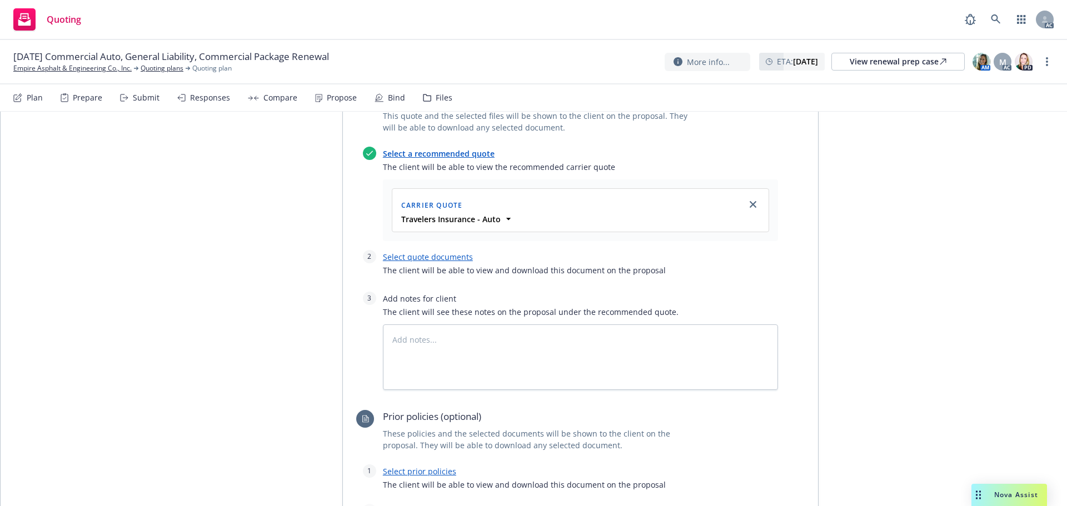
click at [429, 252] on link "Select quote documents" at bounding box center [428, 257] width 90 height 11
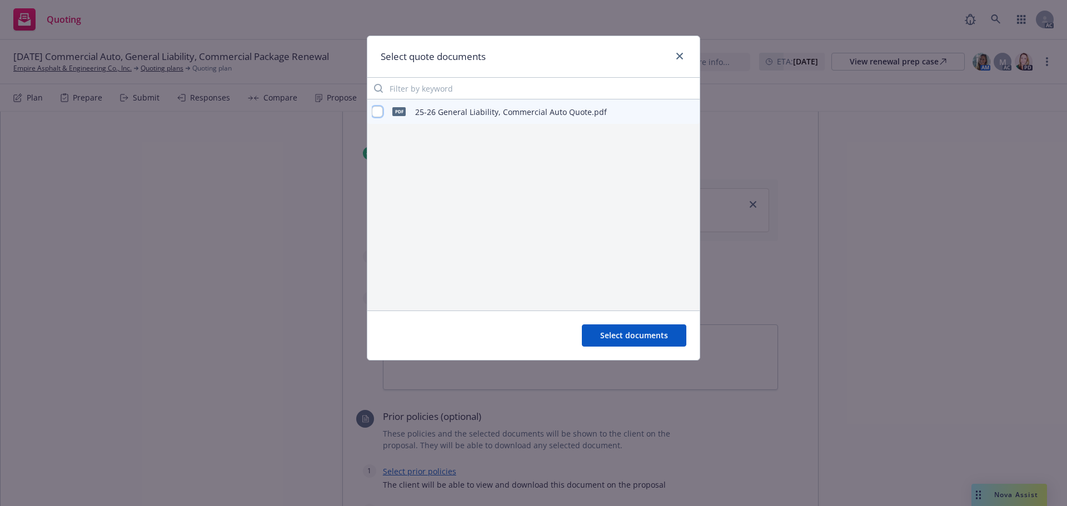
click at [382, 112] on input "checkbox" at bounding box center [377, 111] width 11 height 11
click at [628, 329] on button "Select documents" at bounding box center [634, 336] width 105 height 22
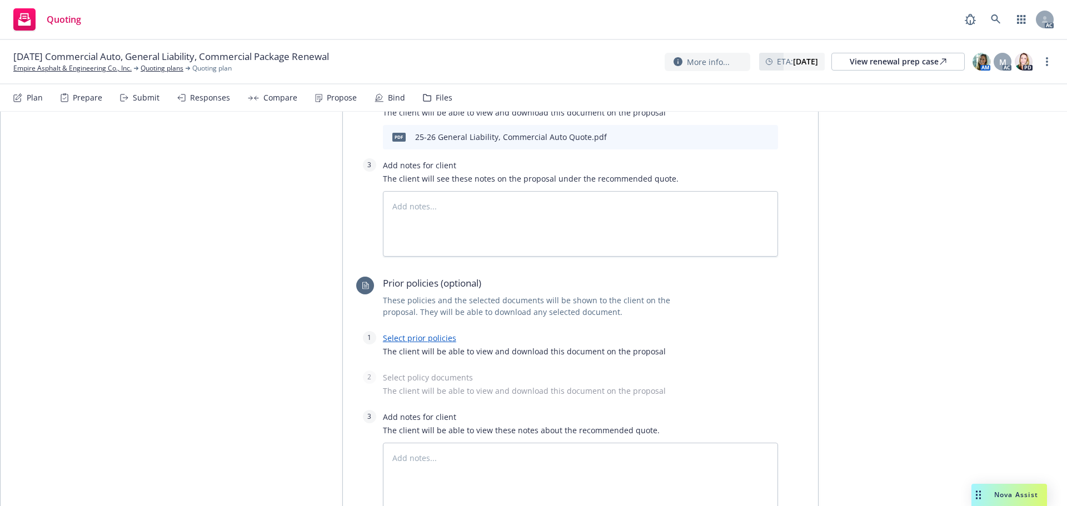
scroll to position [672, 0]
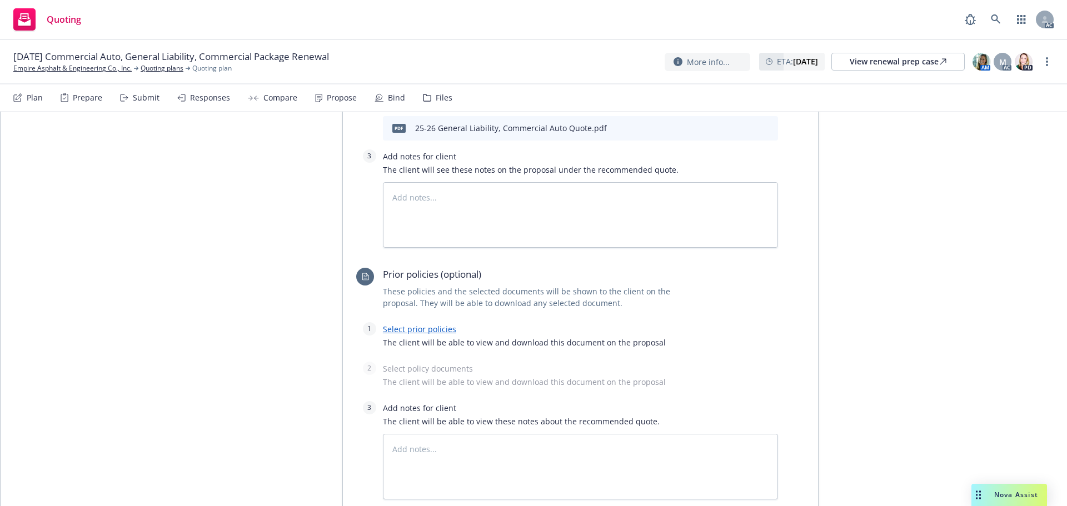
click at [415, 324] on link "Select prior policies" at bounding box center [419, 329] width 73 height 11
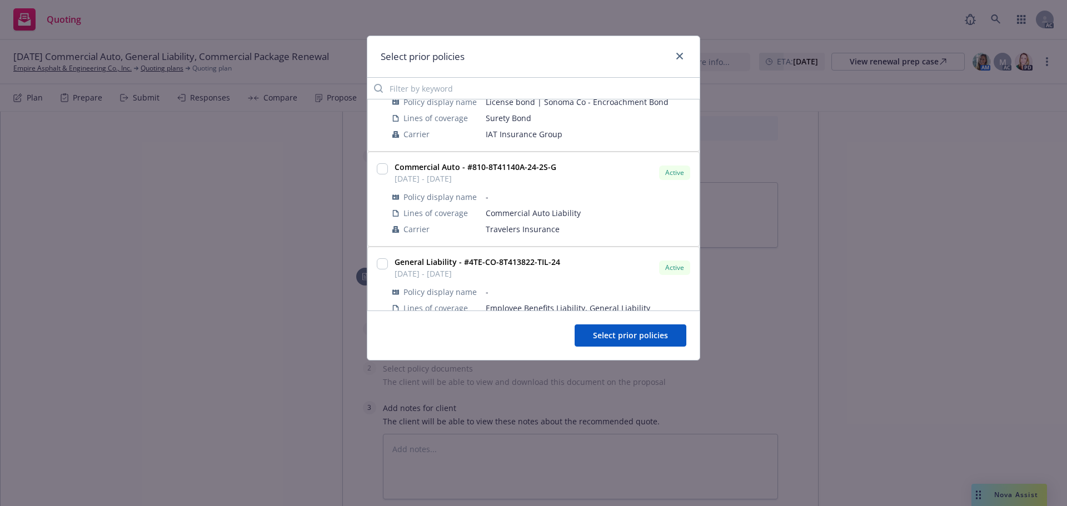
scroll to position [56, 0]
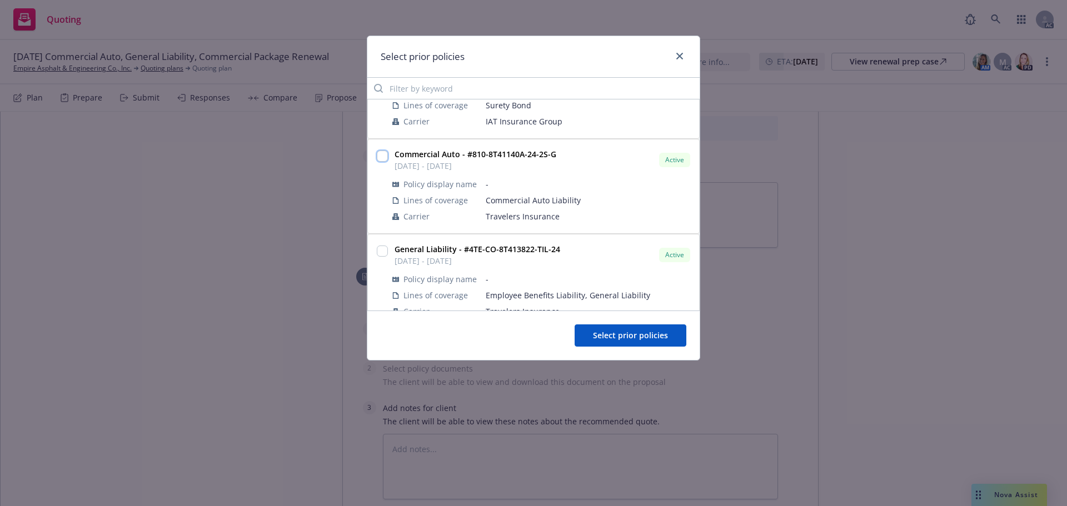
click at [384, 156] on input "checkbox" at bounding box center [382, 156] width 11 height 11
click at [641, 330] on button "Select prior policies" at bounding box center [631, 336] width 112 height 22
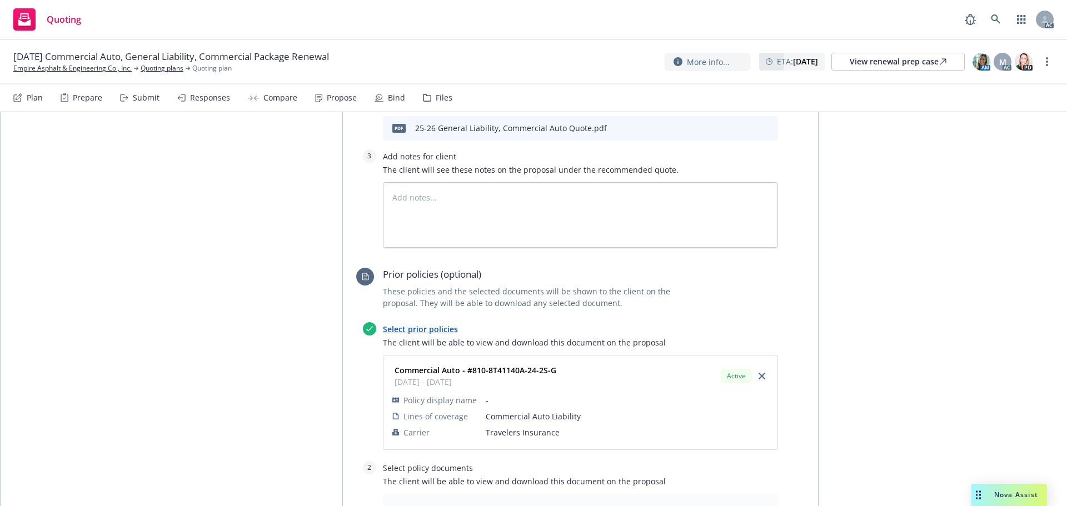
scroll to position [783, 0]
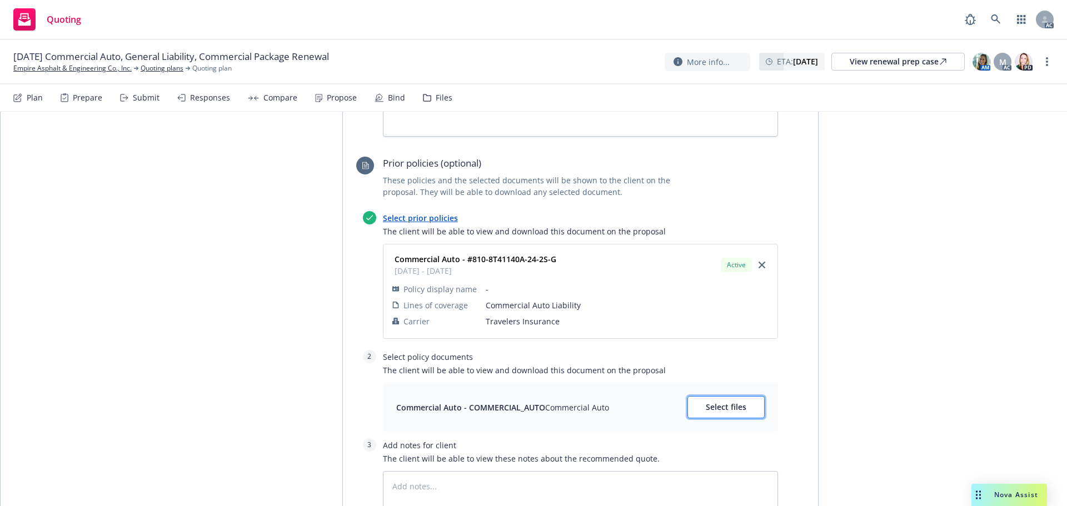
click at [726, 396] on button "Select files" at bounding box center [726, 407] width 77 height 22
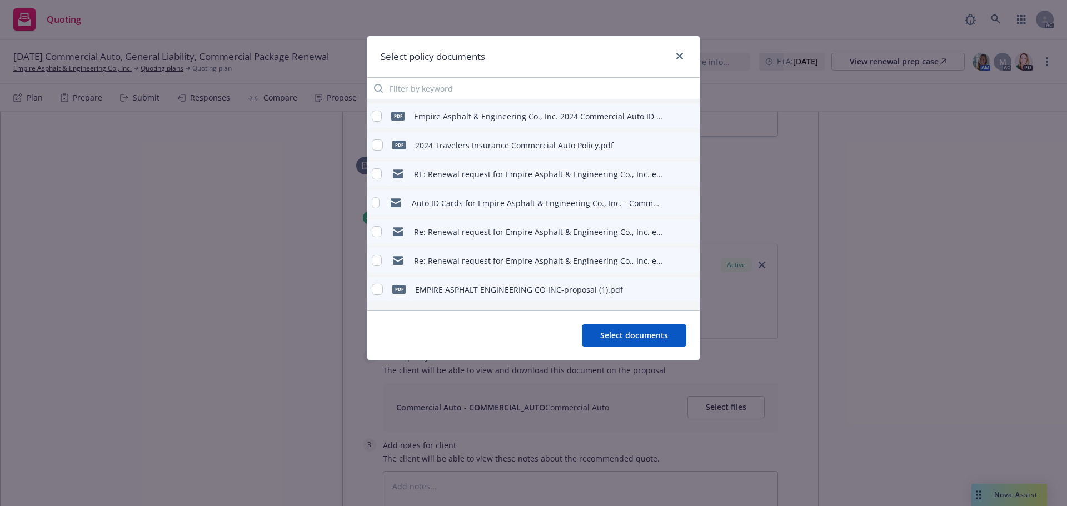
scroll to position [0, 0]
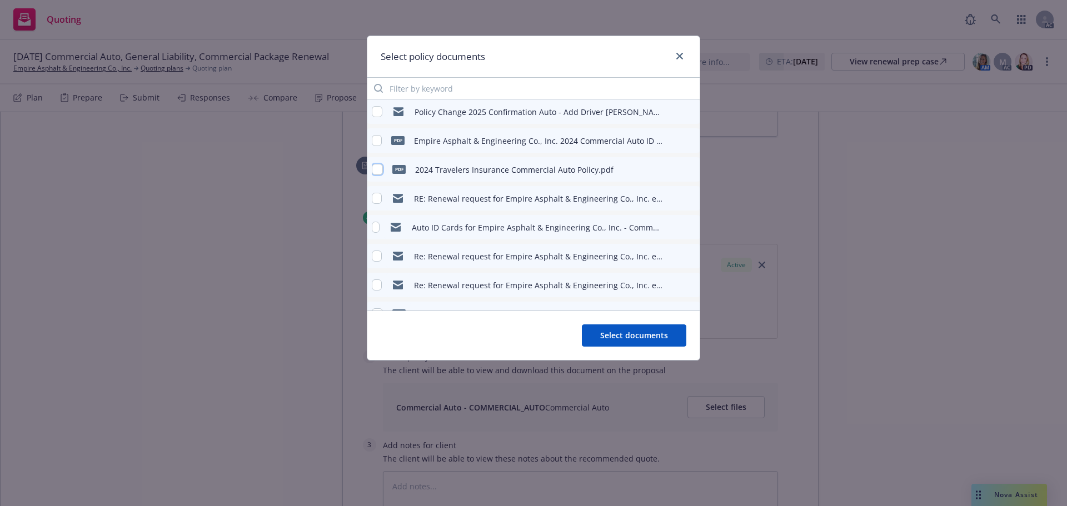
click at [376, 167] on input "checkbox" at bounding box center [377, 169] width 11 height 11
click at [629, 330] on span "Select documents" at bounding box center [634, 335] width 68 height 11
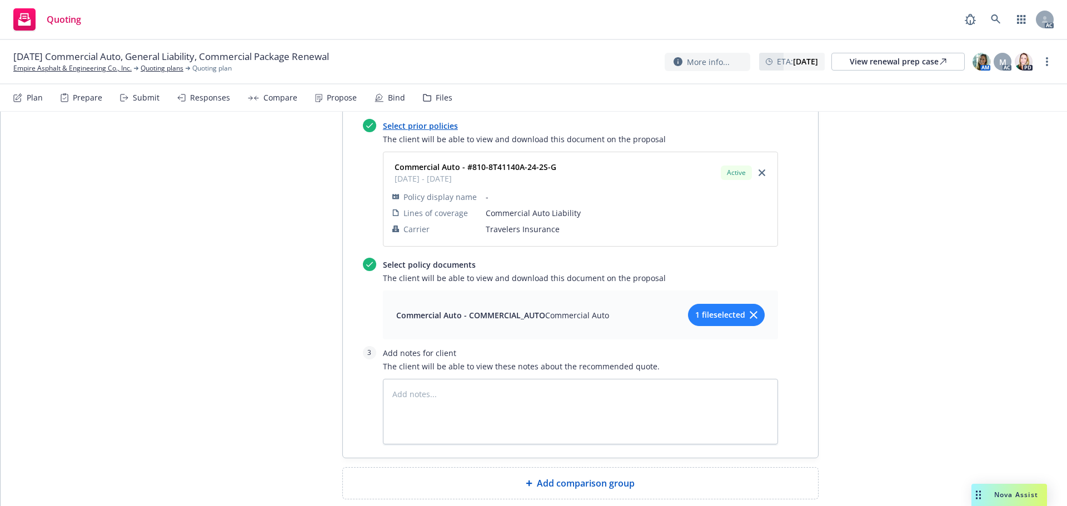
click at [628, 477] on span "Add comparison group" at bounding box center [586, 483] width 98 height 13
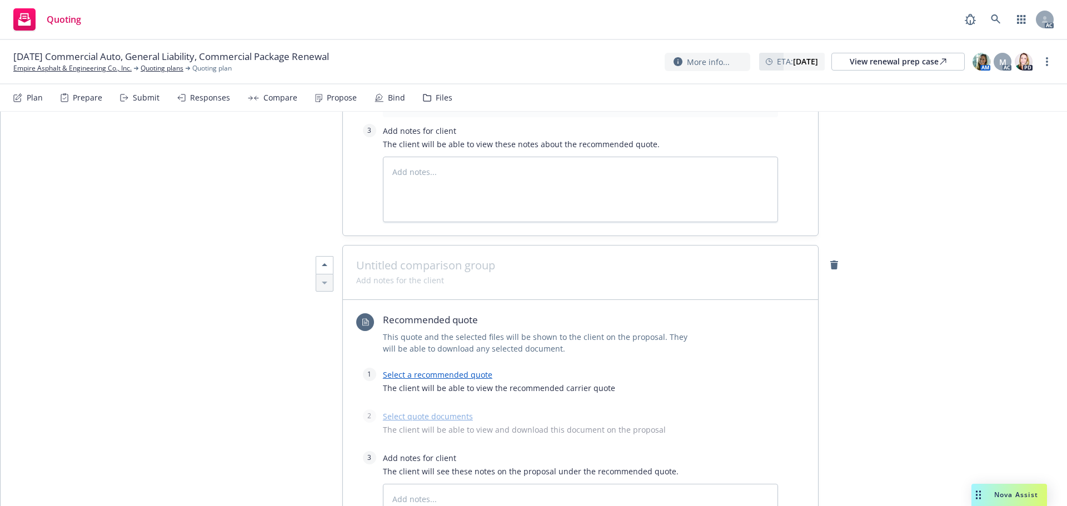
click at [434, 259] on span at bounding box center [580, 265] width 449 height 13
paste span
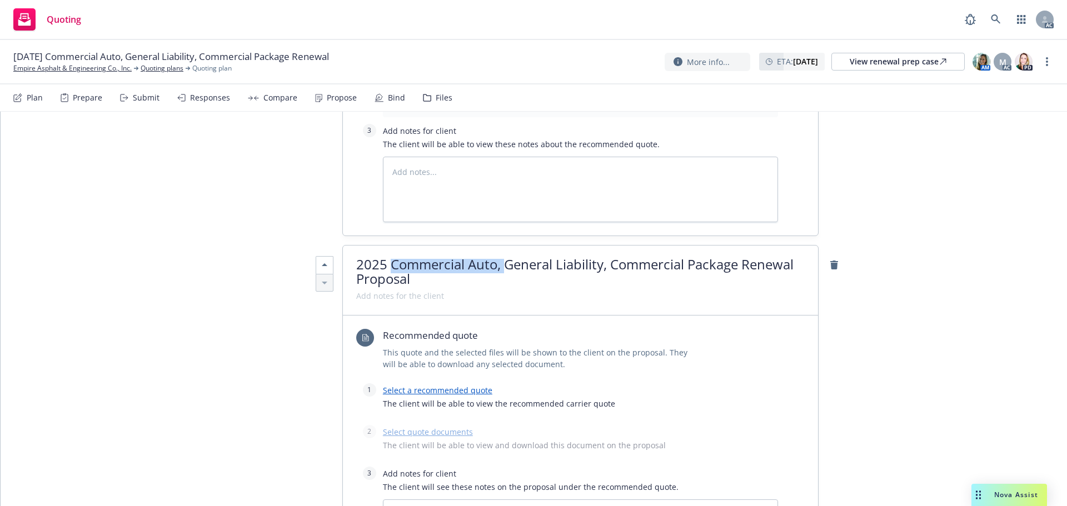
drag, startPoint x: 501, startPoint y: 202, endPoint x: 390, endPoint y: 202, distance: 111.7
click at [390, 255] on span "2025 Commercial Auto, General Liability, Commercial Package Renewal Proposal" at bounding box center [574, 271] width 437 height 33
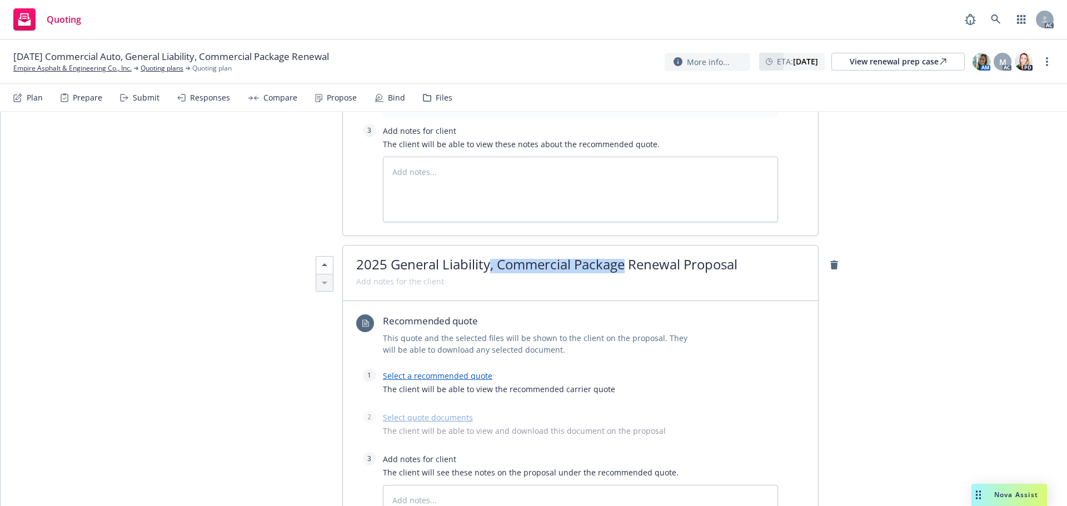
drag, startPoint x: 620, startPoint y: 205, endPoint x: 487, endPoint y: 204, distance: 133.4
click at [487, 255] on span "2025 General Liability, Commercial Package Renewal Proposal" at bounding box center [546, 264] width 381 height 18
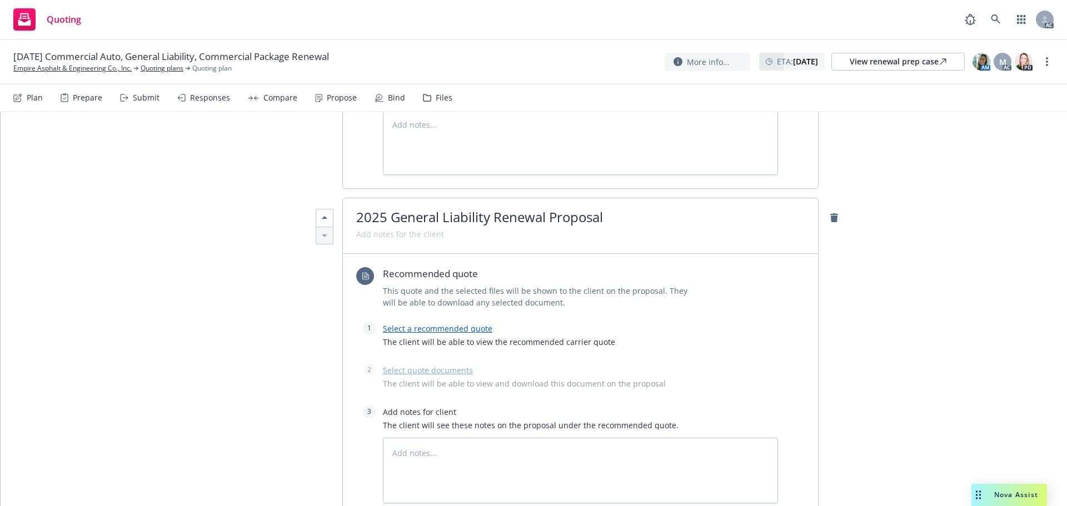
scroll to position [1208, 0]
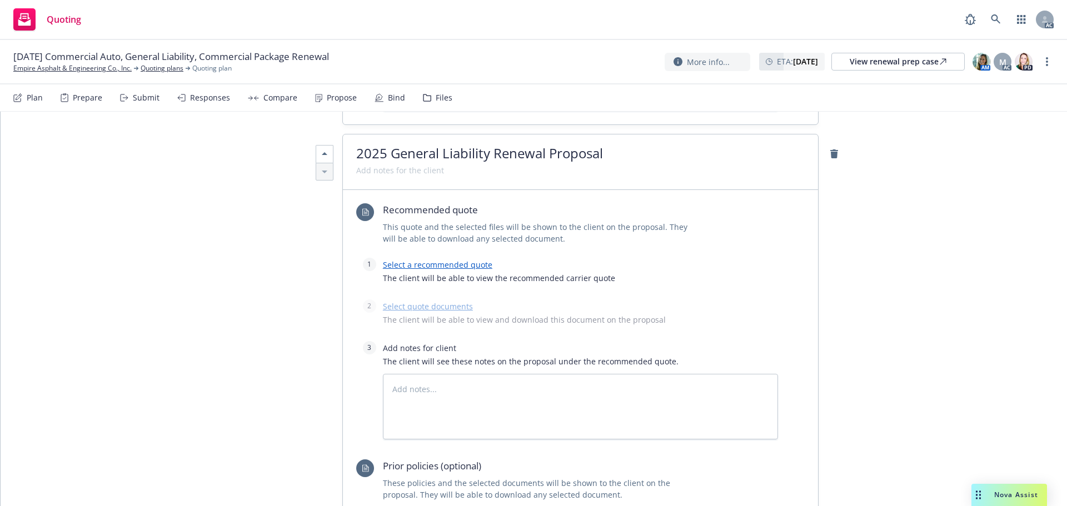
click at [404, 260] on link "Select a recommended quote" at bounding box center [438, 265] width 110 height 11
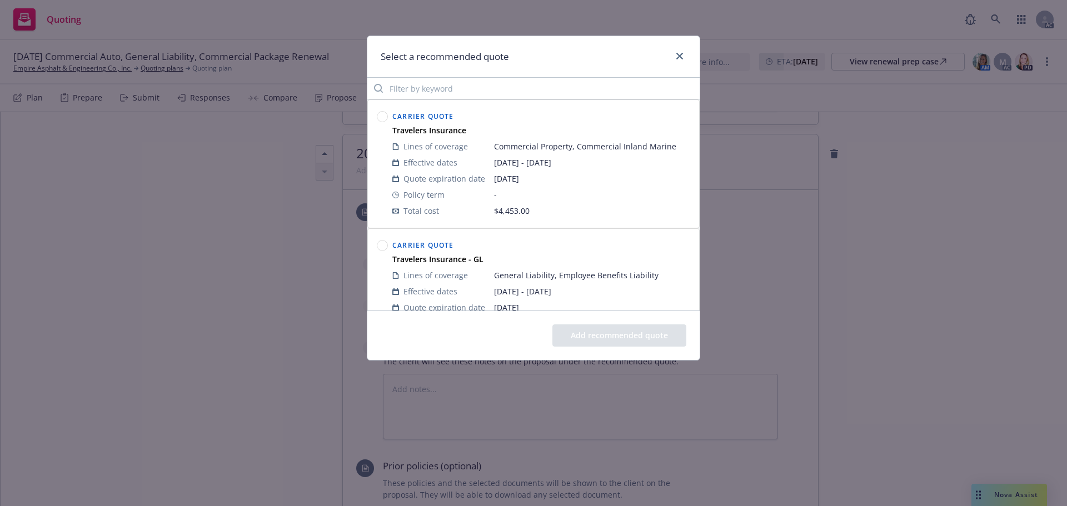
click at [380, 246] on circle at bounding box center [382, 246] width 11 height 11
click at [599, 331] on button "Add recommended quote" at bounding box center [620, 336] width 134 height 22
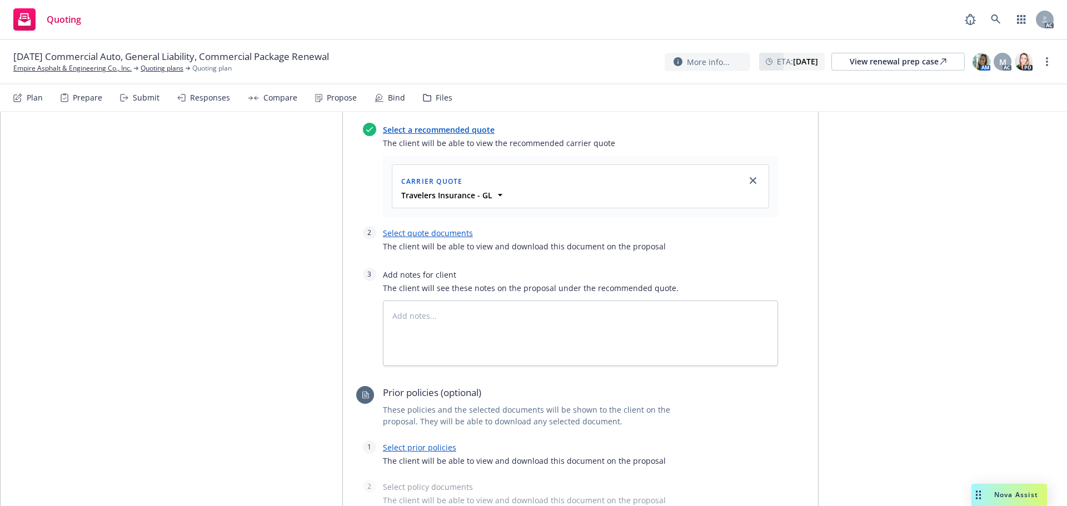
scroll to position [1375, 0]
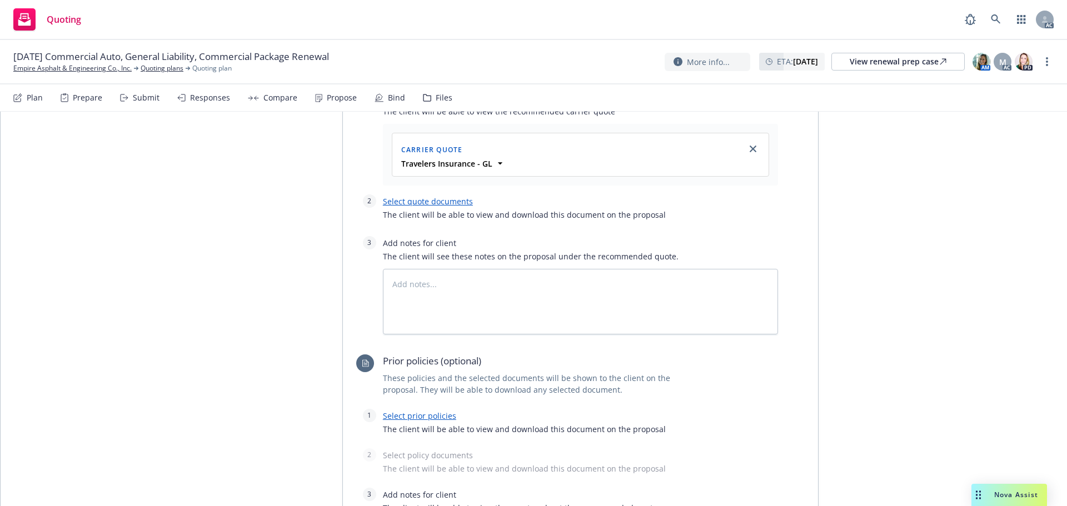
click at [427, 196] on link "Select quote documents" at bounding box center [428, 201] width 90 height 11
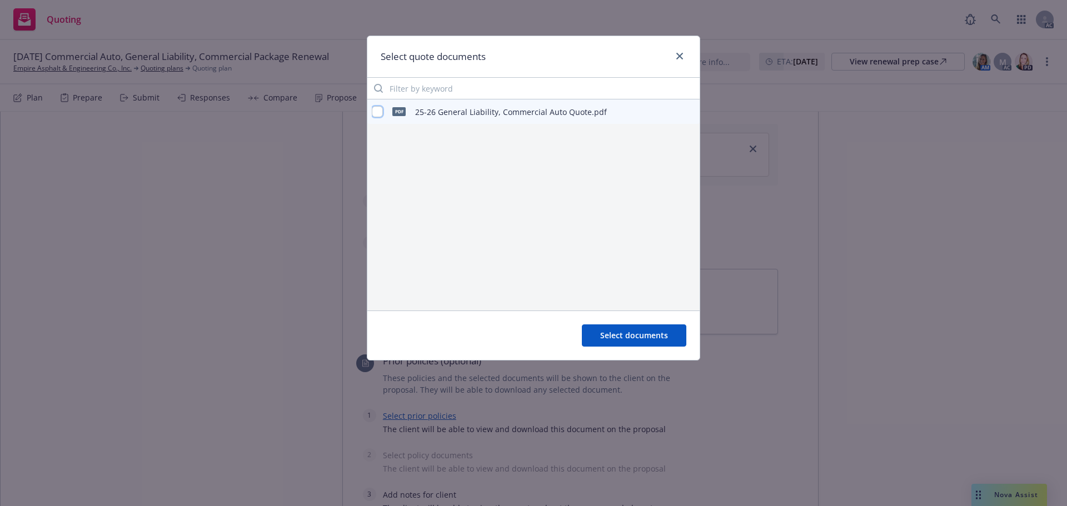
click at [378, 108] on input "checkbox" at bounding box center [377, 111] width 11 height 11
click at [626, 332] on span "Select documents" at bounding box center [634, 335] width 68 height 11
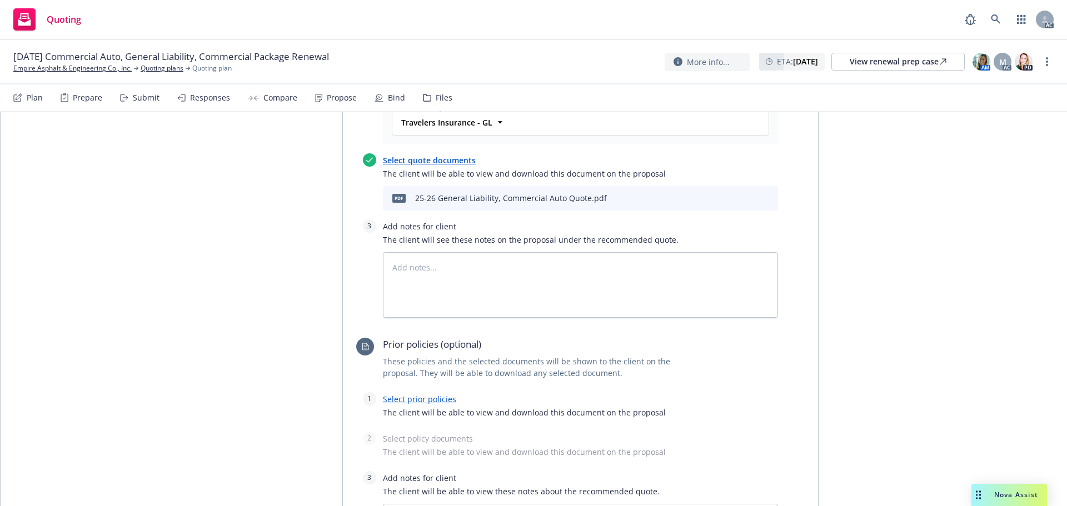
scroll to position [1486, 0]
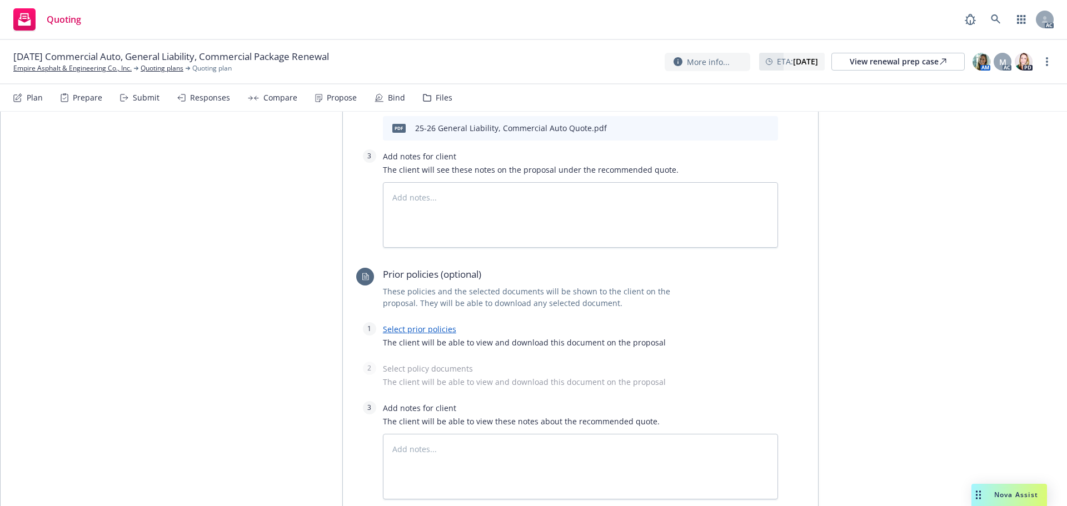
click at [427, 324] on link "Select prior policies" at bounding box center [419, 329] width 73 height 11
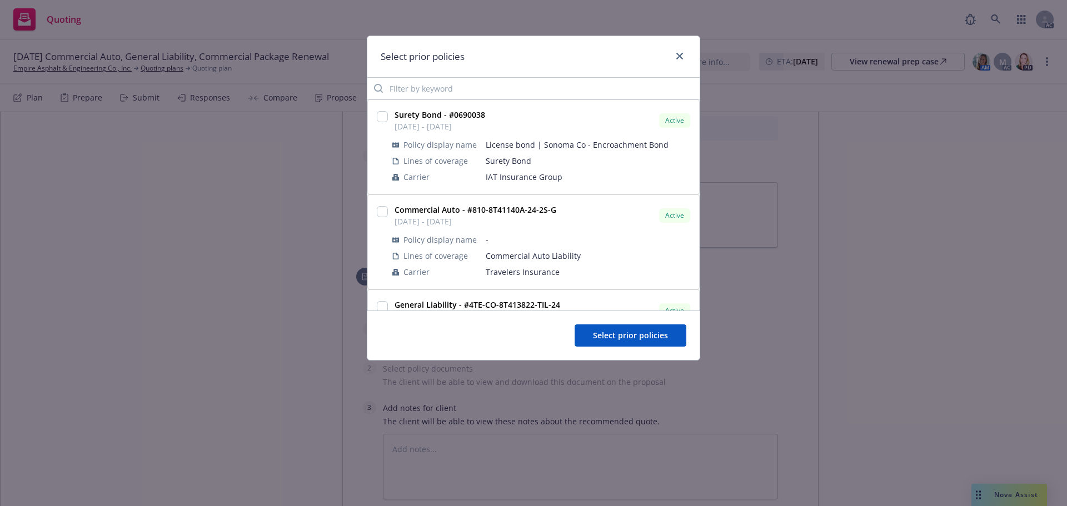
scroll to position [111, 0]
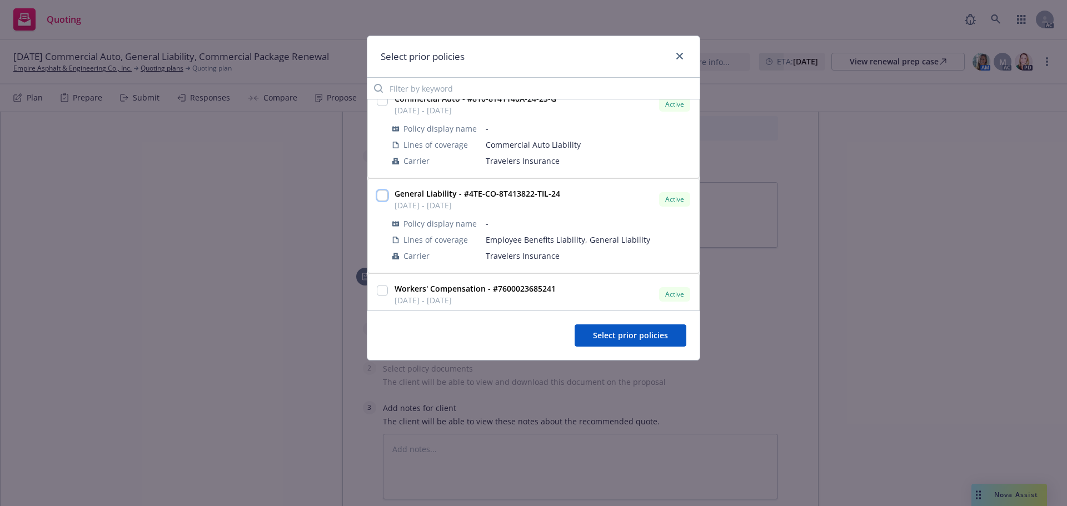
click at [386, 192] on input "checkbox" at bounding box center [382, 195] width 11 height 11
click at [658, 341] on span "Select prior policies" at bounding box center [630, 335] width 75 height 11
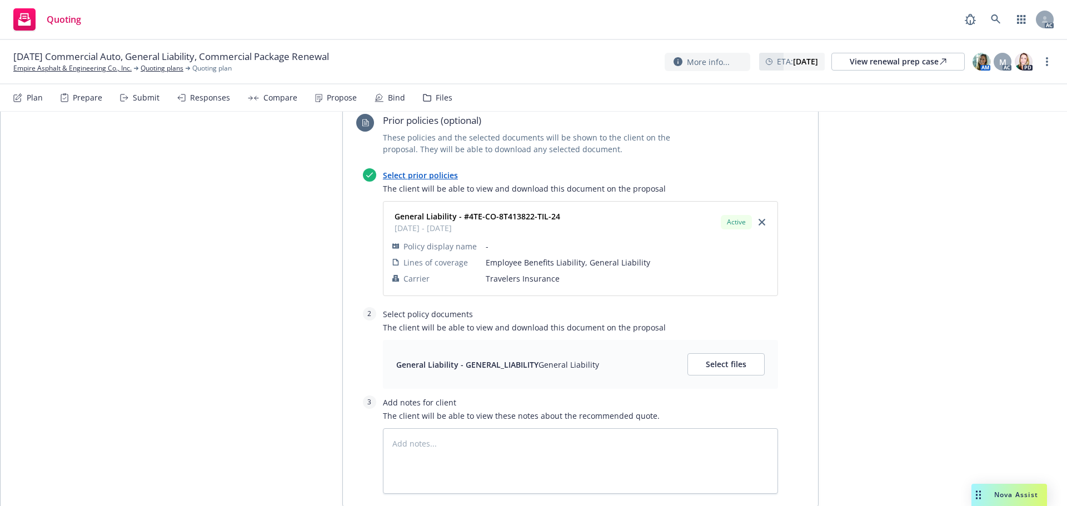
scroll to position [1653, 0]
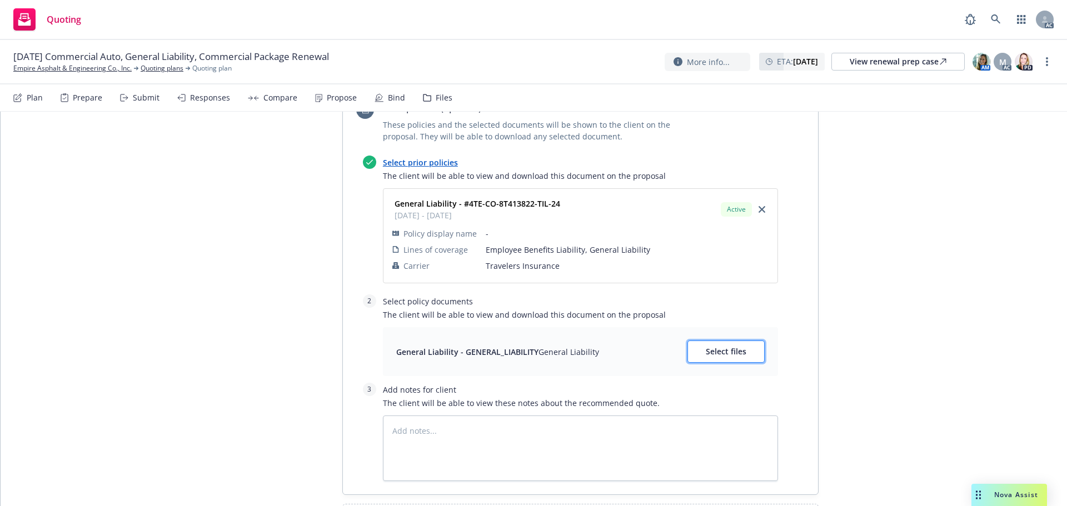
click at [711, 346] on span "Select files" at bounding box center [726, 351] width 41 height 11
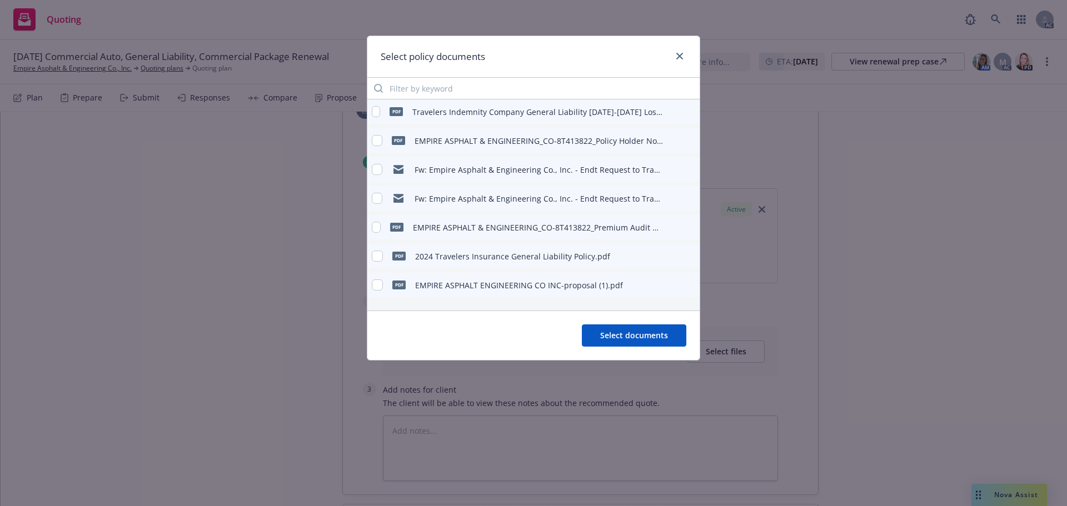
click at [383, 258] on div "pdf 2024 Travelers Insurance General Liability Policy.pdf" at bounding box center [491, 256] width 238 height 23
click at [381, 257] on input "checkbox" at bounding box center [377, 256] width 11 height 11
click at [681, 331] on button "Select documents" at bounding box center [634, 336] width 105 height 22
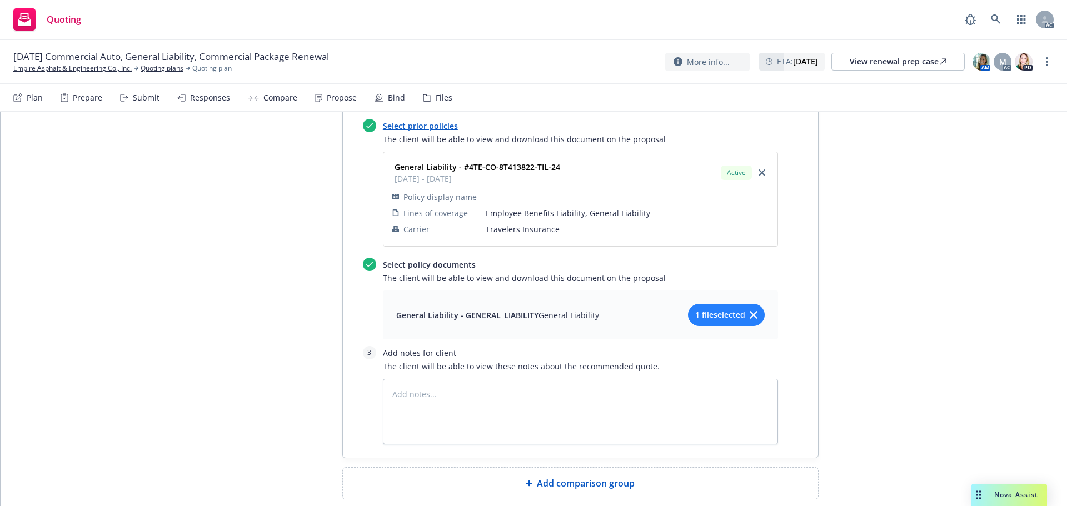
click at [603, 477] on span "Add comparison group" at bounding box center [586, 483] width 98 height 13
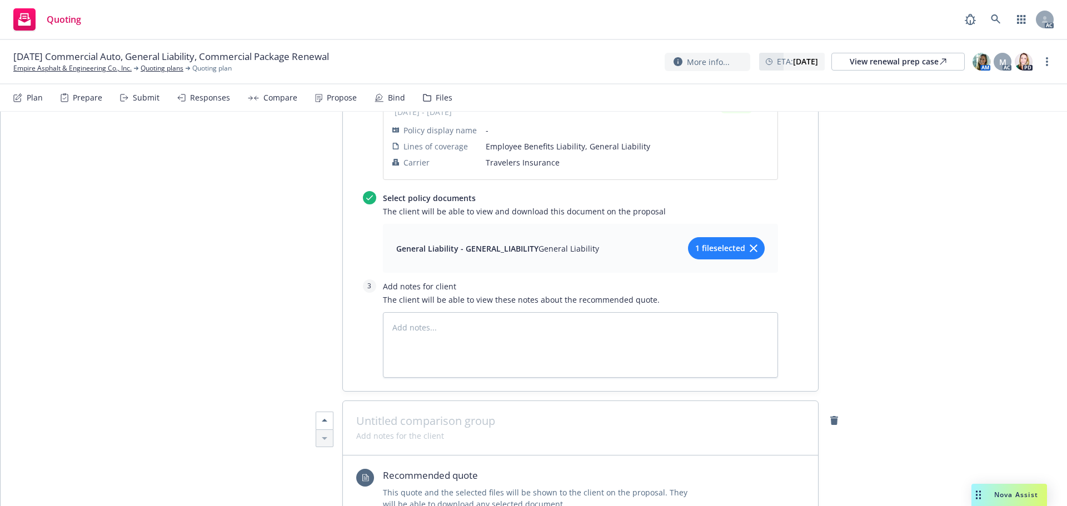
scroll to position [1857, 0]
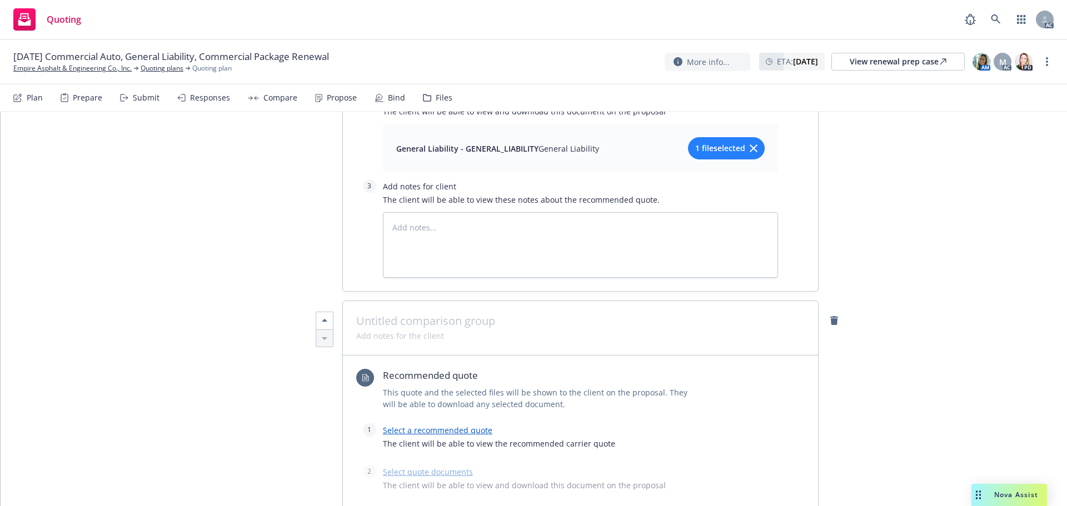
click at [488, 315] on span at bounding box center [580, 321] width 449 height 13
paste span
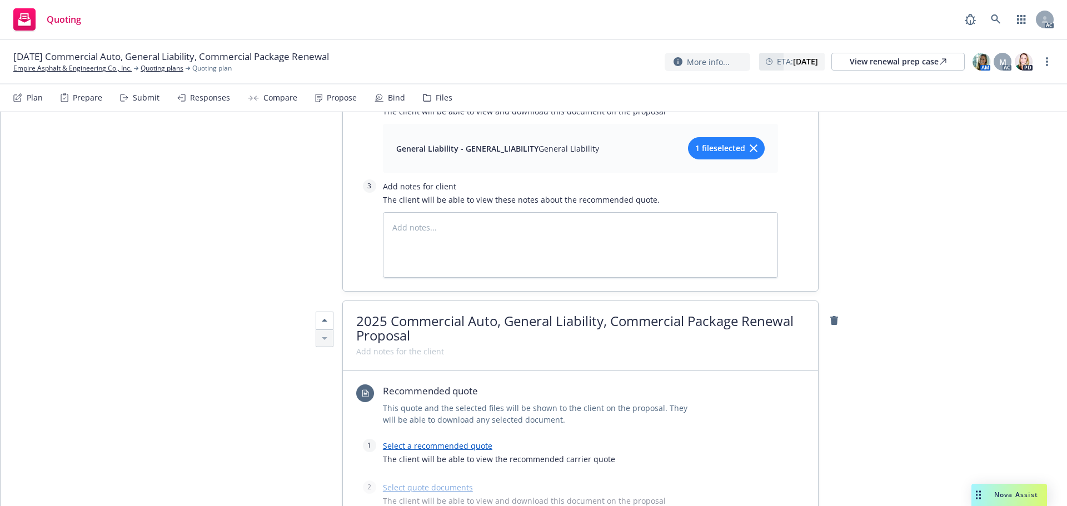
scroll to position [1, 0]
drag, startPoint x: 610, startPoint y: 259, endPoint x: 389, endPoint y: 253, distance: 221.3
click at [389, 301] on div "2025 Commercial Auto, General Liability, Commercial Package Renewal Proposal" at bounding box center [580, 336] width 475 height 70
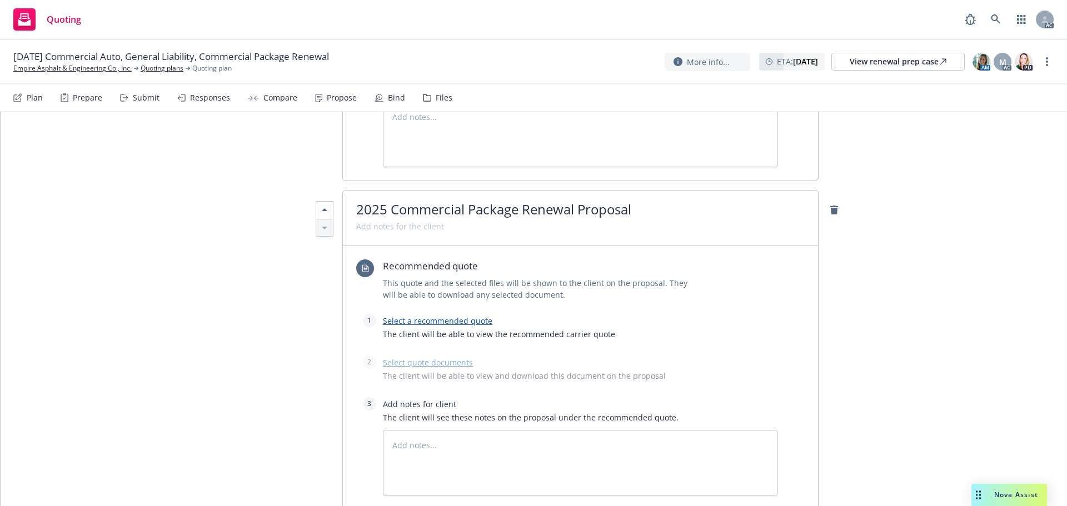
scroll to position [2023, 0]
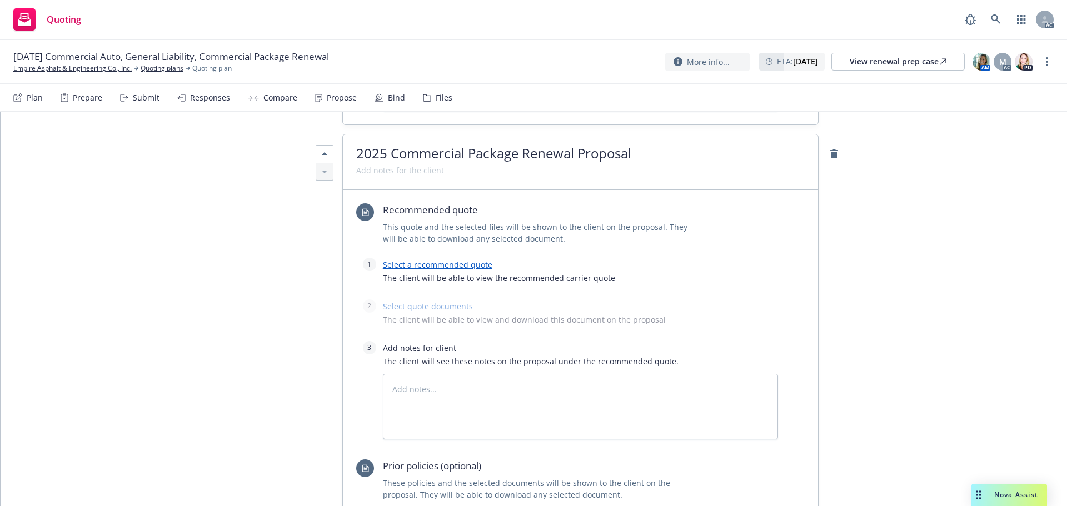
click at [424, 260] on link "Select a recommended quote" at bounding box center [438, 265] width 110 height 11
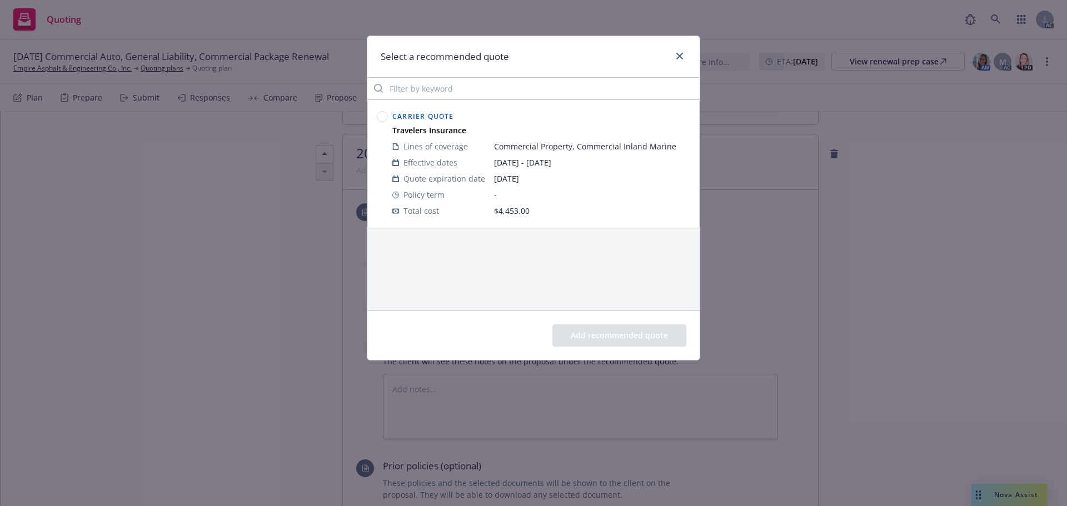
drag, startPoint x: 380, startPoint y: 115, endPoint x: 394, endPoint y: 134, distance: 23.9
click at [380, 115] on circle at bounding box center [382, 117] width 11 height 11
drag, startPoint x: 601, startPoint y: 339, endPoint x: 555, endPoint y: 315, distance: 51.7
click at [600, 339] on button "Add recommended quote" at bounding box center [620, 336] width 134 height 22
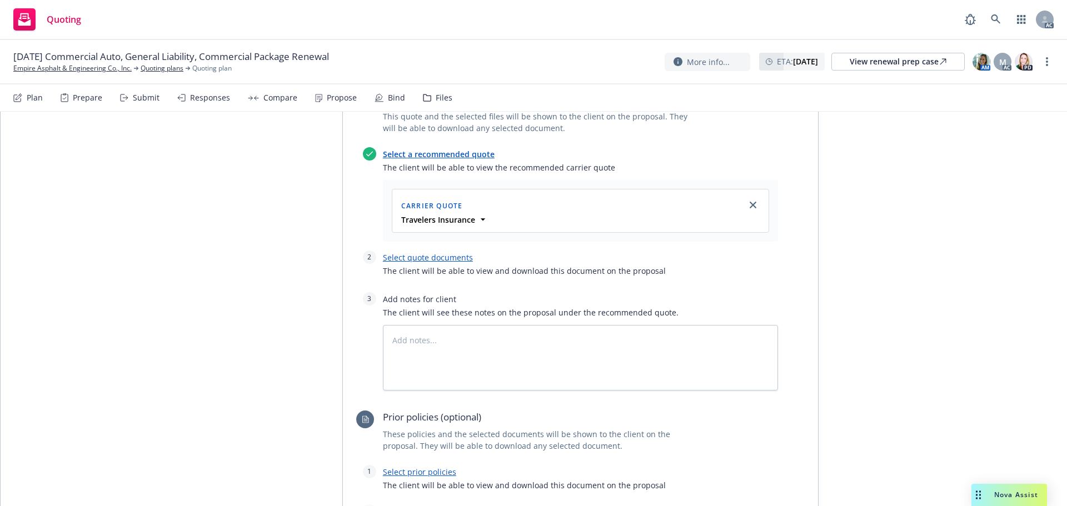
scroll to position [2135, 0]
click at [424, 252] on link "Select quote documents" at bounding box center [428, 257] width 90 height 11
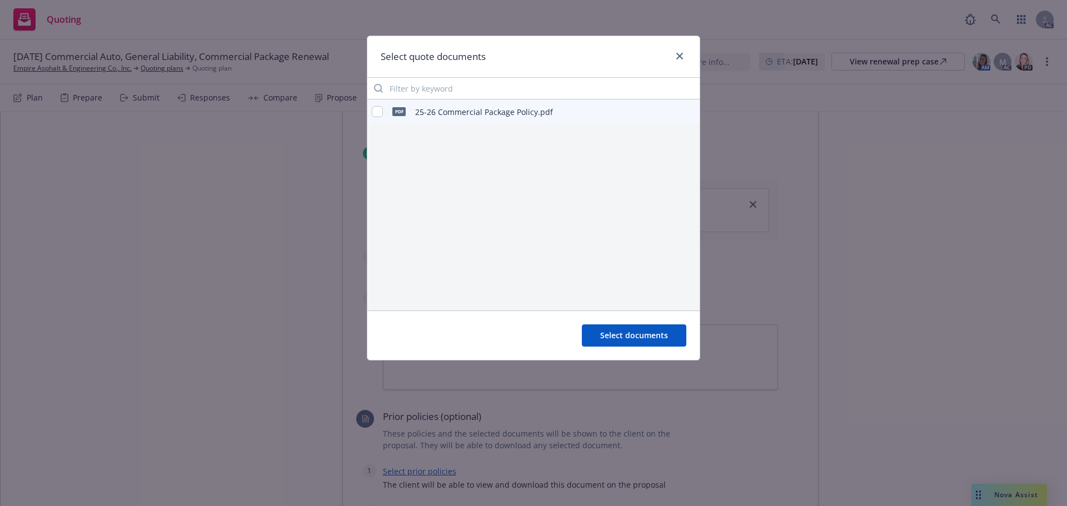
click at [380, 104] on div "pdf 25-26 Commercial Package Policy.pdf" at bounding box center [462, 111] width 181 height 23
click at [381, 115] on input "checkbox" at bounding box center [377, 111] width 11 height 11
drag, startPoint x: 614, startPoint y: 339, endPoint x: 582, endPoint y: 312, distance: 41.9
click at [614, 340] on span "Select documents" at bounding box center [634, 335] width 68 height 11
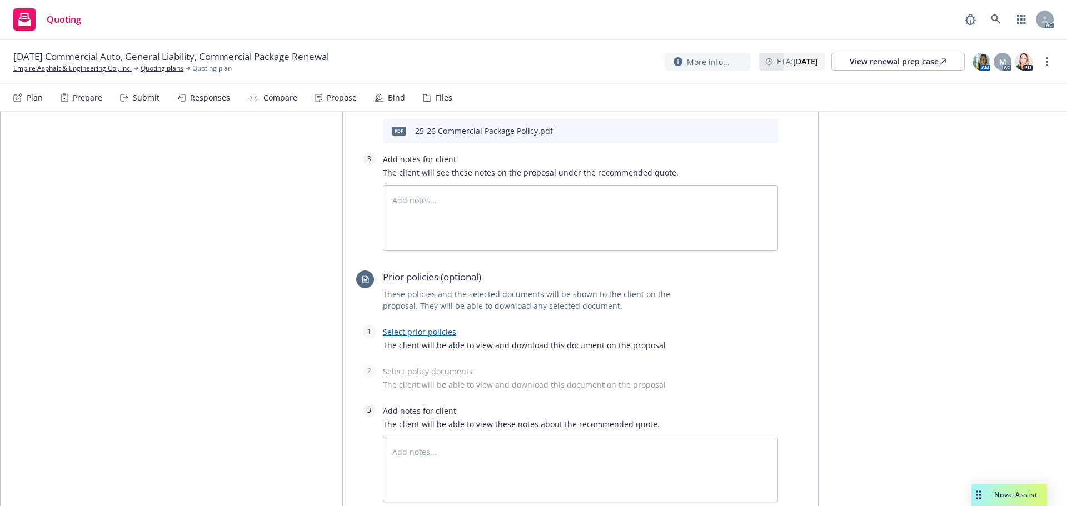
scroll to position [2301, 0]
click at [426, 324] on link "Select prior policies" at bounding box center [419, 329] width 73 height 11
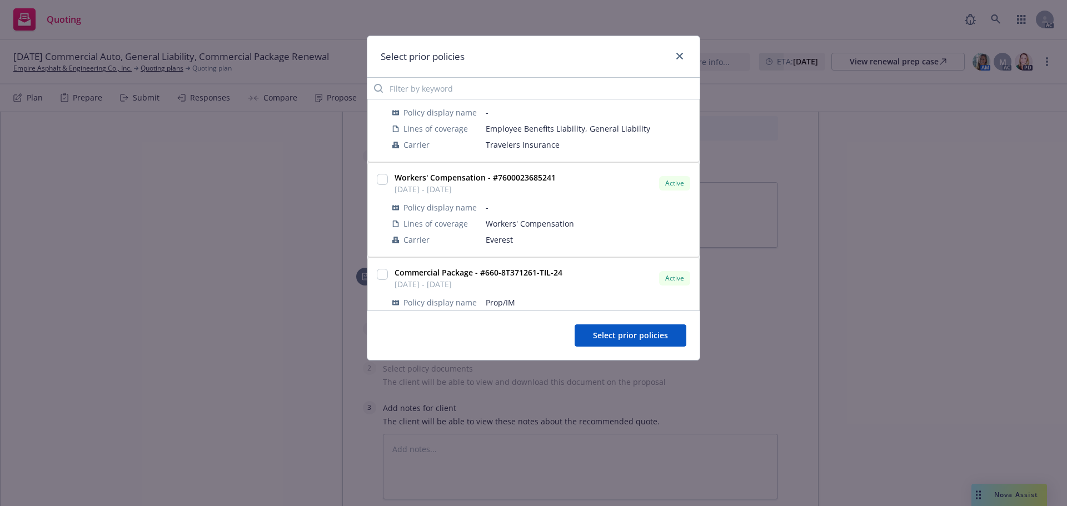
scroll to position [273, 0]
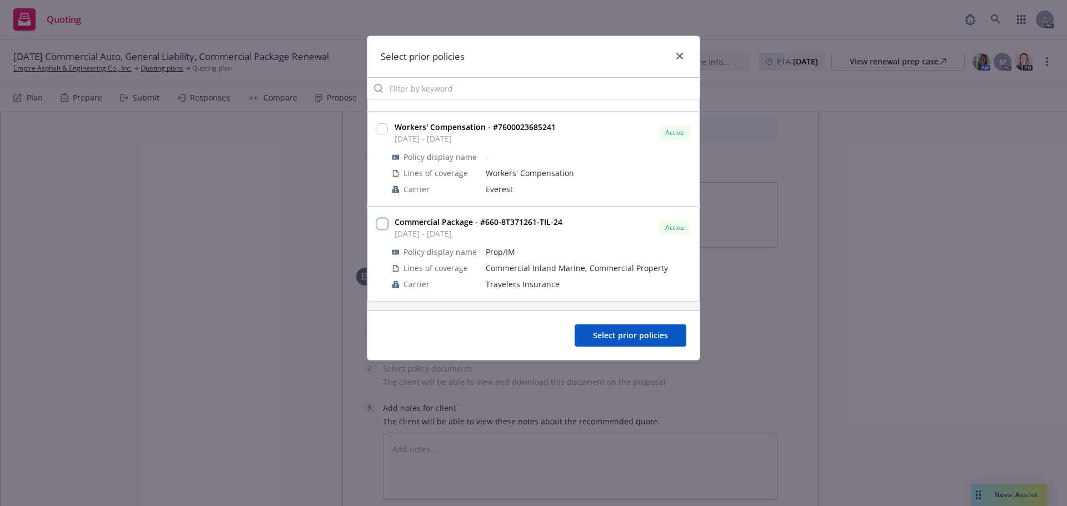
click at [381, 223] on input "checkbox" at bounding box center [382, 223] width 11 height 11
click at [640, 336] on span "Select prior policies" at bounding box center [630, 335] width 75 height 11
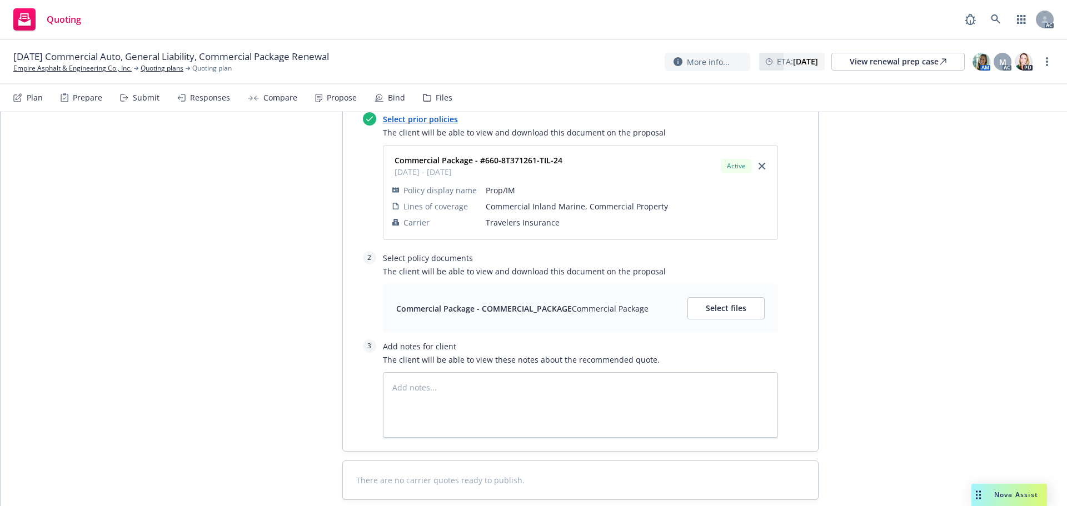
scroll to position [2512, 0]
click at [709, 297] on button "Select files" at bounding box center [726, 308] width 77 height 22
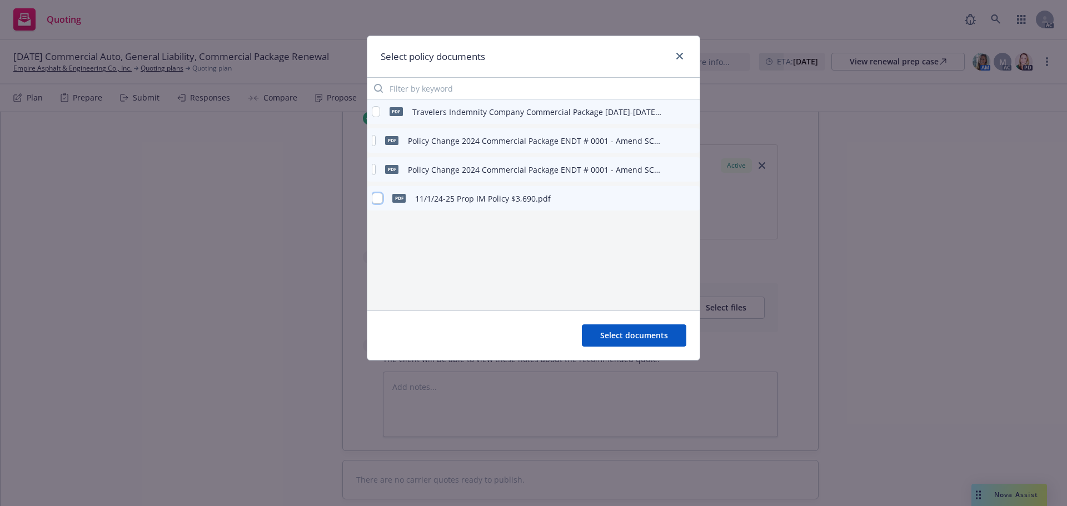
click at [376, 196] on input "checkbox" at bounding box center [377, 198] width 11 height 11
click at [620, 337] on span "Select documents" at bounding box center [634, 335] width 68 height 11
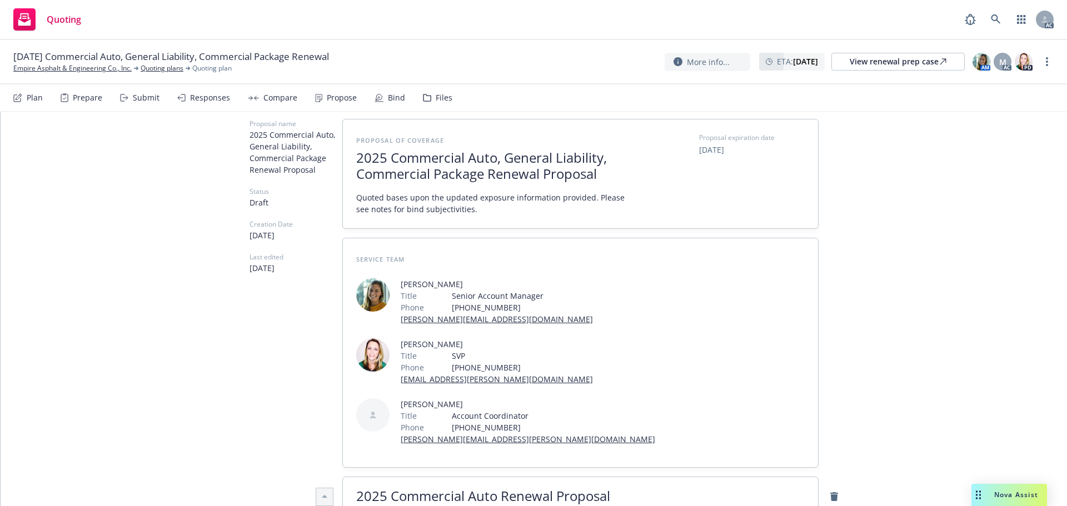
scroll to position [0, 0]
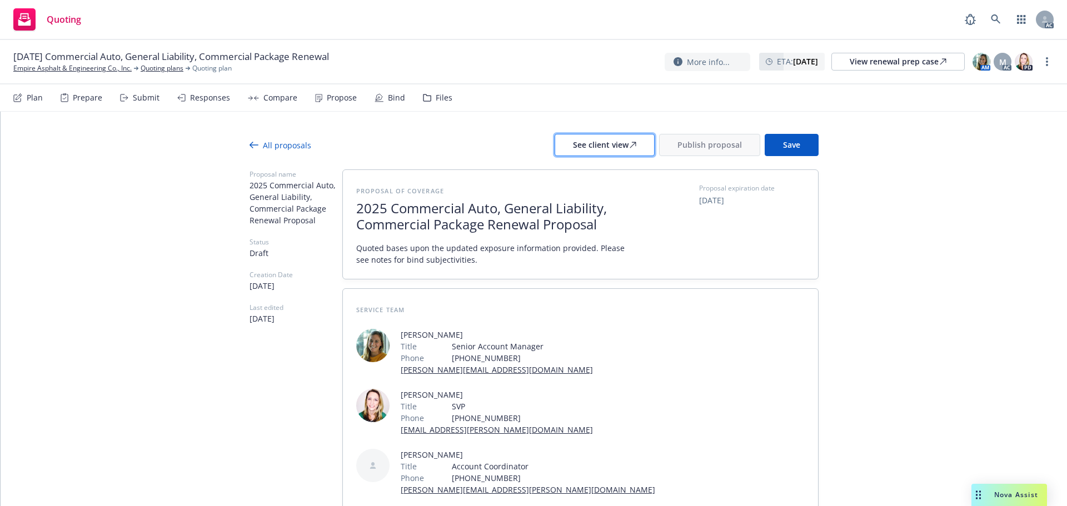
click at [616, 149] on div "See client view" at bounding box center [604, 145] width 63 height 21
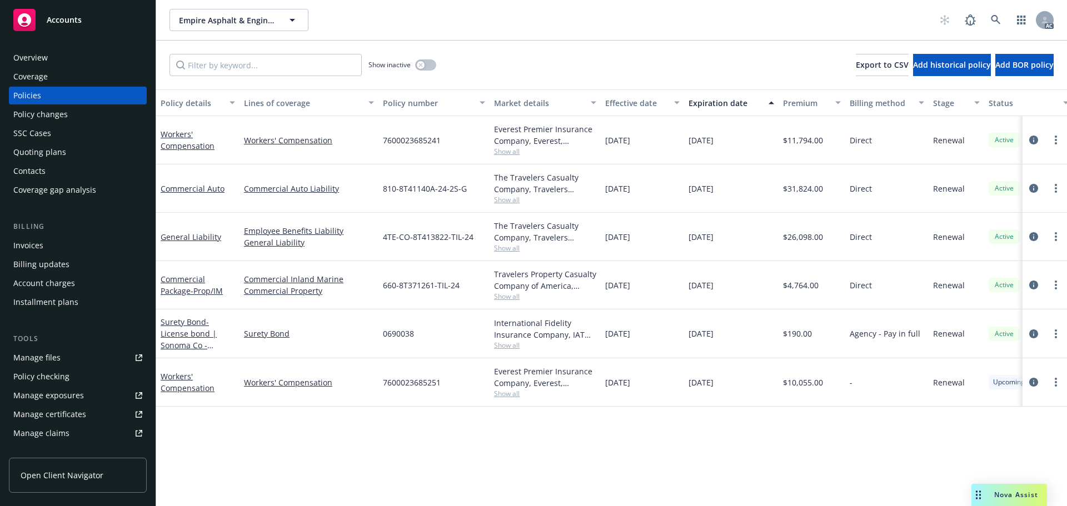
click at [504, 295] on span "Show all" at bounding box center [545, 296] width 102 height 9
click at [1029, 288] on link "circleInformation" at bounding box center [1033, 284] width 13 height 13
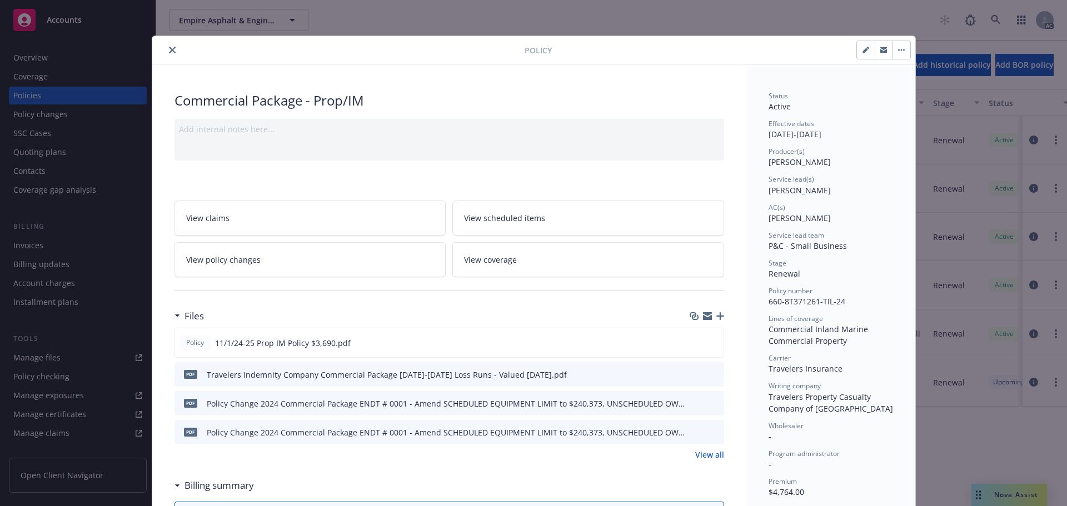
click at [161, 44] on div at bounding box center [341, 49] width 368 height 13
click at [166, 44] on button "close" at bounding box center [172, 49] width 13 height 13
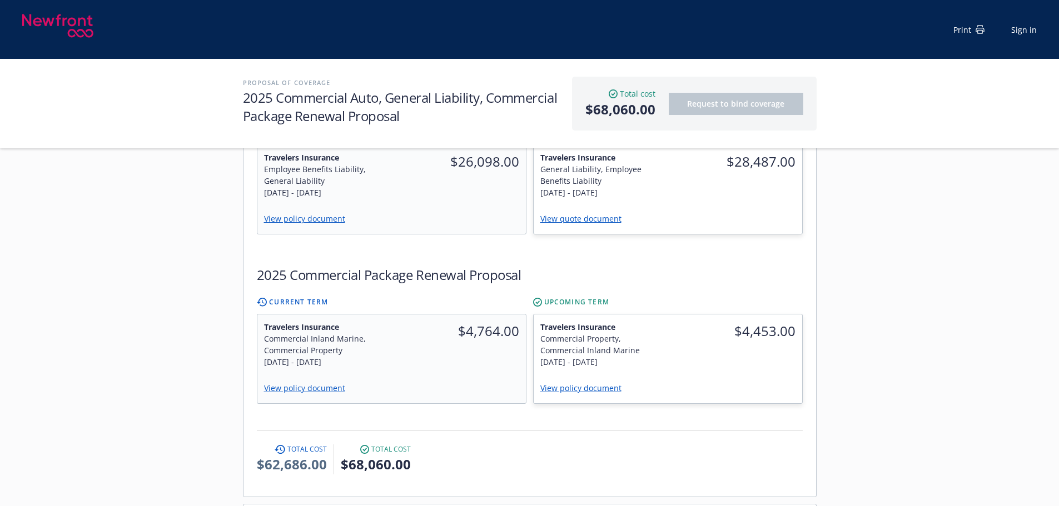
scroll to position [556, 0]
